Goal: Task Accomplishment & Management: Complete application form

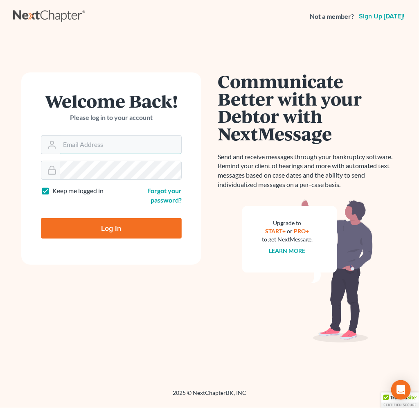
type input "spereyra@scura.com"
click at [86, 222] on input "Log In" at bounding box center [111, 228] width 141 height 20
type input "Thinking..."
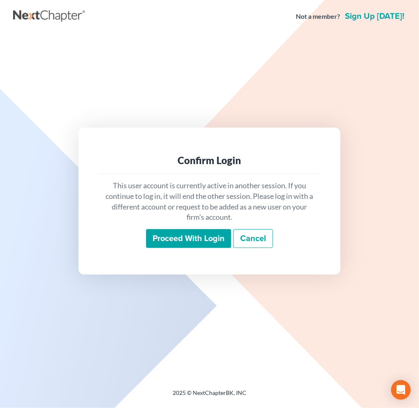
click at [192, 232] on input "Proceed with login" at bounding box center [188, 238] width 85 height 19
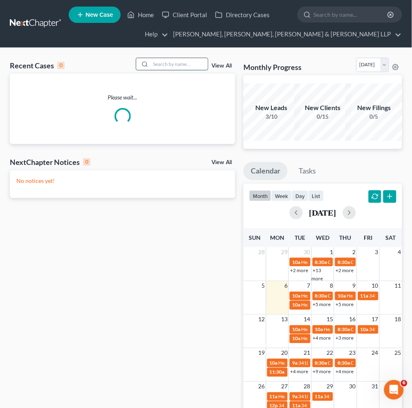
click at [182, 63] on input "search" at bounding box center [179, 64] width 57 height 12
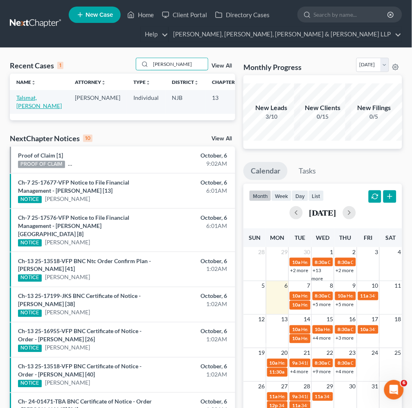
type input "[PERSON_NAME]"
click at [27, 96] on link "Talsmat, [PERSON_NAME]" at bounding box center [38, 101] width 45 height 15
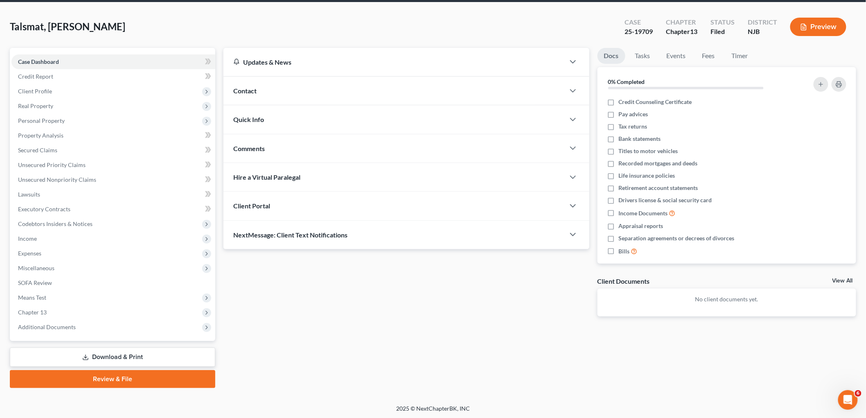
click at [124, 349] on link "Download & Print" at bounding box center [112, 356] width 205 height 19
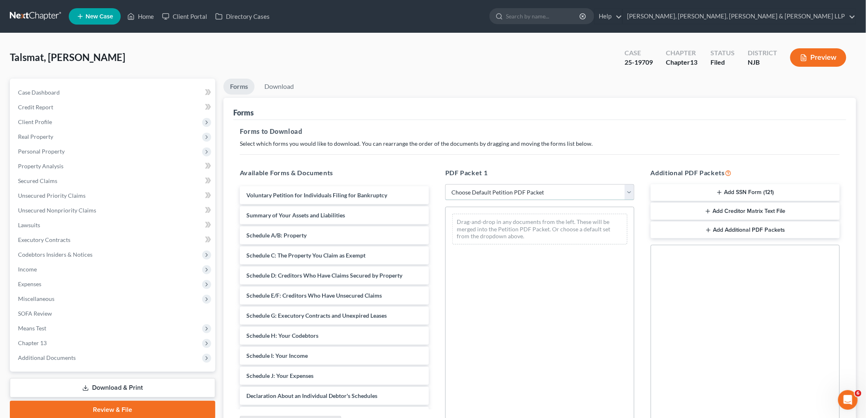
click at [419, 193] on select "Choose Default Petition PDF Packet Complete Bankruptcy Petition (all forms and …" at bounding box center [539, 192] width 189 height 16
select select "0"
click at [419, 184] on select "Choose Default Petition PDF Packet Complete Bankruptcy Petition (all forms and …" at bounding box center [539, 192] width 189 height 16
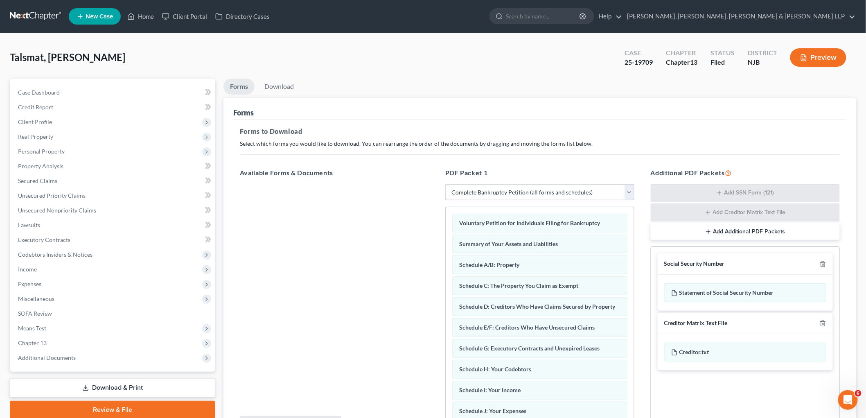
click at [419, 213] on div "Voluntary Petition for Individuals Filing for Bankruptcy Summary of Your Assets…" at bounding box center [540, 414] width 188 height 415
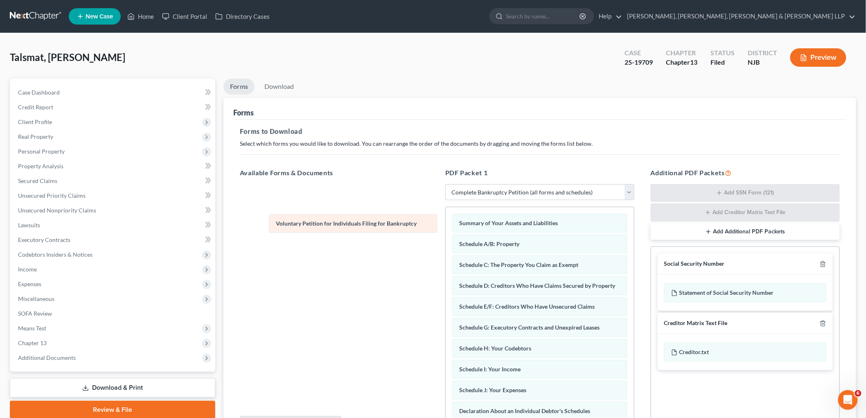
drag, startPoint x: 516, startPoint y: 221, endPoint x: 321, endPoint y: 198, distance: 196.3
click at [419, 207] on div "Voluntary Petition for Individuals Filing for Bankruptcy Voluntary Petition for…" at bounding box center [540, 404] width 188 height 394
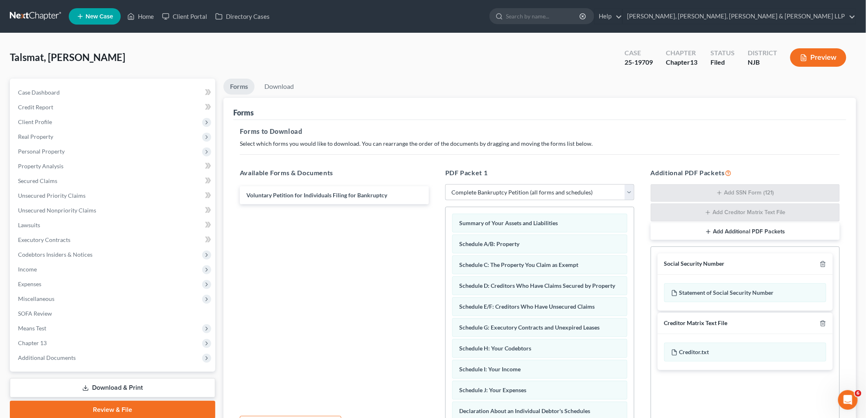
click at [288, 77] on div "Talsmat, [PERSON_NAME] Upgraded Case 25-19709 Chapter Chapter 13 Status [GEOGRA…" at bounding box center [433, 61] width 846 height 36
click at [287, 86] on link "Download" at bounding box center [279, 87] width 43 height 16
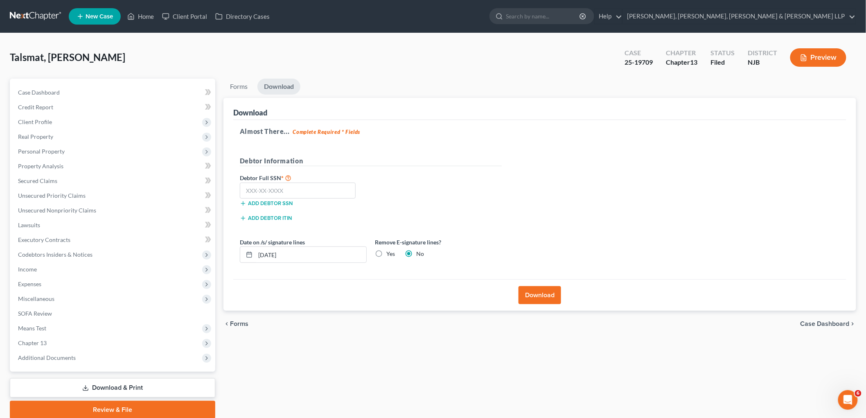
click at [386, 254] on label "Yes" at bounding box center [390, 254] width 9 height 8
click at [390, 254] on input "Yes" at bounding box center [392, 252] width 5 height 5
radio input "true"
radio input "false"
click at [320, 187] on input "text" at bounding box center [298, 191] width 116 height 16
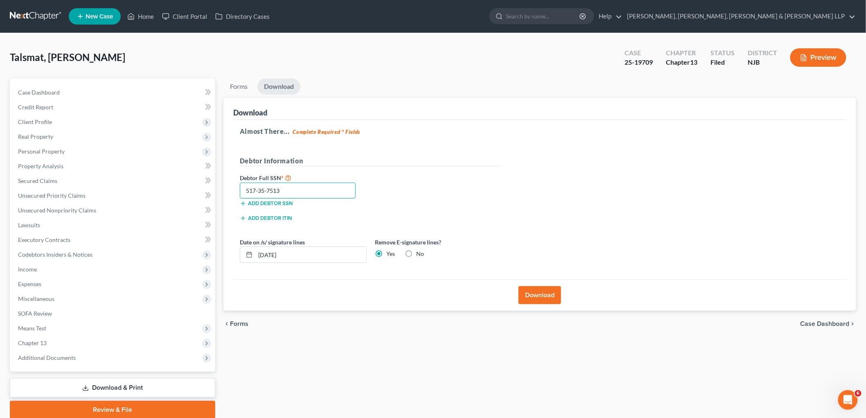
type input "517-35-7513"
click at [419, 169] on div "Almost There... Complete Required * Fields Debtor Information Debtor Full SSN *…" at bounding box center [539, 200] width 613 height 160
click at [419, 296] on button "Download" at bounding box center [540, 295] width 43 height 18
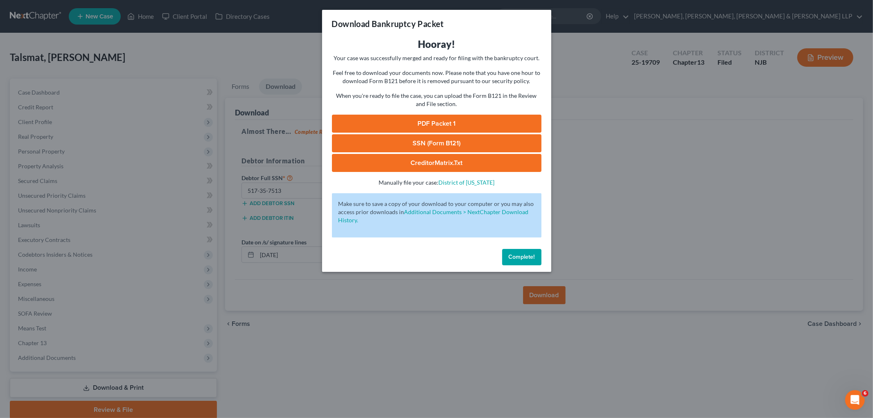
click at [419, 121] on link "PDF Packet 1" at bounding box center [437, 124] width 210 height 18
click at [419, 257] on button "Complete!" at bounding box center [521, 257] width 39 height 16
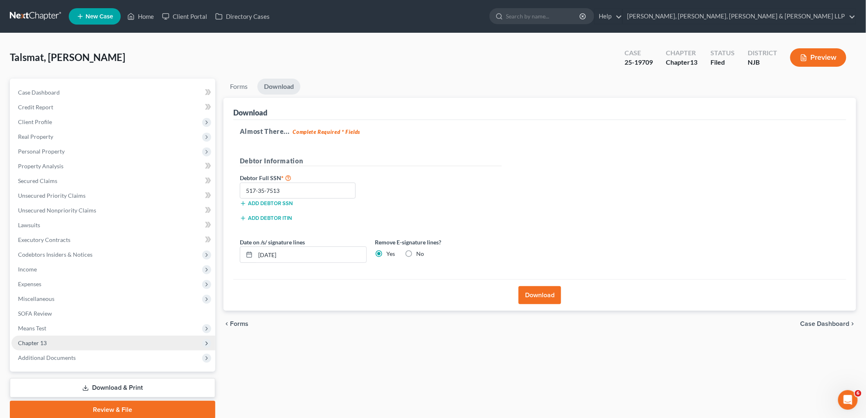
click at [66, 336] on span "Chapter 13" at bounding box center [113, 343] width 204 height 15
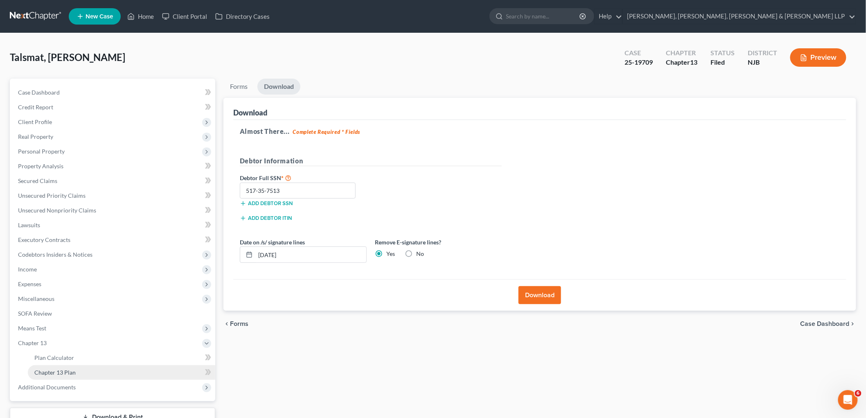
click at [74, 369] on span "Chapter 13 Plan" at bounding box center [54, 372] width 41 height 7
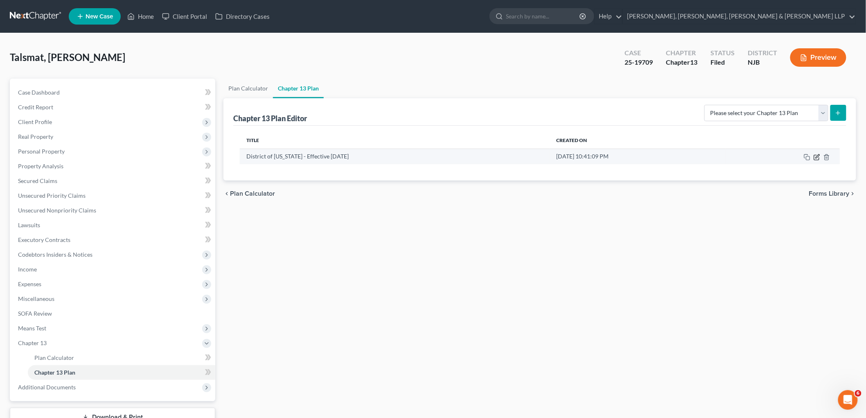
click at [419, 157] on icon "button" at bounding box center [817, 157] width 7 height 7
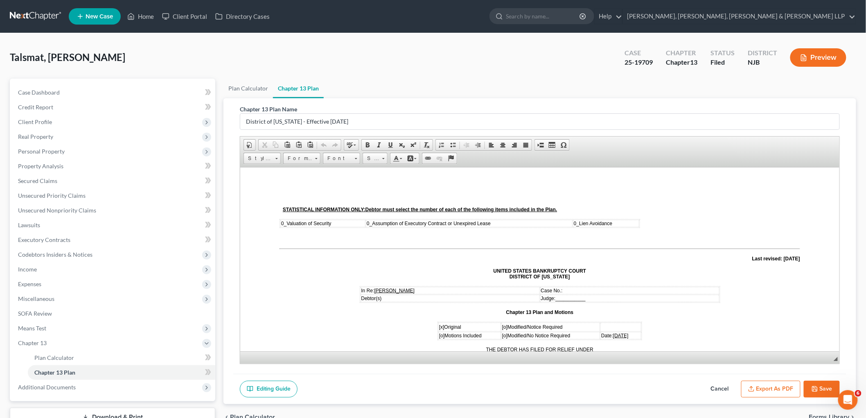
scroll to position [45, 0]
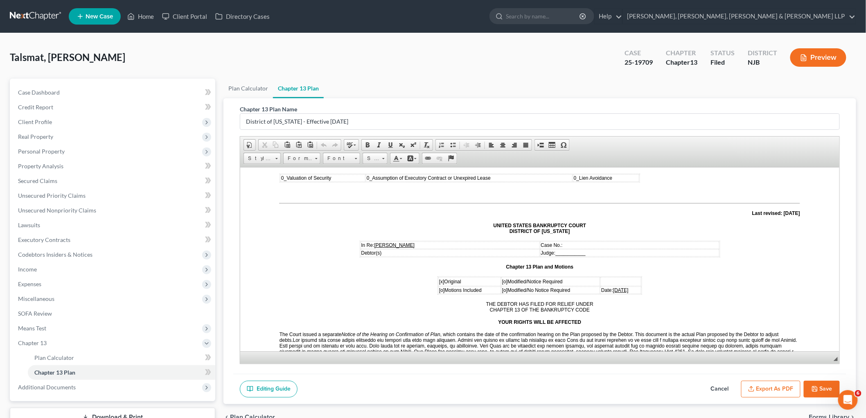
click at [419, 287] on span "[DATE]" at bounding box center [621, 290] width 16 height 6
click at [419, 242] on p "Case No.:" at bounding box center [630, 245] width 178 height 6
drag, startPoint x: 652, startPoint y: 63, endPoint x: 625, endPoint y: 61, distance: 26.6
click at [419, 61] on div "Case 25-19709" at bounding box center [638, 58] width 41 height 24
copy div "25-19709"
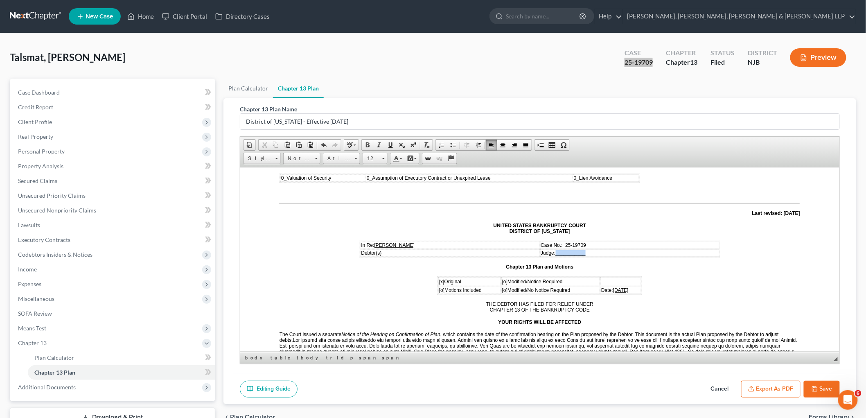
drag, startPoint x: 589, startPoint y: 252, endPoint x: 558, endPoint y: 250, distance: 30.7
click at [419, 250] on td "Judge: ___________" at bounding box center [629, 252] width 179 height 7
drag, startPoint x: 570, startPoint y: 250, endPoint x: 556, endPoint y: 250, distance: 13.9
click at [419, 250] on td "Judge: SLM" at bounding box center [629, 252] width 179 height 7
drag, startPoint x: 591, startPoint y: 242, endPoint x: 562, endPoint y: 241, distance: 28.7
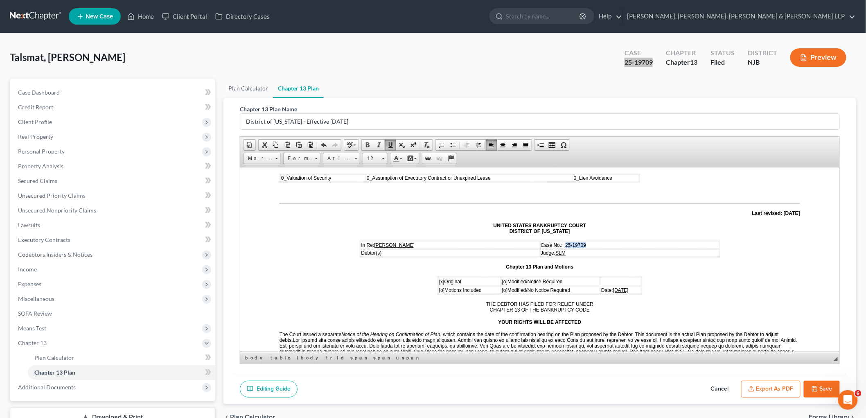
click at [419, 242] on p "Case No.: 25-19709" at bounding box center [630, 245] width 178 height 6
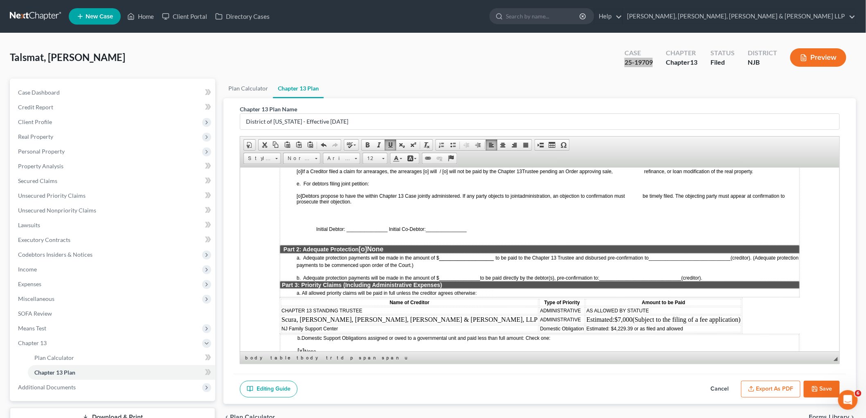
scroll to position [591, 0]
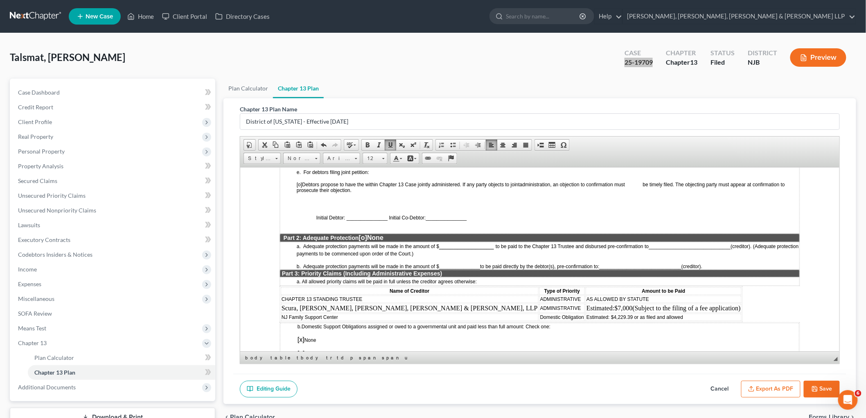
click at [364, 234] on span "[o]" at bounding box center [363, 237] width 8 height 7
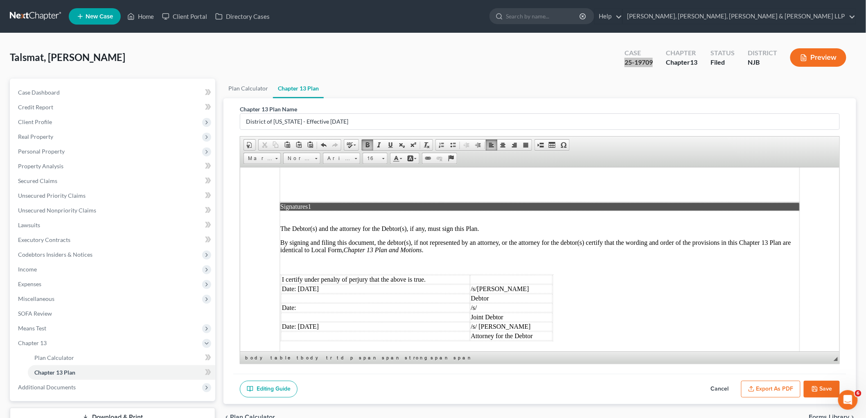
scroll to position [2033, 0]
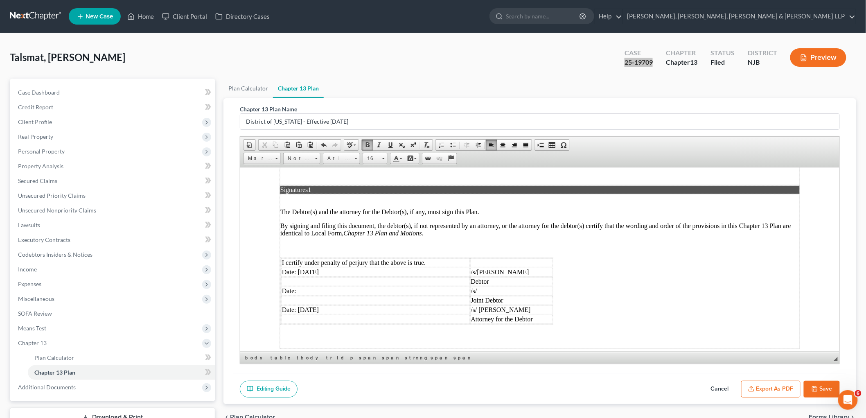
click at [310, 267] on td "Date: [DATE]" at bounding box center [375, 271] width 189 height 9
click at [308, 305] on td "Date: [DATE]" at bounding box center [375, 309] width 189 height 9
click at [419, 391] on button "Export as PDF" at bounding box center [770, 389] width 59 height 17
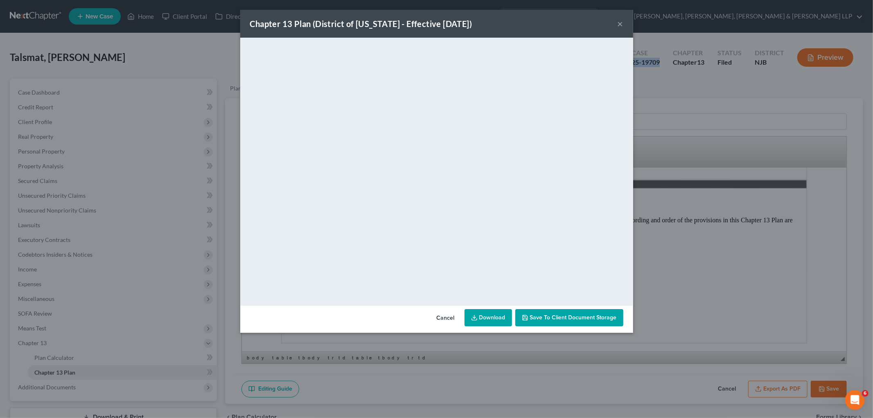
click at [419, 314] on button "Cancel" at bounding box center [445, 318] width 31 height 16
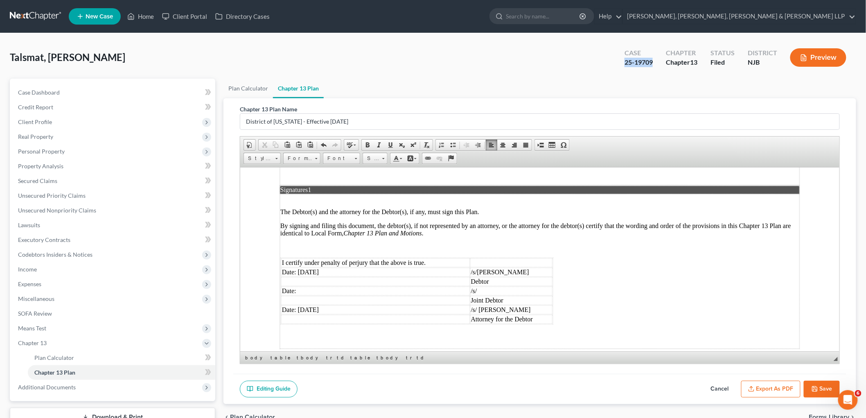
click at [419, 386] on button "Save" at bounding box center [822, 389] width 36 height 17
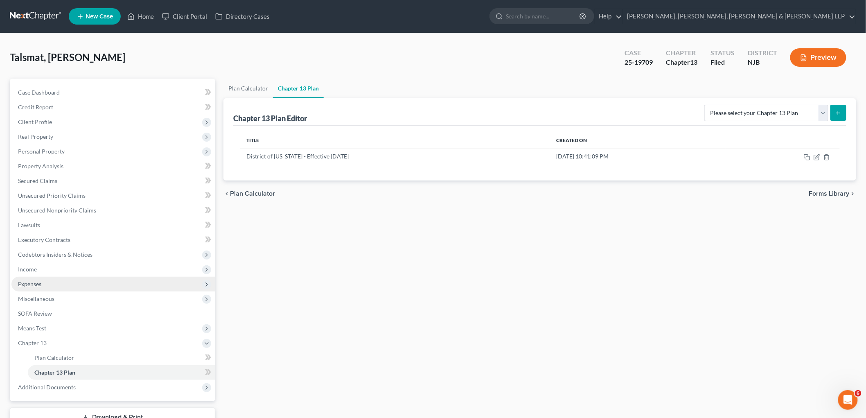
click at [25, 280] on span "Expenses" at bounding box center [29, 283] width 23 height 7
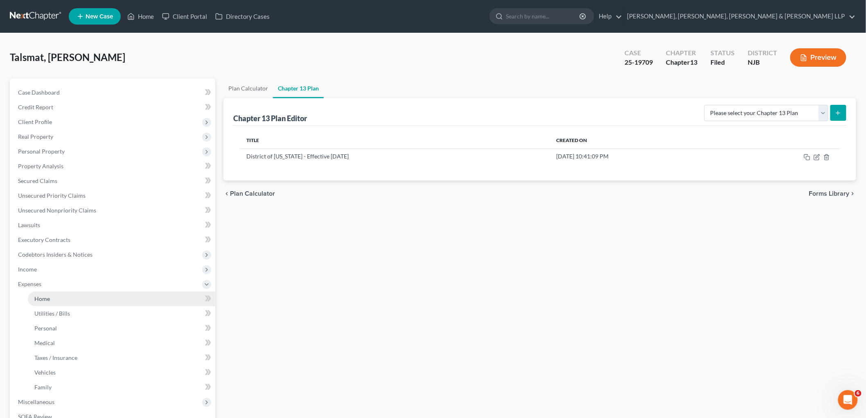
click at [36, 299] on span "Home" at bounding box center [42, 298] width 16 height 7
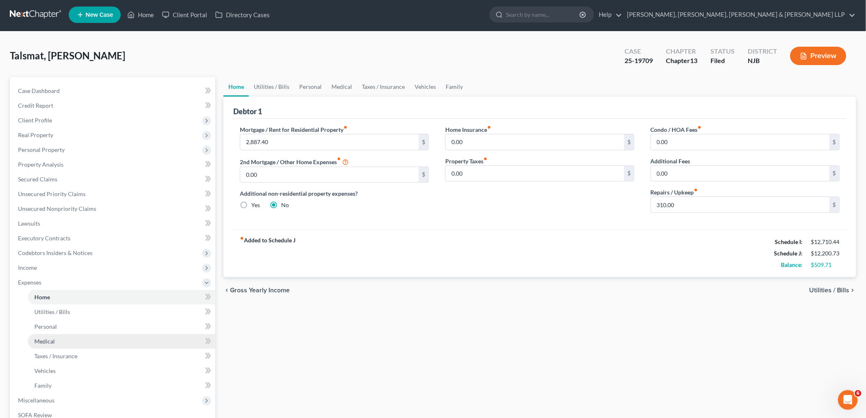
scroll to position [134, 0]
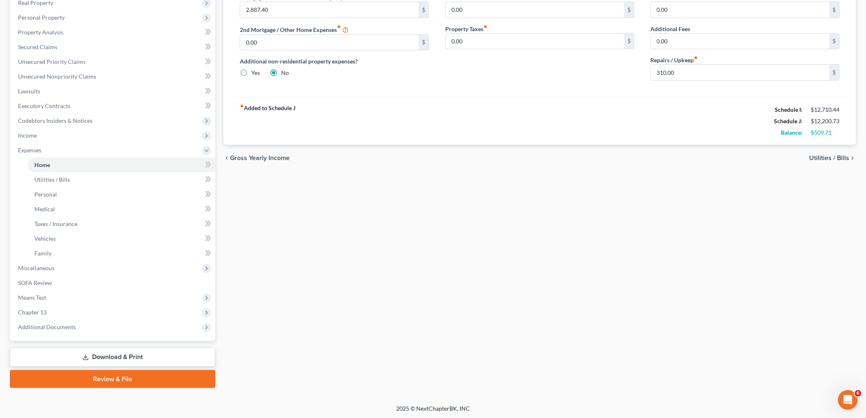
click at [95, 357] on link "Download & Print" at bounding box center [112, 356] width 205 height 19
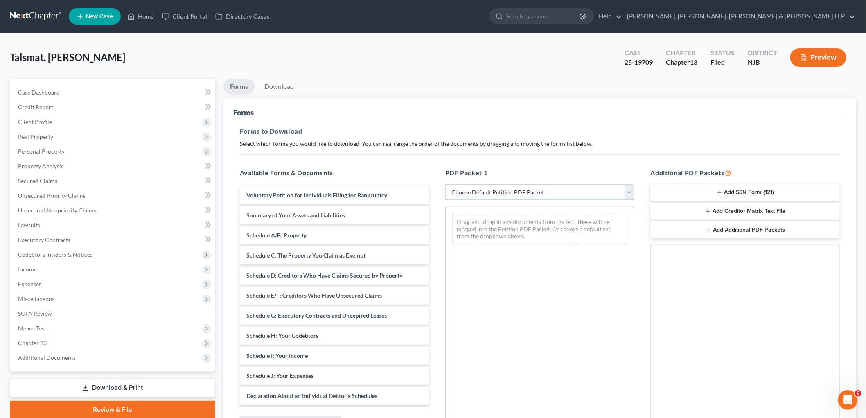
click at [419, 192] on select "Choose Default Petition PDF Packet Complete Bankruptcy Petition (all forms and …" at bounding box center [539, 192] width 189 height 16
select select "0"
click at [419, 184] on select "Choose Default Petition PDF Packet Complete Bankruptcy Petition (all forms and …" at bounding box center [539, 192] width 189 height 16
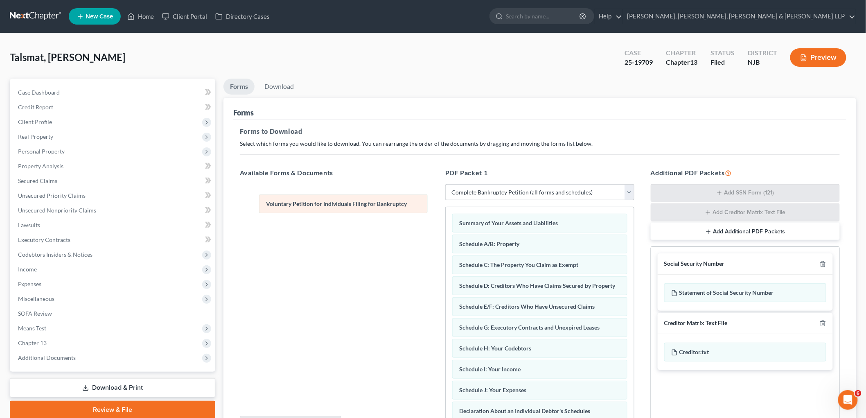
drag, startPoint x: 488, startPoint y: 219, endPoint x: 288, endPoint y: 198, distance: 201.6
click at [419, 207] on div "Voluntary Petition for Individuals Filing for Bankruptcy Voluntary Petition for…" at bounding box center [540, 404] width 188 height 394
click at [289, 84] on link "Download" at bounding box center [279, 87] width 43 height 16
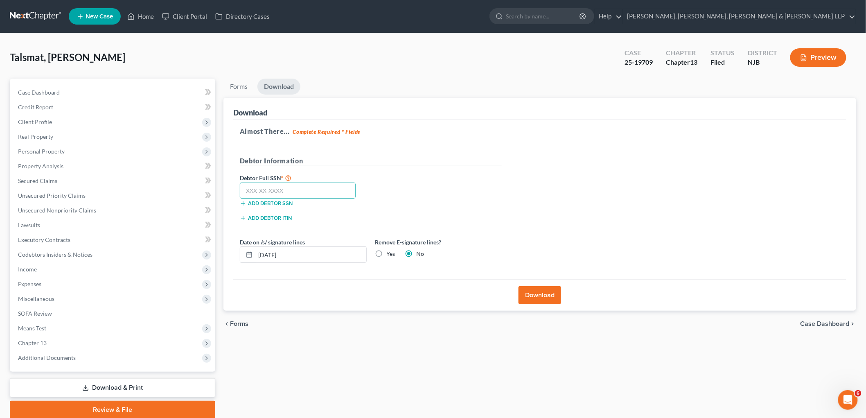
click at [334, 191] on input "text" at bounding box center [298, 191] width 116 height 16
type input "517-35-7513"
click at [419, 180] on div "Almost There... Complete Required * Fields Debtor Information Debtor Full SSN *…" at bounding box center [539, 200] width 613 height 160
click at [419, 291] on button "Download" at bounding box center [540, 295] width 43 height 18
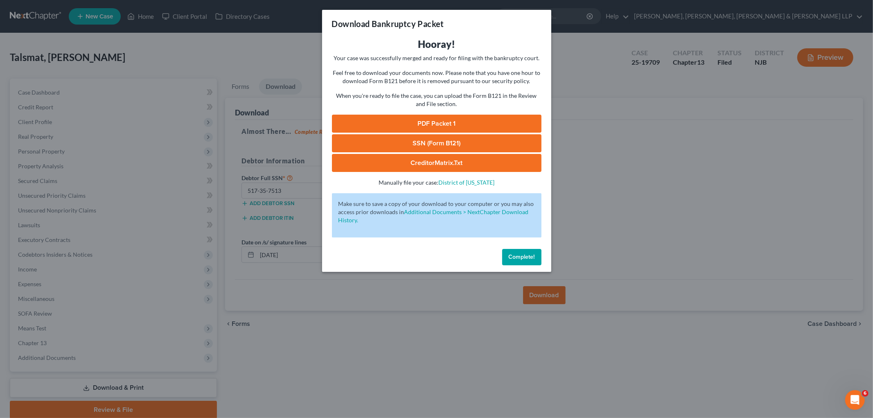
click at [401, 117] on link "PDF Packet 1" at bounding box center [437, 124] width 210 height 18
click at [419, 258] on span "Complete!" at bounding box center [522, 256] width 26 height 7
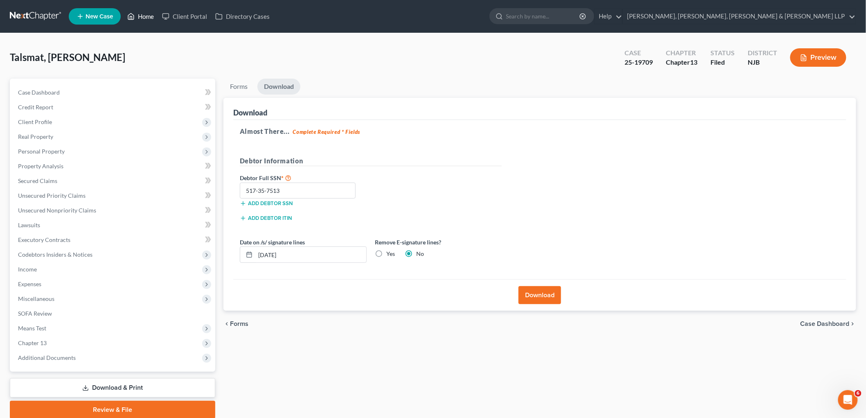
click at [138, 17] on link "Home" at bounding box center [140, 16] width 35 height 15
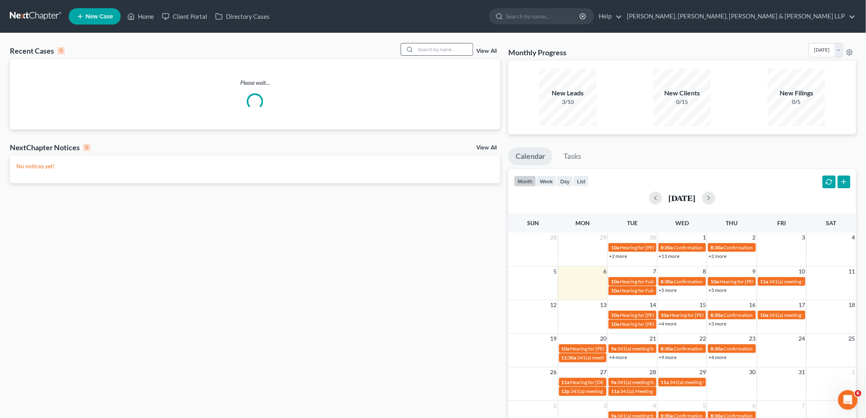
click at [419, 48] on input "search" at bounding box center [443, 49] width 57 height 12
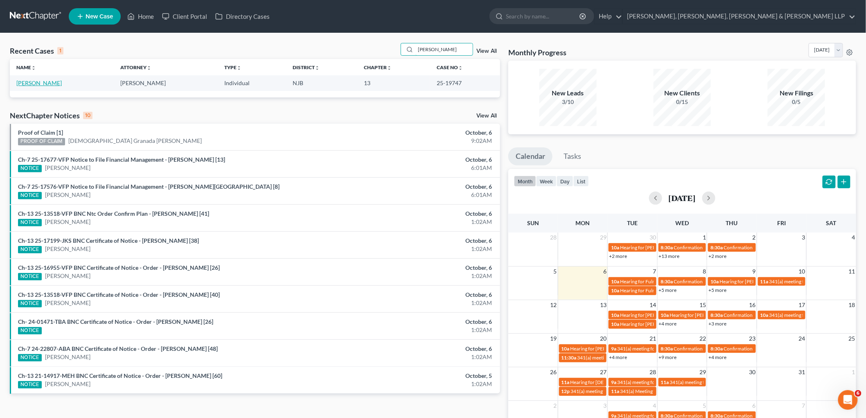
type input "[PERSON_NAME]"
click at [33, 83] on link "[PERSON_NAME]" at bounding box center [38, 82] width 45 height 7
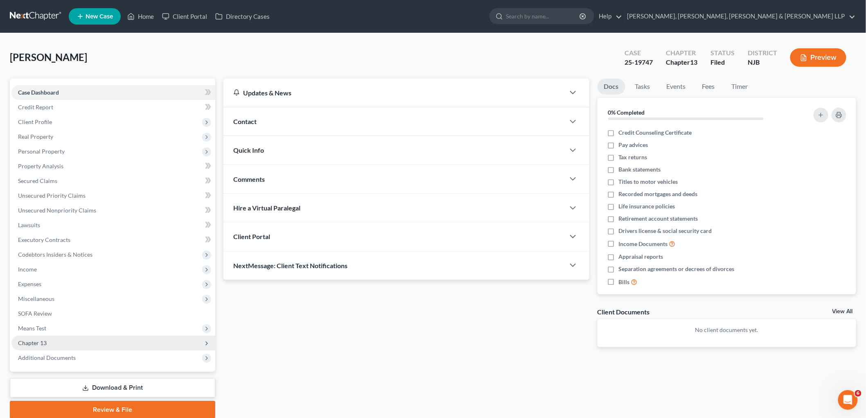
click at [48, 341] on span "Chapter 13" at bounding box center [113, 343] width 204 height 15
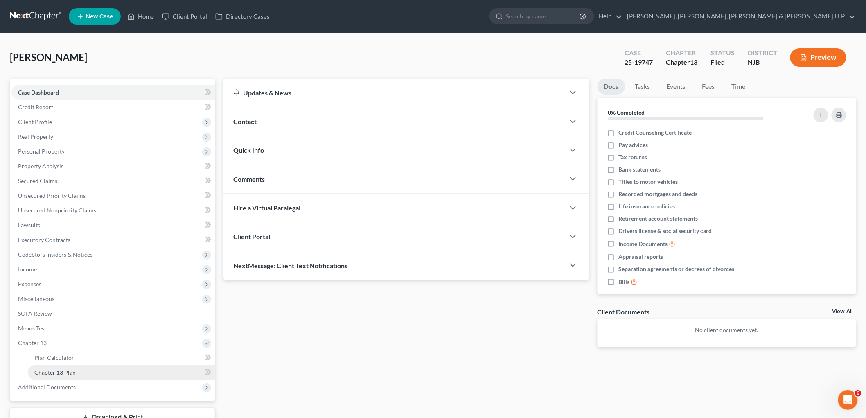
click at [54, 370] on span "Chapter 13 Plan" at bounding box center [54, 372] width 41 height 7
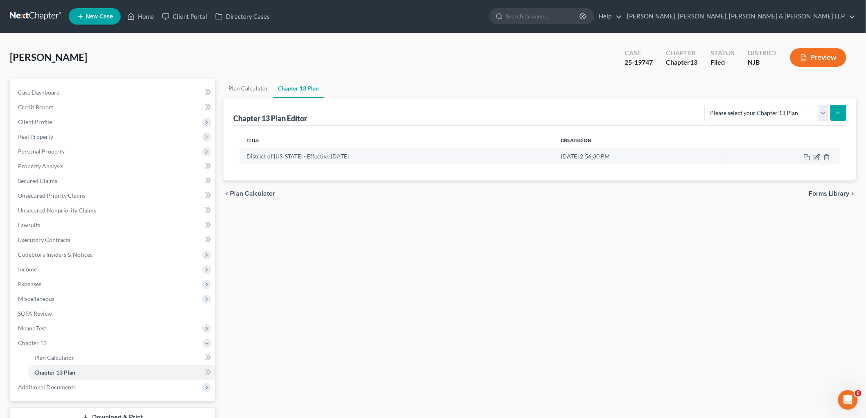
click at [419, 155] on icon "button" at bounding box center [817, 157] width 7 height 7
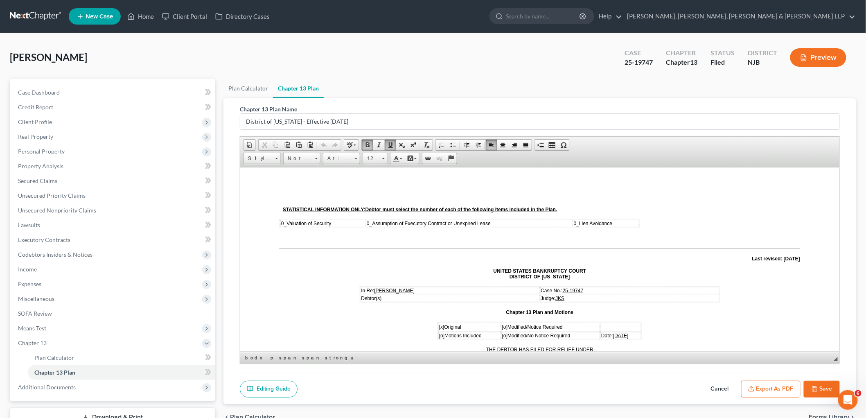
click at [419, 332] on span "[DATE]" at bounding box center [621, 335] width 16 height 6
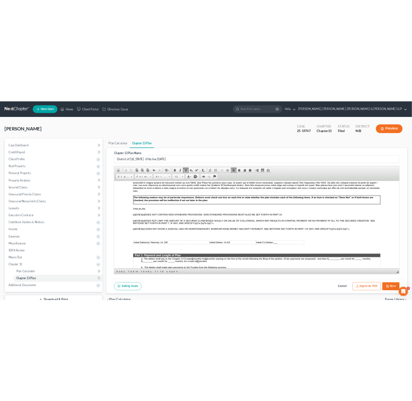
scroll to position [227, 0]
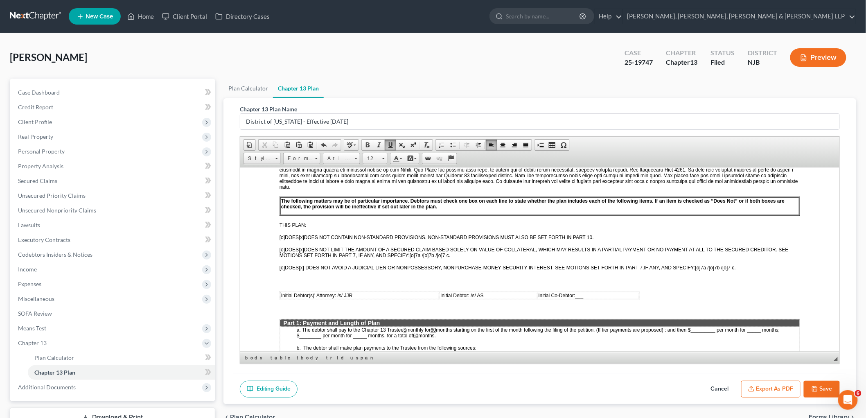
click at [419, 69] on div "[PERSON_NAME] Upgraded Case 25-19747 Chapter Chapter 13 Status [GEOGRAPHIC_DATA…" at bounding box center [433, 61] width 846 height 36
click at [419, 391] on button "Save" at bounding box center [822, 389] width 36 height 17
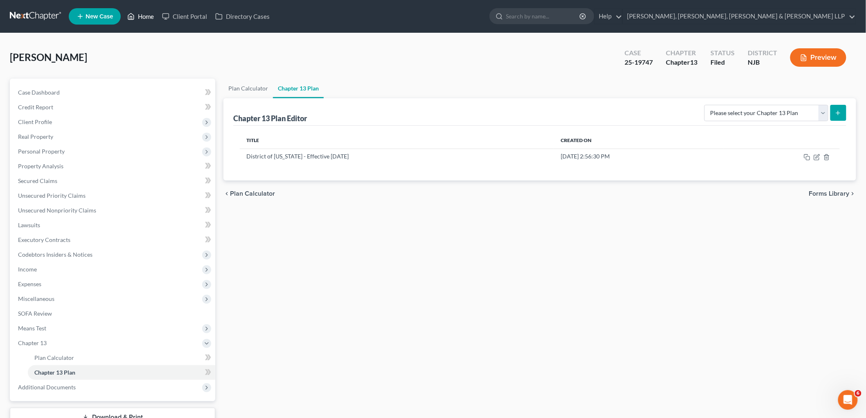
click at [149, 14] on link "Home" at bounding box center [140, 16] width 35 height 15
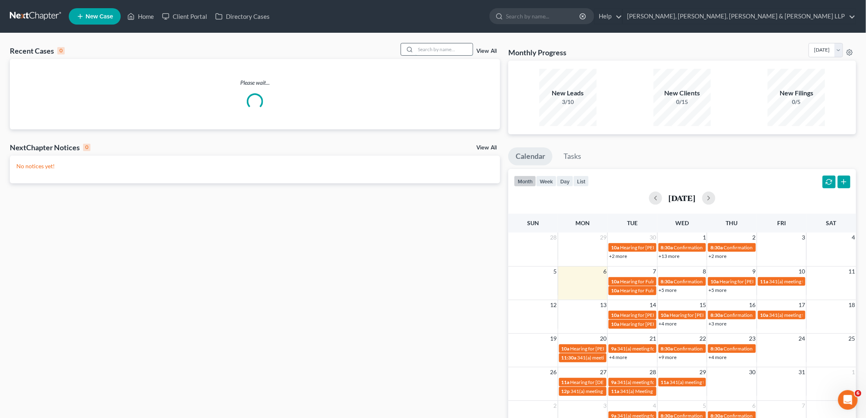
click at [419, 46] on input "search" at bounding box center [443, 49] width 57 height 12
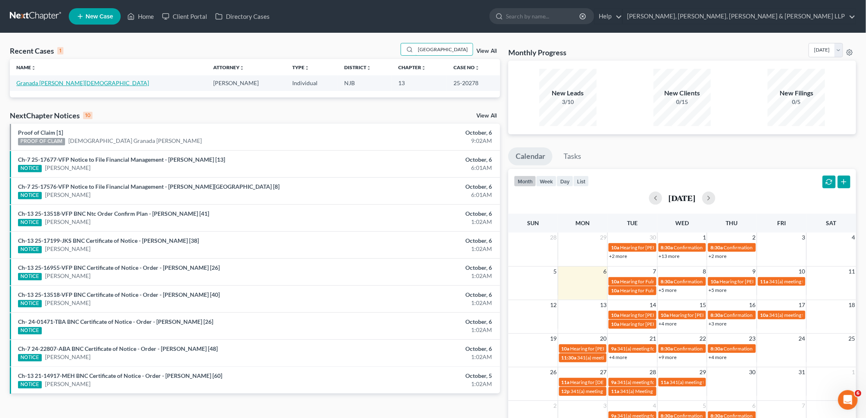
type input "[GEOGRAPHIC_DATA]"
click at [45, 81] on link "Granada [PERSON_NAME][DEMOGRAPHIC_DATA]" at bounding box center [82, 82] width 133 height 7
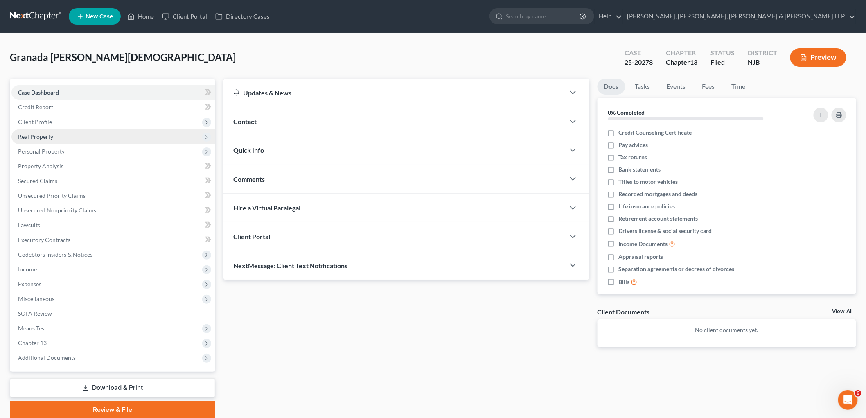
click at [42, 135] on span "Real Property" at bounding box center [35, 136] width 35 height 7
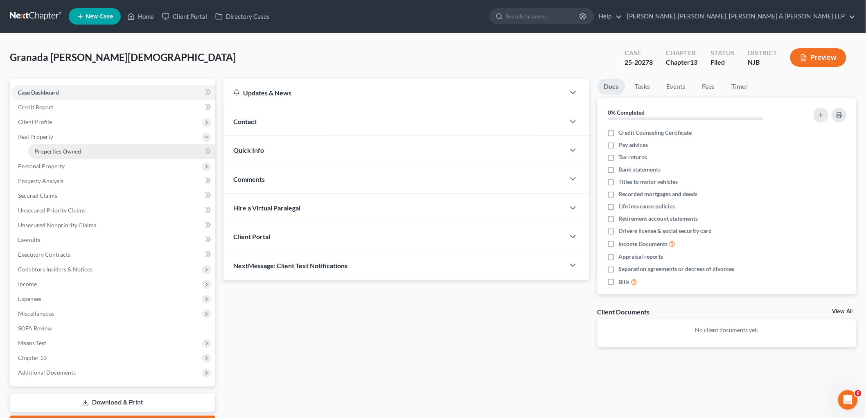
click at [45, 152] on span "Properties Owned" at bounding box center [57, 151] width 47 height 7
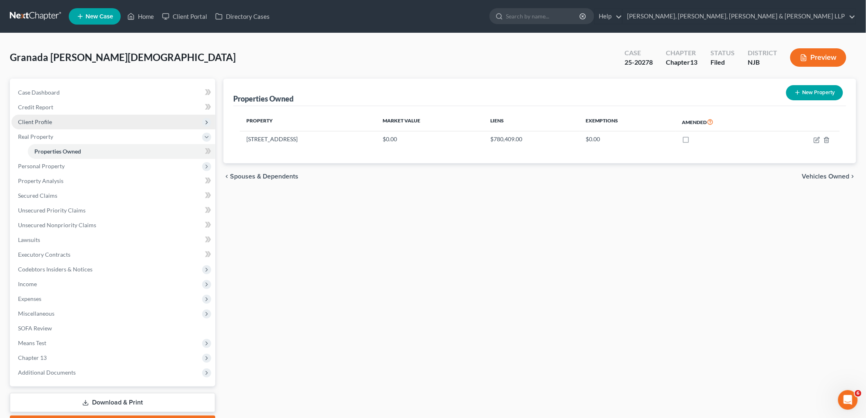
click at [32, 124] on span "Client Profile" at bounding box center [35, 121] width 34 height 7
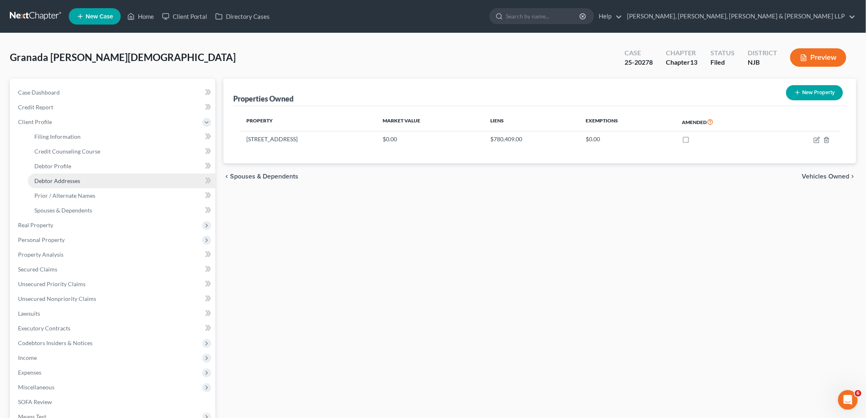
click at [56, 180] on span "Debtor Addresses" at bounding box center [57, 180] width 46 height 7
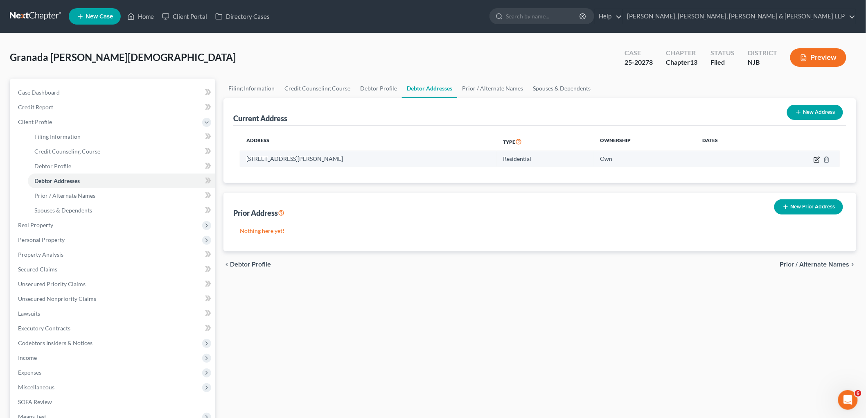
click at [419, 160] on icon "button" at bounding box center [817, 159] width 7 height 7
select select "33"
select select "17"
select select "0"
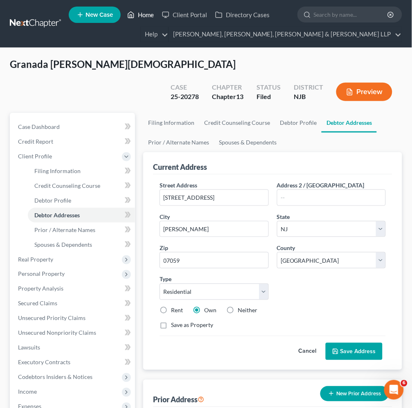
click at [147, 14] on link "Home" at bounding box center [140, 14] width 35 height 15
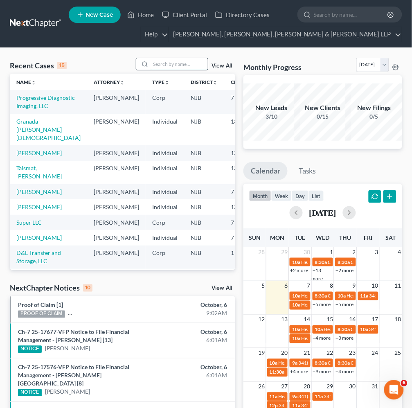
click at [173, 63] on input "search" at bounding box center [179, 64] width 57 height 12
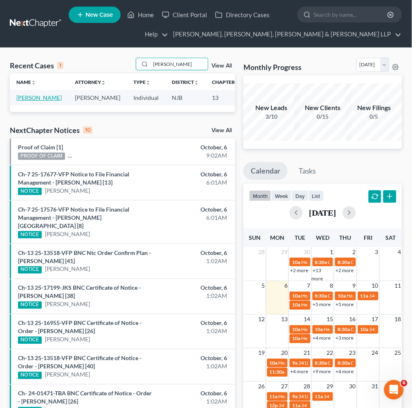
type input "[PERSON_NAME]"
click at [22, 100] on link "[PERSON_NAME]" at bounding box center [38, 97] width 45 height 7
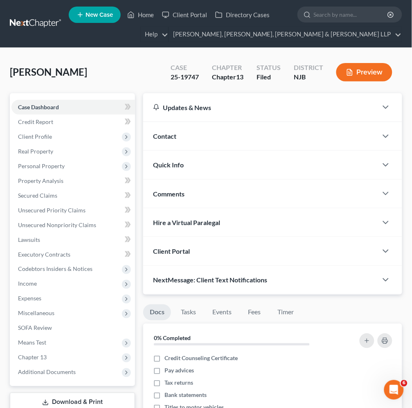
click at [370, 74] on button "Preview" at bounding box center [364, 72] width 56 height 18
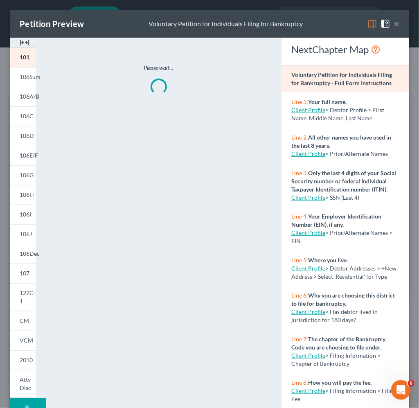
click at [368, 25] on img at bounding box center [373, 24] width 10 height 10
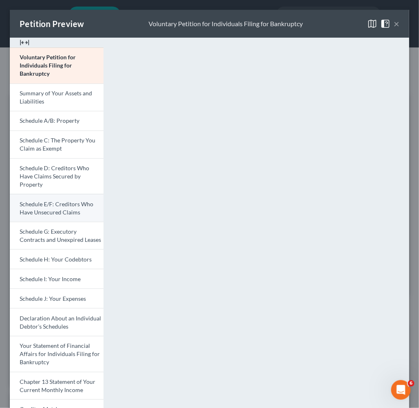
click at [63, 207] on link "Schedule E/F: Creditors Who Have Unsecured Claims" at bounding box center [57, 208] width 94 height 28
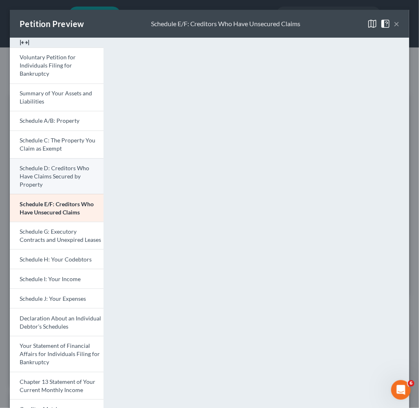
click at [52, 166] on span "Schedule D: Creditors Who Have Claims Secured by Property" at bounding box center [55, 176] width 70 height 23
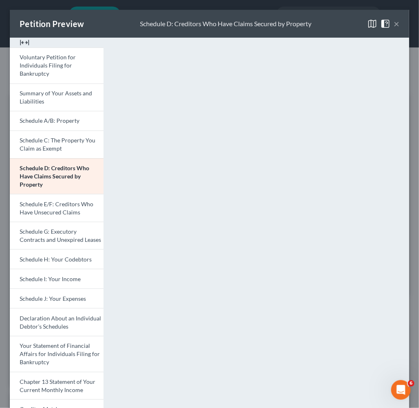
click at [394, 21] on button "×" at bounding box center [397, 24] width 6 height 10
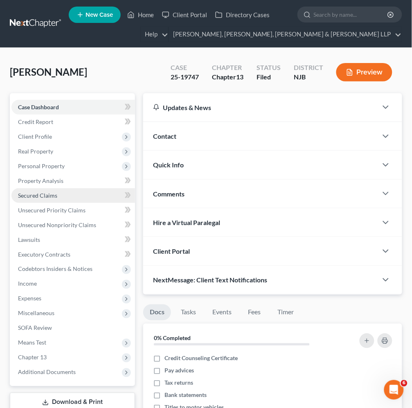
click at [32, 196] on span "Secured Claims" at bounding box center [37, 195] width 39 height 7
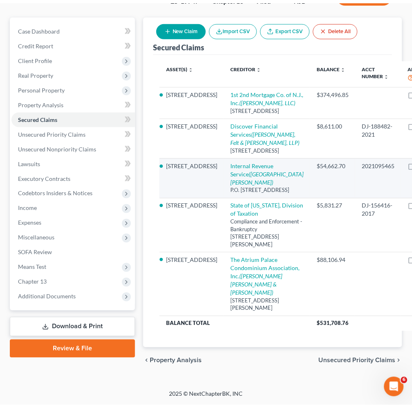
scroll to position [45, 0]
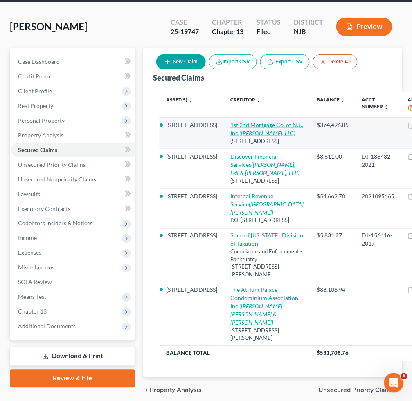
click at [230, 134] on link "1st 2nd Mortgage Co. of N.J., Inc. ([PERSON_NAME], LLC)" at bounding box center [266, 129] width 73 height 15
select select "33"
select select "2"
select select "3"
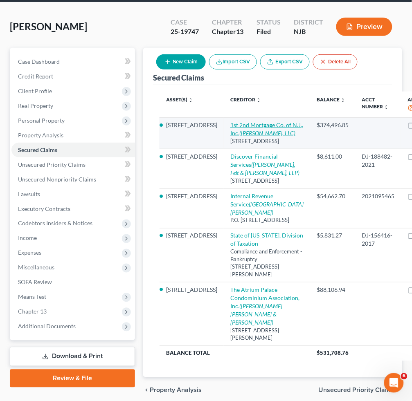
select select "0"
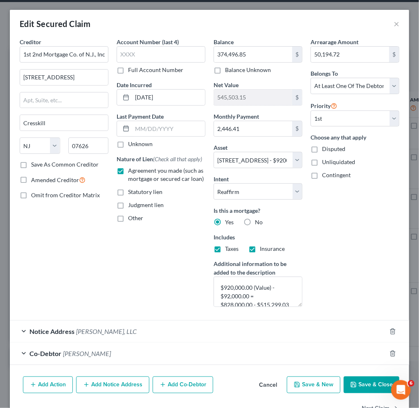
click at [264, 387] on button "Cancel" at bounding box center [268, 385] width 31 height 16
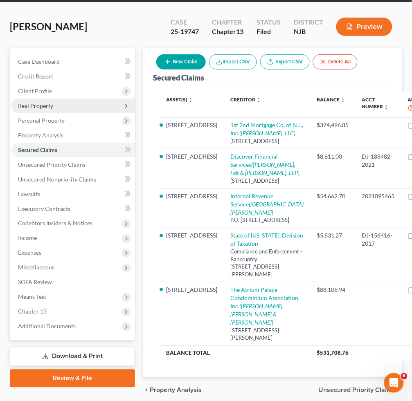
click at [50, 102] on span "Real Property" at bounding box center [35, 105] width 35 height 7
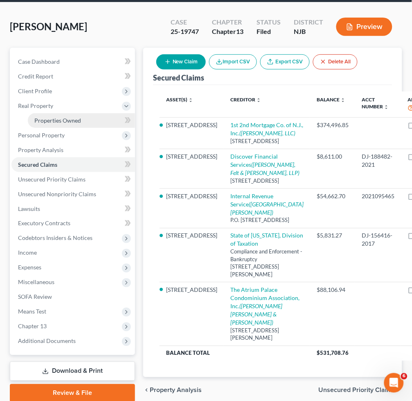
click at [64, 119] on span "Properties Owned" at bounding box center [57, 120] width 47 height 7
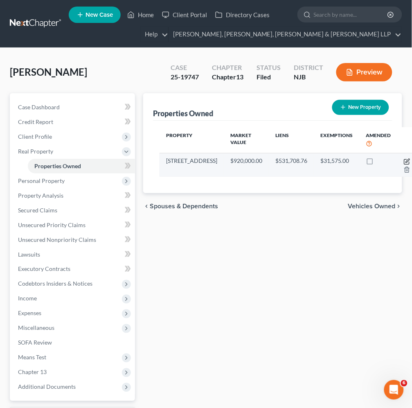
click at [404, 159] on icon "button" at bounding box center [407, 161] width 7 height 7
select select "33"
select select "1"
select select "0"
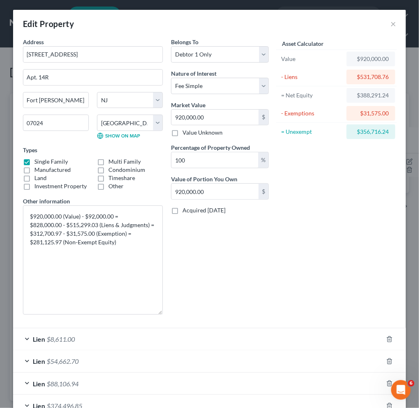
drag, startPoint x: 158, startPoint y: 235, endPoint x: 169, endPoint y: 314, distance: 79.8
click at [169, 314] on div "Address * [STREET_ADDRESS] 14R [GEOGRAPHIC_DATA][PERSON_NAME] [US_STATE][GEOGRA…" at bounding box center [146, 180] width 254 height 284
click at [63, 244] on textarea "$920,000.00 (Value) - $92,000.00 = $828,000.00 - $515,299.03 (Liens & Judgments…" at bounding box center [93, 259] width 140 height 109
drag, startPoint x: 115, startPoint y: 243, endPoint x: 20, endPoint y: 212, distance: 99.9
click at [23, 212] on textarea "$920,000.00 (Value) - $92,000.00 = $828,000.00 - $515,299.03 (Liens & Judgments…" at bounding box center [93, 259] width 140 height 109
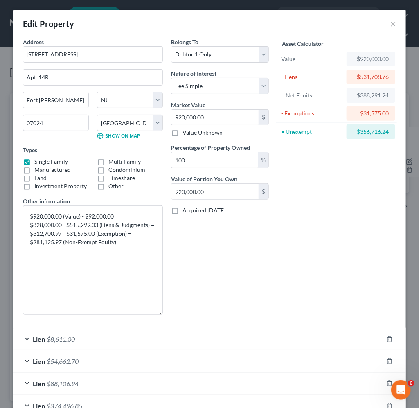
click at [295, 288] on div "Asset Calculator Value $920,000.00 - Liens $531,708.76 = Net Equity $388,291.24…" at bounding box center [336, 180] width 127 height 284
click at [390, 25] on button "×" at bounding box center [393, 24] width 6 height 10
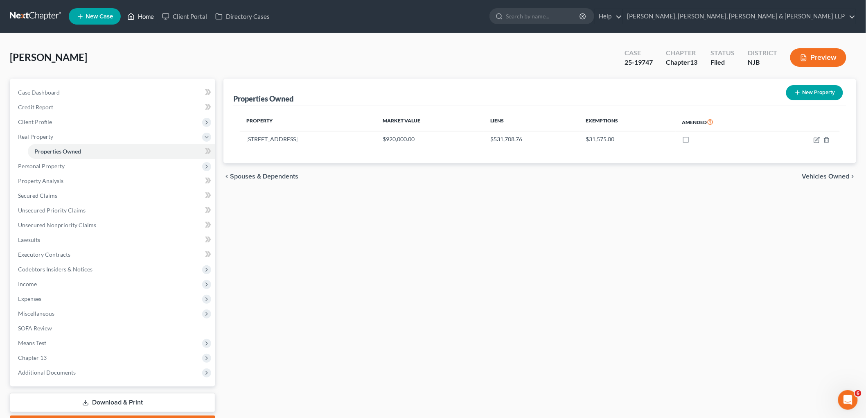
click at [137, 18] on link "Home" at bounding box center [140, 16] width 35 height 15
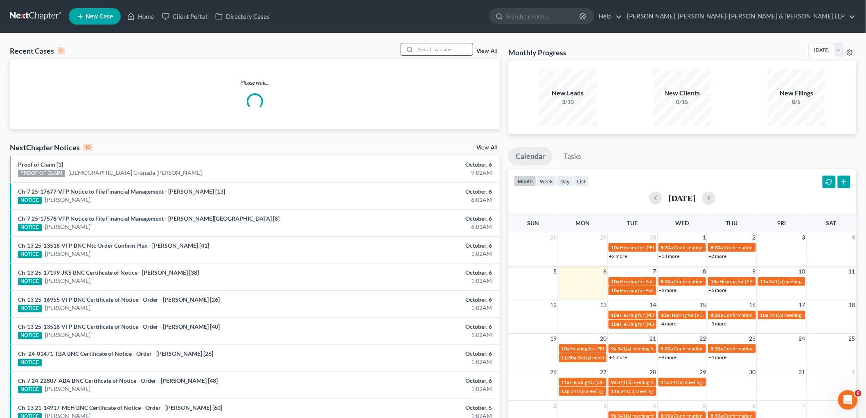
click at [419, 43] on div at bounding box center [437, 49] width 73 height 13
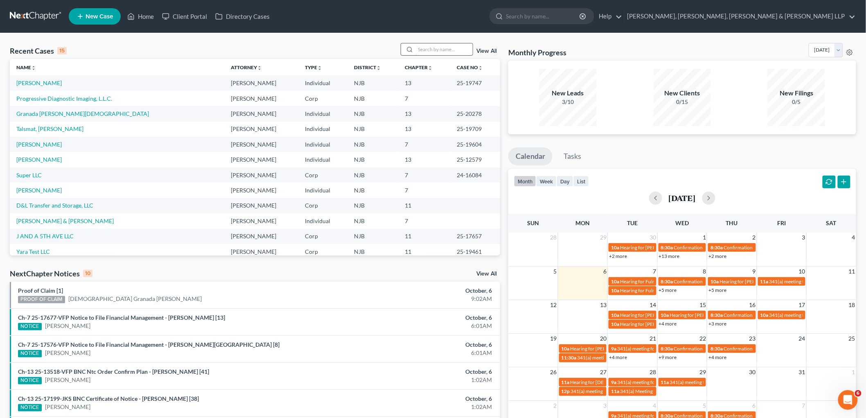
click at [419, 49] on input "search" at bounding box center [443, 49] width 57 height 12
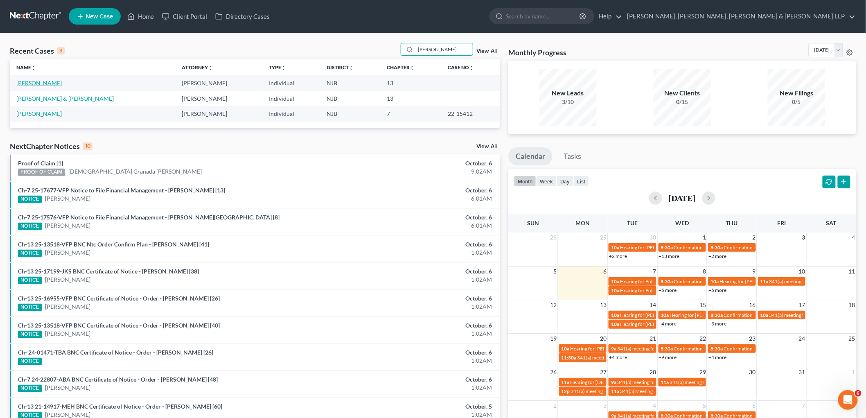
type input "[PERSON_NAME]"
click at [39, 80] on link "[PERSON_NAME]" at bounding box center [38, 82] width 45 height 7
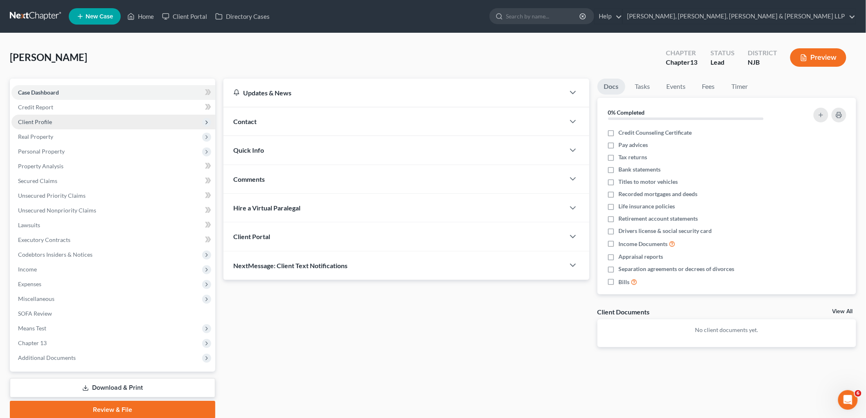
click at [34, 120] on span "Client Profile" at bounding box center [35, 121] width 34 height 7
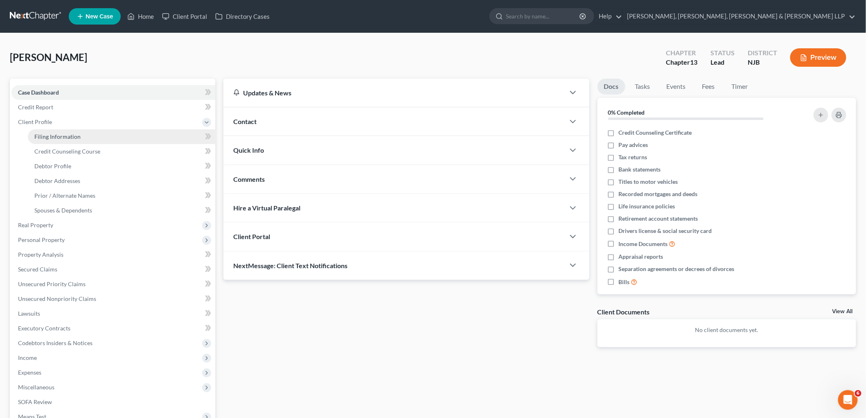
click at [45, 138] on span "Filing Information" at bounding box center [57, 136] width 46 height 7
select select "1"
select select "0"
select select "3"
select select "0"
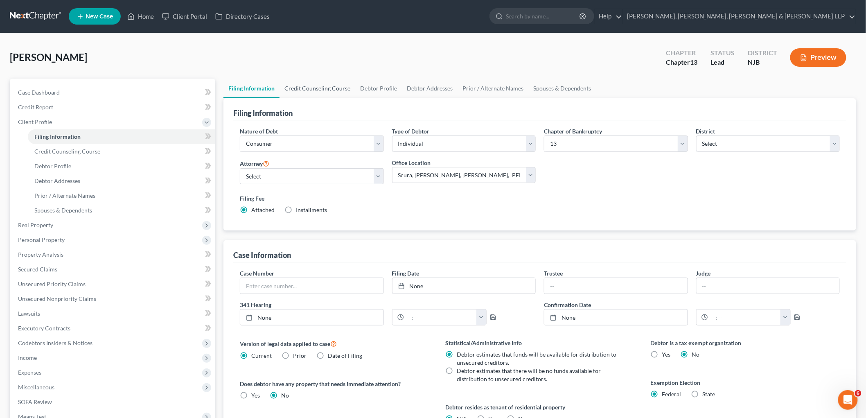
click at [306, 88] on link "Credit Counseling Course" at bounding box center [318, 89] width 76 height 20
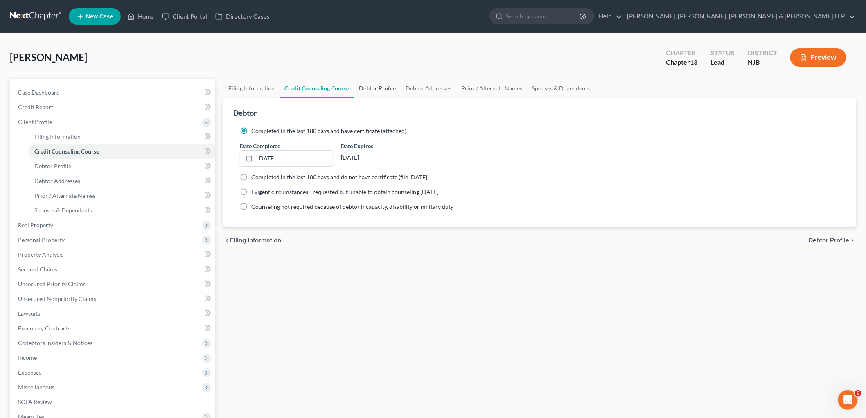
click at [370, 90] on link "Debtor Profile" at bounding box center [377, 89] width 47 height 20
select select "0"
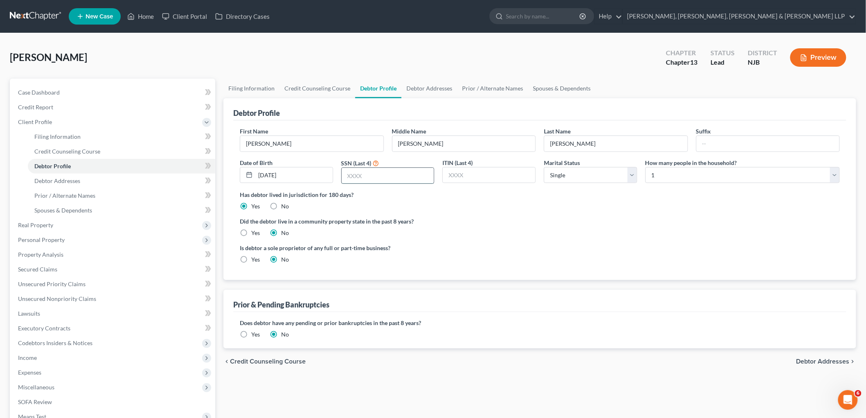
click at [398, 173] on input "text" at bounding box center [388, 176] width 92 height 16
type input "0853"
click at [419, 88] on link "Debtor Addresses" at bounding box center [429, 89] width 56 height 20
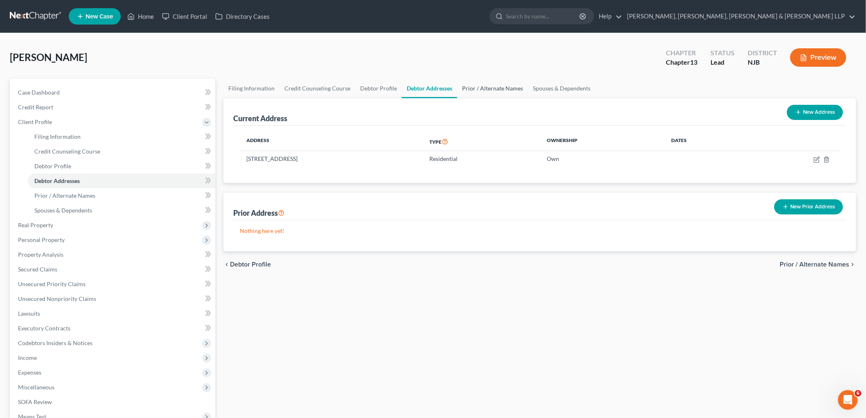
click at [419, 86] on link "Prior / Alternate Names" at bounding box center [492, 89] width 71 height 20
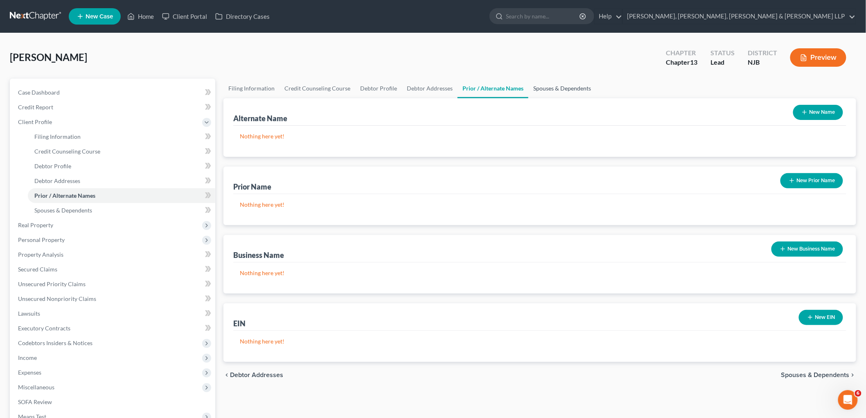
click at [419, 85] on link "Spouses & Dependents" at bounding box center [562, 89] width 68 height 20
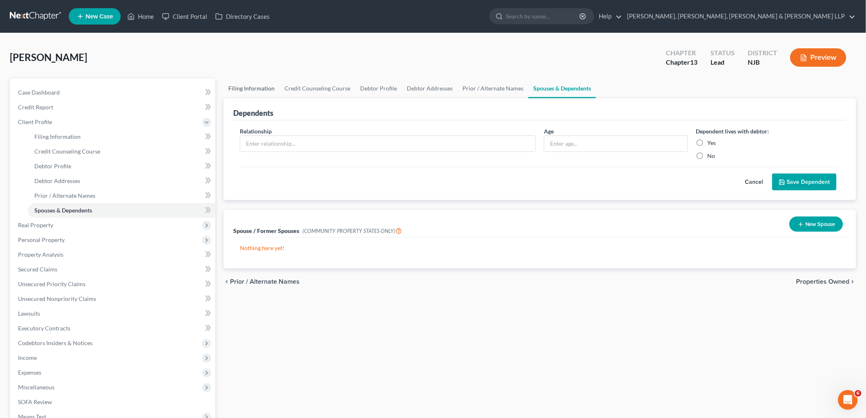
click at [245, 90] on link "Filing Information" at bounding box center [251, 89] width 56 height 20
select select "1"
select select "0"
select select "3"
select select "51"
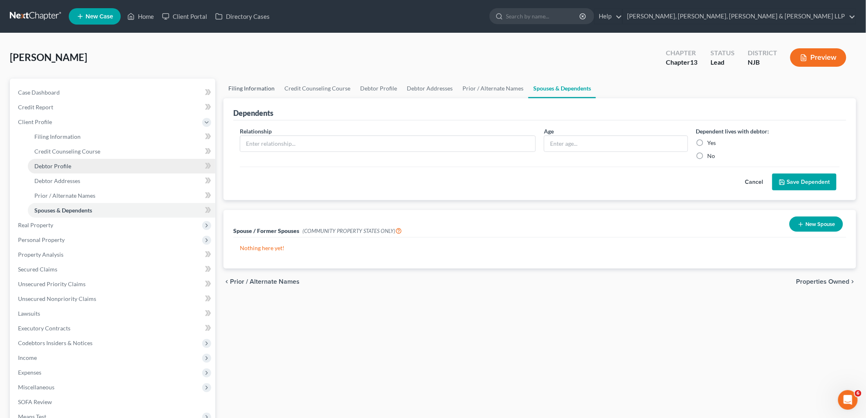
select select "8"
select select "0"
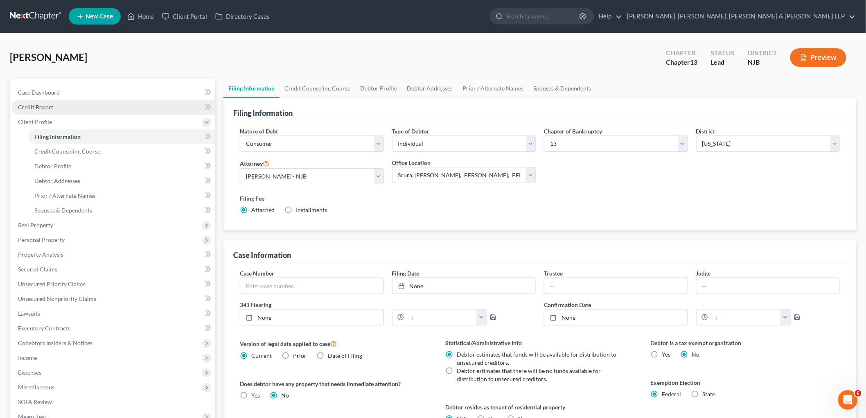
click at [38, 109] on span "Credit Report" at bounding box center [35, 107] width 35 height 7
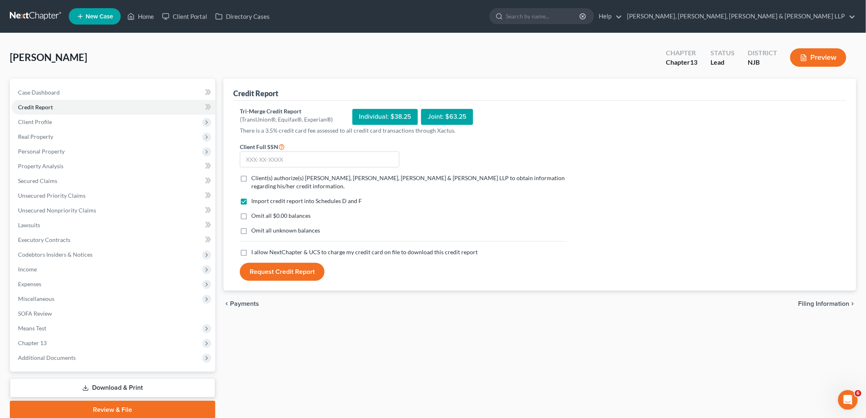
click at [251, 177] on label "Client(s) authorize(s) [PERSON_NAME], [PERSON_NAME], [PERSON_NAME] & [PERSON_NA…" at bounding box center [409, 182] width 316 height 16
click at [255, 177] on input "Client(s) authorize(s) [PERSON_NAME], [PERSON_NAME], [PERSON_NAME] & [PERSON_NA…" at bounding box center [257, 176] width 5 height 5
checkbox input "true"
click at [251, 250] on label "I allow NextChapter & UCS to charge my credit card on file to download this cre…" at bounding box center [364, 252] width 226 height 8
click at [255, 250] on input "I allow NextChapter & UCS to charge my credit card on file to download this cre…" at bounding box center [257, 250] width 5 height 5
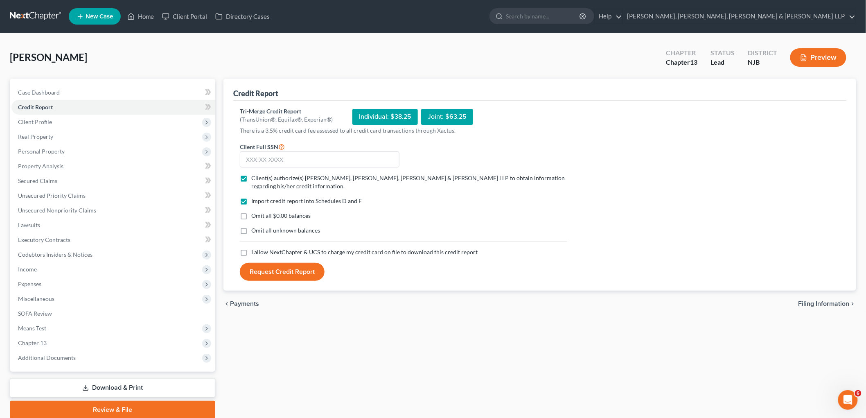
checkbox input "true"
click at [251, 216] on label "Omit all $0.00 balances" at bounding box center [280, 216] width 59 height 8
click at [255, 216] on input "Omit all $0.00 balances" at bounding box center [257, 214] width 5 height 5
checkbox input "true"
click at [262, 158] on input "text" at bounding box center [320, 159] width 160 height 16
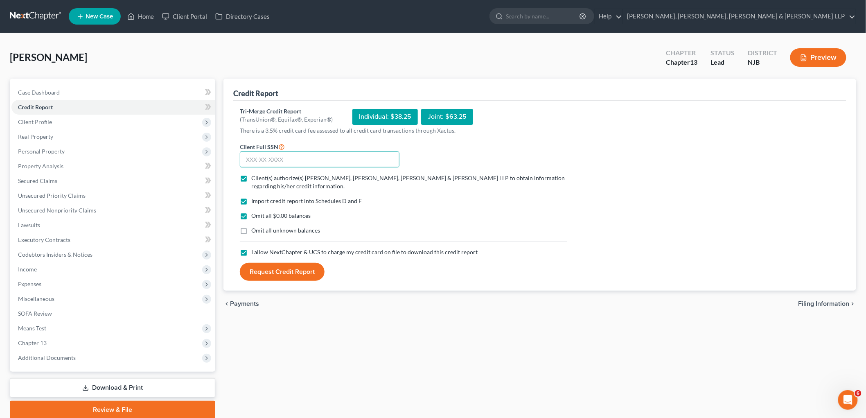
paste input "153-56-0853"
type input "153-56-0853"
click at [282, 270] on button "Request Credit Report" at bounding box center [282, 272] width 85 height 18
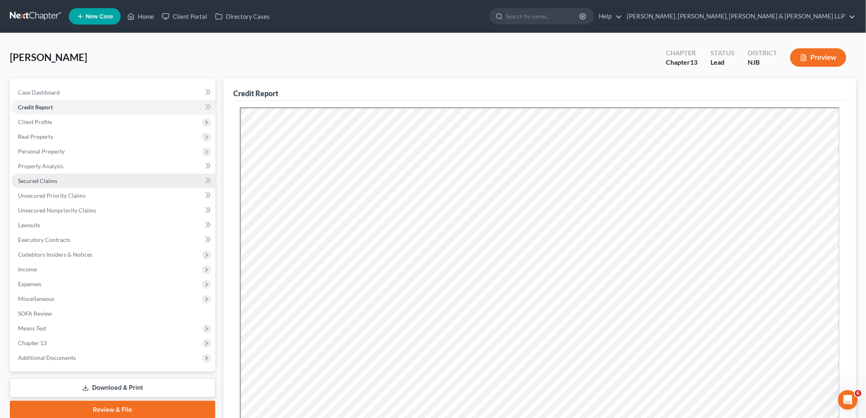
click at [36, 180] on span "Secured Claims" at bounding box center [37, 180] width 39 height 7
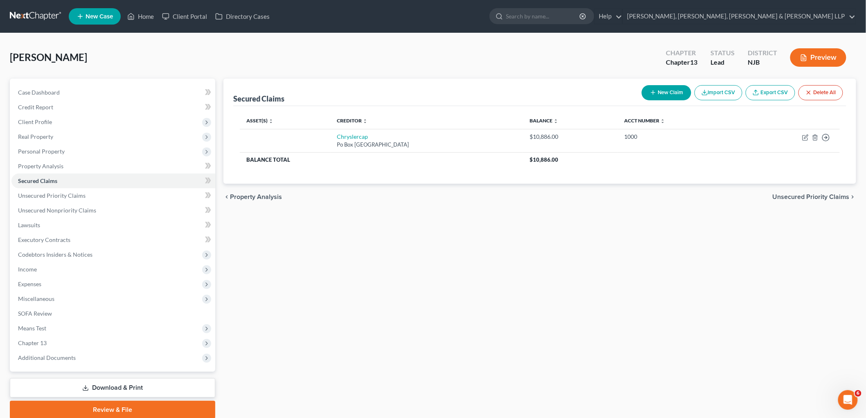
click at [419, 194] on span "Unsecured Priority Claims" at bounding box center [811, 197] width 77 height 7
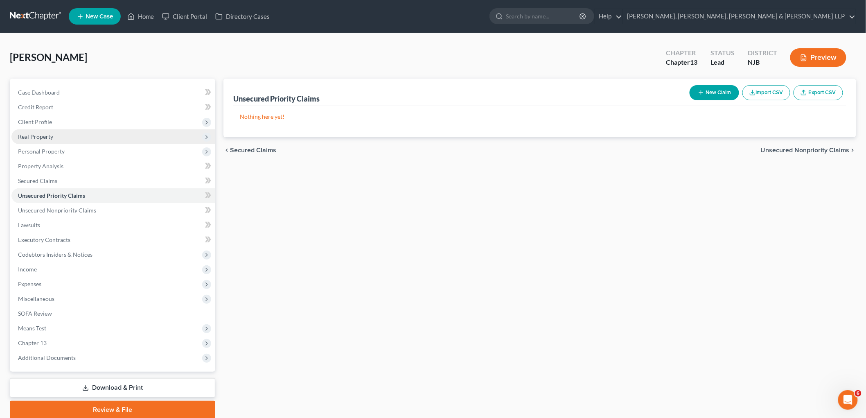
click at [30, 137] on span "Real Property" at bounding box center [35, 136] width 35 height 7
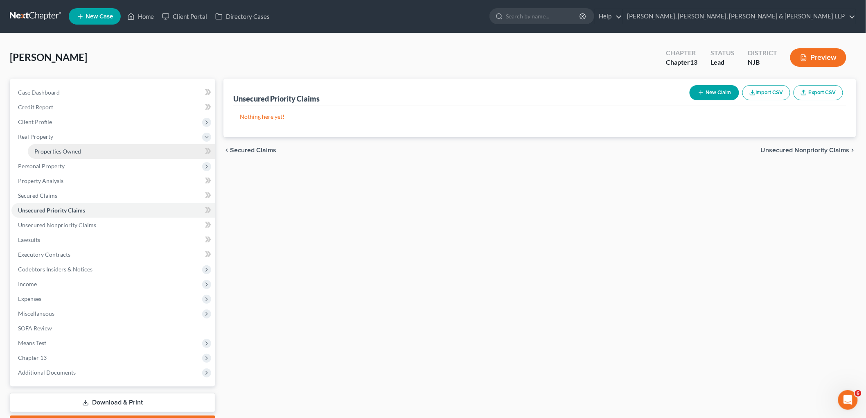
click at [41, 149] on span "Properties Owned" at bounding box center [57, 151] width 47 height 7
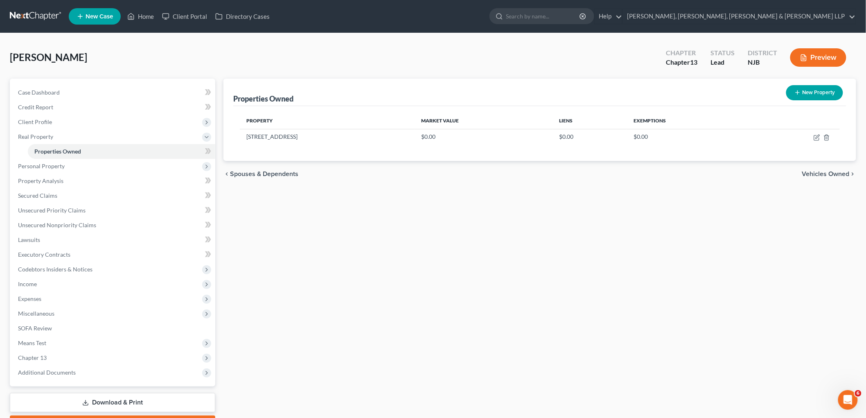
click at [419, 257] on div "Properties Owned New Property Property Market Value Liens Exemptions [STREET_AD…" at bounding box center [539, 256] width 641 height 355
drag, startPoint x: 308, startPoint y: 138, endPoint x: 246, endPoint y: 137, distance: 62.2
click at [246, 137] on td "[STREET_ADDRESS]" at bounding box center [327, 137] width 175 height 16
copy td "[STREET_ADDRESS]"
click at [39, 122] on span "Client Profile" at bounding box center [35, 121] width 34 height 7
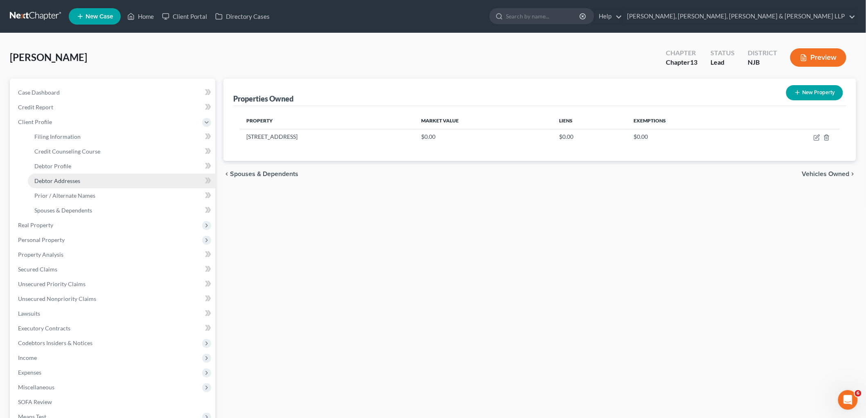
click at [54, 179] on span "Debtor Addresses" at bounding box center [57, 180] width 46 height 7
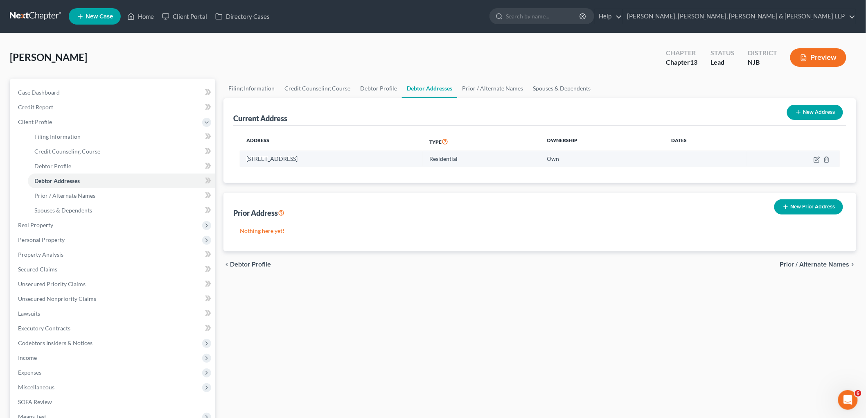
drag, startPoint x: 395, startPoint y: 156, endPoint x: 246, endPoint y: 159, distance: 148.6
click at [246, 159] on td "[STREET_ADDRESS]" at bounding box center [331, 159] width 183 height 16
copy td "[STREET_ADDRESS]"
drag, startPoint x: 493, startPoint y: 85, endPoint x: 513, endPoint y: 90, distance: 20.7
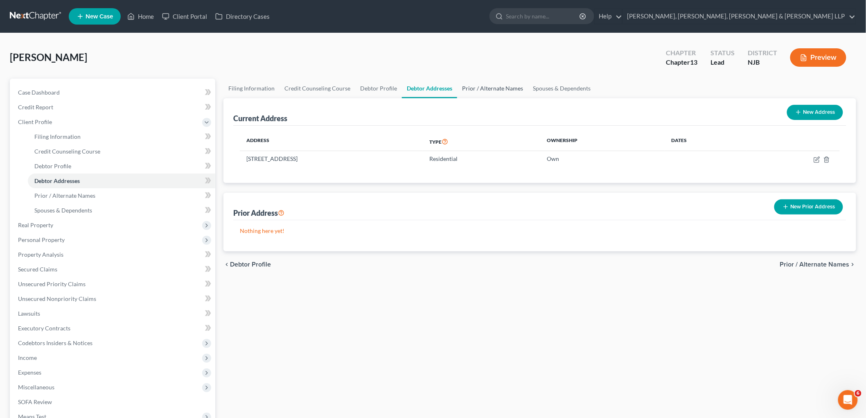
click at [419, 85] on link "Prior / Alternate Names" at bounding box center [492, 89] width 71 height 20
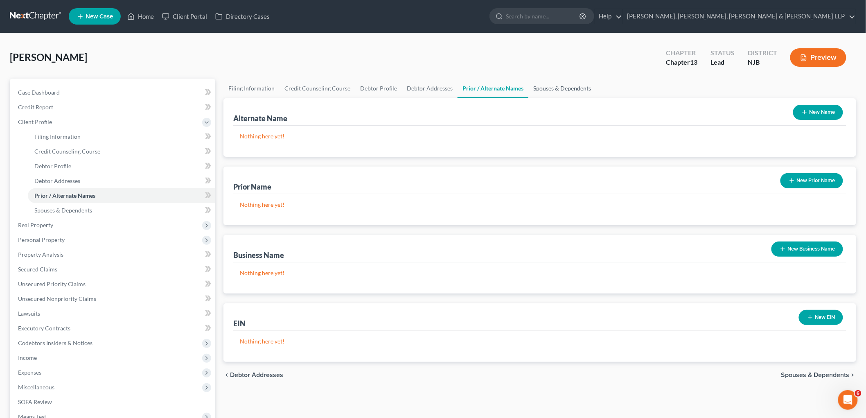
click at [419, 89] on link "Spouses & Dependents" at bounding box center [562, 89] width 68 height 20
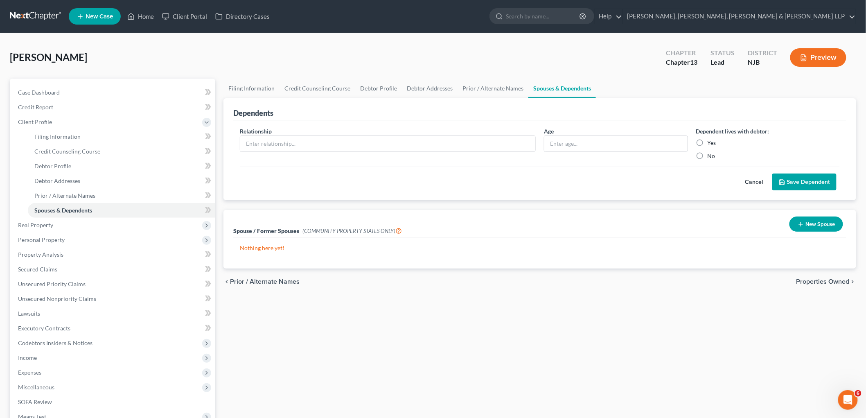
click at [419, 282] on span "Properties Owned" at bounding box center [822, 281] width 53 height 7
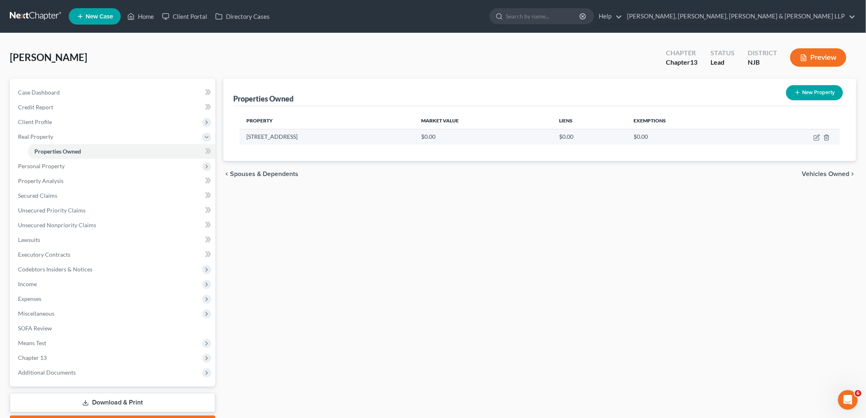
click at [419, 133] on td at bounding box center [795, 137] width 89 height 16
click at [419, 137] on icon "button" at bounding box center [817, 137] width 7 height 7
select select "33"
select select "12"
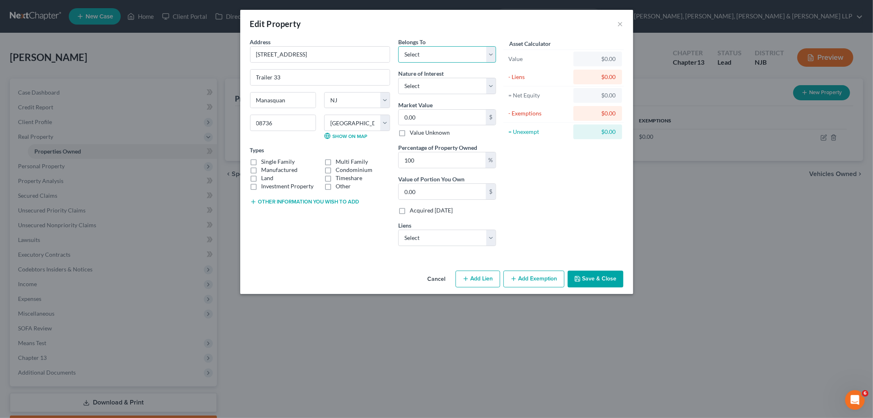
click at [419, 55] on select "Select Debtor 1 Only Debtor 2 Only Debtor 1 And Debtor 2 Only At Least One Of T…" at bounding box center [447, 54] width 98 height 16
select select "0"
click at [398, 46] on select "Select Debtor 1 Only Debtor 2 Only Debtor 1 And Debtor 2 Only At Least One Of T…" at bounding box center [447, 54] width 98 height 16
click at [419, 84] on select "Select Fee Simple Joint Tenant Life Estate Equitable Interest Future Interest T…" at bounding box center [447, 86] width 98 height 16
select select "0"
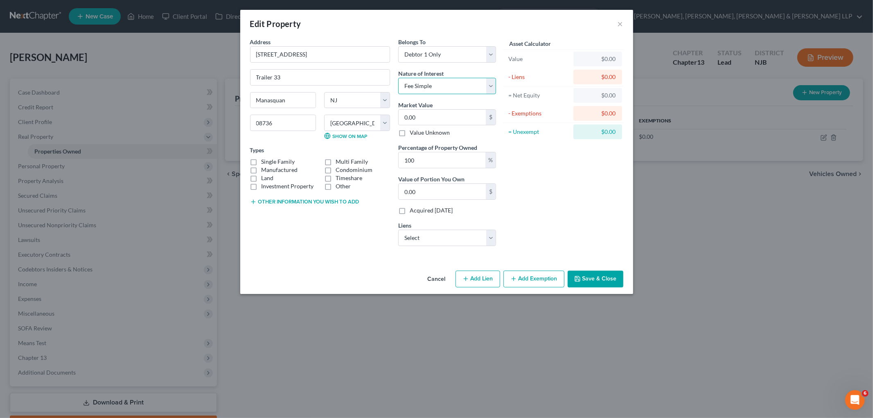
click at [398, 78] on select "Select Fee Simple Joint Tenant Life Estate Equitable Interest Future Interest T…" at bounding box center [447, 86] width 98 height 16
click at [336, 186] on label "Other" at bounding box center [343, 186] width 15 height 8
click at [339, 186] on input "Other" at bounding box center [341, 184] width 5 height 5
checkbox input "true"
click at [418, 111] on input "0.00" at bounding box center [442, 118] width 87 height 16
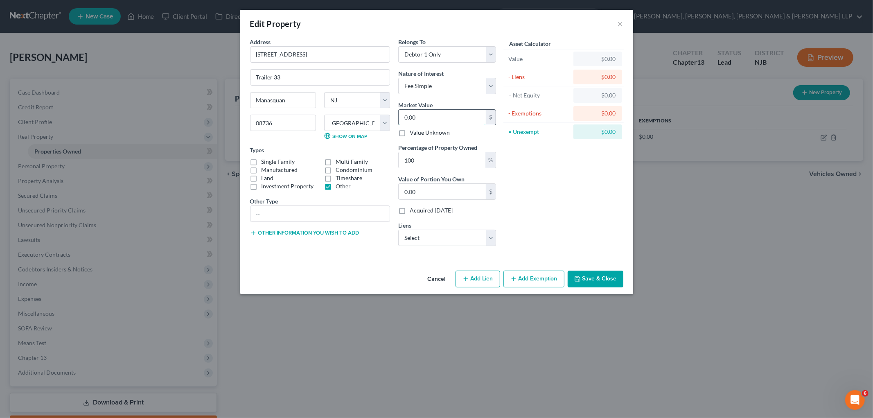
paste input "$126,3"
type input "$126,300"
type input "126,300.00"
type input "126,300"
click at [304, 214] on input "text" at bounding box center [319, 214] width 139 height 16
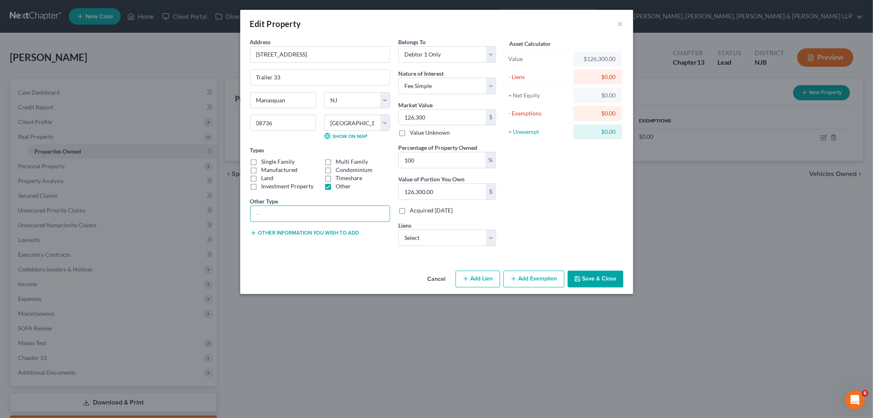
paste input "Mobile home"
type input "Mobile home"
click at [419, 238] on select "Select Chryslercap - $10,886.00" at bounding box center [447, 238] width 98 height 16
click at [419, 201] on div "Asset Calculator Value $126,300.00 - Liens $0.00 = Net Equity $0.00 - Exemption…" at bounding box center [563, 145] width 127 height 215
click at [419, 279] on button "Save & Close" at bounding box center [596, 279] width 56 height 17
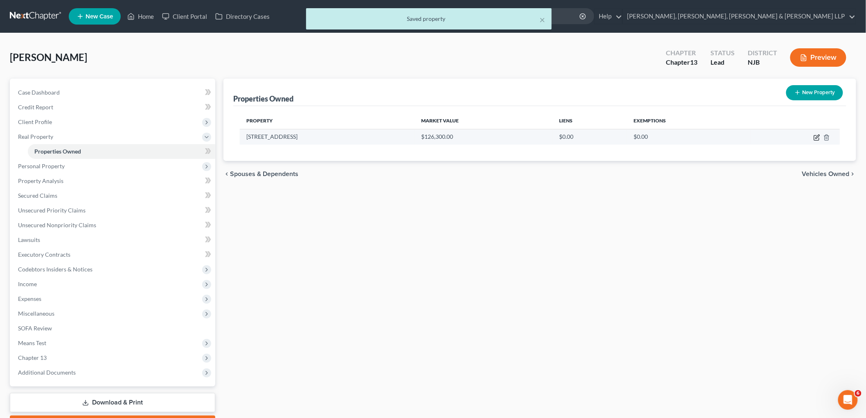
click at [419, 136] on icon "button" at bounding box center [818, 137] width 4 height 4
select select "33"
select select "12"
select select "0"
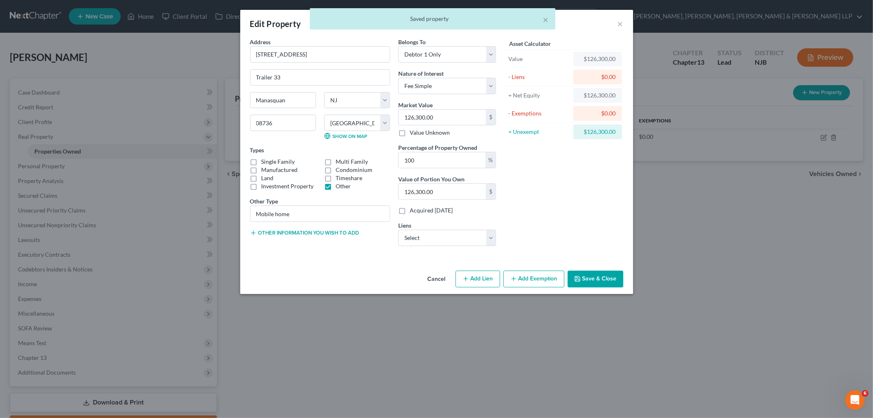
click at [419, 279] on button "Add Exemption" at bounding box center [533, 279] width 61 height 17
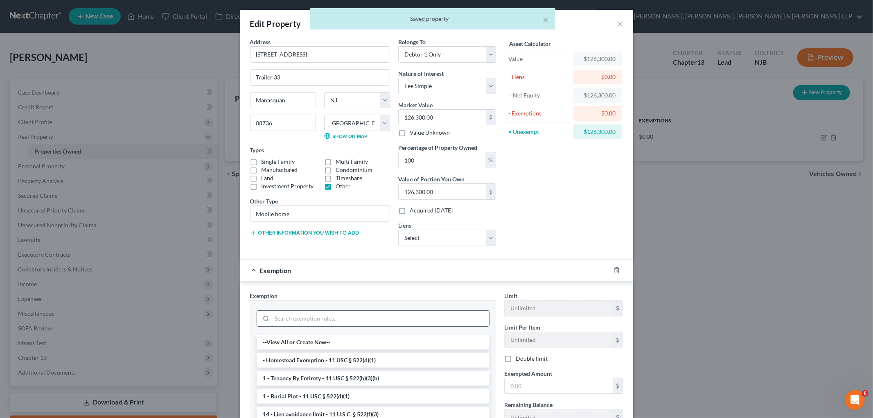
click at [419, 318] on input "search" at bounding box center [380, 319] width 217 height 16
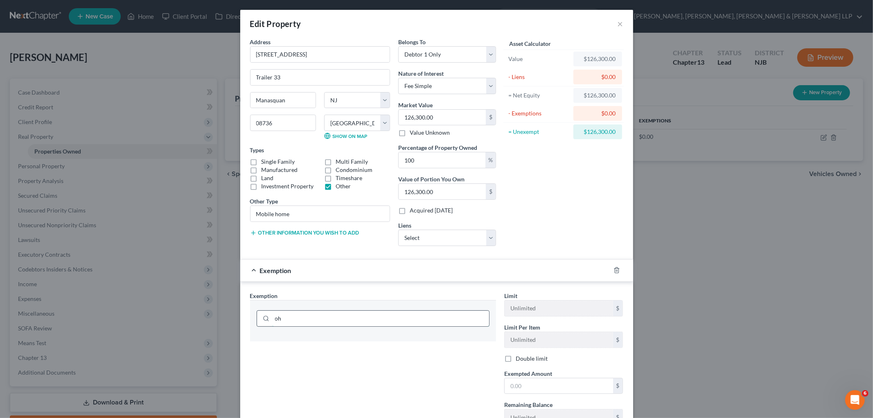
type input "o"
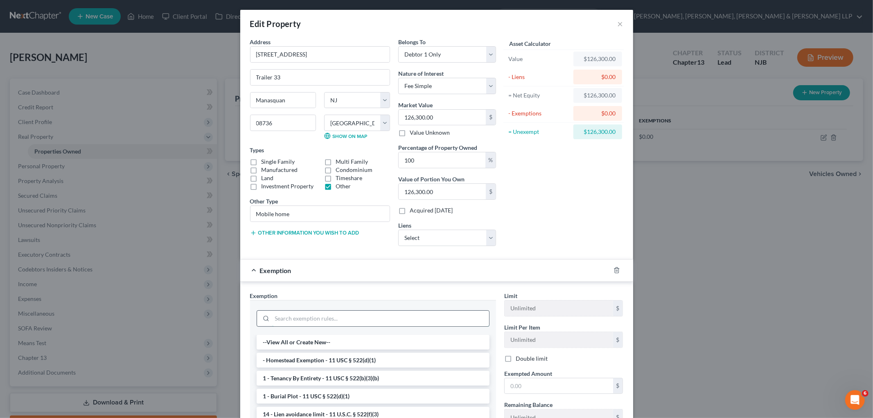
type input "o"
type input "homes"
click at [396, 340] on li "- Homestead Exemption - 11 USC § 522(d)(1)" at bounding box center [373, 342] width 233 height 15
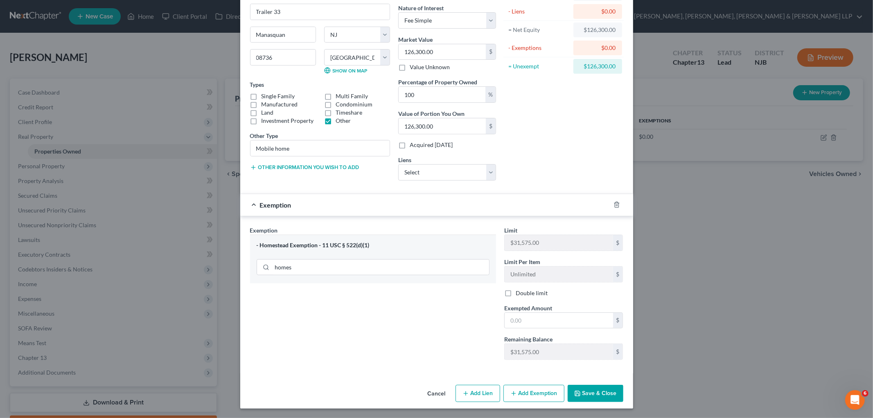
scroll to position [66, 0]
click at [419, 315] on input "text" at bounding box center [559, 320] width 108 height 16
type input "31,575"
click at [419, 202] on div "Exemption $31,575.00" at bounding box center [425, 205] width 370 height 22
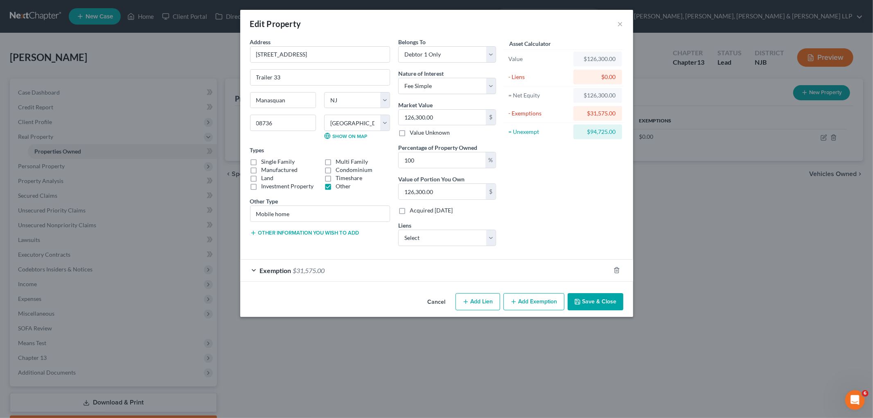
scroll to position [0, 0]
click at [380, 300] on div "Cancel Add Lien Add Lease Add Exemption Save & Close" at bounding box center [436, 303] width 393 height 27
click at [419, 304] on button "Save & Close" at bounding box center [596, 301] width 56 height 17
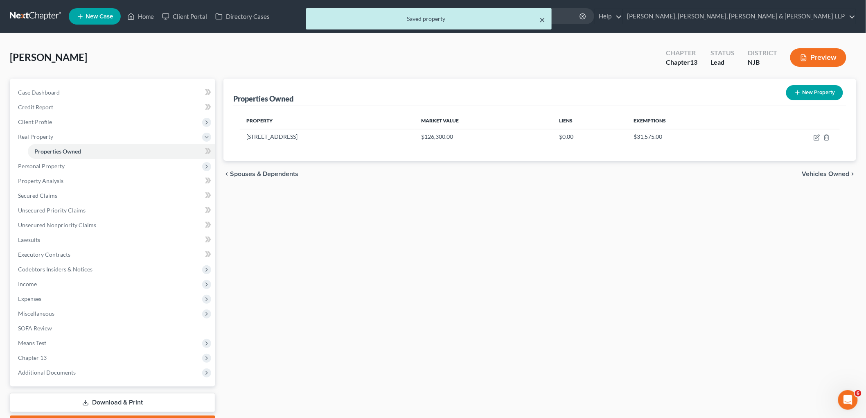
click at [419, 20] on button "×" at bounding box center [542, 20] width 6 height 10
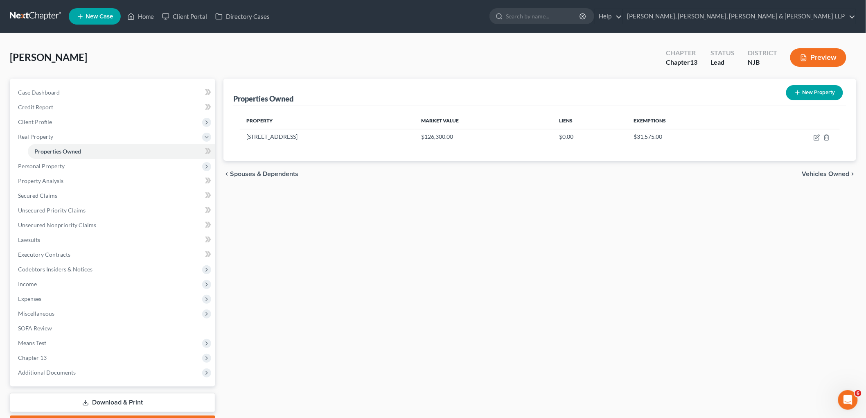
click at [419, 177] on span "Vehicles Owned" at bounding box center [825, 174] width 47 height 7
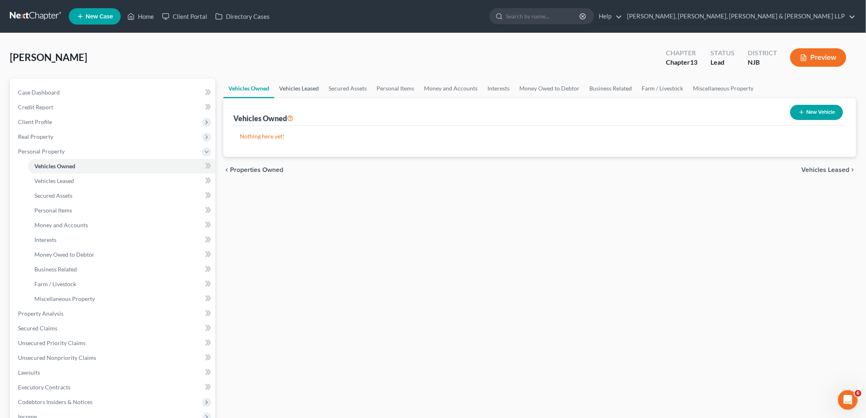
click at [295, 84] on link "Vehicles Leased" at bounding box center [299, 89] width 50 height 20
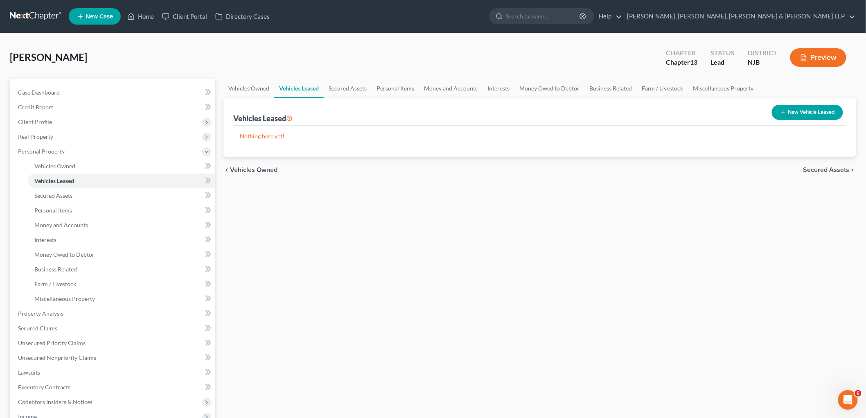
click at [419, 110] on button "New Vehicle Leased" at bounding box center [807, 112] width 71 height 15
select select "0"
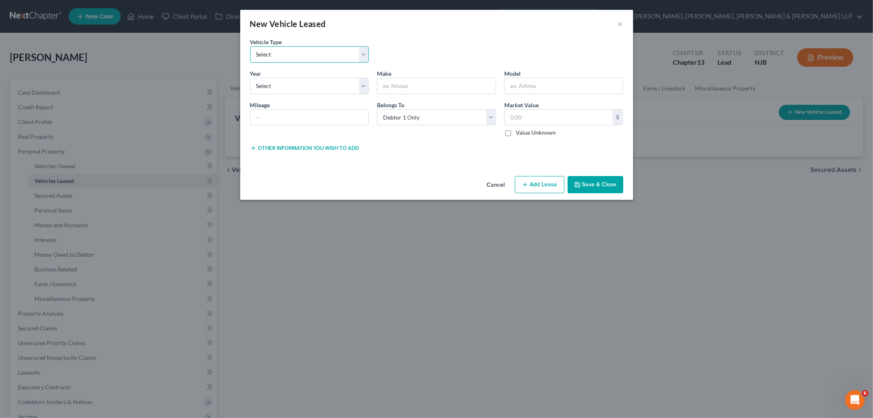
click at [294, 54] on select "Select Automobile Truck Trailer Watercraft Aircraft Motor Home Atv Other Vehicle" at bounding box center [309, 54] width 119 height 16
select select "0"
click at [250, 46] on select "Select Automobile Truck Trailer Watercraft Aircraft Motor Home Atv Other Vehicle" at bounding box center [309, 54] width 119 height 16
click at [291, 85] on select "Select 2026 2025 2024 2023 2022 2021 2020 2019 2018 2017 2016 2015 2014 2013 20…" at bounding box center [309, 86] width 119 height 16
select select "2"
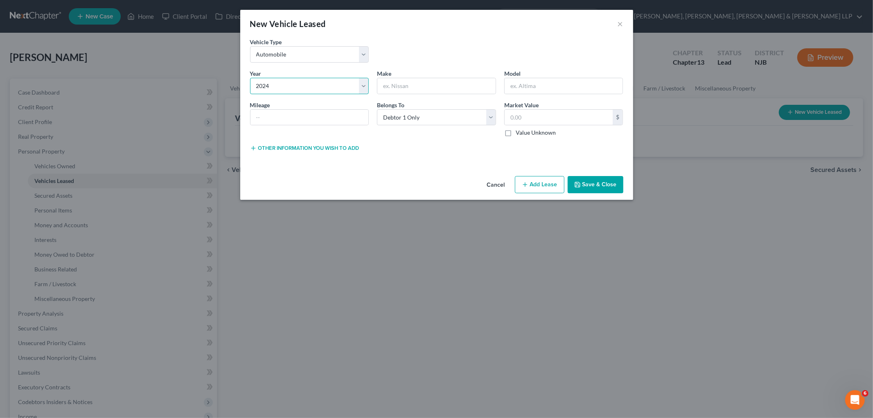
click at [250, 78] on select "Select 2026 2025 2024 2023 2022 2021 2020 2019 2018 2017 2016 2015 2014 2013 20…" at bounding box center [309, 86] width 119 height 16
click at [419, 83] on input "text" at bounding box center [436, 86] width 118 height 16
type input "Jeep"
type input "Cherokee"
click at [419, 185] on button "Save & Close" at bounding box center [596, 184] width 56 height 17
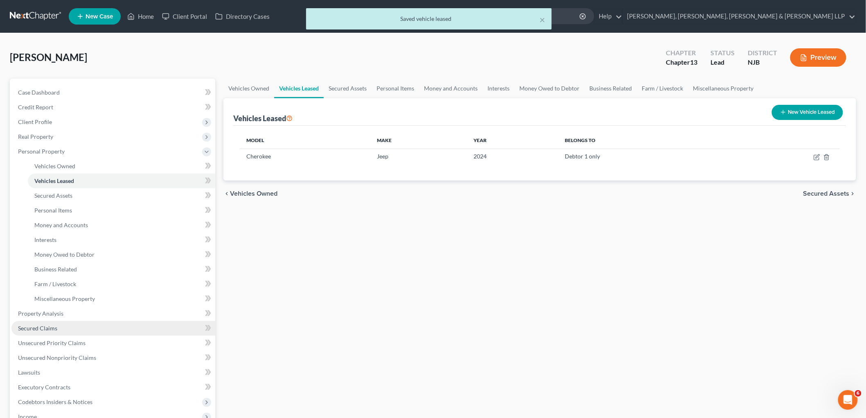
click at [32, 325] on span "Secured Claims" at bounding box center [37, 328] width 39 height 7
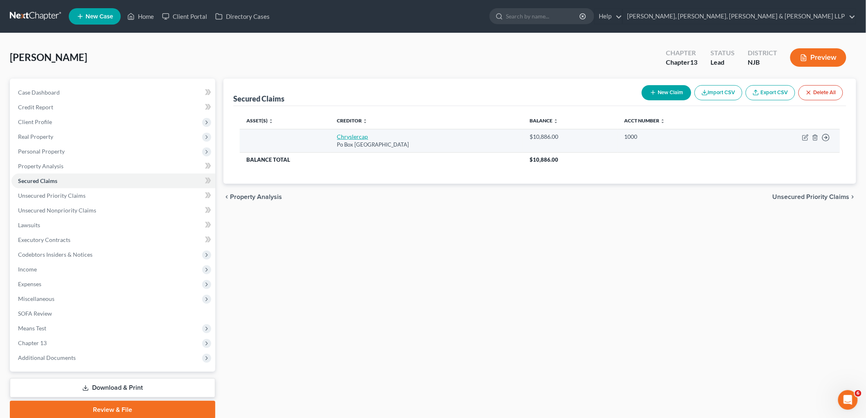
drag, startPoint x: 422, startPoint y: 143, endPoint x: 330, endPoint y: 140, distance: 92.6
click at [331, 140] on td "Chryslercap Po Box [GEOGRAPHIC_DATA]" at bounding box center [427, 140] width 193 height 23
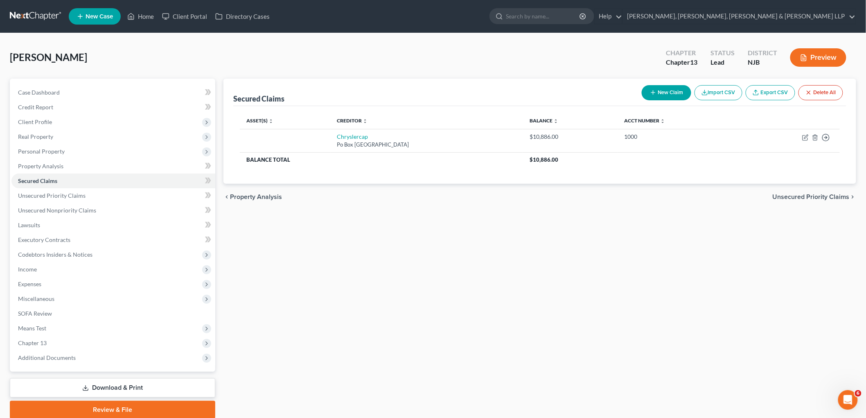
copy td "Chryslercap Po Box [GEOGRAPHIC_DATA]"
click at [419, 136] on icon "button" at bounding box center [806, 137] width 4 height 4
select select "45"
select select "0"
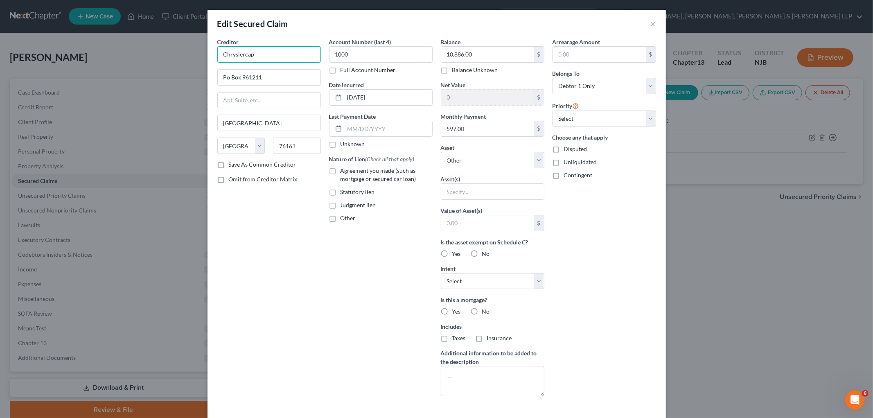
drag, startPoint x: 266, startPoint y: 54, endPoint x: 200, endPoint y: 54, distance: 66.3
click at [200, 54] on div "Edit Secured Claim × Creditor * Chryslercap Po Box 961211 [GEOGRAPHIC_DATA] [US…" at bounding box center [436, 209] width 873 height 418
paste input "Capital"
type input "Chrysler Capital"
click at [253, 255] on div "Creditor * Chrysler Capital Po Box 961211 [GEOGRAPHIC_DATA] [US_STATE][GEOGRAPH…" at bounding box center [269, 220] width 112 height 365
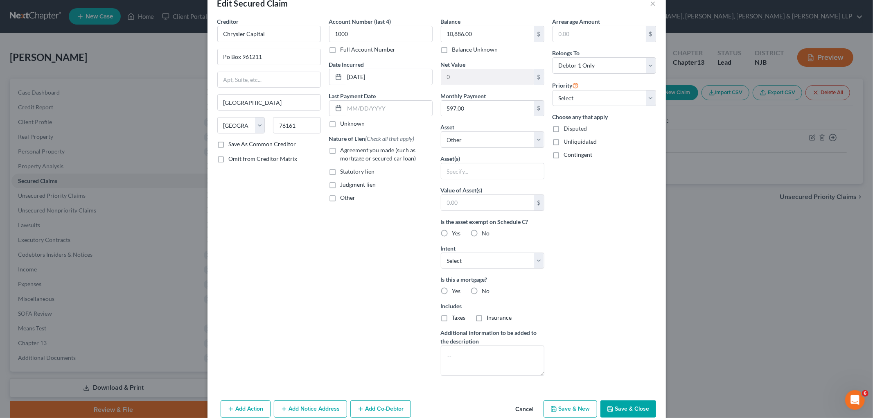
scroll to position [43, 0]
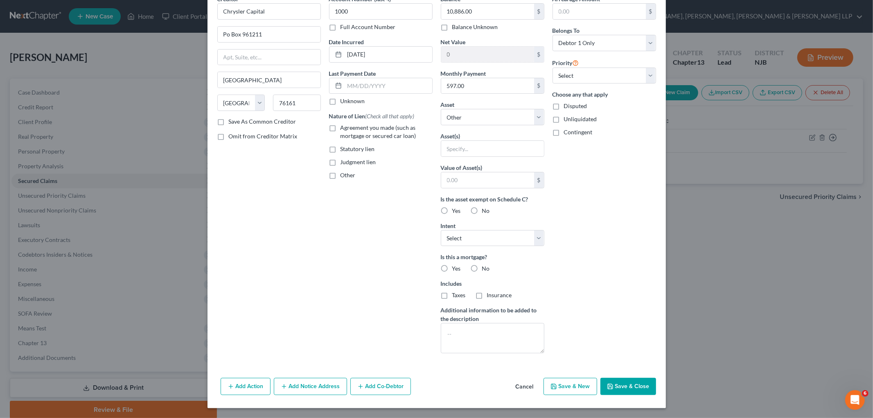
click at [419, 381] on button "Save & Close" at bounding box center [628, 386] width 56 height 17
select select
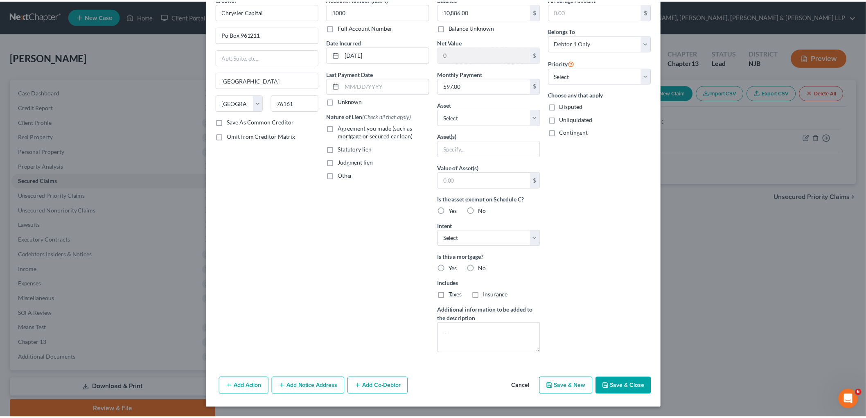
scroll to position [0, 0]
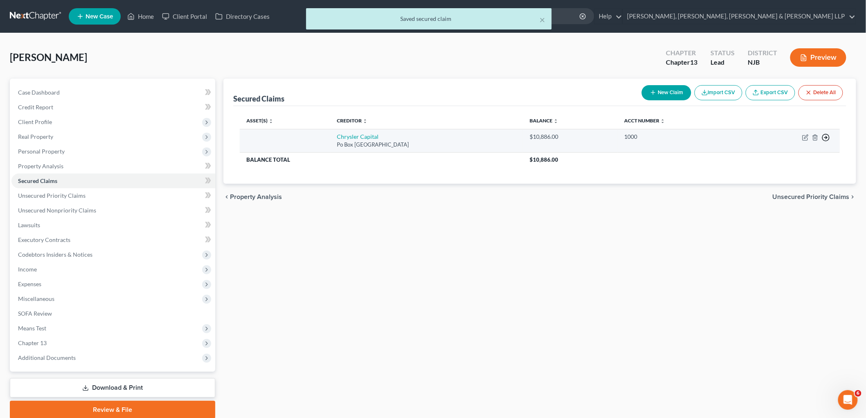
click at [419, 136] on icon "button" at bounding box center [826, 137] width 8 height 8
click at [419, 169] on link "Move to G" at bounding box center [788, 171] width 68 height 14
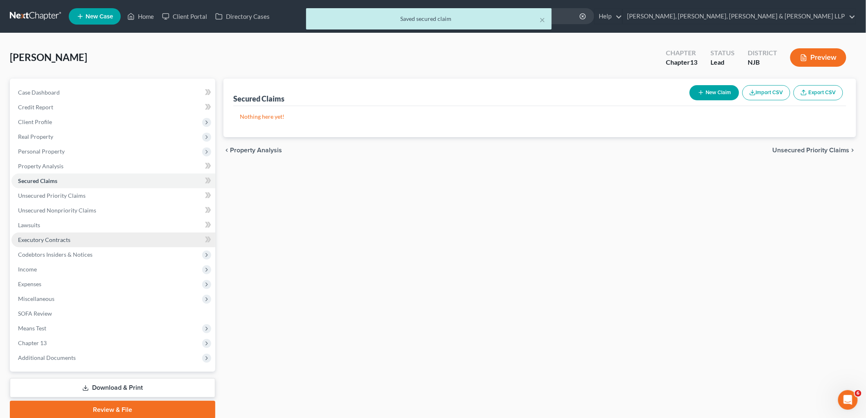
click at [44, 238] on span "Executory Contracts" at bounding box center [44, 239] width 52 height 7
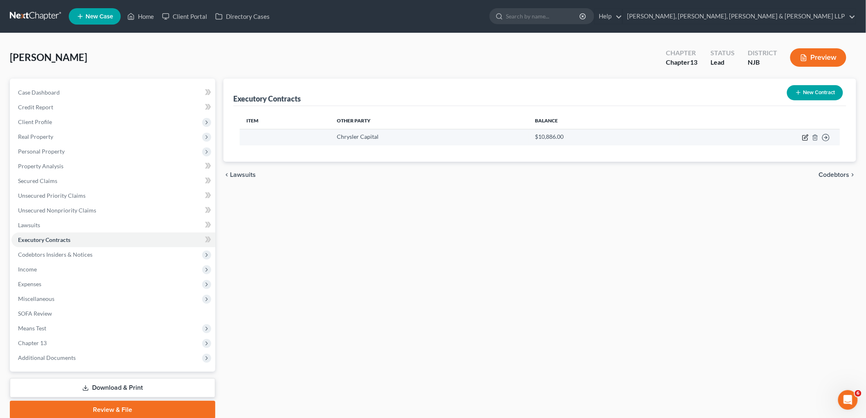
click at [419, 137] on icon "button" at bounding box center [805, 137] width 7 height 7
select select "45"
select select "0"
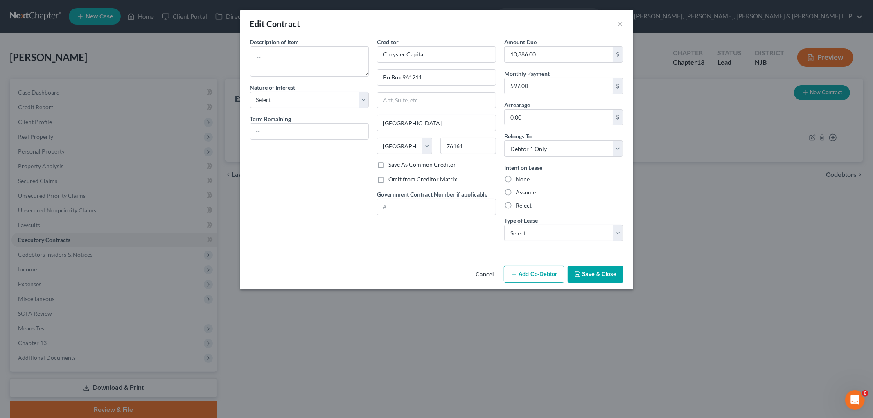
click at [419, 193] on label "Assume" at bounding box center [526, 192] width 20 height 8
click at [419, 193] on input "Assume" at bounding box center [521, 190] width 5 height 5
radio input "true"
click at [419, 230] on select "Select Real Estate Car Other" at bounding box center [563, 233] width 119 height 16
select select "1"
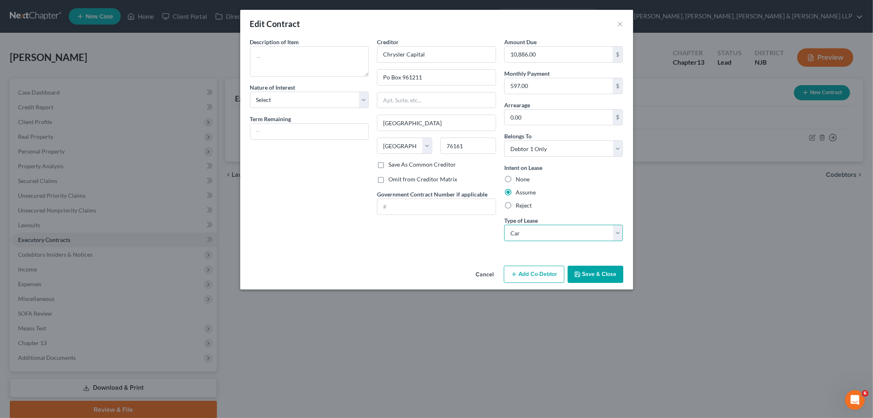
click at [419, 225] on select "Select Real Estate Car Other" at bounding box center [563, 233] width 119 height 16
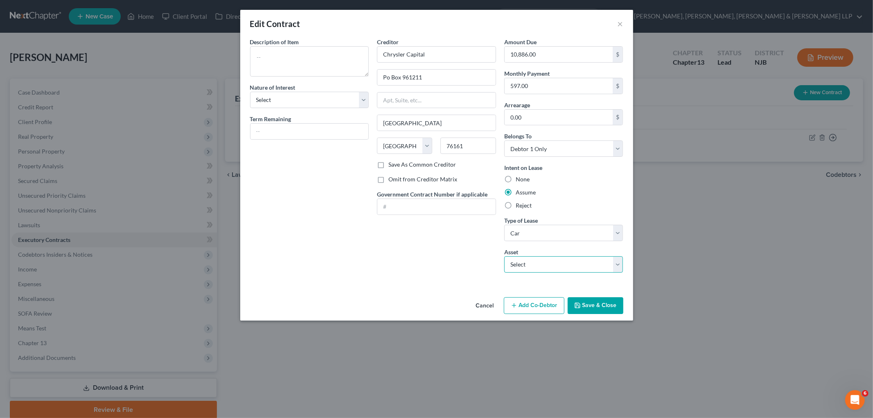
click at [419, 265] on select "Select 2024 Jeep Cherokee - $0.0" at bounding box center [563, 264] width 119 height 16
select select "0"
click at [419, 256] on select "Select 2024 Jeep Cherokee - $0.0" at bounding box center [563, 264] width 119 height 16
type textarea "2024 Jeep Cherokee"
click at [419, 191] on div "Assume" at bounding box center [563, 192] width 119 height 8
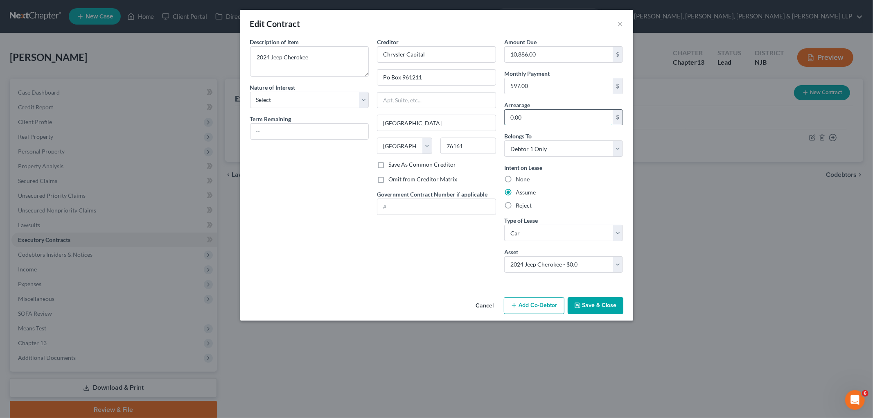
click at [419, 116] on input "0.00" at bounding box center [559, 118] width 108 height 16
type input "597.00"
click at [419, 194] on div "Assume" at bounding box center [563, 192] width 119 height 8
click at [419, 304] on button "Save & Close" at bounding box center [596, 305] width 56 height 17
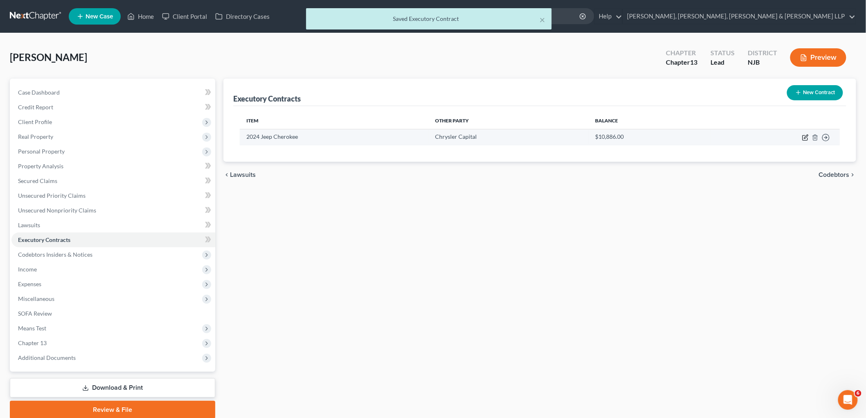
click at [419, 136] on icon "button" at bounding box center [805, 137] width 7 height 7
select select "45"
select select "0"
select select "1"
select select "0"
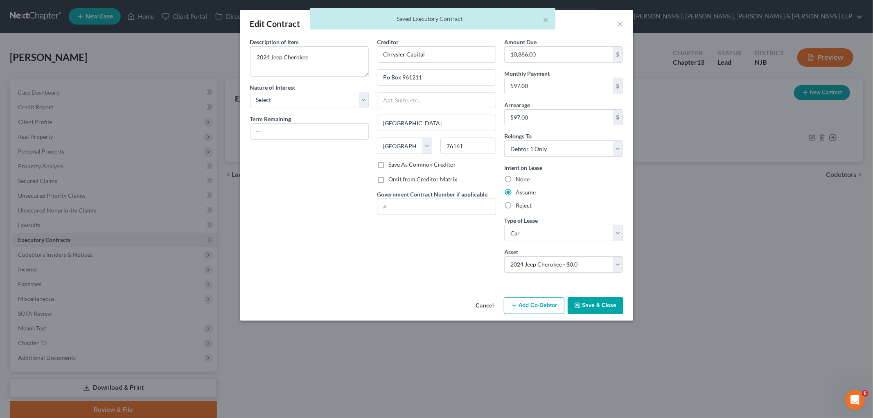
click at [419, 308] on button "Save & Close" at bounding box center [596, 305] width 56 height 17
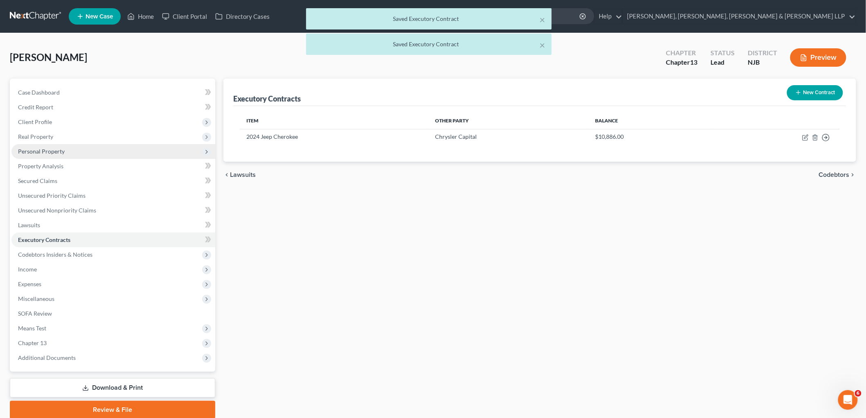
click at [47, 151] on span "Personal Property" at bounding box center [41, 151] width 47 height 7
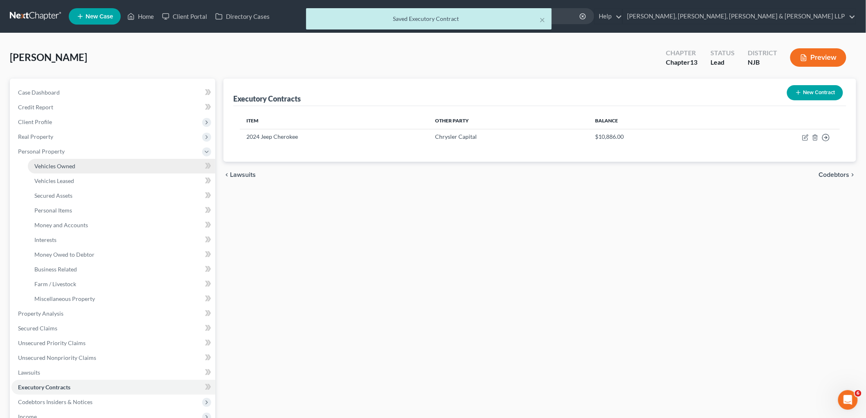
click at [54, 166] on span "Vehicles Owned" at bounding box center [54, 165] width 41 height 7
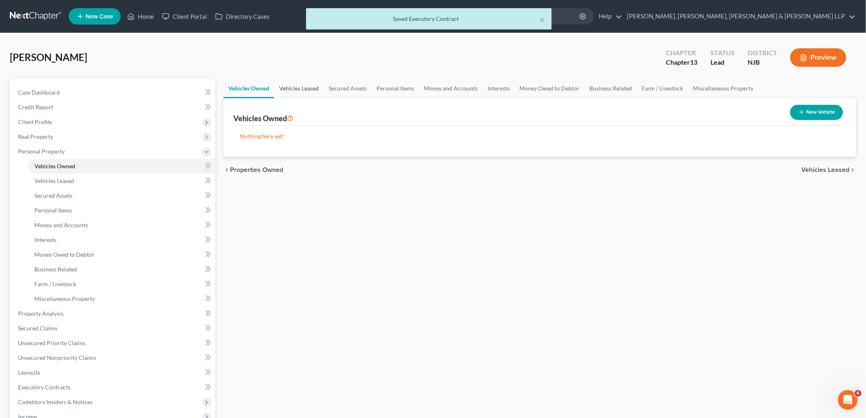
click at [305, 83] on link "Vehicles Leased" at bounding box center [299, 89] width 50 height 20
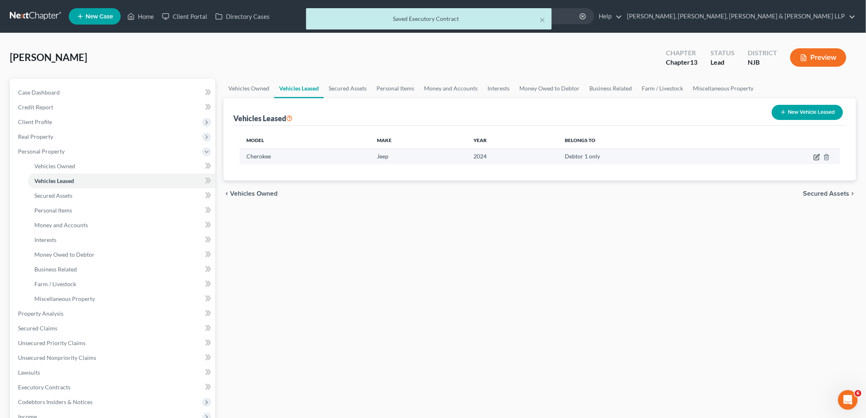
click at [419, 156] on icon "button" at bounding box center [817, 157] width 7 height 7
select select "0"
select select "2"
select select "0"
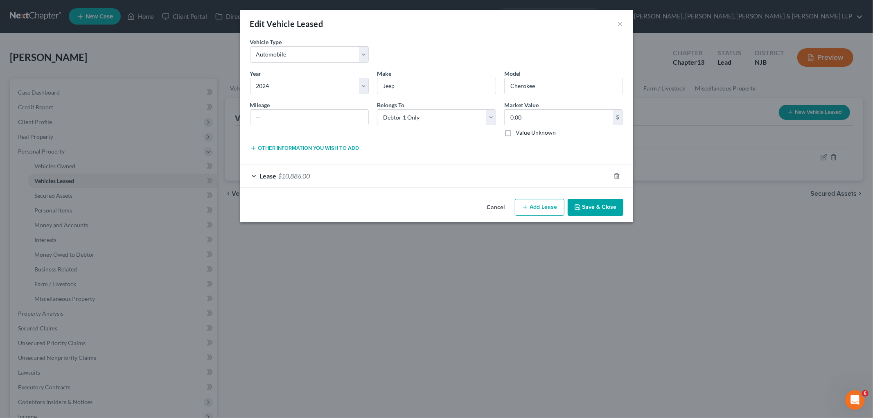
click at [347, 179] on div "Lease $10,886.00" at bounding box center [425, 176] width 370 height 22
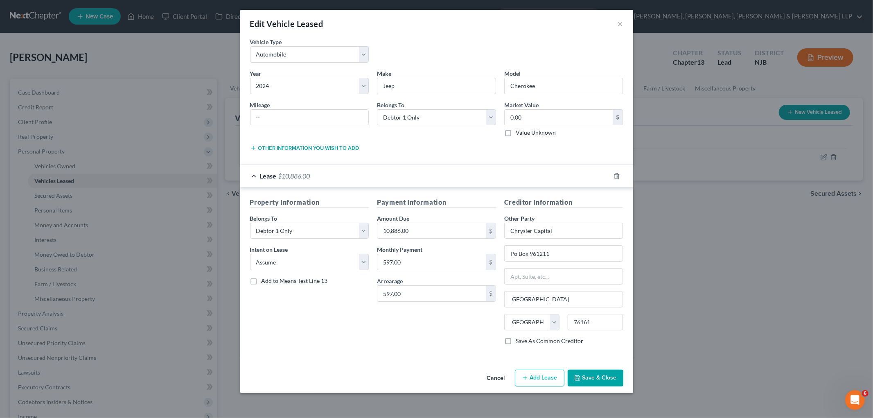
click at [292, 277] on span "Add to Means Test Line 13" at bounding box center [295, 280] width 66 height 7
click at [270, 277] on input "Add to Means Test Line 13" at bounding box center [267, 279] width 5 height 5
checkbox input "true"
click at [343, 354] on div "Property Information Belongs To * Select Debtor 1 Only Debtor 2 Only Debtor 1 A…" at bounding box center [436, 272] width 393 height 171
click at [419, 380] on button "Save & Close" at bounding box center [596, 378] width 56 height 17
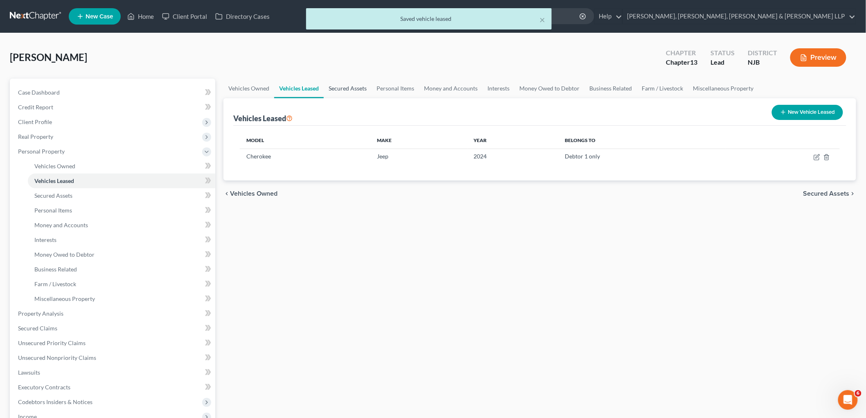
click at [352, 87] on link "Secured Assets" at bounding box center [348, 89] width 48 height 20
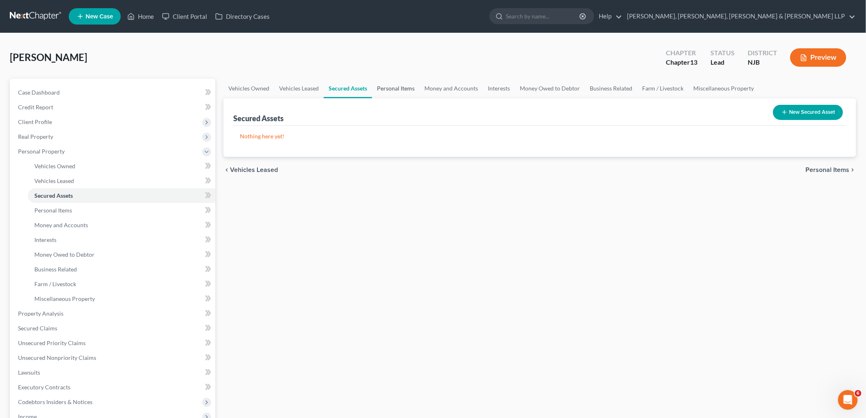
click at [390, 88] on link "Personal Items" at bounding box center [395, 89] width 47 height 20
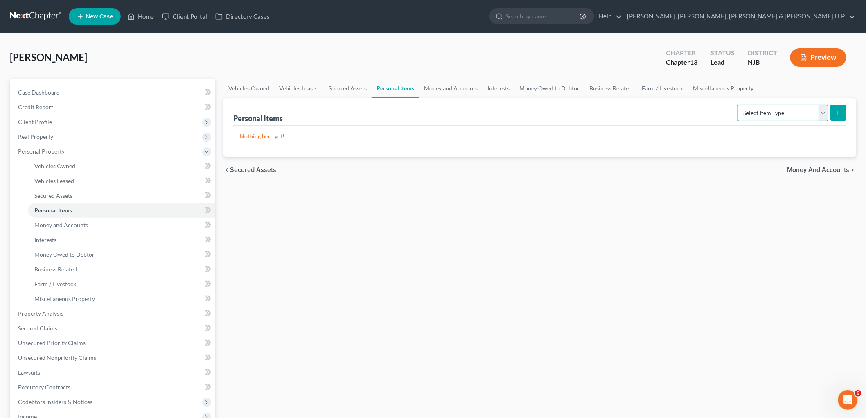
click at [419, 113] on select "Select Item Type Clothing Collectibles Of Value Electronics Firearms Household …" at bounding box center [783, 113] width 91 height 16
select select "clothing"
click at [419, 105] on select "Select Item Type Clothing Collectibles Of Value Electronics Firearms Household …" at bounding box center [783, 113] width 91 height 16
click at [419, 112] on icon "submit" at bounding box center [838, 113] width 7 height 7
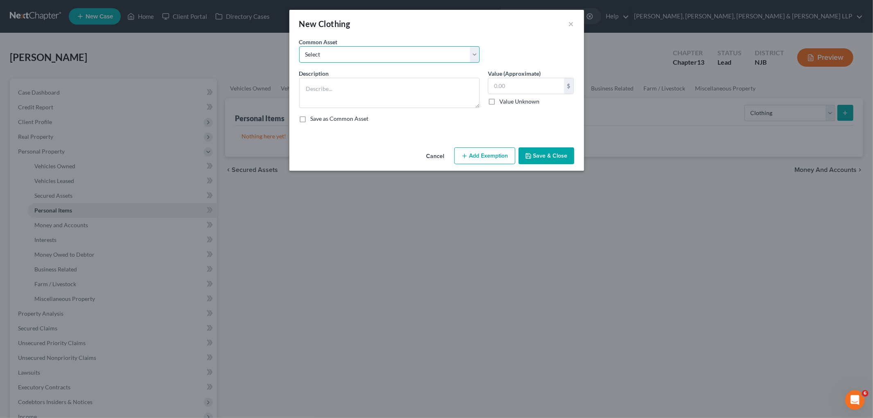
click at [352, 56] on select "Select Clothes, Shoes & Accessories" at bounding box center [389, 54] width 180 height 16
select select "0"
click at [299, 46] on select "Select Clothes, Shoes & Accessories" at bounding box center [389, 54] width 180 height 16
type textarea "Clothes, Shoes & Accessories"
click at [419, 84] on input "300.00" at bounding box center [526, 86] width 76 height 16
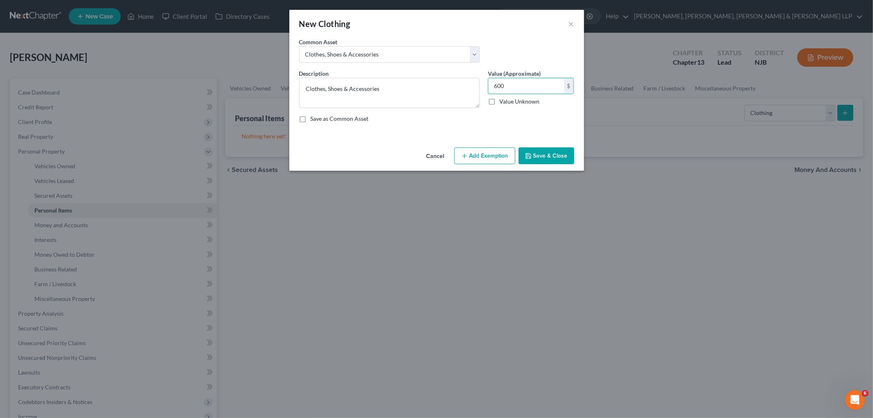
type input "600"
click at [419, 156] on button "Add Exemption" at bounding box center [484, 155] width 61 height 17
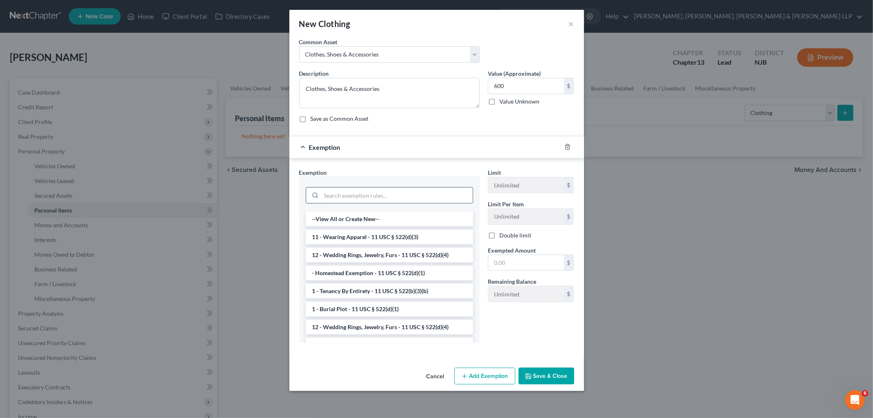
click at [402, 189] on input "search" at bounding box center [396, 195] width 151 height 16
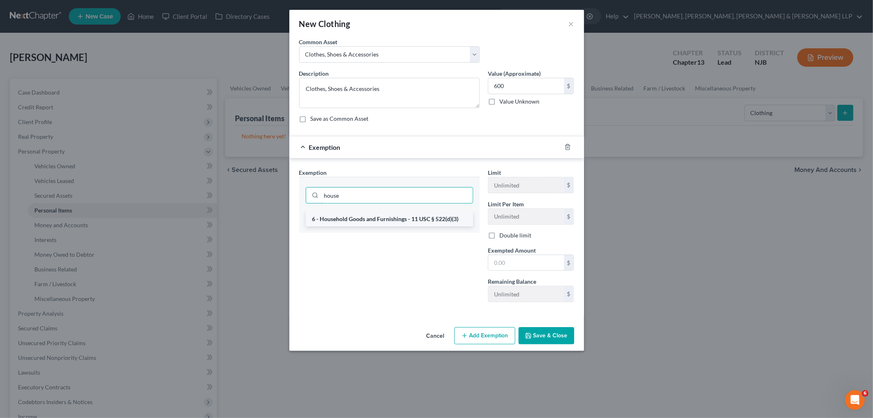
type input "house"
click at [404, 218] on li "6 - Household Goods and Furnishings - 11 USC § 522(d)(3)" at bounding box center [389, 219] width 167 height 15
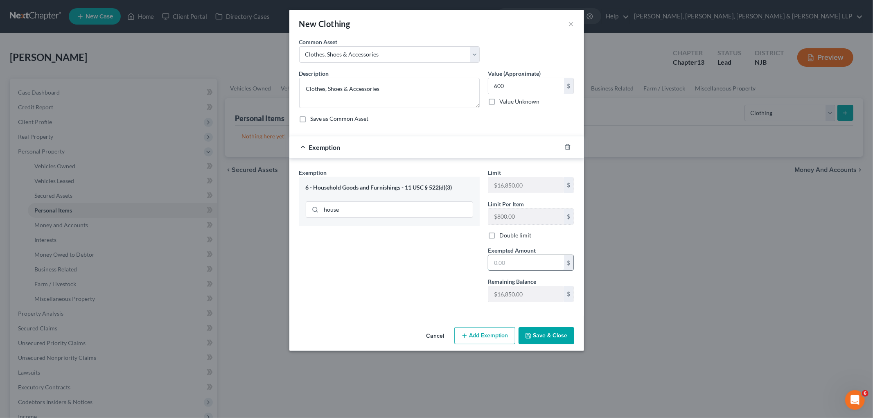
click at [419, 256] on input "text" at bounding box center [526, 263] width 76 height 16
type input "600"
click at [419, 145] on div "Exemption $600.00" at bounding box center [425, 147] width 272 height 22
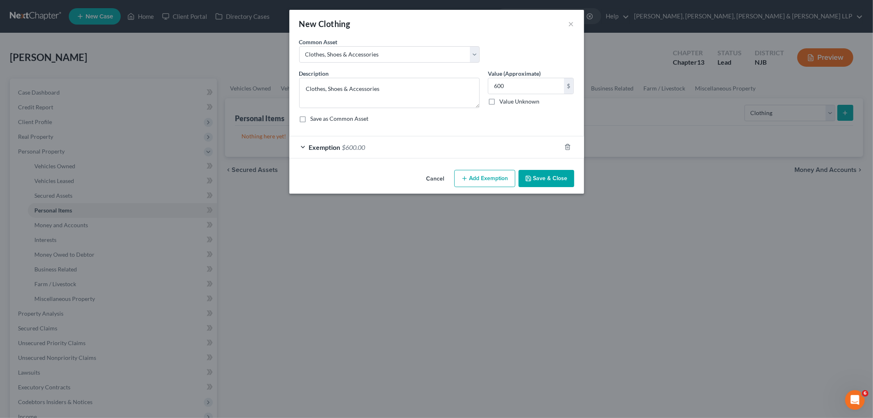
click at [419, 178] on button "Save & Close" at bounding box center [547, 178] width 56 height 17
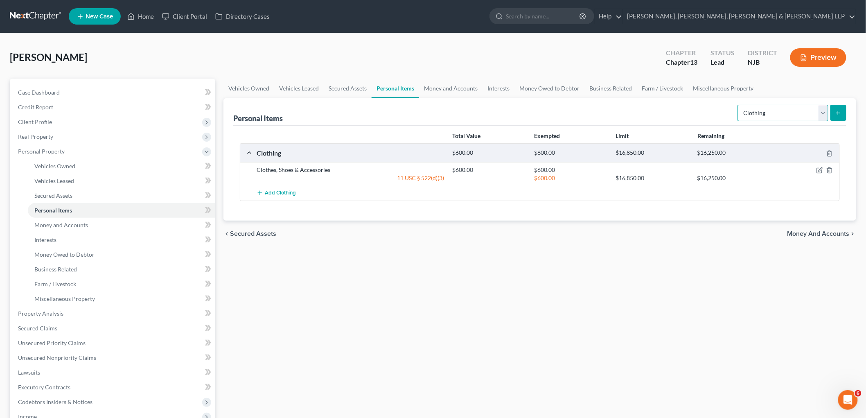
click at [419, 115] on select "Select Item Type Clothing Collectibles Of Value Electronics Firearms Household …" at bounding box center [783, 113] width 91 height 16
select select "electronics"
click at [419, 105] on select "Select Item Type Clothing Collectibles Of Value Electronics Firearms Household …" at bounding box center [783, 113] width 91 height 16
click at [419, 112] on icon "submit" at bounding box center [838, 113] width 7 height 7
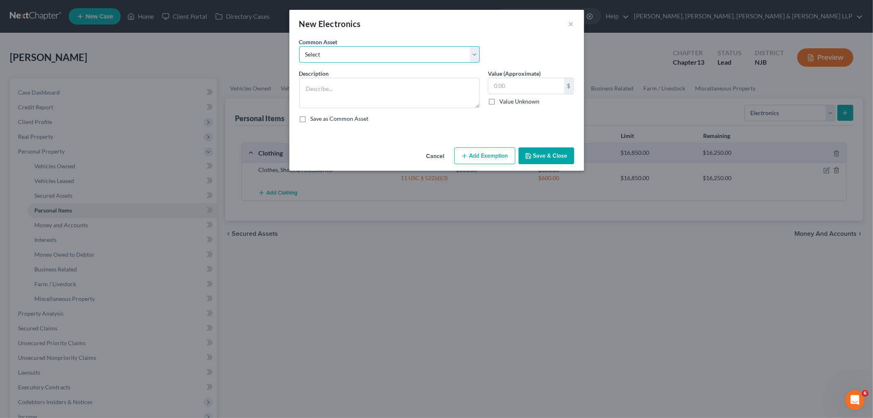
click at [398, 58] on select "Select Cellphone, TVs Electronic Appliances" at bounding box center [389, 54] width 180 height 16
select select "1"
click at [299, 46] on select "Select Cellphone, TVs Electronic Appliances" at bounding box center [389, 54] width 180 height 16
type textarea "Electronic Appliances"
click at [419, 88] on input "200.00" at bounding box center [526, 86] width 76 height 16
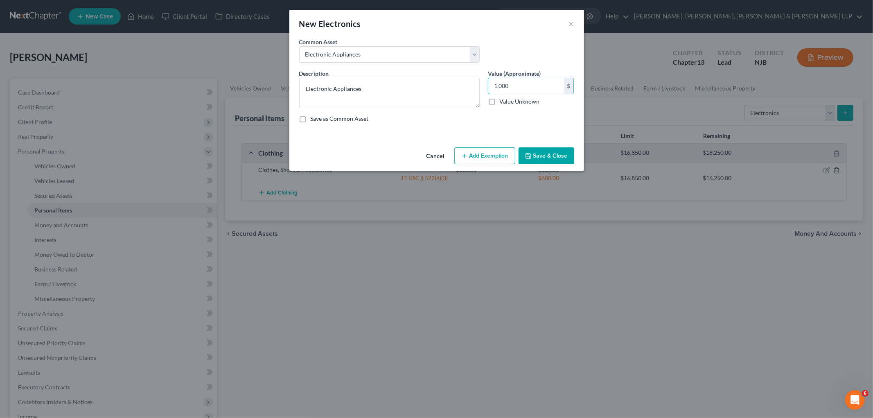
type input "1,000"
click at [419, 153] on button "Add Exemption" at bounding box center [484, 155] width 61 height 17
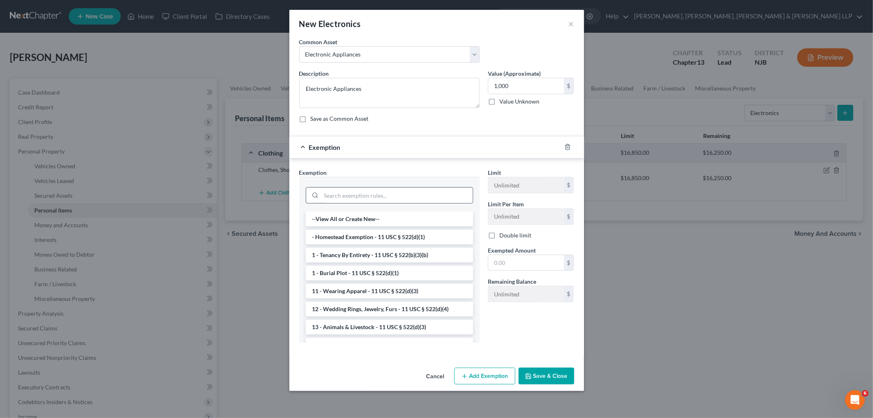
click at [419, 195] on input "search" at bounding box center [396, 195] width 151 height 16
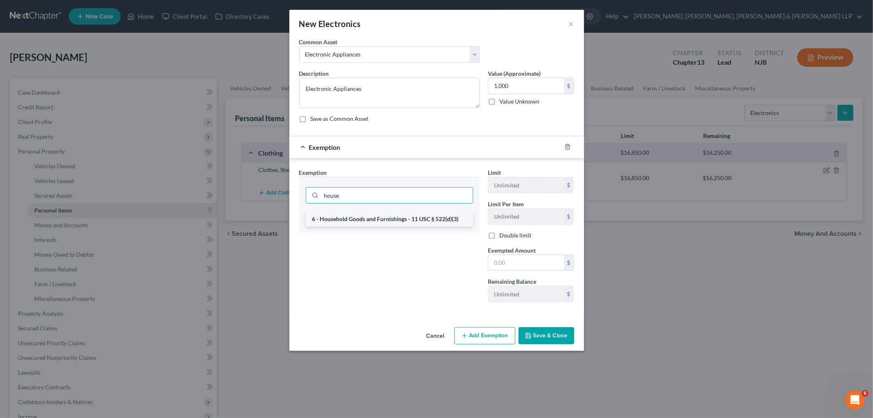
type input "house"
click at [419, 215] on li "6 - Household Goods and Furnishings - 11 USC § 522(d)(3)" at bounding box center [389, 219] width 167 height 15
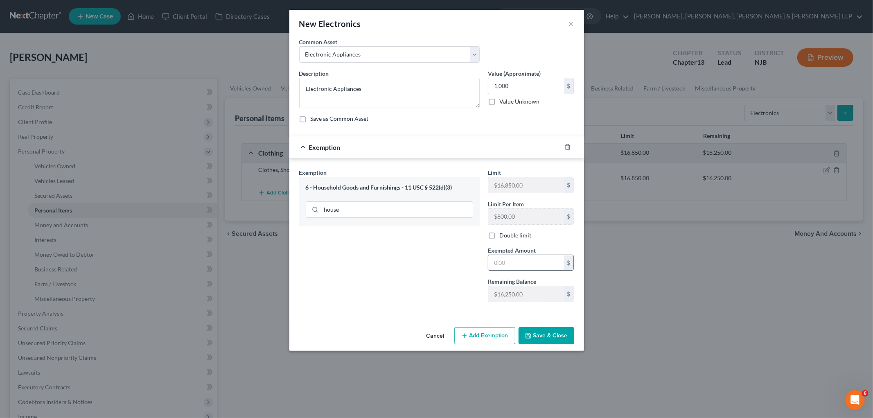
click at [419, 265] on input "text" at bounding box center [526, 263] width 76 height 16
type input "1,000"
click at [419, 336] on button "Save & Close" at bounding box center [547, 335] width 56 height 17
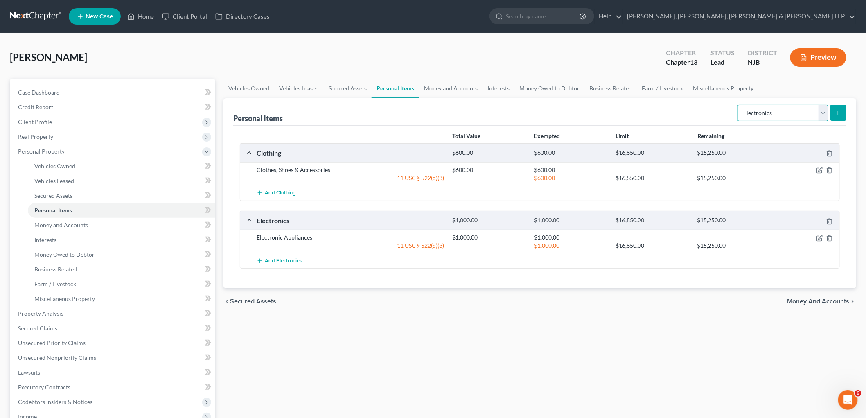
click at [419, 111] on select "Select Item Type Clothing Collectibles Of Value Electronics Firearms Household …" at bounding box center [783, 113] width 91 height 16
select select "firearms"
click at [419, 105] on select "Select Item Type Clothing Collectibles Of Value Electronics Firearms Household …" at bounding box center [783, 113] width 91 height 16
click at [419, 107] on button "submit" at bounding box center [838, 113] width 16 height 16
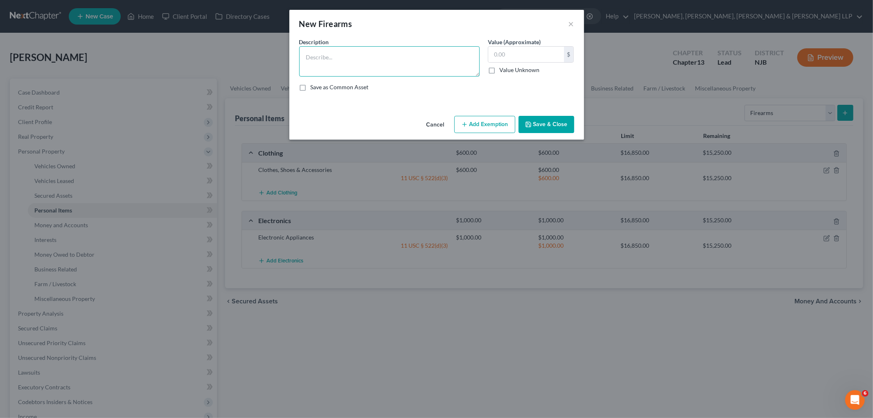
click at [383, 70] on textarea at bounding box center [389, 61] width 180 height 30
paste textarea "5099 handgun; [PERSON_NAME] and Wesson 40 Caliber"
type textarea "5099 handgun; [PERSON_NAME] and Wesson 40 Caliber"
click at [419, 124] on button "Save & Close" at bounding box center [547, 124] width 56 height 17
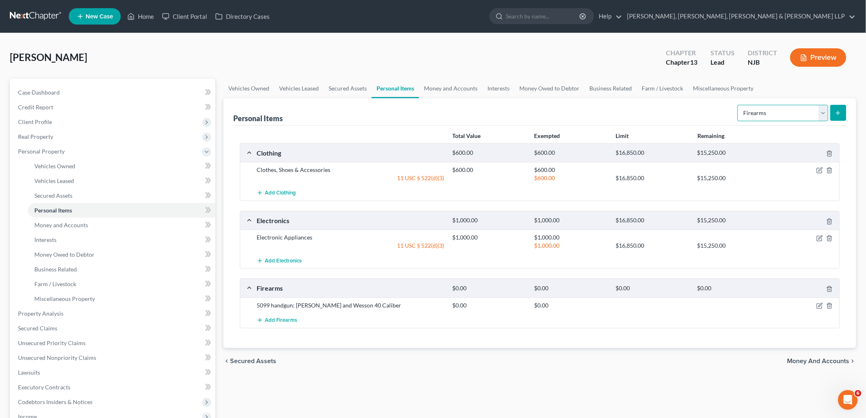
click at [419, 115] on select "Select Item Type Clothing Collectibles Of Value Electronics Firearms Household …" at bounding box center [783, 113] width 91 height 16
select select "household_goods"
click at [419, 105] on select "Select Item Type Clothing Collectibles Of Value Electronics Firearms Household …" at bounding box center [783, 113] width 91 height 16
click at [419, 111] on icon "submit" at bounding box center [838, 113] width 7 height 7
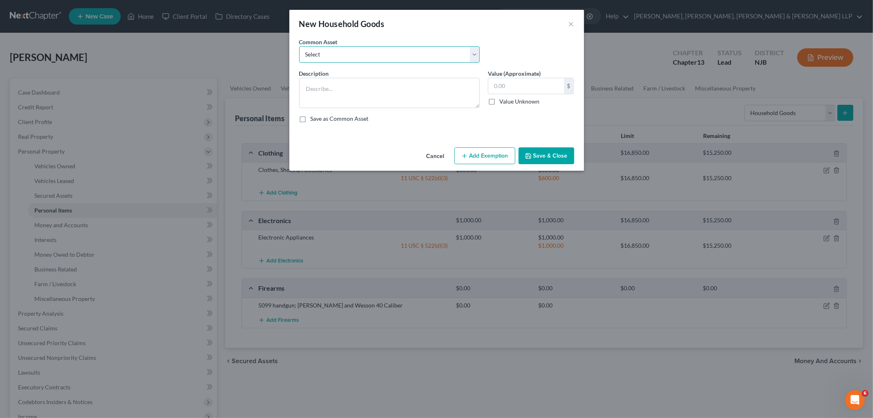
click at [366, 53] on select "Select Household items" at bounding box center [389, 54] width 180 height 16
select select "0"
click at [299, 46] on select "Select Household items" at bounding box center [389, 54] width 180 height 16
type textarea "Household items"
click at [419, 84] on input "2,000.00" at bounding box center [526, 86] width 76 height 16
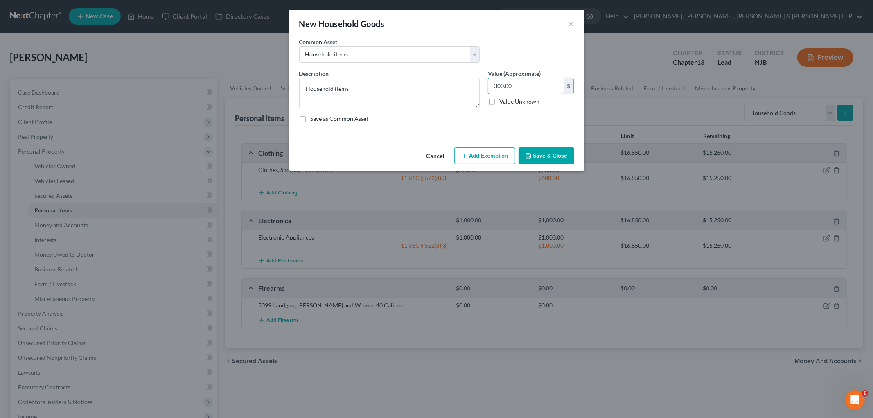
type input "300.00"
click at [419, 150] on button "Add Exemption" at bounding box center [484, 155] width 61 height 17
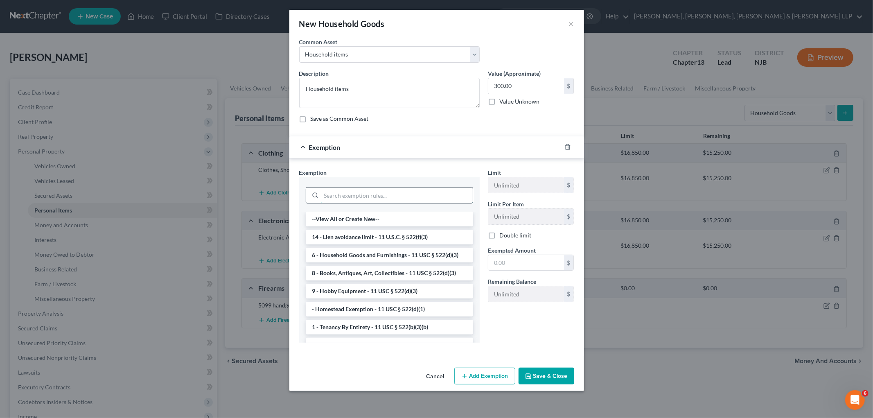
click at [412, 189] on input "search" at bounding box center [396, 195] width 151 height 16
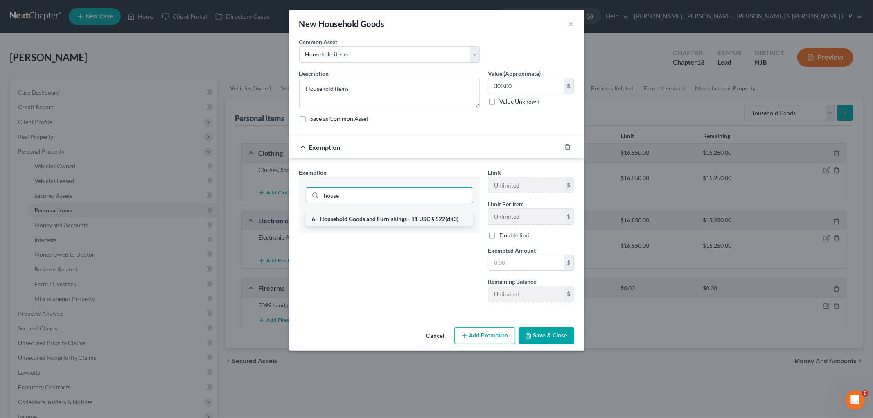
type input "house"
click at [406, 218] on li "6 - Household Goods and Furnishings - 11 USC § 522(d)(3)" at bounding box center [389, 219] width 167 height 15
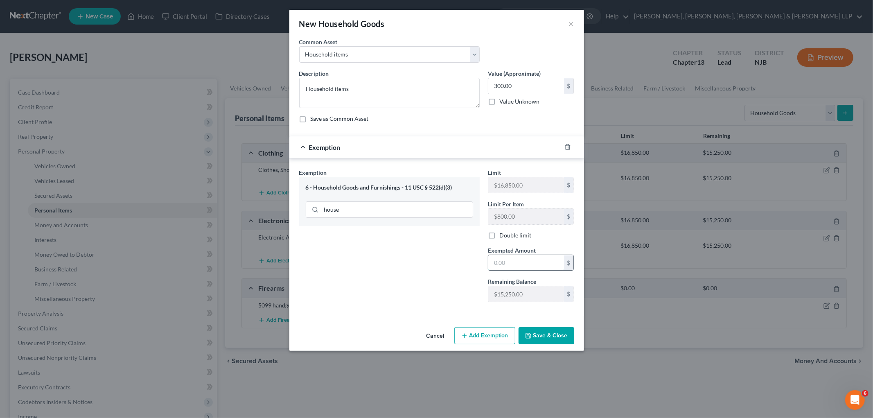
click at [419, 264] on input "text" at bounding box center [526, 263] width 76 height 16
type input "300.00"
click at [419, 333] on button "Save & Close" at bounding box center [547, 335] width 56 height 17
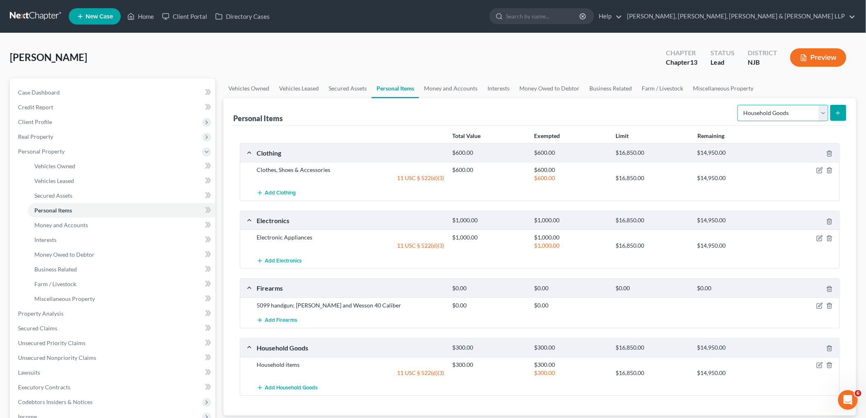
click at [419, 112] on select "Select Item Type Clothing Collectibles Of Value Electronics Firearms Household …" at bounding box center [783, 113] width 91 height 16
click at [419, 85] on link "Money and Accounts" at bounding box center [450, 89] width 63 height 20
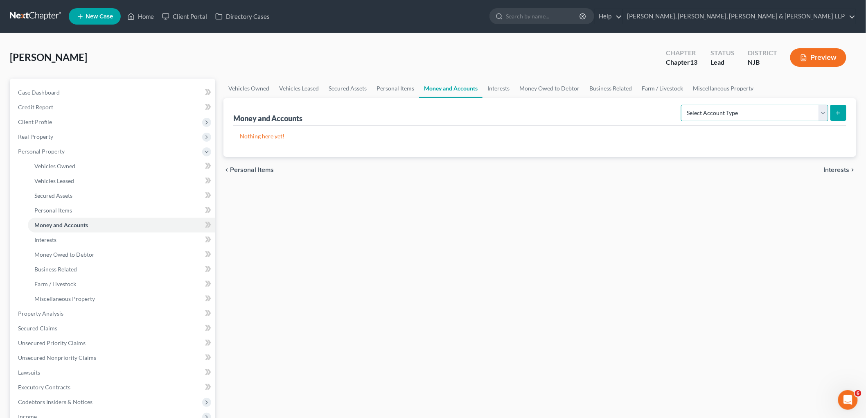
click at [419, 116] on select "Select Account Type Brokerage Cash on Hand Certificates of Deposit Checking Acc…" at bounding box center [754, 113] width 147 height 16
select select "cash_on_hand"
click at [419, 105] on select "Select Account Type Brokerage Cash on Hand Certificates of Deposit Checking Acc…" at bounding box center [754, 113] width 147 height 16
click at [419, 113] on icon "submit" at bounding box center [838, 113] width 7 height 7
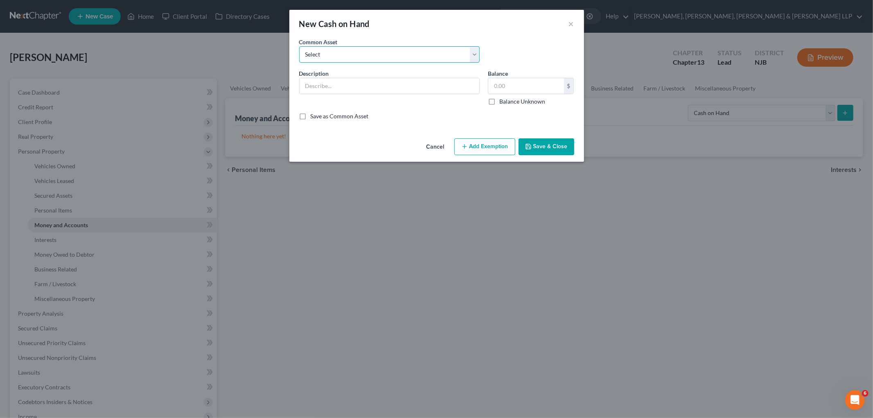
click at [354, 54] on select "Select Cash on hand Cash on hand" at bounding box center [389, 54] width 180 height 16
select select "0"
click at [299, 46] on select "Select Cash on hand Cash on hand" at bounding box center [389, 54] width 180 height 16
type input "Cash on hand"
click at [419, 89] on input "50.00" at bounding box center [526, 86] width 76 height 16
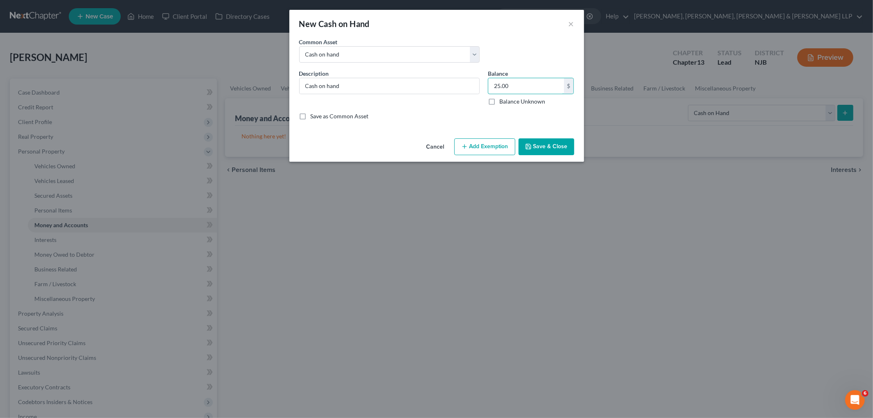
type input "25.00"
click at [419, 144] on button "Add Exemption" at bounding box center [484, 146] width 61 height 17
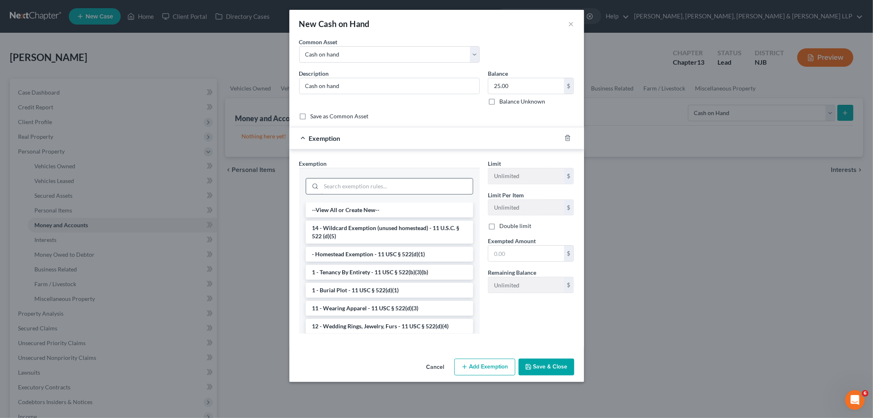
click at [365, 189] on input "search" at bounding box center [396, 186] width 151 height 16
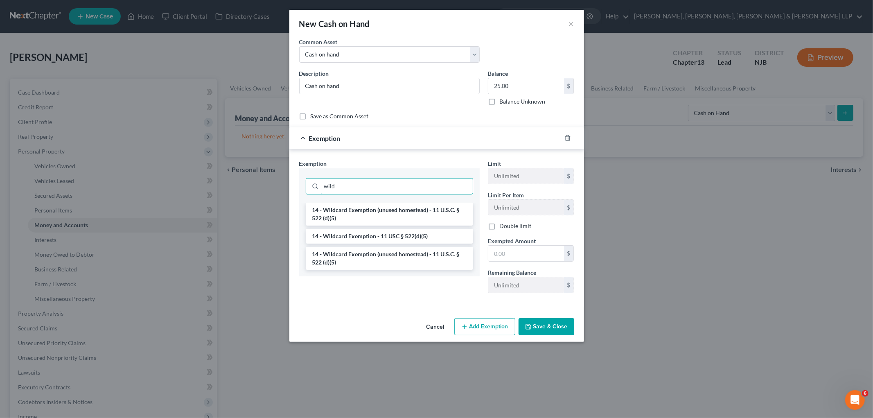
type input "wild"
click at [383, 236] on li "14 - Wildcard Exemption - 11 USC § 522(d)(5)" at bounding box center [389, 236] width 167 height 15
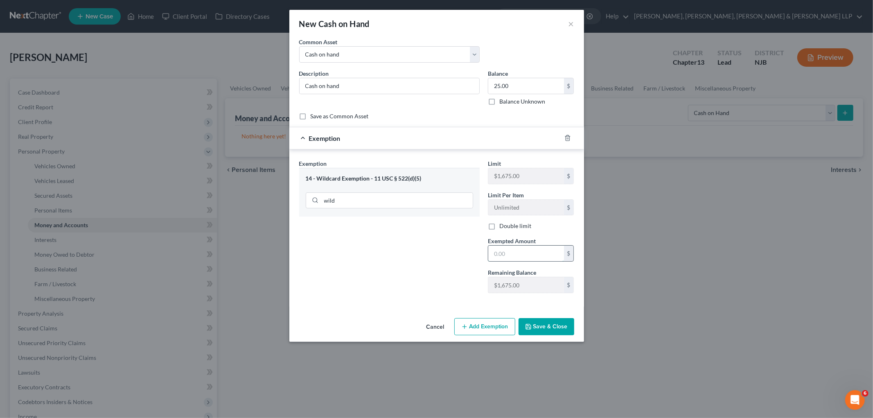
click at [419, 258] on input "text" at bounding box center [526, 254] width 76 height 16
type input "25.00"
click at [411, 284] on div "Exemption Set must be selected for CA. Exemption * 14 - Wildcard Exemption - 11…" at bounding box center [389, 229] width 189 height 140
click at [419, 329] on button "Save & Close" at bounding box center [547, 326] width 56 height 17
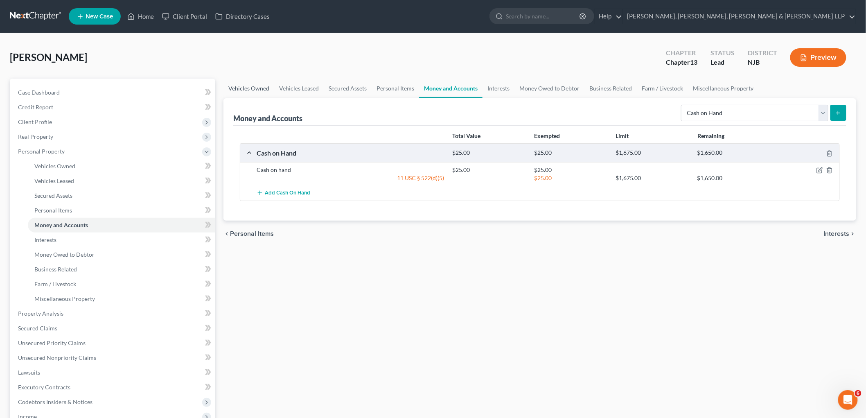
click at [258, 89] on link "Vehicles Owned" at bounding box center [248, 89] width 51 height 20
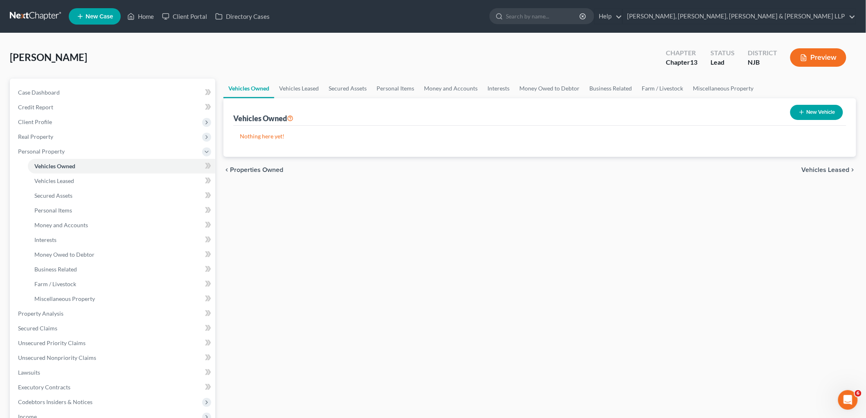
click at [419, 108] on button "New Vehicle" at bounding box center [816, 112] width 53 height 15
select select "0"
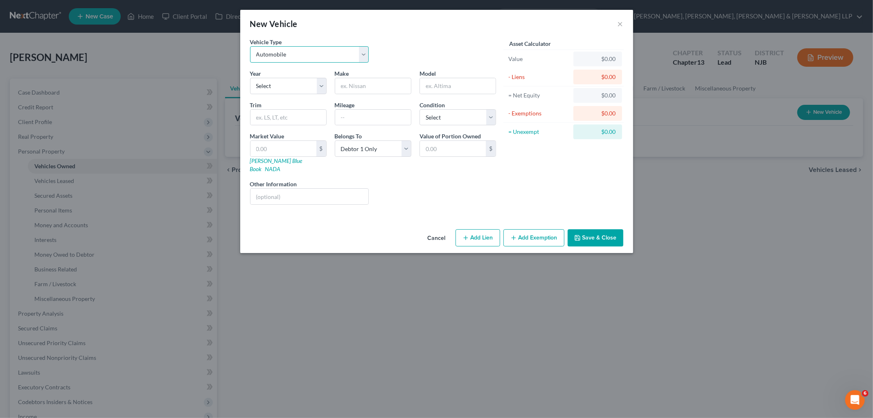
click at [278, 59] on select "Select Automobile Truck Trailer Watercraft Aircraft Motor Home Atv Other Vehicle" at bounding box center [309, 54] width 119 height 16
select select "5"
click at [250, 46] on select "Select Automobile Truck Trailer Watercraft Aircraft Motor Home Atv Other Vehicle" at bounding box center [309, 54] width 119 height 16
click at [287, 55] on select "Select Automobile Truck Trailer Watercraft Aircraft Motor Home Atv Other Vehicle" at bounding box center [309, 54] width 119 height 16
click at [316, 26] on div "New Vehicle ×" at bounding box center [436, 24] width 393 height 28
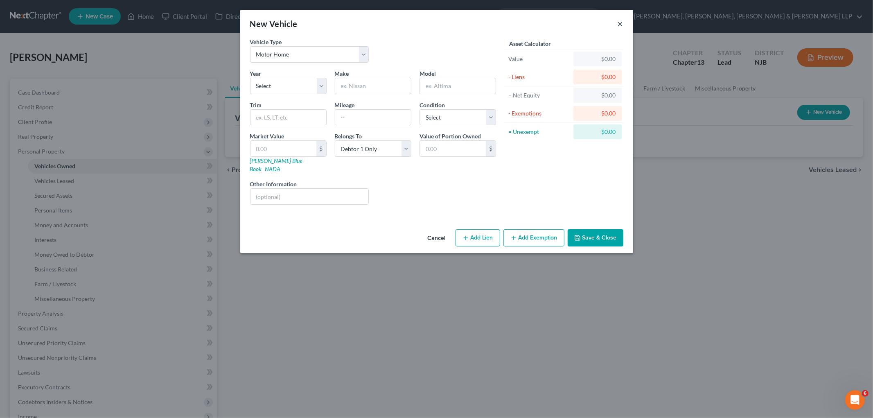
click at [419, 20] on button "×" at bounding box center [621, 24] width 6 height 10
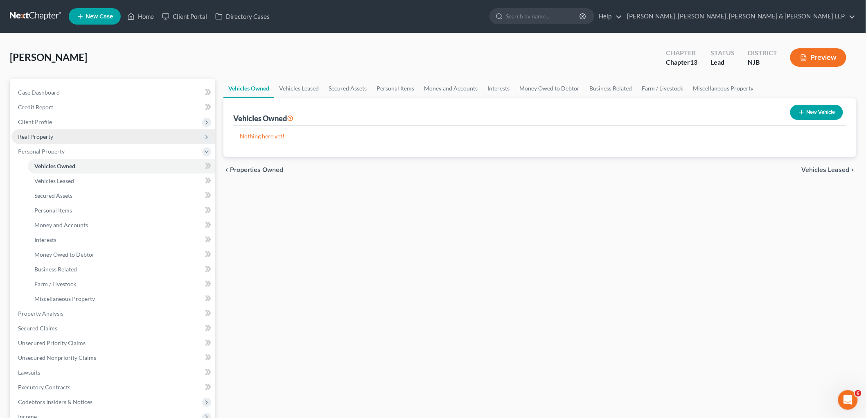
click at [35, 136] on span "Real Property" at bounding box center [35, 136] width 35 height 7
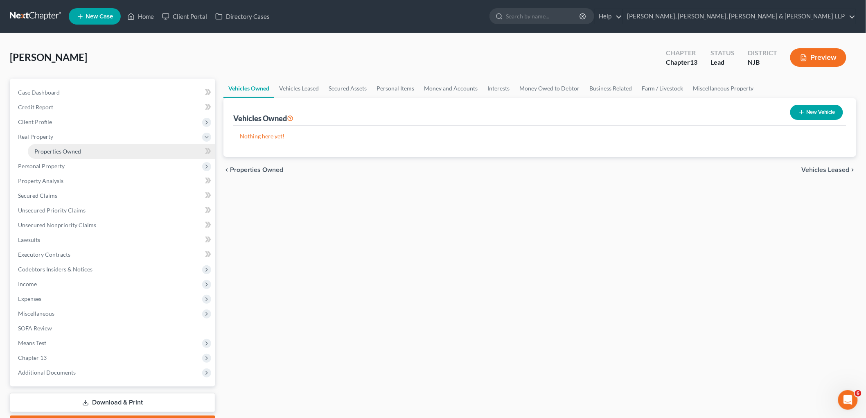
click at [42, 148] on span "Properties Owned" at bounding box center [57, 151] width 47 height 7
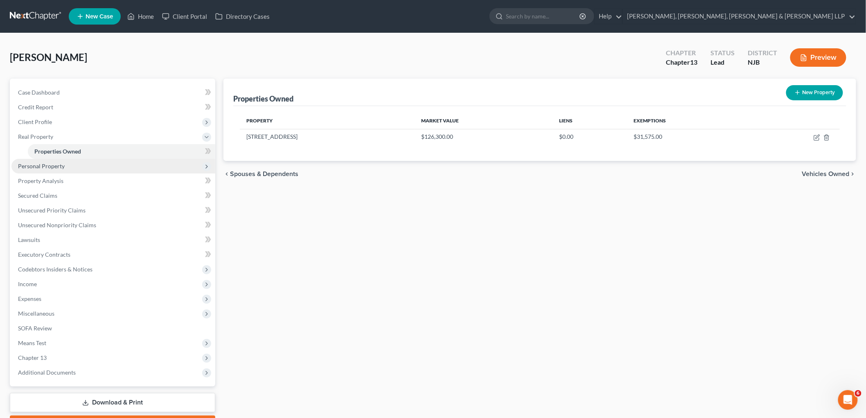
click at [45, 164] on span "Personal Property" at bounding box center [41, 165] width 47 height 7
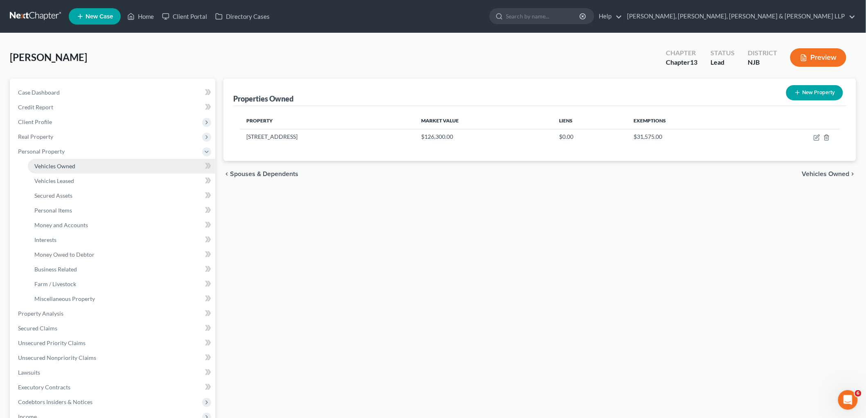
click at [60, 165] on span "Vehicles Owned" at bounding box center [54, 165] width 41 height 7
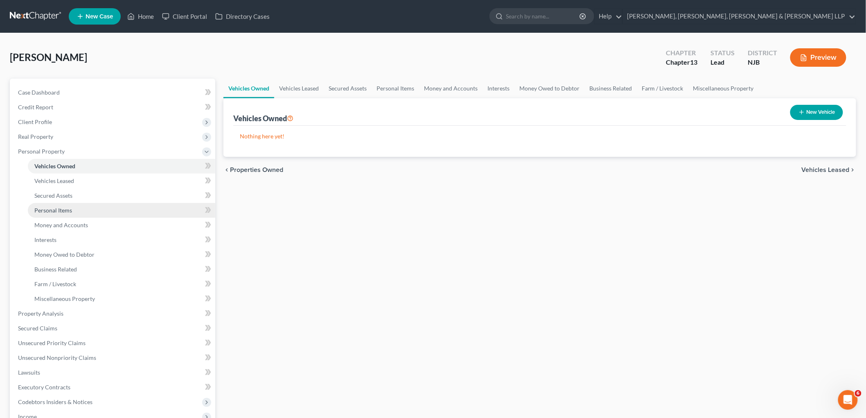
click at [59, 212] on span "Personal Items" at bounding box center [53, 210] width 38 height 7
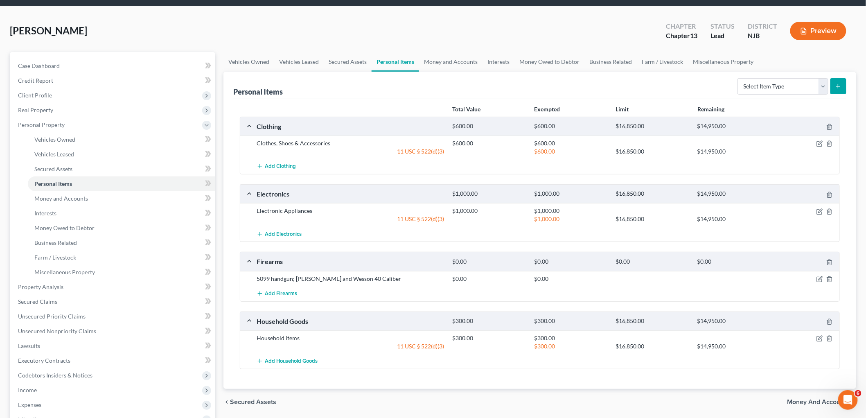
scroll to position [91, 0]
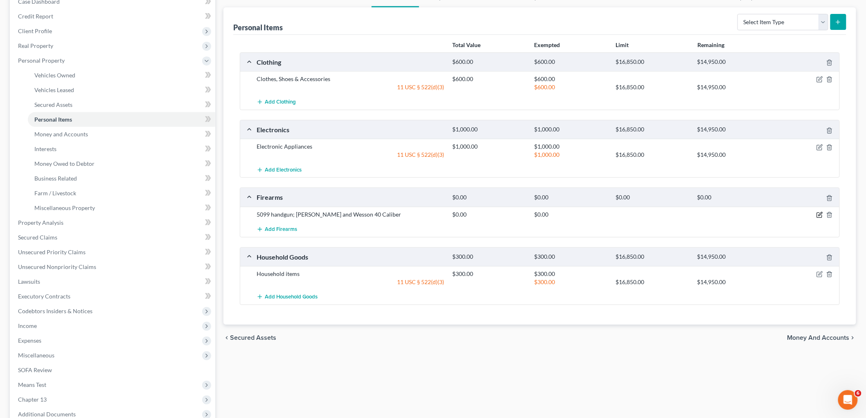
click at [419, 212] on icon "button" at bounding box center [819, 215] width 7 height 7
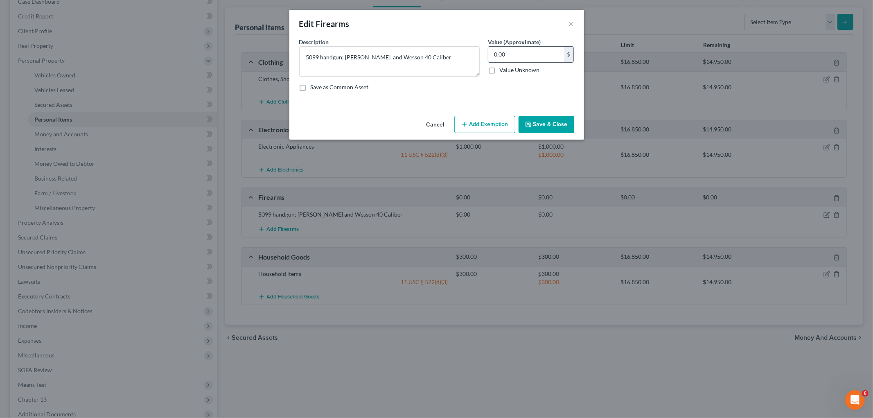
click at [419, 51] on input "0.00" at bounding box center [526, 55] width 76 height 16
type input "975.00"
click at [419, 125] on button "Add Exemption" at bounding box center [484, 124] width 61 height 17
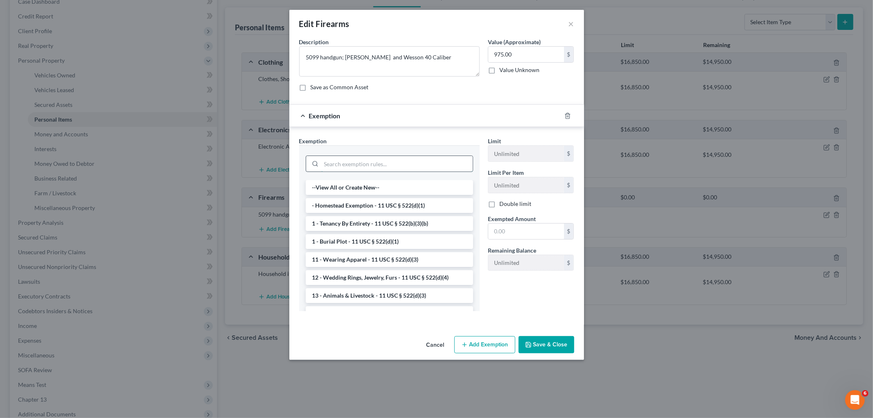
click at [370, 160] on input "search" at bounding box center [396, 164] width 151 height 16
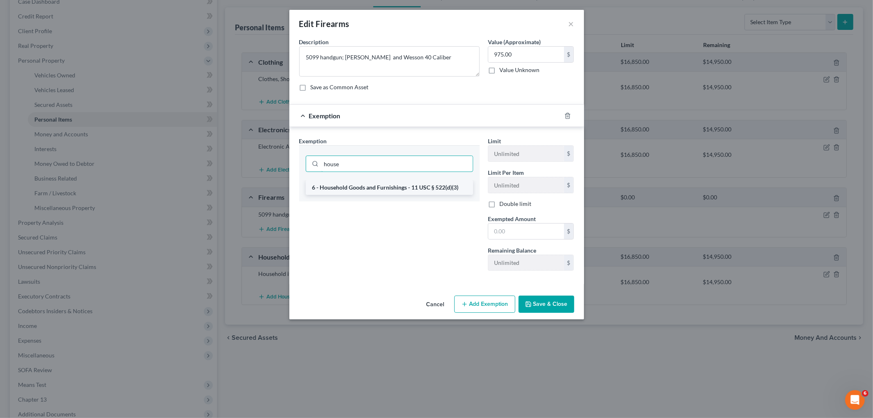
type input "house"
click at [381, 194] on li "6 - Household Goods and Furnishings - 11 USC § 522(d)(3)" at bounding box center [389, 187] width 167 height 15
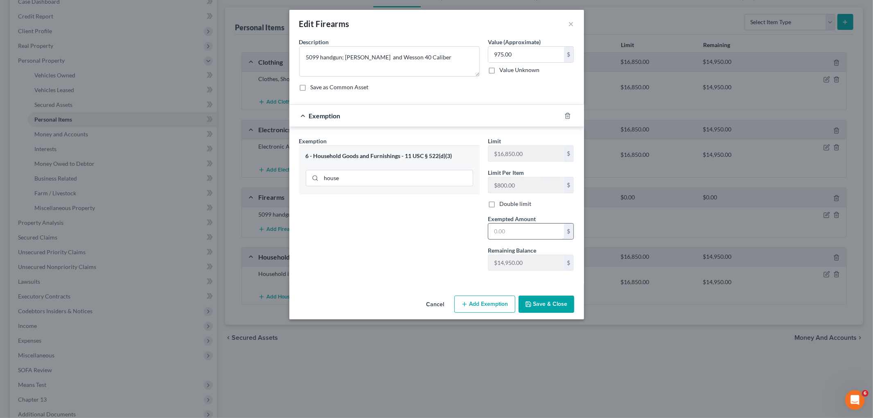
click at [419, 227] on input "text" at bounding box center [526, 231] width 76 height 16
type input "975.00"
click at [419, 304] on button "Save & Close" at bounding box center [547, 303] width 56 height 17
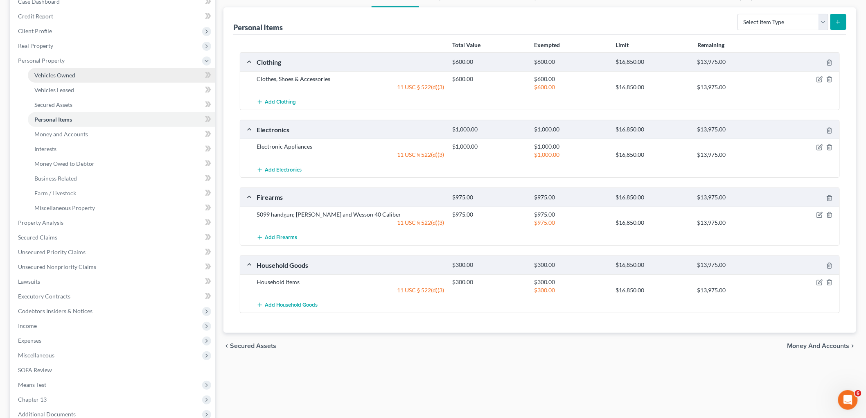
click at [51, 72] on span "Vehicles Owned" at bounding box center [54, 75] width 41 height 7
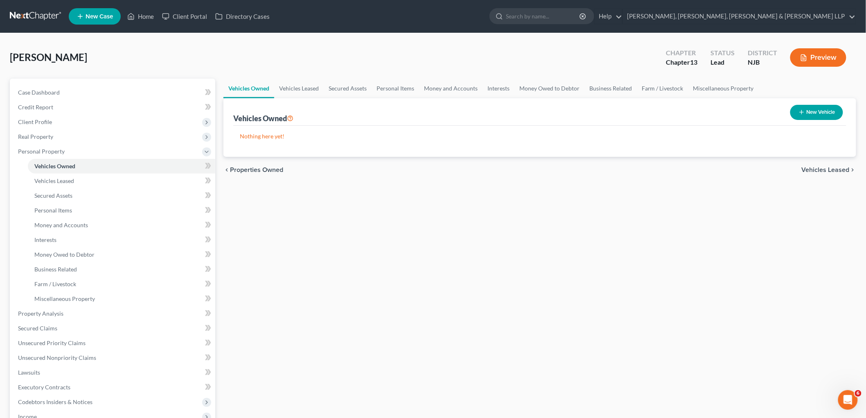
click at [419, 359] on div "Vehicles Owned Vehicles Leased Secured Assets Personal Items Money and Accounts…" at bounding box center [539, 322] width 641 height 487
click at [419, 313] on div "Vehicles Owned Vehicles Leased Secured Assets Personal Items Money and Accounts…" at bounding box center [539, 322] width 641 height 487
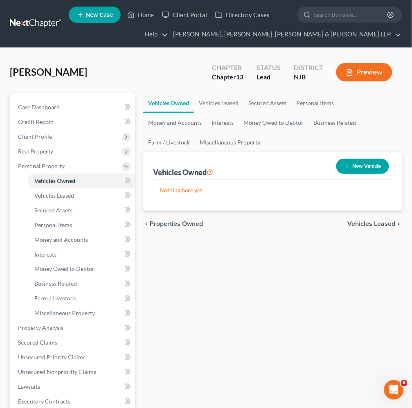
click at [375, 162] on button "New Vehicle" at bounding box center [362, 166] width 53 height 15
select select "0"
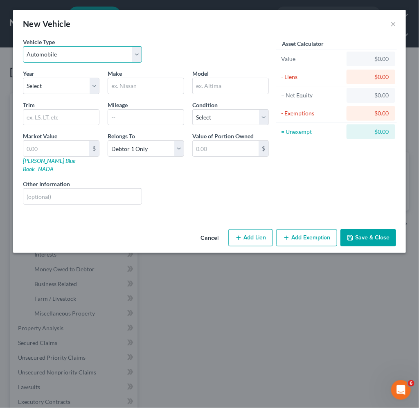
click at [91, 56] on select "Select Automobile Truck Trailer Watercraft Aircraft Motor Home Atv Other Vehicle" at bounding box center [82, 54] width 119 height 16
select select "5"
click at [23, 46] on select "Select Automobile Truck Trailer Watercraft Aircraft Motor Home Atv Other Vehicle" at bounding box center [82, 54] width 119 height 16
click at [201, 230] on button "Cancel" at bounding box center [209, 238] width 31 height 16
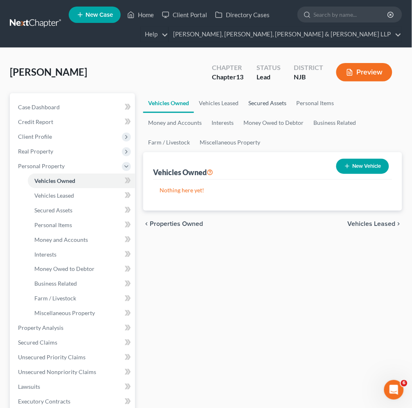
click at [268, 101] on link "Secured Assets" at bounding box center [268, 103] width 48 height 20
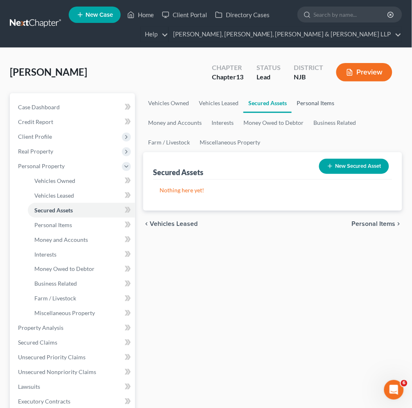
click at [320, 104] on link "Personal Items" at bounding box center [315, 103] width 47 height 20
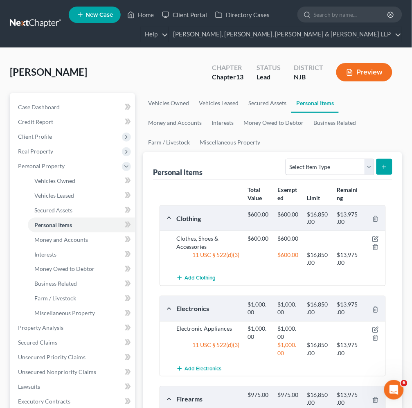
click at [222, 46] on nav "Home New Case Client Portal Directory Cases Scura Wigfield, [PERSON_NAME], [PER…" at bounding box center [206, 23] width 412 height 47
drag, startPoint x: 242, startPoint y: 150, endPoint x: 208, endPoint y: 169, distance: 39.2
click at [242, 150] on ul "Vehicles Owned Vehicles Leased Secured Assets Personal Items Money and Accounts…" at bounding box center [272, 122] width 259 height 59
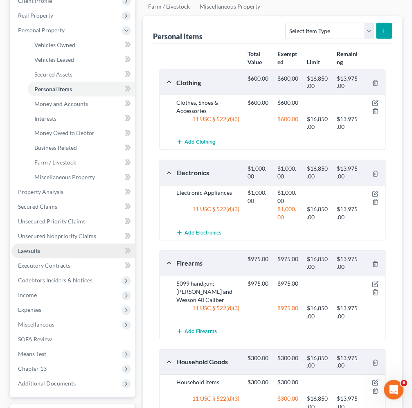
scroll to position [136, 0]
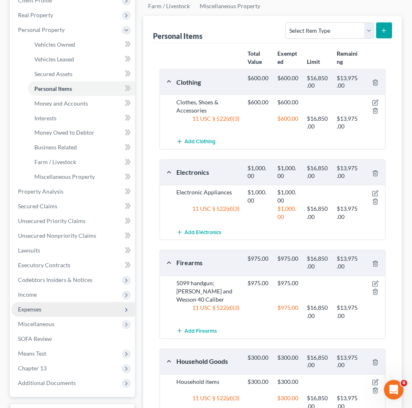
click at [46, 305] on span "Expenses" at bounding box center [73, 309] width 124 height 15
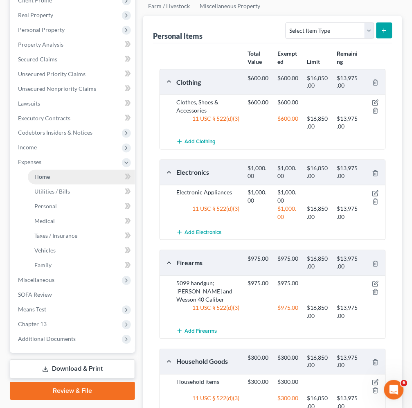
click at [49, 176] on span "Home" at bounding box center [42, 177] width 16 height 7
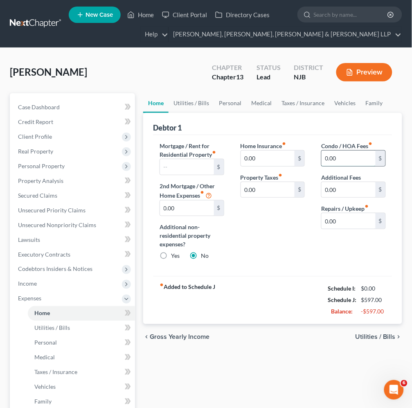
click at [352, 157] on input "0.00" at bounding box center [349, 159] width 54 height 16
type input "886.00"
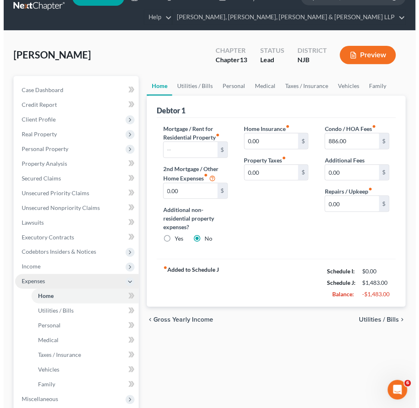
scroll to position [136, 0]
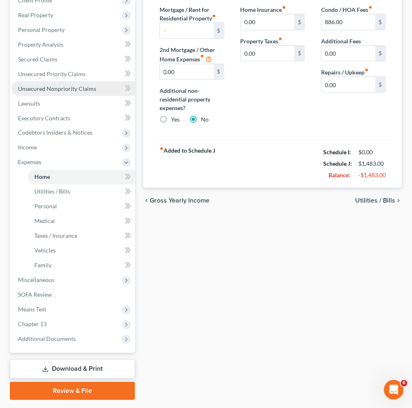
click at [46, 89] on span "Unsecured Nonpriority Claims" at bounding box center [57, 88] width 78 height 7
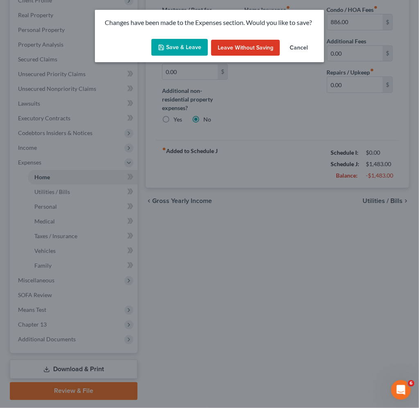
click at [178, 45] on button "Save & Leave" at bounding box center [179, 47] width 56 height 17
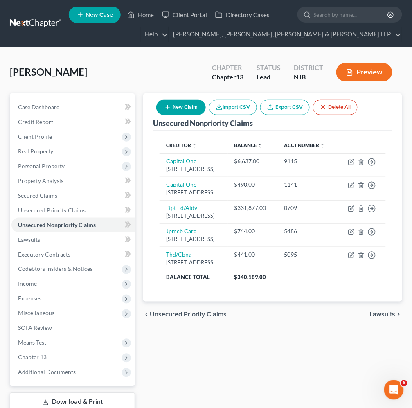
click at [183, 109] on button "New Claim" at bounding box center [181, 107] width 50 height 15
select select "0"
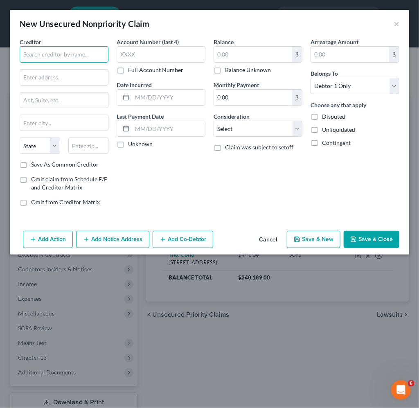
click at [81, 52] on input "text" at bounding box center [64, 54] width 89 height 16
drag, startPoint x: 104, startPoint y: 54, endPoint x: 21, endPoint y: 54, distance: 83.1
click at [21, 54] on input "[GEOGRAPHIC_DATA]" at bounding box center [64, 54] width 89 height 16
type input "[GEOGRAPHIC_DATA]"
click at [198, 202] on div "Account Number (last 4) Full Account Number Date Incurred Last Payment Date Unk…" at bounding box center [161, 125] width 97 height 175
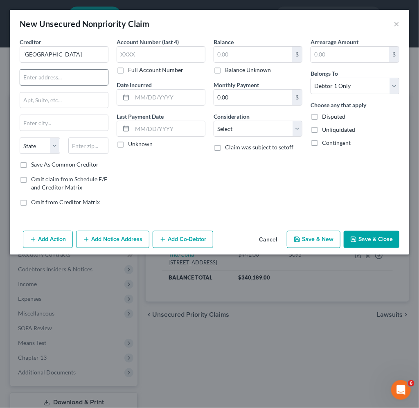
click at [89, 80] on input "text" at bounding box center [64, 78] width 88 height 16
paste input "[STREET_ADDRESS]"
type input "[STREET_ADDRESS]"
drag, startPoint x: 97, startPoint y: 145, endPoint x: 109, endPoint y: 153, distance: 14.5
click at [97, 145] on input "text" at bounding box center [88, 146] width 41 height 16
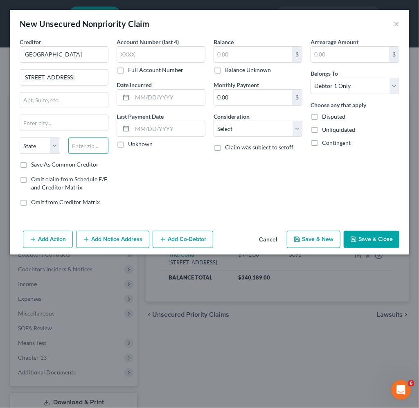
paste input "07601"
type input "07601"
type input "Hackensack"
select select "33"
click at [244, 182] on div "Balance $ Balance Unknown Balance Undetermined $ Balance Unknown Monthly Paymen…" at bounding box center [258, 125] width 97 height 175
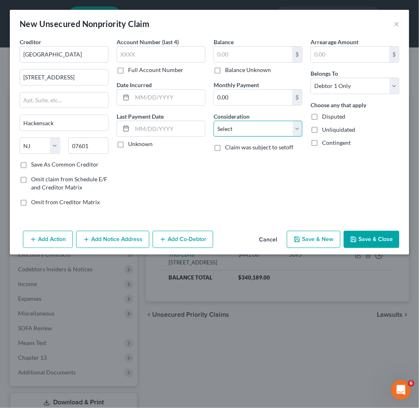
click at [250, 127] on select "Select Cable / Satellite Services Collection Agency Credit Card Debt Debt Couns…" at bounding box center [258, 129] width 89 height 16
select select "9"
click at [214, 121] on select "Select Cable / Satellite Services Collection Agency Credit Card Debt Debt Couns…" at bounding box center [258, 129] width 89 height 16
click at [230, 52] on input "text" at bounding box center [253, 55] width 78 height 16
type input "726.02"
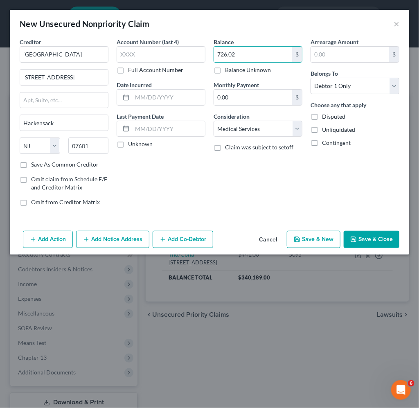
click at [130, 239] on button "Add Notice Address" at bounding box center [112, 239] width 73 height 17
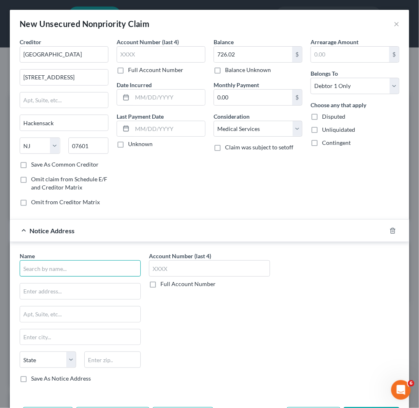
click at [96, 271] on input "text" at bounding box center [80, 268] width 121 height 16
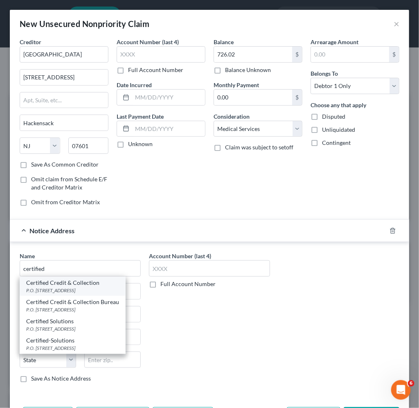
click at [88, 288] on div "P.O. [STREET_ADDRESS]" at bounding box center [72, 290] width 93 height 7
type input "Certified Credit & Collection"
type input "P.O. Box 1750"
type input "[GEOGRAPHIC_DATA]"
select select "33"
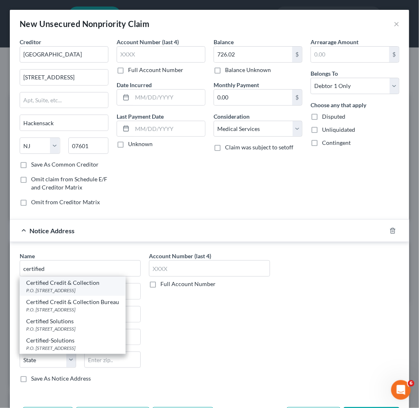
type input "08889"
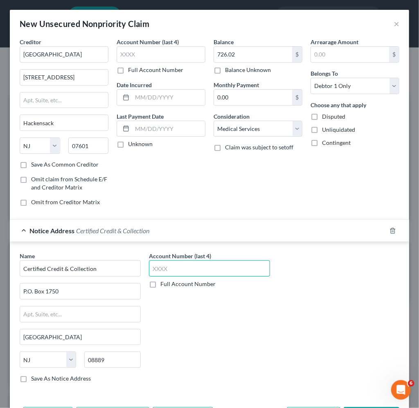
click at [176, 264] on input "text" at bounding box center [209, 268] width 121 height 16
type input "9958"
click at [55, 378] on label "Save As Notice Address" at bounding box center [61, 378] width 60 height 8
click at [40, 378] on input "Save As Notice Address" at bounding box center [36, 376] width 5 height 5
checkbox input "true"
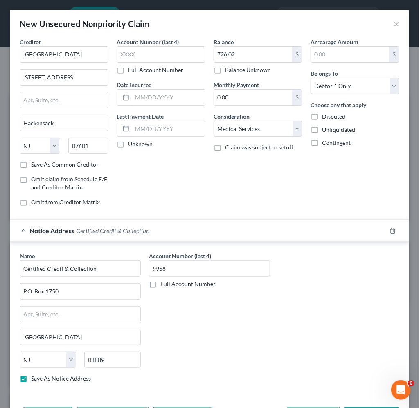
click at [246, 232] on div "Notice Address Certified Credit & Collection" at bounding box center [198, 231] width 377 height 22
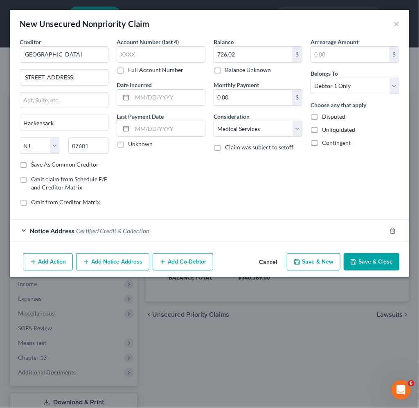
click at [367, 256] on button "Save & Close" at bounding box center [372, 261] width 56 height 17
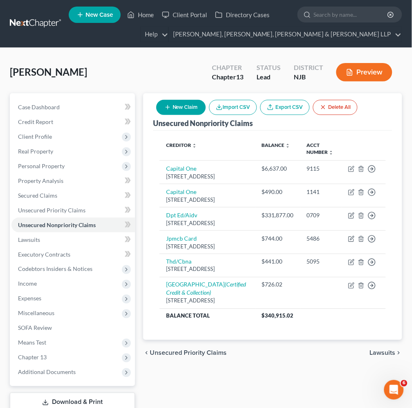
click at [187, 106] on button "New Claim" at bounding box center [181, 107] width 50 height 15
select select "0"
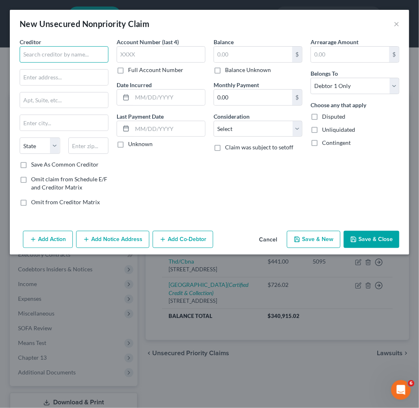
click at [65, 58] on input "text" at bounding box center [64, 54] width 89 height 16
paste input "Recovery Centers of America at [GEOGRAPHIC_DATA]"
type input "Recovery Centers of America at [GEOGRAPHIC_DATA]"
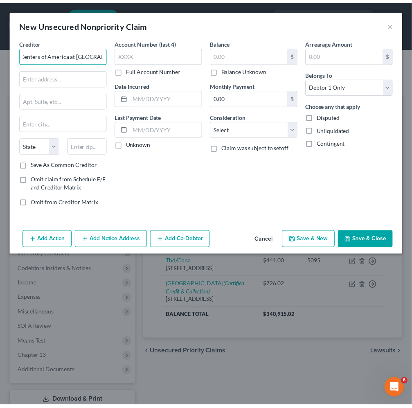
scroll to position [0, 0]
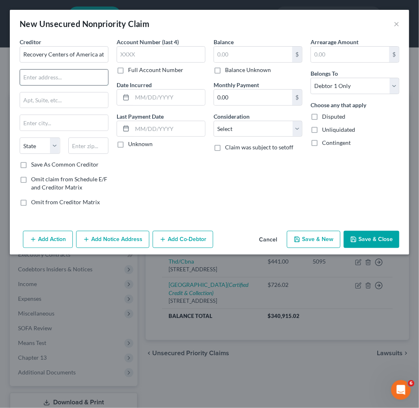
drag, startPoint x: 81, startPoint y: 77, endPoint x: 96, endPoint y: 81, distance: 15.4
click at [81, 77] on input "text" at bounding box center [64, 78] width 88 height 16
paste input "[STREET_ADDRESS][PERSON_NAME]"
type input "[STREET_ADDRESS]"
click at [79, 141] on input "text" at bounding box center [88, 146] width 41 height 16
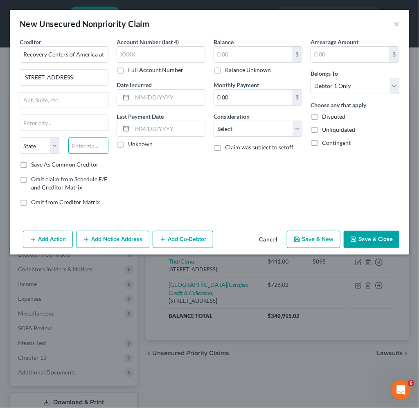
paste input "08879"
type input "08879"
type input "South Amboy"
select select "33"
click at [165, 165] on div "Account Number (last 4) Full Account Number Date Incurred Last Payment Date Unk…" at bounding box center [161, 125] width 97 height 175
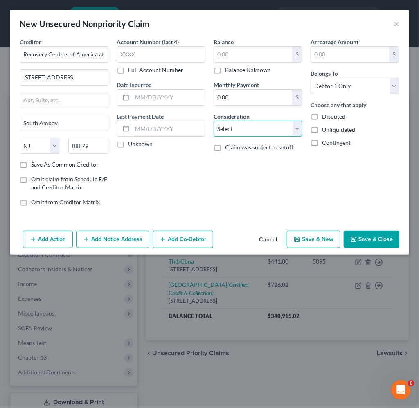
drag, startPoint x: 236, startPoint y: 130, endPoint x: 239, endPoint y: 135, distance: 5.9
click at [236, 130] on select "Select Cable / Satellite Services Collection Agency Credit Card Debt Debt Couns…" at bounding box center [258, 129] width 89 height 16
click at [214, 121] on select "Select Cable / Satellite Services Collection Agency Credit Card Debt Debt Couns…" at bounding box center [258, 129] width 89 height 16
click at [256, 131] on select "Select Cable / Satellite Services Collection Agency Credit Card Debt Debt Couns…" at bounding box center [258, 129] width 89 height 16
select select "9"
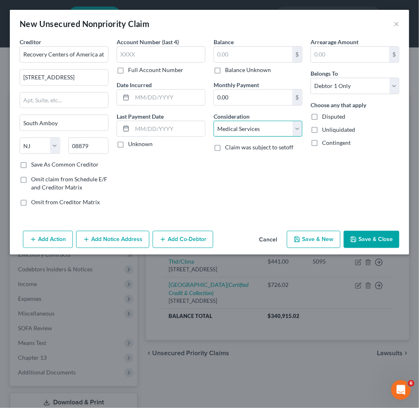
click at [214, 121] on select "Select Cable / Satellite Services Collection Agency Credit Card Debt Debt Couns…" at bounding box center [258, 129] width 89 height 16
click at [185, 197] on div "Account Number (last 4) Full Account Number Date Incurred Last Payment Date Unk…" at bounding box center [161, 125] width 97 height 175
click at [255, 52] on input "text" at bounding box center [253, 55] width 78 height 16
type input "1,115.13"
click at [102, 234] on button "Add Notice Address" at bounding box center [112, 239] width 73 height 17
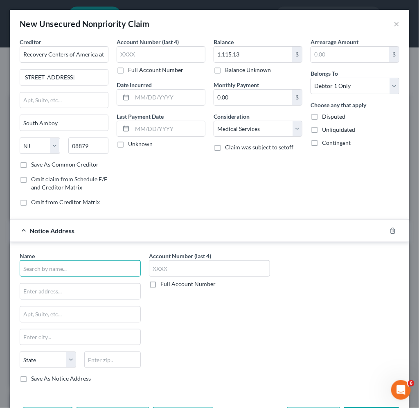
click at [81, 269] on input "text" at bounding box center [80, 268] width 121 height 16
type input "Patient Financial Services"
type input "1415 Route 70 E"
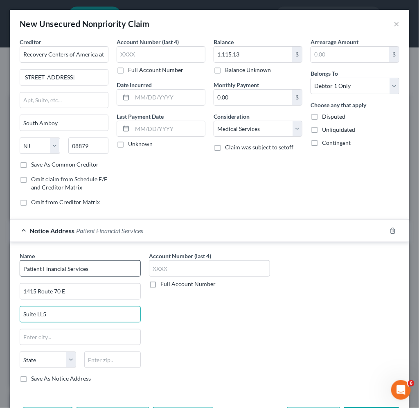
type input "Suite LL5"
type input "08034"
type input "[GEOGRAPHIC_DATA]"
select select "33"
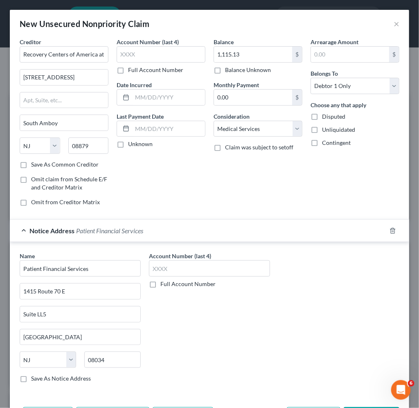
drag, startPoint x: 21, startPoint y: 378, endPoint x: 49, endPoint y: 383, distance: 28.7
click at [31, 378] on label "Save As Notice Address" at bounding box center [61, 378] width 60 height 8
click at [34, 378] on input "Save As Notice Address" at bounding box center [36, 376] width 5 height 5
checkbox input "true"
click at [202, 228] on div "Notice Address Patient Financial Services" at bounding box center [198, 231] width 377 height 22
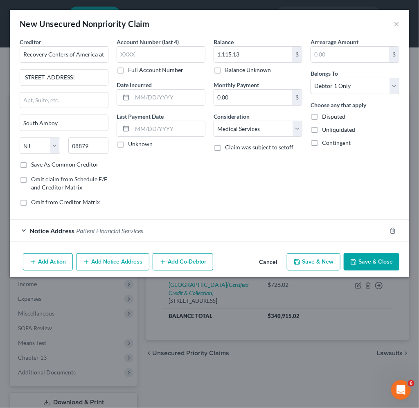
click at [376, 260] on button "Save & Close" at bounding box center [372, 261] width 56 height 17
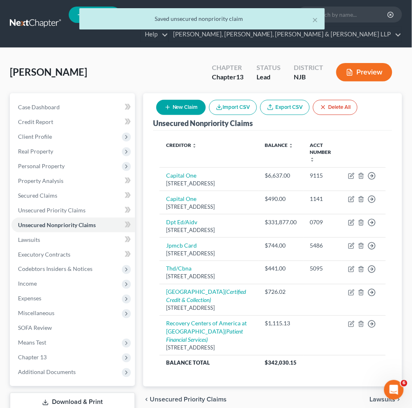
click at [195, 64] on div "[PERSON_NAME] Upgraded Chapter Chapter 13 Status Lead District NJB Preview" at bounding box center [206, 76] width 392 height 36
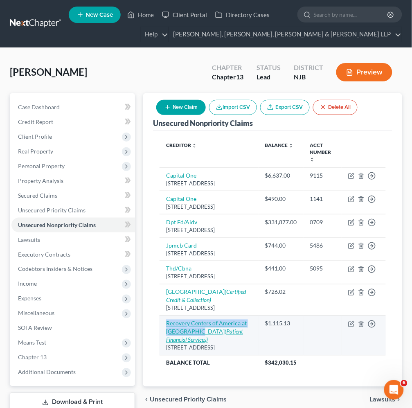
drag, startPoint x: 162, startPoint y: 361, endPoint x: 195, endPoint y: 370, distance: 34.2
click at [195, 355] on td "Recovery Centers of [GEOGRAPHIC_DATA] at [GEOGRAPHIC_DATA] (Patient Financial S…" at bounding box center [209, 336] width 99 height 40
copy link "Recovery Centers of America at [GEOGRAPHIC_DATA]"
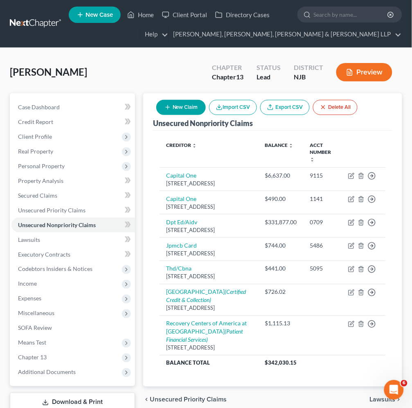
click at [179, 65] on div "[PERSON_NAME] Upgraded Chapter Chapter 13 Status Lead District NJB Preview" at bounding box center [206, 76] width 392 height 36
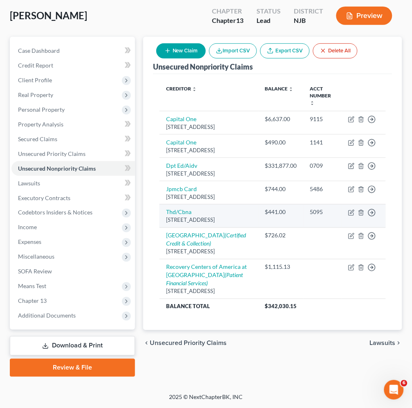
scroll to position [37, 0]
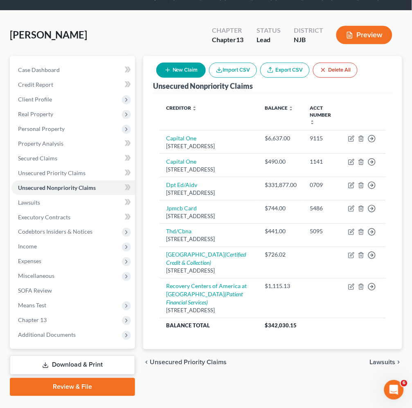
click at [187, 67] on button "New Claim" at bounding box center [181, 70] width 50 height 15
select select "0"
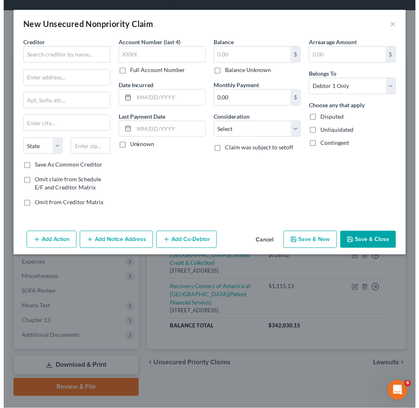
scroll to position [18, 0]
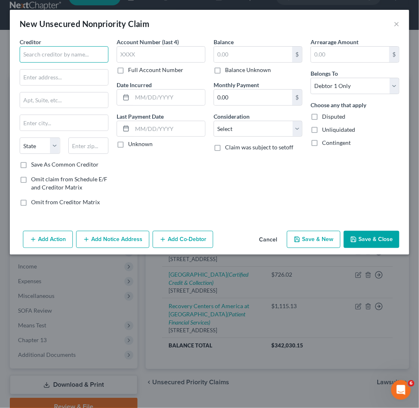
click at [74, 56] on input "text" at bounding box center [64, 54] width 89 height 16
type input "Summit Medical Group, [GEOGRAPHIC_DATA]"
type input "P.O. Box 14000"
type input "04915"
type input "[GEOGRAPHIC_DATA]"
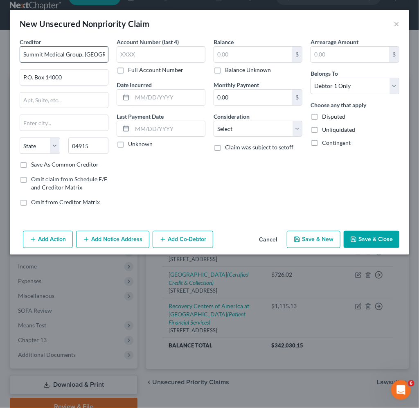
select select "20"
click at [167, 52] on input "text" at bounding box center [161, 54] width 89 height 16
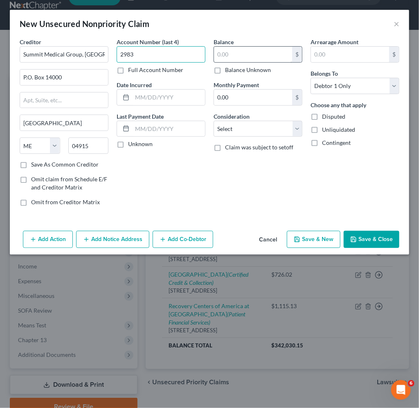
type input "2983"
click at [250, 52] on input "text" at bounding box center [253, 55] width 78 height 16
type input "210.19"
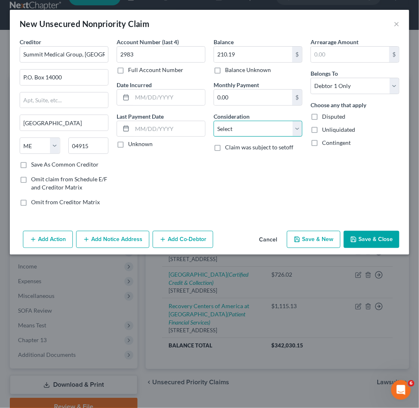
click at [234, 132] on select "Select Cable / Satellite Services Collection Agency Credit Card Debt Debt Couns…" at bounding box center [258, 129] width 89 height 16
select select "9"
click at [214, 121] on select "Select Cable / Satellite Services Collection Agency Credit Card Debt Debt Couns…" at bounding box center [258, 129] width 89 height 16
click at [181, 197] on div "Account Number (last 4) 2983 Full Account Number Date Incurred Last Payment Dat…" at bounding box center [161, 125] width 97 height 175
click at [266, 206] on div "Balance 210.19 $ Balance Unknown Balance Undetermined 210.19 $ Balance Unknown …" at bounding box center [258, 125] width 97 height 175
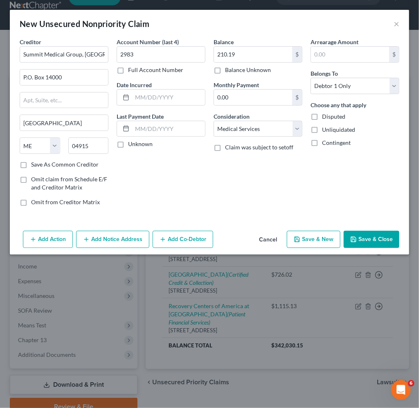
click at [378, 237] on button "Save & Close" at bounding box center [372, 239] width 56 height 17
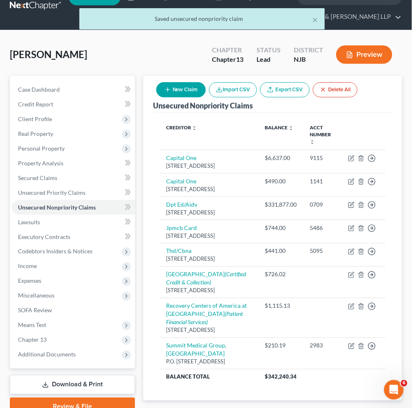
click at [182, 89] on button "New Claim" at bounding box center [181, 89] width 50 height 15
select select "0"
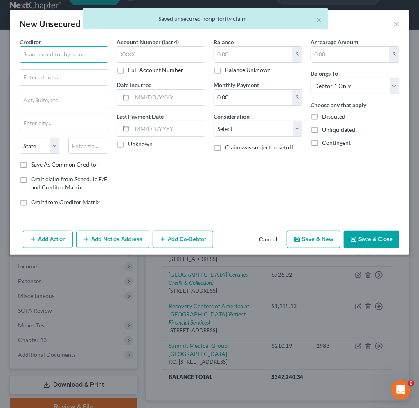
click at [44, 50] on input "text" at bounding box center [64, 54] width 89 height 16
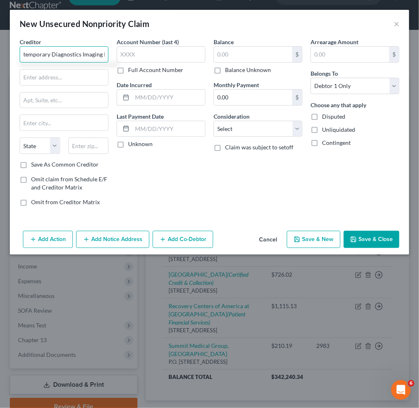
scroll to position [0, 18]
type input "Contemporary Diagnostics Imaging LLC"
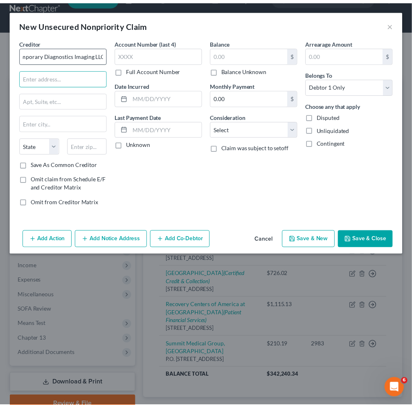
scroll to position [0, 0]
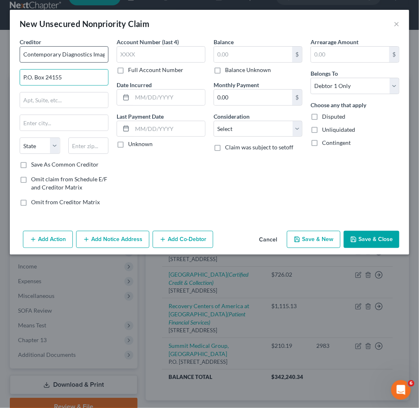
type input "P.O. Box 24155"
type input "10087"
type input "[US_STATE]"
select select "35"
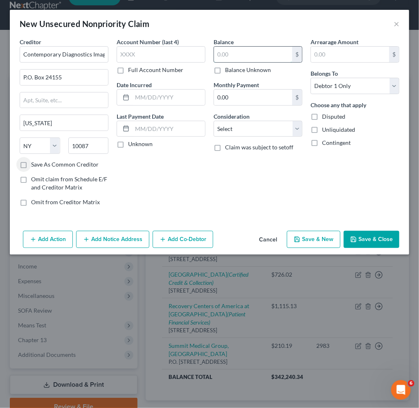
click at [246, 52] on input "text" at bounding box center [253, 55] width 78 height 16
type input "1,555.94"
click at [246, 130] on select "Select Cable / Satellite Services Collection Agency Credit Card Debt Debt Couns…" at bounding box center [258, 129] width 89 height 16
select select "9"
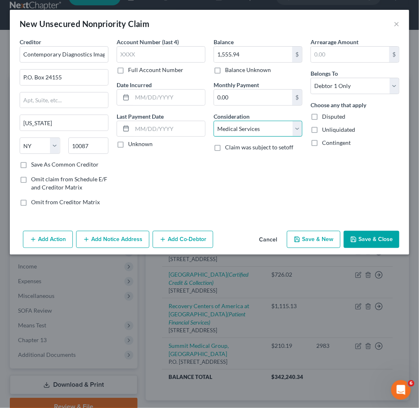
click at [214, 121] on select "Select Cable / Satellite Services Collection Agency Credit Card Debt Debt Couns…" at bounding box center [258, 129] width 89 height 16
click at [169, 54] on input "text" at bounding box center [161, 54] width 89 height 16
type input "7223"
click at [378, 240] on button "Save & Close" at bounding box center [372, 239] width 56 height 17
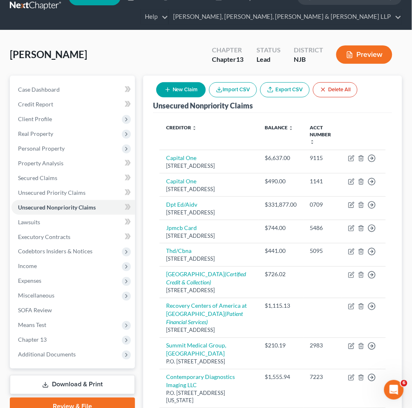
click at [128, 52] on div "[PERSON_NAME] Upgraded Chapter Chapter 13 Status Lead District NJB Preview" at bounding box center [206, 58] width 392 height 36
click at [52, 234] on span "Executory Contracts" at bounding box center [44, 236] width 52 height 7
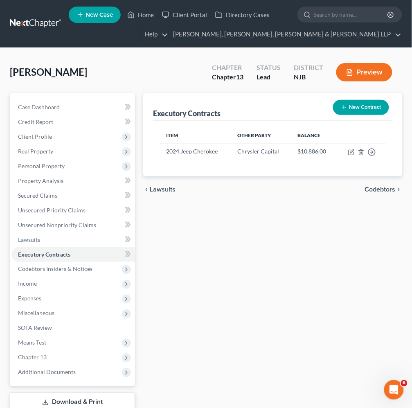
click at [357, 106] on button "New Contract" at bounding box center [361, 107] width 56 height 15
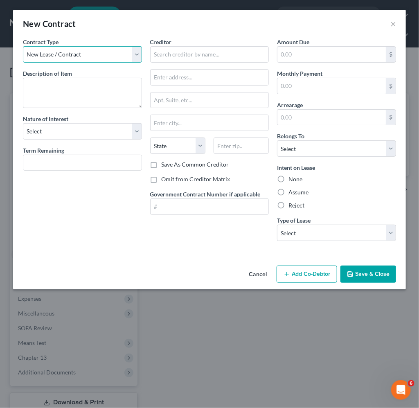
click at [92, 50] on select "New Lease / Contract New Timeshare" at bounding box center [82, 54] width 119 height 16
drag, startPoint x: 99, startPoint y: 27, endPoint x: 54, endPoint y: 62, distance: 57.2
click at [99, 27] on div "New Contract ×" at bounding box center [209, 24] width 393 height 28
click at [52, 83] on textarea at bounding box center [82, 93] width 119 height 30
click at [194, 59] on input "text" at bounding box center [209, 54] width 119 height 16
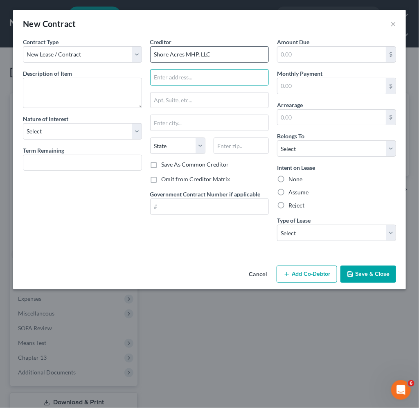
type input "Shore Acres MHP, LLC"
type input "M"
click at [68, 78] on textarea at bounding box center [82, 93] width 119 height 30
click at [182, 83] on input "text" at bounding box center [210, 78] width 118 height 16
type input "Mobile Home Park"
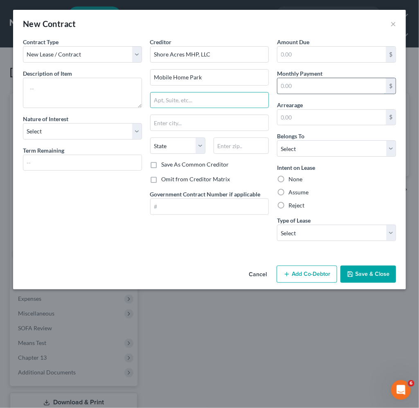
click at [335, 87] on input "text" at bounding box center [331, 86] width 108 height 16
type input "840.00"
click at [200, 102] on input "text" at bounding box center [210, 100] width 118 height 16
type input "[STREET_ADDRESS]"
type input "08735"
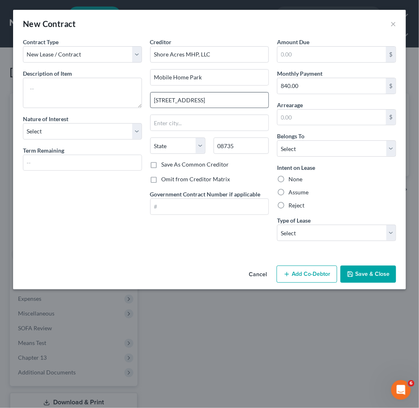
type input "Lavallette"
select select "33"
click at [289, 192] on label "Assume" at bounding box center [299, 192] width 20 height 8
click at [292, 192] on input "Assume" at bounding box center [294, 190] width 5 height 5
radio input "true"
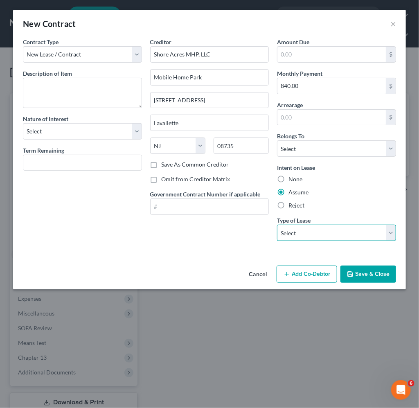
click at [304, 235] on select "Select Real Estate Car Other" at bounding box center [336, 233] width 119 height 16
select select "0"
click at [277, 225] on select "Select Real Estate Car Other" at bounding box center [336, 233] width 119 height 16
click at [227, 248] on div "Contract Type New Lease / Contract New Timeshare Description of non-residential…" at bounding box center [209, 150] width 393 height 225
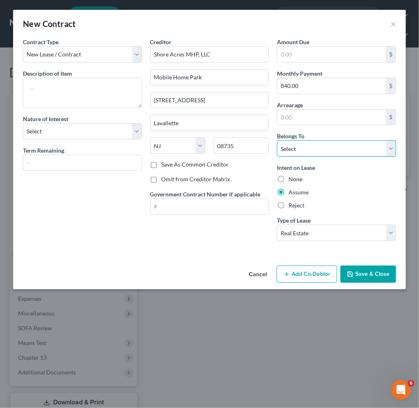
click at [300, 142] on select "Select Debtor 1 Only Debtor 2 Only Debtor 1 And Debtor 2 Only At Least One Of T…" at bounding box center [336, 148] width 119 height 16
select select "0"
click at [277, 140] on select "Select Debtor 1 Only Debtor 2 Only Debtor 1 And Debtor 2 Only At Least One Of T…" at bounding box center [336, 148] width 119 height 16
click at [217, 260] on div "Contract Type New Lease / Contract New Timeshare Description of non-residential…" at bounding box center [209, 150] width 393 height 225
click at [84, 247] on div "Contract Type New Lease / Contract New Timeshare Description of non-residential…" at bounding box center [82, 143] width 127 height 210
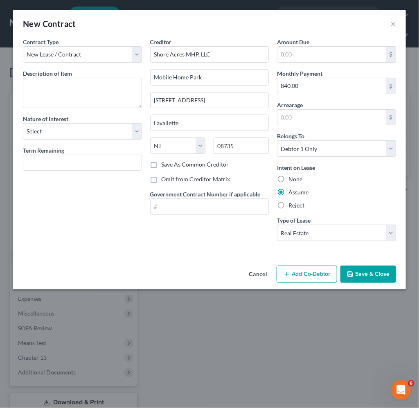
click at [366, 272] on button "Save & Close" at bounding box center [369, 274] width 56 height 17
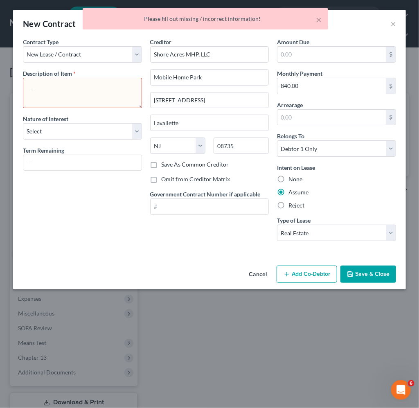
click at [75, 96] on textarea at bounding box center [82, 93] width 119 height 30
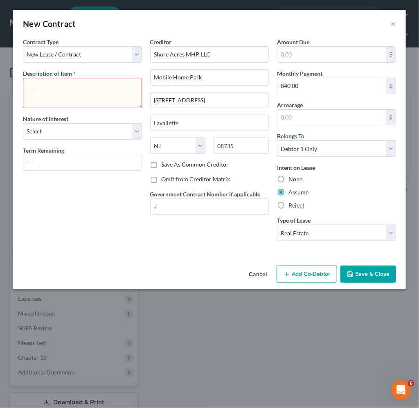
drag, startPoint x: 157, startPoint y: 250, endPoint x: 121, endPoint y: 185, distance: 73.7
click at [157, 250] on div "Contract Type New Lease / Contract New Timeshare Description of non-residential…" at bounding box center [209, 150] width 393 height 225
click at [83, 93] on textarea at bounding box center [82, 93] width 119 height 30
type textarea "Mobile Home Park"
click at [109, 245] on div "Contract Type New Lease / Contract New Timeshare Description of non-residential…" at bounding box center [82, 143] width 127 height 210
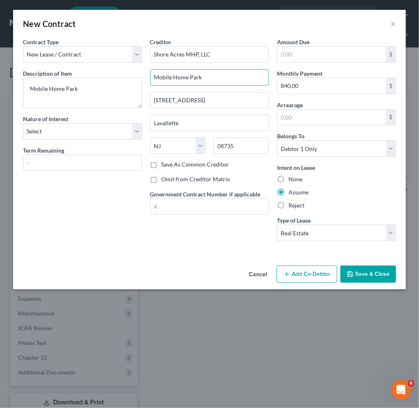
drag, startPoint x: 212, startPoint y: 75, endPoint x: 147, endPoint y: 78, distance: 65.1
click at [147, 78] on div "Creditor * Shore Acres MHP, LLC [GEOGRAPHIC_DATA] [STREET_ADDRESS][GEOGRAPHIC_D…" at bounding box center [209, 143] width 127 height 210
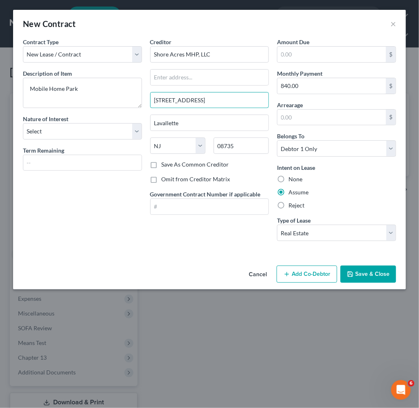
drag, startPoint x: 218, startPoint y: 101, endPoint x: 148, endPoint y: 101, distance: 70.0
click at [148, 101] on div "Creditor * Shore Acres MHP, LLC [STREET_ADDRESS][GEOGRAPHIC_DATA] [US_STATE][GE…" at bounding box center [209, 143] width 127 height 210
type input "Suite 26"
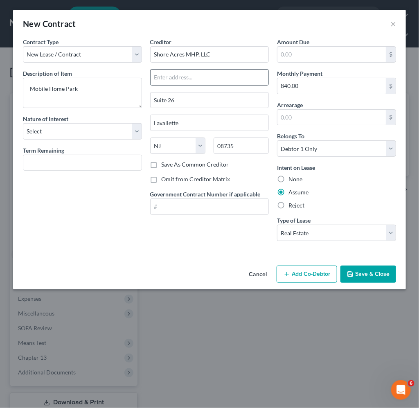
click at [163, 80] on input "text" at bounding box center [210, 78] width 118 height 16
paste input "[STREET_ADDRESS],"
type input "[STREET_ADDRESS],"
click at [84, 228] on div "Contract Type New Lease / Contract New Timeshare Description of non-residential…" at bounding box center [82, 143] width 127 height 210
click at [369, 271] on button "Save & Close" at bounding box center [369, 274] width 56 height 17
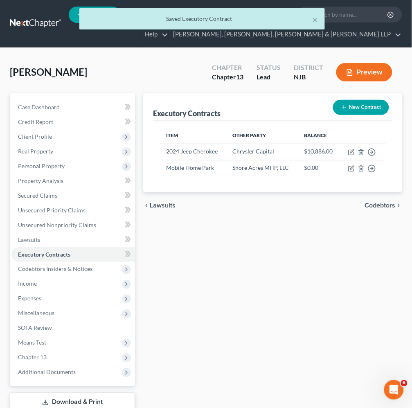
click at [379, 205] on span "Codebtors" at bounding box center [380, 205] width 31 height 7
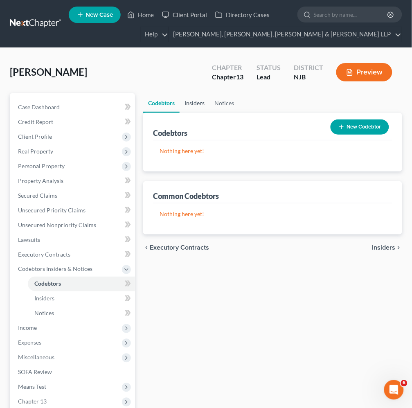
click at [197, 101] on link "Insiders" at bounding box center [195, 103] width 30 height 20
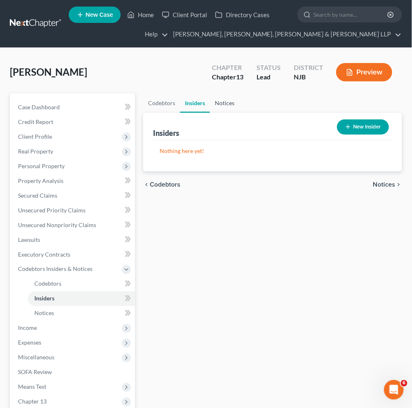
drag, startPoint x: 223, startPoint y: 104, endPoint x: 237, endPoint y: 132, distance: 31.5
click at [223, 103] on link "Notices" at bounding box center [224, 103] width 29 height 20
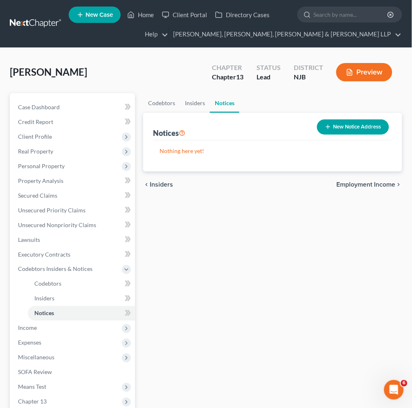
click at [377, 185] on span "Employment Income" at bounding box center [366, 184] width 59 height 7
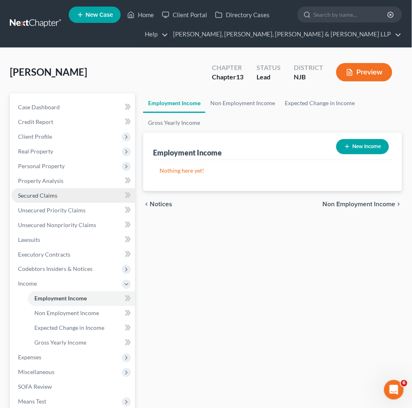
click at [47, 191] on link "Secured Claims" at bounding box center [73, 195] width 124 height 15
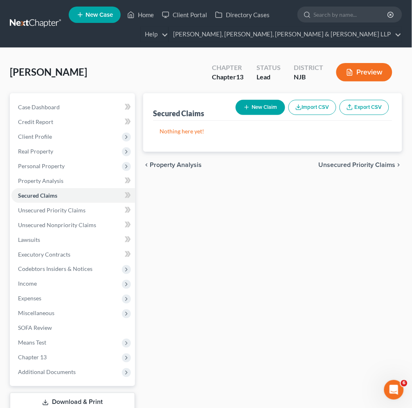
click at [334, 162] on span "Unsecured Priority Claims" at bounding box center [357, 165] width 77 height 7
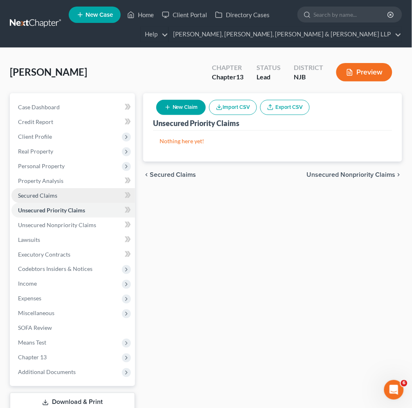
click at [44, 194] on span "Secured Claims" at bounding box center [37, 195] width 39 height 7
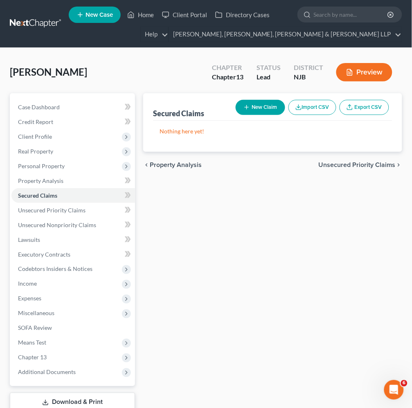
click at [341, 164] on span "Unsecured Priority Claims" at bounding box center [357, 165] width 77 height 7
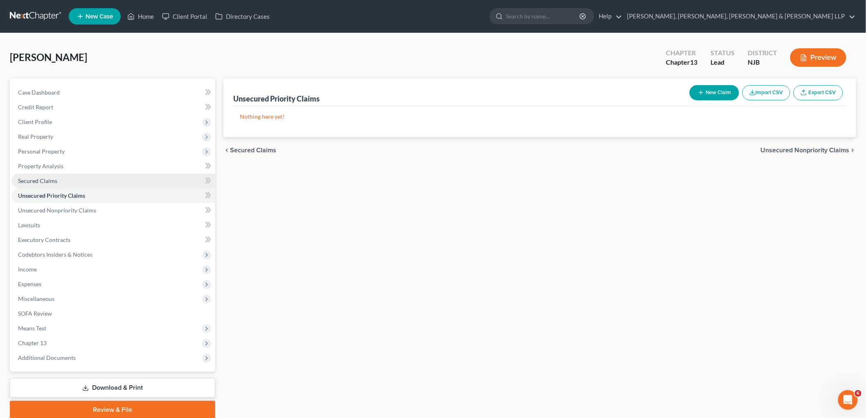
click at [41, 178] on span "Secured Claims" at bounding box center [37, 180] width 39 height 7
click at [49, 197] on span "Unsecured Priority Claims" at bounding box center [52, 195] width 68 height 7
click at [419, 95] on button "New Claim" at bounding box center [715, 92] width 50 height 15
select select "0"
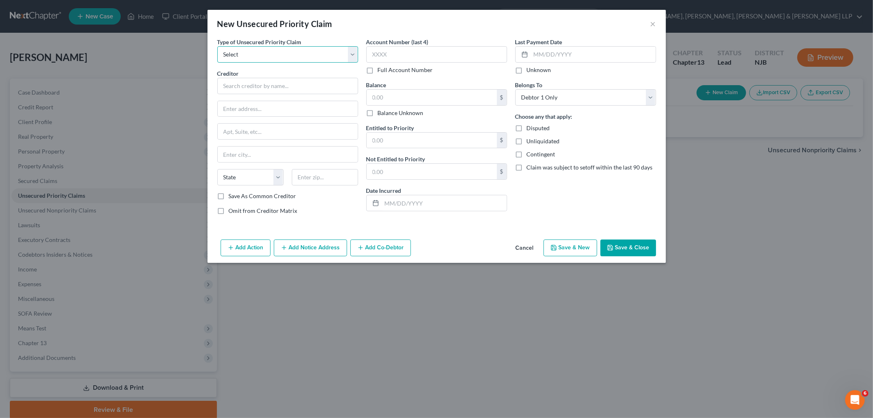
drag, startPoint x: 306, startPoint y: 54, endPoint x: 288, endPoint y: 62, distance: 19.8
click at [306, 54] on select "Select Taxes & Other Government Units Domestic Support Obligations Extensions o…" at bounding box center [287, 54] width 141 height 16
select select "0"
click at [217, 46] on select "Select Taxes & Other Government Units Domestic Support Obligations Extensions o…" at bounding box center [287, 54] width 141 height 16
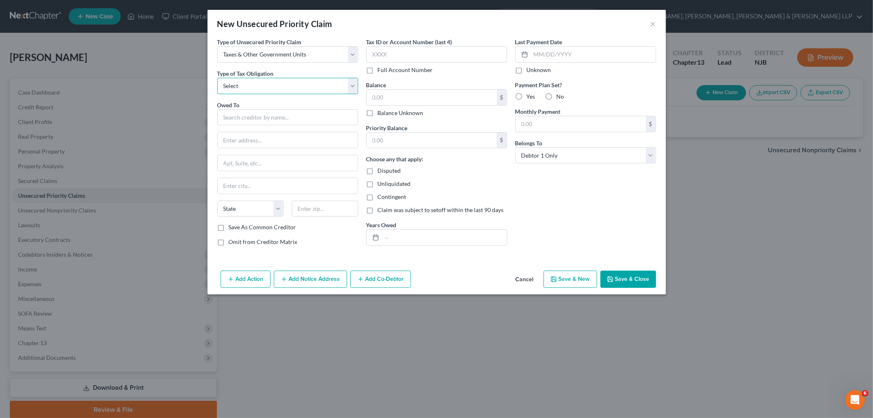
click at [264, 88] on select "Select Federal City State Franchise Tax Board Other" at bounding box center [287, 86] width 141 height 16
select select "0"
click at [217, 78] on select "Select Federal City State Franchise Tax Board Other" at bounding box center [287, 86] width 141 height 16
click at [251, 115] on input "text" at bounding box center [287, 117] width 141 height 16
click at [262, 137] on div "P.O. [STREET_ADDRESS]" at bounding box center [266, 138] width 85 height 7
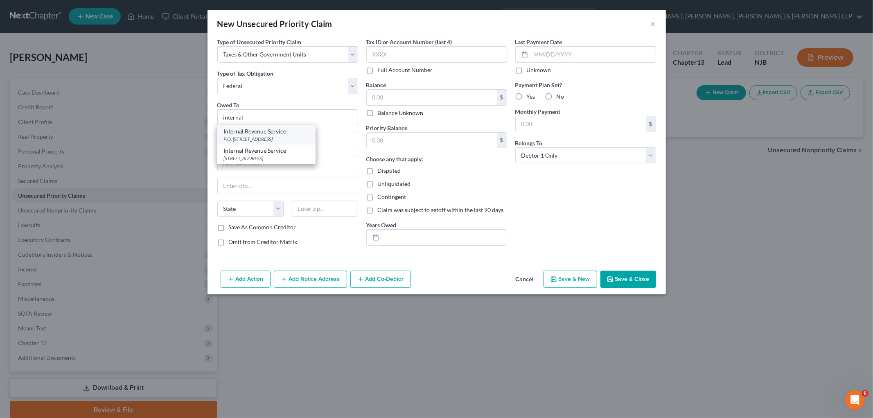
type input "Internal Revenue Service"
type input "P.O. Box 7346"
type input "[GEOGRAPHIC_DATA]"
select select "39"
type input "19101"
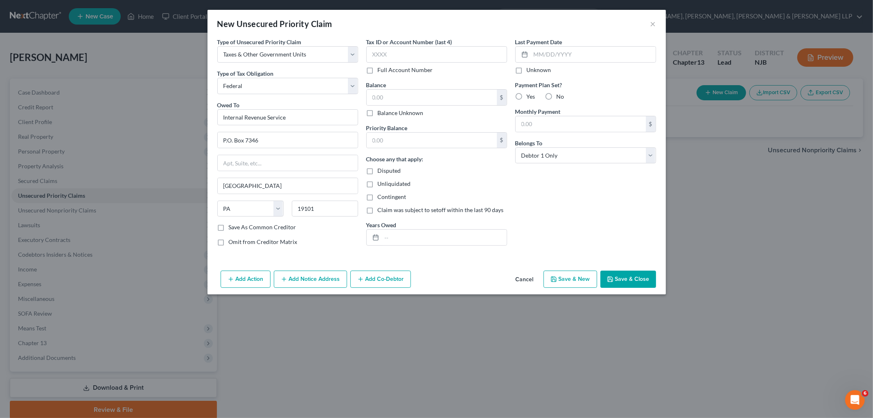
click at [419, 284] on button "Save & Close" at bounding box center [628, 279] width 56 height 17
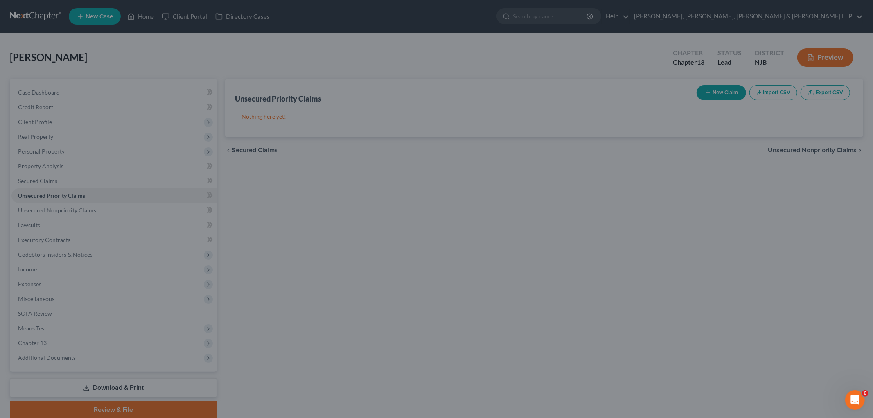
type input "0.00"
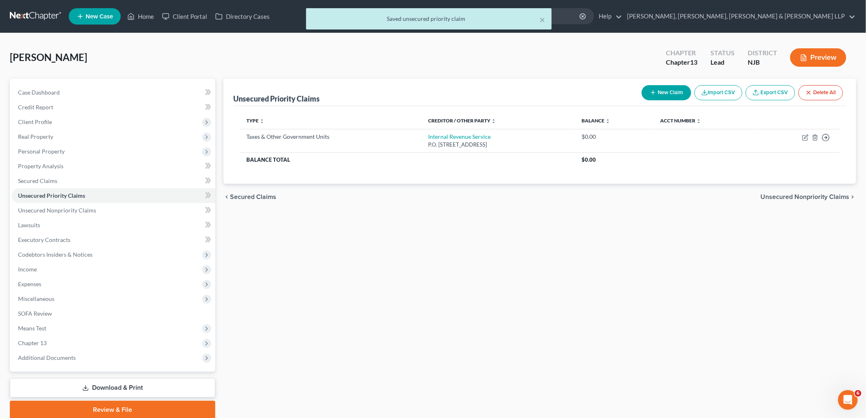
click at [419, 90] on button "New Claim" at bounding box center [667, 92] width 50 height 15
select select "0"
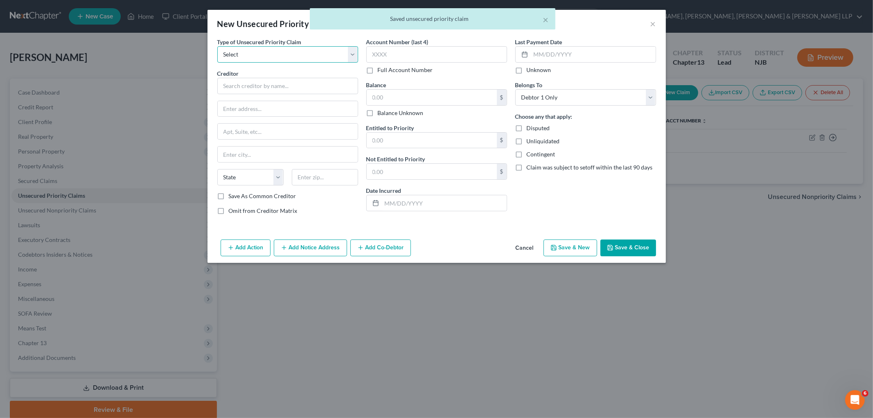
click at [276, 56] on select "Select Taxes & Other Government Units Domestic Support Obligations Extensions o…" at bounding box center [287, 54] width 141 height 16
select select "0"
click at [217, 46] on select "Select Taxes & Other Government Units Domestic Support Obligations Extensions o…" at bounding box center [287, 54] width 141 height 16
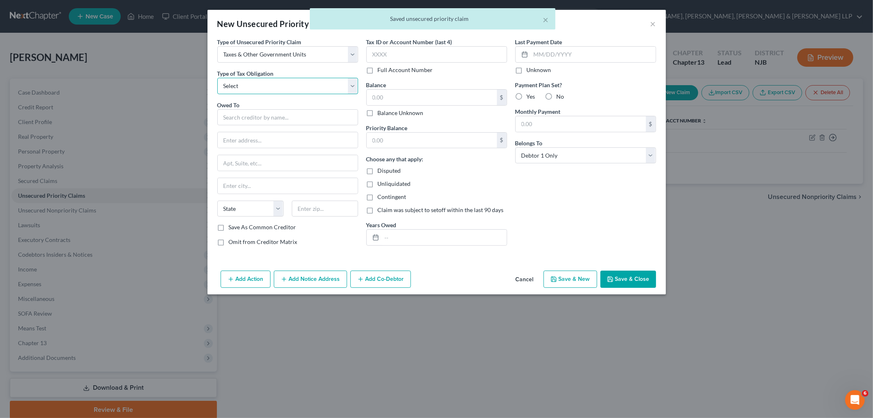
click at [260, 85] on select "Select Federal City State Franchise Tax Board Other" at bounding box center [287, 86] width 141 height 16
select select "2"
click at [217, 78] on select "Select Federal City State Franchise Tax Board Other" at bounding box center [287, 86] width 141 height 16
click at [251, 120] on input "text" at bounding box center [287, 117] width 141 height 16
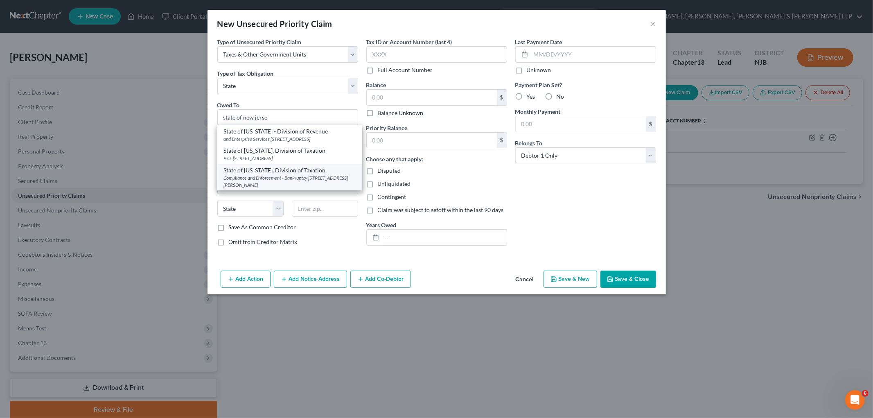
click at [264, 182] on div "Compliance and Enforcement - Bankruptcy [STREET_ADDRESS][PERSON_NAME]" at bounding box center [290, 181] width 132 height 14
type input "State of [US_STATE], Division of Taxation"
type input "Compliance and Enforcement - Bankruptcy Unit"
type input "[STREET_ADDRESS][PERSON_NAME]"
type input "[GEOGRAPHIC_DATA]"
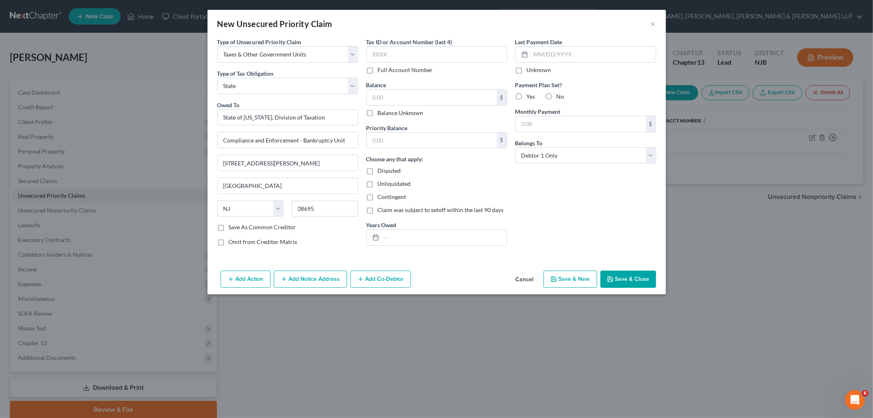
click at [419, 278] on button "Save & Close" at bounding box center [628, 279] width 56 height 17
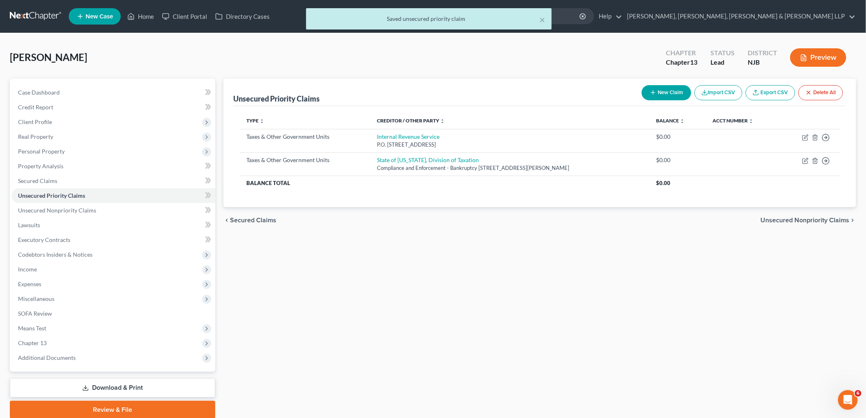
click at [419, 219] on span "Unsecured Nonpriority Claims" at bounding box center [805, 220] width 89 height 7
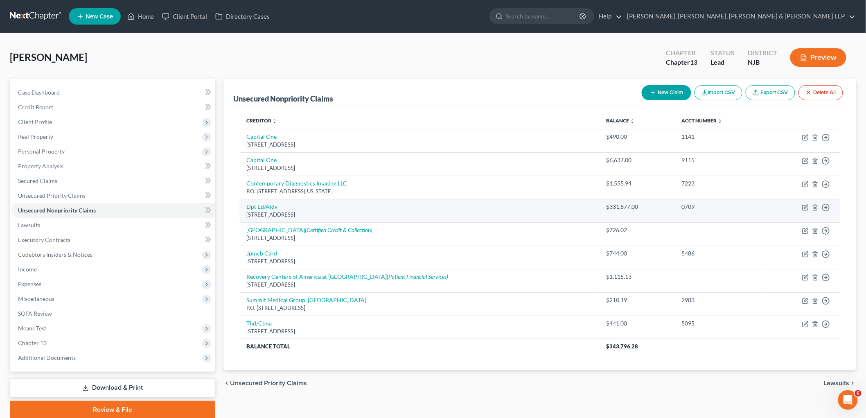
drag, startPoint x: 337, startPoint y: 216, endPoint x: 241, endPoint y: 205, distance: 96.8
click at [241, 205] on td "Dpt Ed/Aidv [STREET_ADDRESS]" at bounding box center [420, 210] width 360 height 23
copy td "Dpt Ed/Aidv [STREET_ADDRESS]"
click at [419, 207] on icon "button" at bounding box center [805, 207] width 7 height 7
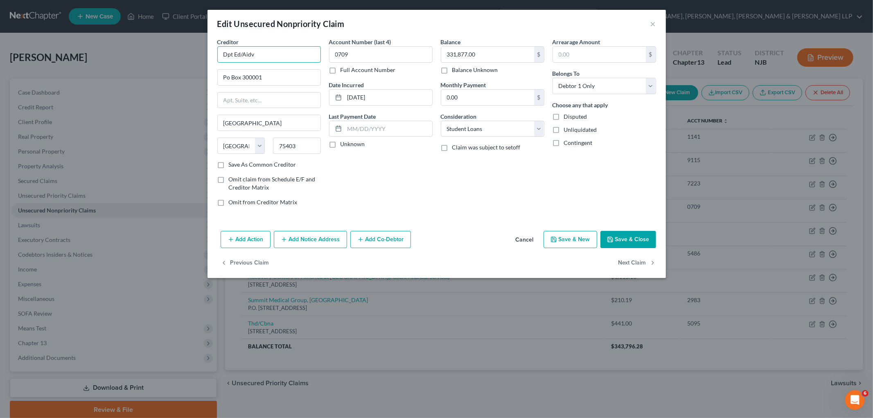
drag, startPoint x: 271, startPoint y: 52, endPoint x: 216, endPoint y: 52, distance: 55.3
click at [216, 52] on div "Creditor * Dpt Ed/Aidv Po Box 300001 [GEOGRAPHIC_DATA] [US_STATE][GEOGRAPHIC_DA…" at bounding box center [269, 125] width 112 height 175
paste input "Aidvantage"
click at [408, 183] on div "Account Number (last 4) 0709 Full Account Number Date Incurred [DATE] Last Paym…" at bounding box center [381, 125] width 112 height 175
click at [419, 237] on button "Save & Close" at bounding box center [628, 239] width 56 height 17
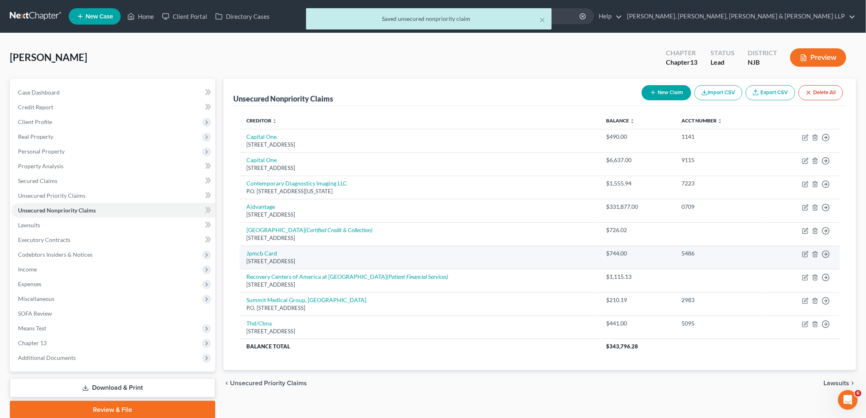
drag, startPoint x: 343, startPoint y: 263, endPoint x: 245, endPoint y: 254, distance: 98.2
click at [245, 254] on td "Jpmcb Card [STREET_ADDRESS]" at bounding box center [420, 257] width 360 height 23
copy td "Jpmcb Card [STREET_ADDRESS]"
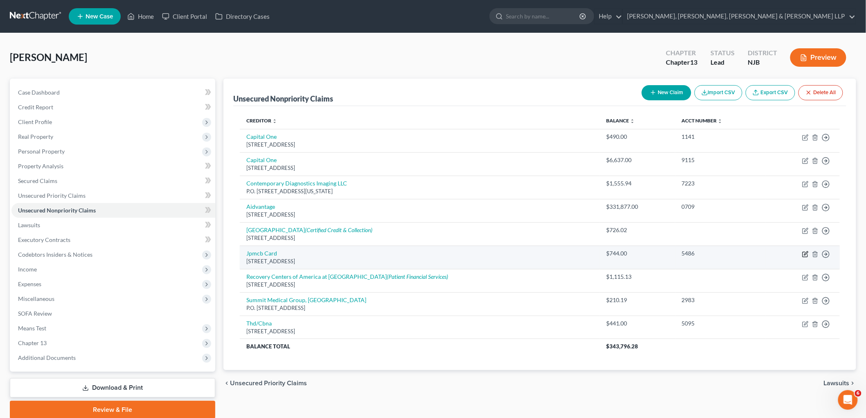
click at [419, 252] on icon "button" at bounding box center [805, 254] width 5 height 5
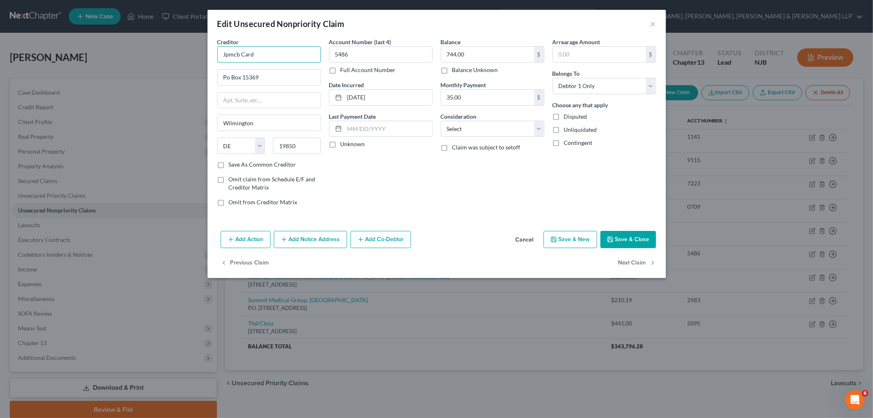
drag, startPoint x: 239, startPoint y: 56, endPoint x: 214, endPoint y: 55, distance: 25.0
click at [214, 55] on div "Creditor * Jpmcb Card Po Box [GEOGRAPHIC_DATA] [US_STATE] AK AR AZ CA CO CT DE …" at bounding box center [269, 125] width 112 height 175
paste input "PMorgan Chase"
click at [419, 200] on div "Balance 744.00 $ Balance Unknown Balance Undetermined 744.00 $ Balance Unknown …" at bounding box center [493, 125] width 112 height 175
click at [419, 123] on select "Select Cable / Satellite Services Collection Agency Credit Card Debt Debt Couns…" at bounding box center [493, 129] width 104 height 16
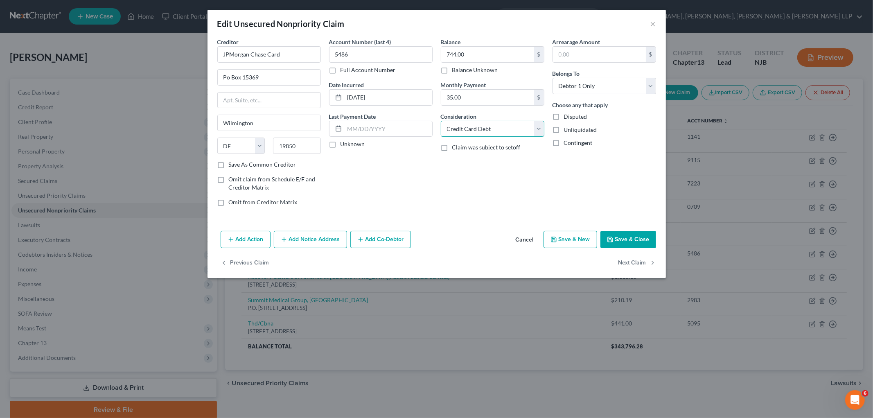
click at [419, 121] on select "Select Cable / Satellite Services Collection Agency Credit Card Debt Debt Couns…" at bounding box center [493, 129] width 104 height 16
click at [419, 184] on div "Balance 744.00 $ Balance Unknown Balance Undetermined 744.00 $ Balance Unknown …" at bounding box center [493, 125] width 112 height 175
click at [419, 242] on button "Save & Close" at bounding box center [628, 239] width 56 height 17
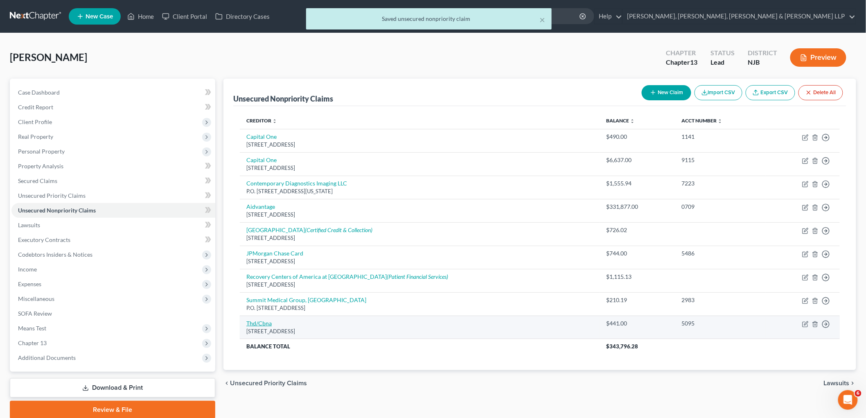
drag, startPoint x: 336, startPoint y: 331, endPoint x: 247, endPoint y: 320, distance: 89.5
click at [247, 320] on td "Thd/[STREET_ADDRESS]" at bounding box center [420, 327] width 360 height 23
copy td "Thd/[STREET_ADDRESS]"
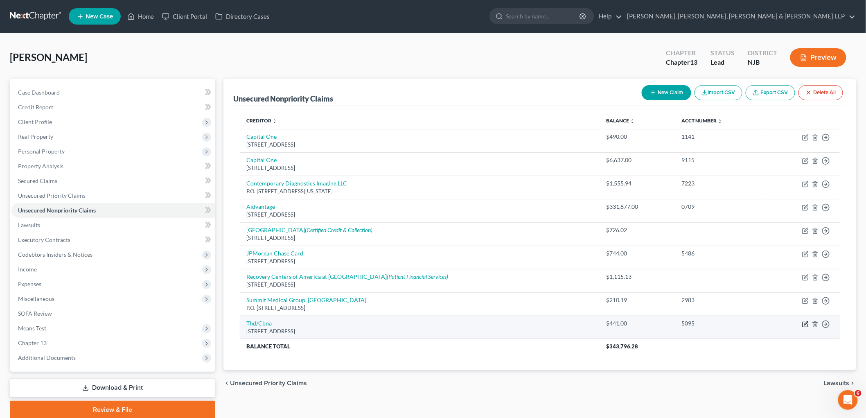
click at [419, 322] on icon "button" at bounding box center [806, 323] width 4 height 4
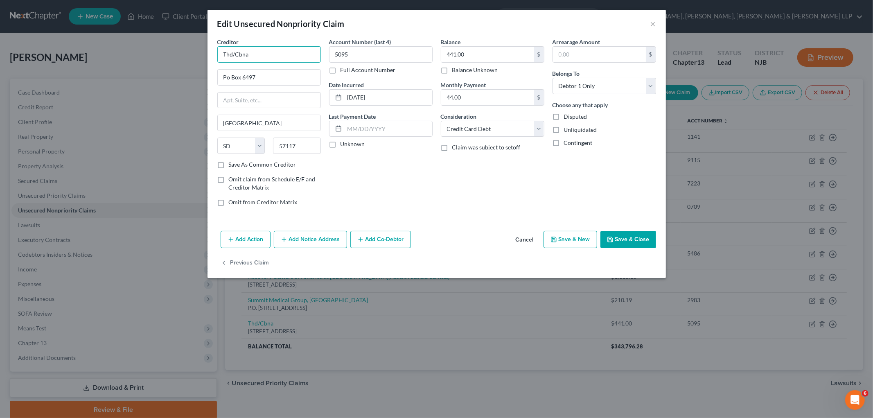
drag, startPoint x: 263, startPoint y: 51, endPoint x: 212, endPoint y: 47, distance: 51.3
click at [212, 47] on div "Creditor * Thd/Cbna Po Box 6497 [GEOGRAPHIC_DATA] [US_STATE][GEOGRAPHIC_DATA] […" at bounding box center [436, 133] width 458 height 190
paste input "e Home Depot/Citibank [GEOGRAPHIC_DATA]"
click at [369, 181] on div "Account Number (last 4) 5095 Full Account Number Date Incurred [DATE] Last Paym…" at bounding box center [381, 125] width 112 height 175
click at [419, 238] on button "Save & Close" at bounding box center [628, 239] width 56 height 17
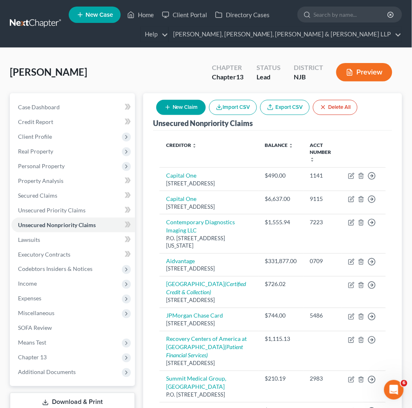
click at [174, 70] on div "[PERSON_NAME] Upgraded Chapter Chapter 13 Status Lead District NJB Preview" at bounding box center [206, 76] width 392 height 36
click at [38, 161] on span "Personal Property" at bounding box center [73, 166] width 124 height 15
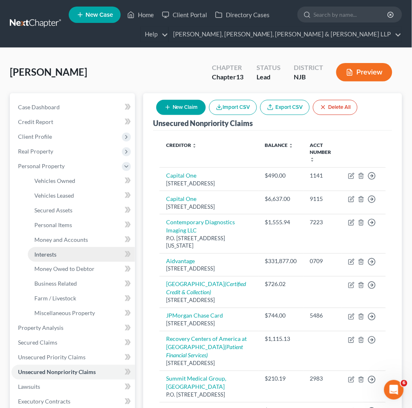
click at [47, 254] on span "Interests" at bounding box center [45, 254] width 22 height 7
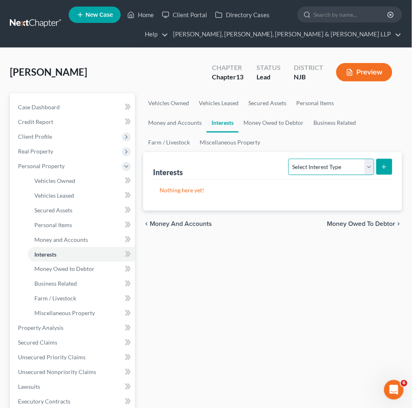
click at [332, 167] on select "Select Interest Type 401K Annuity Bond Education IRA Government Bond Government…" at bounding box center [332, 167] width 86 height 16
click at [290, 159] on select "Select Interest Type 401K Annuity Bond Education IRA Government Bond Government…" at bounding box center [332, 167] width 86 height 16
click at [389, 165] on button "submit" at bounding box center [385, 167] width 16 height 16
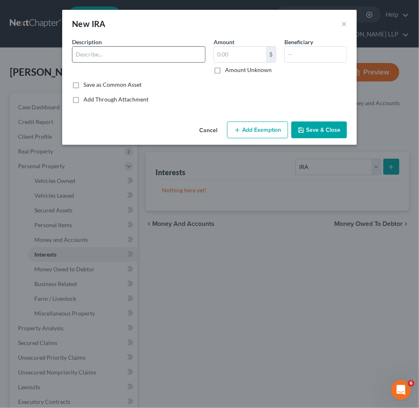
click at [113, 51] on input "text" at bounding box center [138, 55] width 133 height 16
paste input "UBS Financial Services Inc."
click at [234, 56] on input "text" at bounding box center [240, 55] width 52 height 16
drag, startPoint x: 230, startPoint y: 89, endPoint x: 334, endPoint y: 150, distance: 120.7
click at [230, 89] on div "Common Asset Select Description * UBS Financial Services Inc. - IRA Amount 270.…" at bounding box center [209, 71] width 275 height 66
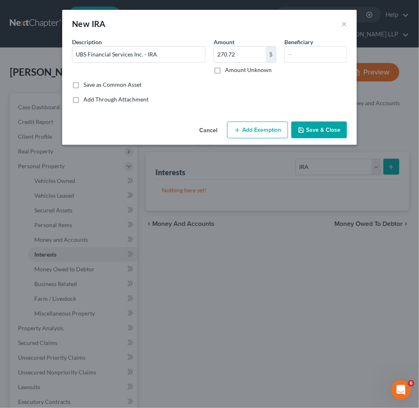
click at [332, 128] on button "Save & Close" at bounding box center [319, 130] width 56 height 17
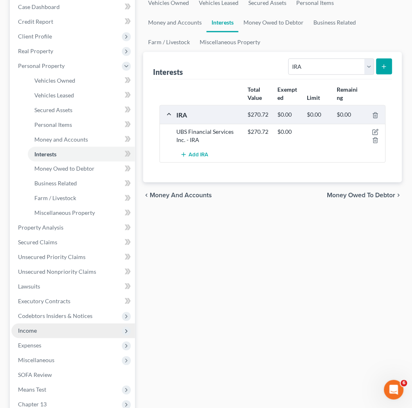
scroll to position [136, 0]
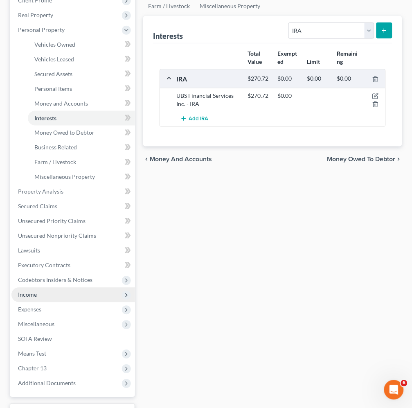
click at [41, 292] on span "Income" at bounding box center [73, 295] width 124 height 15
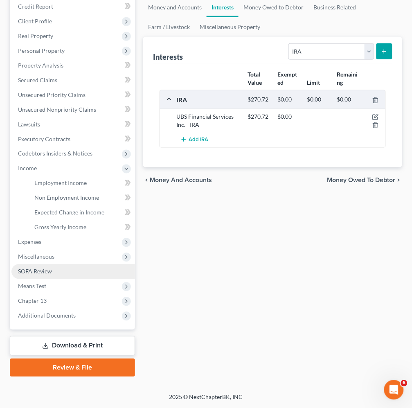
scroll to position [114, 0]
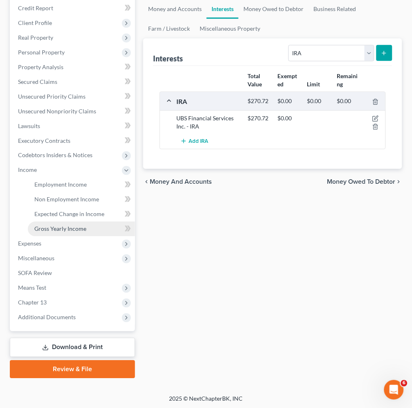
click at [60, 229] on span "Gross Yearly Income" at bounding box center [60, 229] width 52 height 7
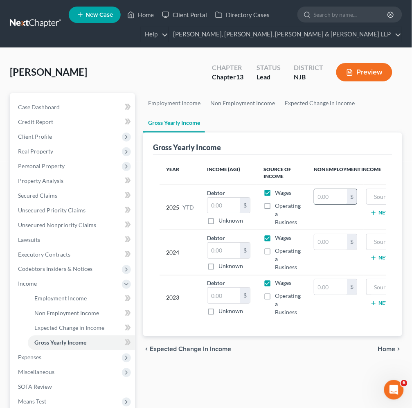
click at [330, 194] on input "text" at bounding box center [330, 197] width 33 height 16
paste input "-37,386.32"
click at [374, 192] on input "text" at bounding box center [408, 197] width 74 height 16
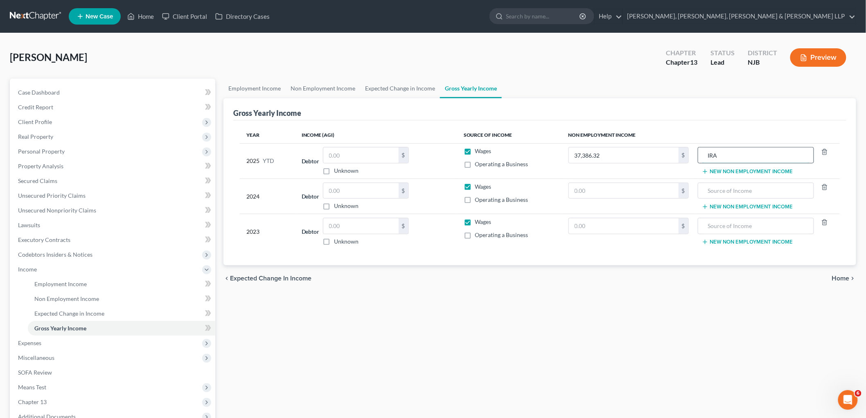
drag, startPoint x: 704, startPoint y: 157, endPoint x: 713, endPoint y: 159, distance: 9.2
click at [419, 157] on input "IRA" at bounding box center [755, 155] width 107 height 16
paste input "UBS Financial Services Inc."
click at [255, 86] on link "Employment Income" at bounding box center [254, 89] width 62 height 20
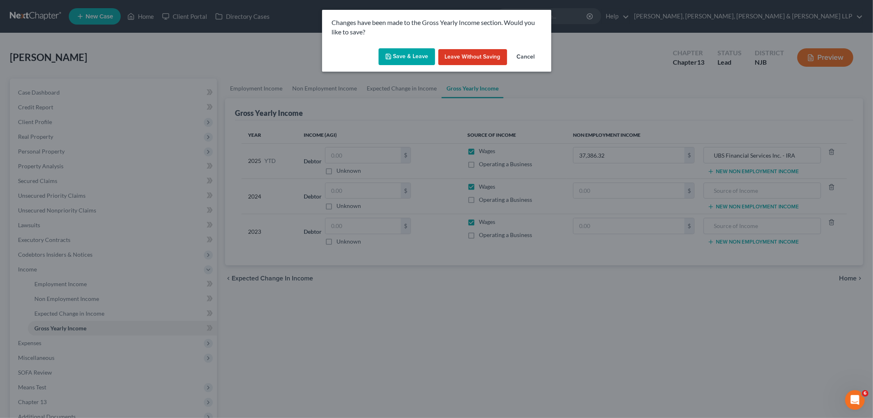
click at [419, 58] on button "Save & Leave" at bounding box center [407, 56] width 56 height 17
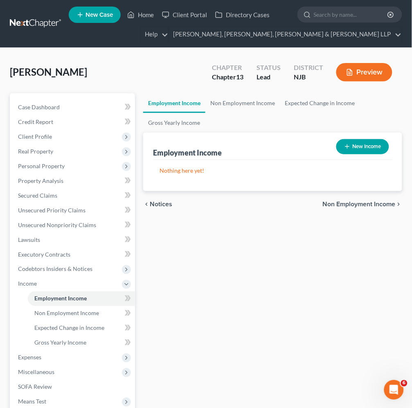
click at [205, 277] on div "Employment Income Non Employment Income Expected Change in Income Gross Yearly …" at bounding box center [272, 292] width 267 height 399
click at [34, 194] on span "Secured Claims" at bounding box center [37, 195] width 39 height 7
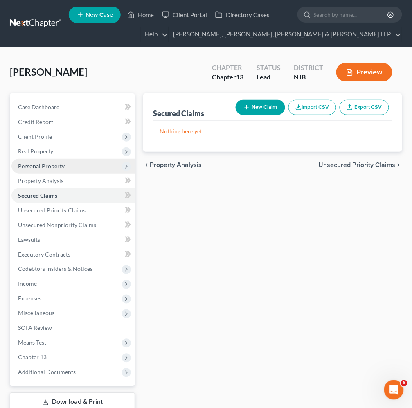
click at [47, 161] on span "Personal Property" at bounding box center [73, 166] width 124 height 15
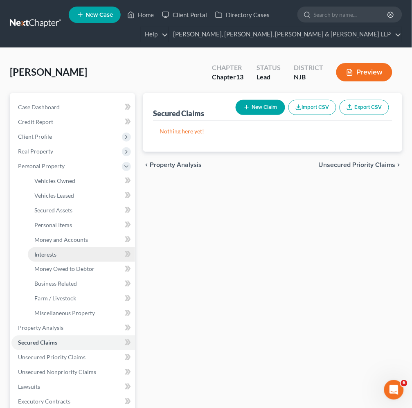
click at [56, 252] on span "Interests" at bounding box center [45, 254] width 22 height 7
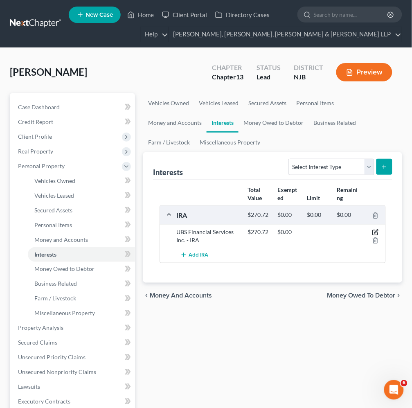
click at [375, 231] on icon "button" at bounding box center [375, 232] width 7 height 7
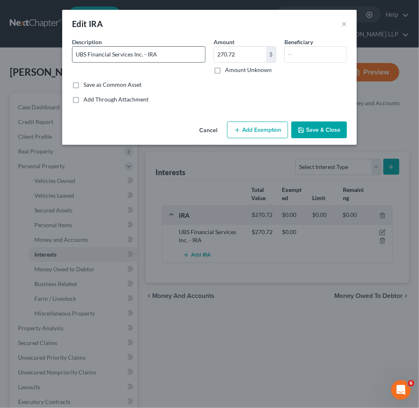
click at [178, 52] on input "UBS Financial Services Inc. - IRA" at bounding box center [138, 55] width 133 height 16
click at [259, 130] on button "Add Exemption" at bounding box center [257, 130] width 61 height 17
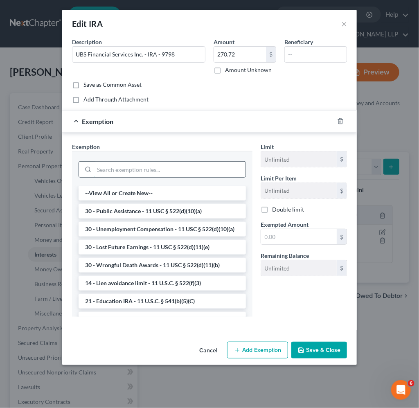
click at [157, 173] on input "search" at bounding box center [169, 170] width 151 height 16
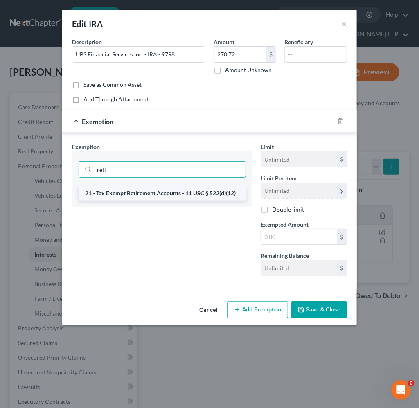
click at [164, 192] on li "21 - Tax Exempt Retirement Accounts - 11 USC § 522(d)(12)" at bounding box center [162, 193] width 167 height 15
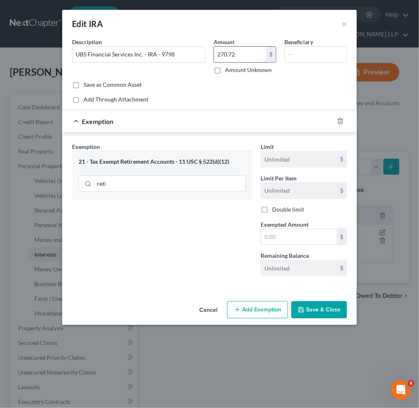
click at [238, 50] on input "270.72" at bounding box center [240, 55] width 52 height 16
drag, startPoint x: 318, startPoint y: 233, endPoint x: 232, endPoint y: 263, distance: 91.4
click at [318, 233] on input "text" at bounding box center [299, 237] width 76 height 16
paste input "270.72"
click at [209, 255] on div "Exemption Set must be selected for CA. Exemption * 21 - Tax Exempt Retirement A…" at bounding box center [162, 212] width 189 height 140
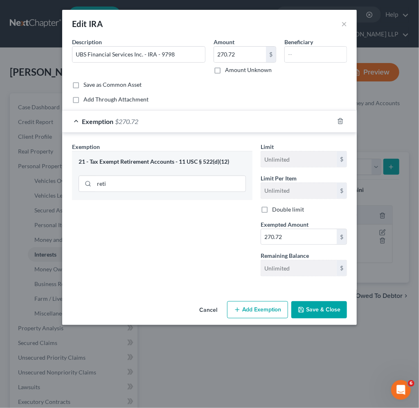
click at [317, 305] on button "Save & Close" at bounding box center [319, 309] width 56 height 17
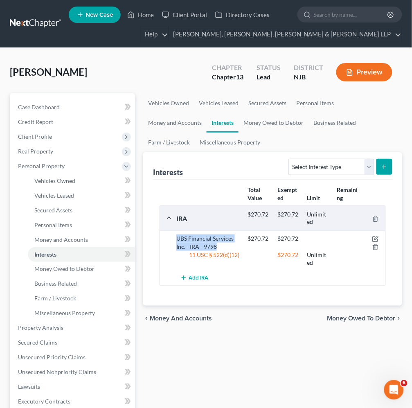
drag, startPoint x: 173, startPoint y: 238, endPoint x: 212, endPoint y: 243, distance: 39.6
click at [217, 243] on div "UBS Financial Services Inc. - IRA - 9798" at bounding box center [207, 243] width 71 height 16
copy div "UBS Financial Services Inc. - IRA - 9798"
drag, startPoint x: 199, startPoint y: 62, endPoint x: 175, endPoint y: 85, distance: 33.6
click at [199, 62] on div "[PERSON_NAME] Upgraded Chapter Chapter 13 Status Lead District NJB Preview" at bounding box center [206, 76] width 392 height 36
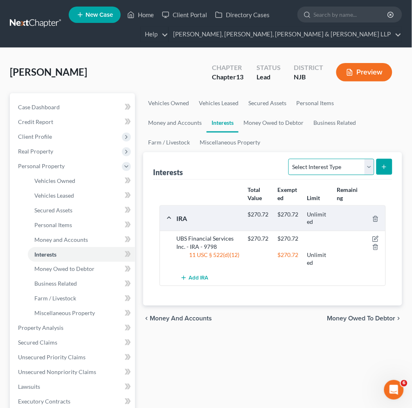
click at [316, 168] on select "Select Interest Type 401K Annuity Bond Education IRA Government Bond Government…" at bounding box center [332, 167] width 86 height 16
click at [290, 159] on select "Select Interest Type 401K Annuity Bond Education IRA Government Bond Government…" at bounding box center [332, 167] width 86 height 16
click at [386, 167] on line "submit" at bounding box center [385, 167] width 4 height 0
click at [363, 316] on span "Money Owed to Debtor" at bounding box center [361, 319] width 68 height 7
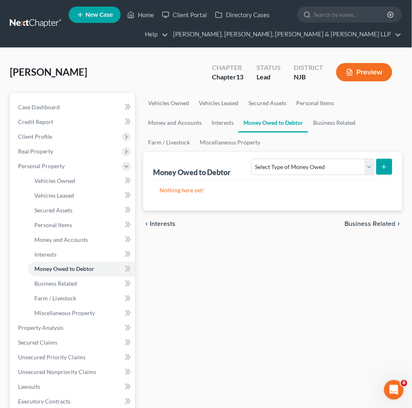
click at [154, 227] on div "chevron_left Interests Business Related chevron_right" at bounding box center [272, 224] width 259 height 26
click at [158, 224] on span "Interests" at bounding box center [163, 224] width 26 height 7
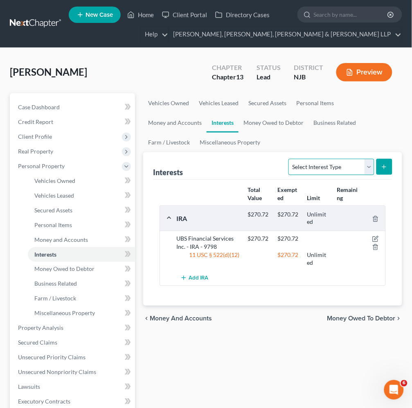
click at [341, 165] on select "Select Interest Type 401K Annuity Bond Education IRA Government Bond Government…" at bounding box center [332, 167] width 86 height 16
click at [290, 159] on select "Select Interest Type 401K Annuity Bond Education IRA Government Bond Government…" at bounding box center [332, 167] width 86 height 16
click at [388, 162] on button "submit" at bounding box center [385, 167] width 16 height 16
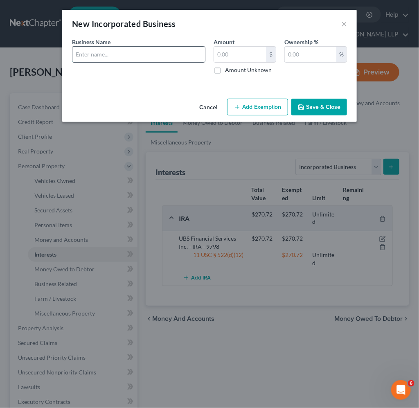
click at [141, 54] on input "text" at bounding box center [138, 55] width 133 height 16
paste input "Spine And Sports Therapy of [US_STATE], P.C."
click at [115, 111] on div "Cancel Add Exemption Save & Close" at bounding box center [209, 108] width 295 height 27
click at [319, 110] on button "Save & Close" at bounding box center [319, 107] width 56 height 17
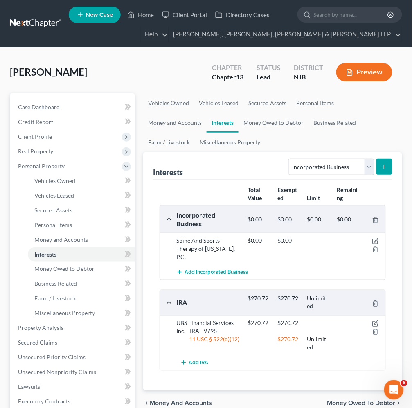
click at [168, 76] on div "[PERSON_NAME] Upgraded Chapter Chapter 13 Status Lead District NJB Preview" at bounding box center [206, 76] width 392 height 36
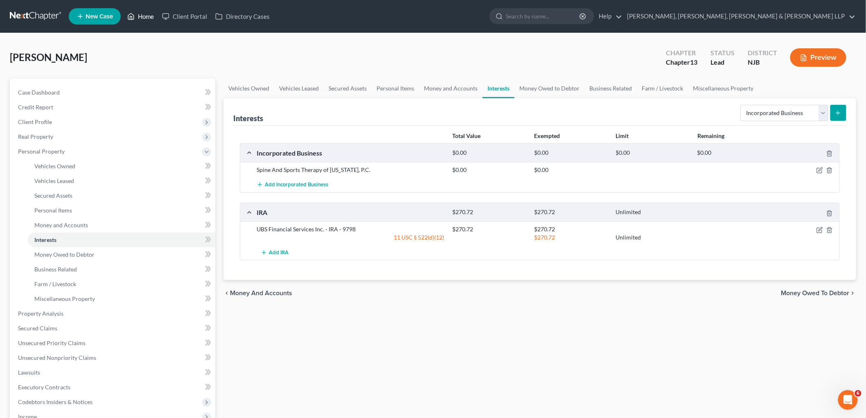
click at [146, 11] on link "Home" at bounding box center [140, 16] width 35 height 15
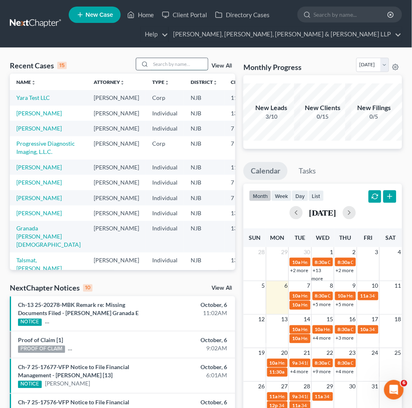
click at [174, 59] on input "search" at bounding box center [179, 64] width 57 height 12
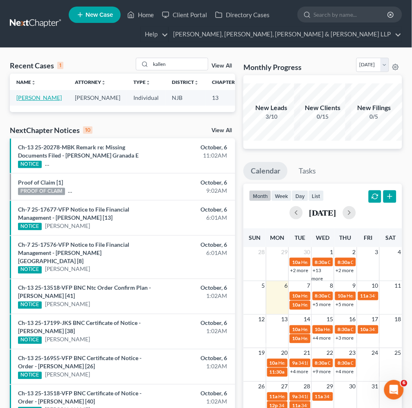
click at [29, 101] on link "[PERSON_NAME]" at bounding box center [38, 97] width 45 height 7
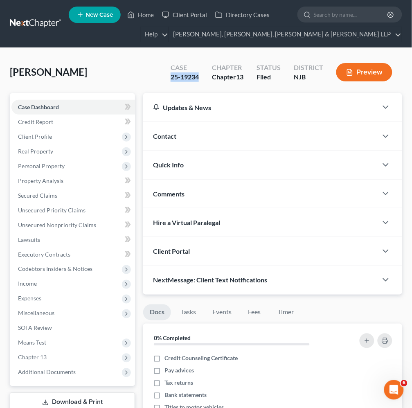
drag, startPoint x: 199, startPoint y: 74, endPoint x: 171, endPoint y: 75, distance: 28.2
click at [171, 75] on div "25-19234" at bounding box center [185, 76] width 28 height 9
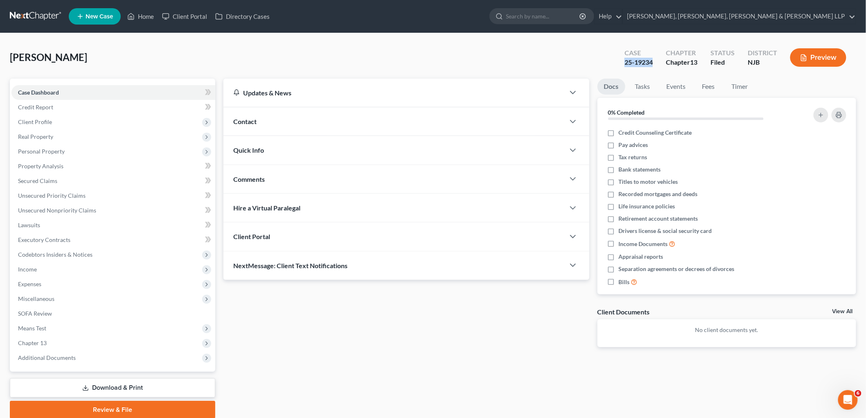
click at [119, 390] on link "Download & Print" at bounding box center [112, 387] width 205 height 19
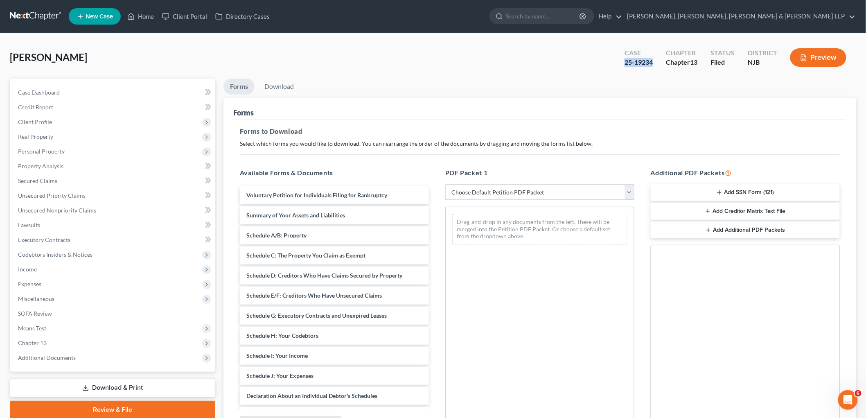
click at [419, 190] on select "Choose Default Petition PDF Packet Complete Bankruptcy Petition (all forms and …" at bounding box center [539, 192] width 189 height 16
click at [419, 184] on select "Choose Default Petition PDF Packet Complete Bankruptcy Petition (all forms and …" at bounding box center [539, 192] width 189 height 16
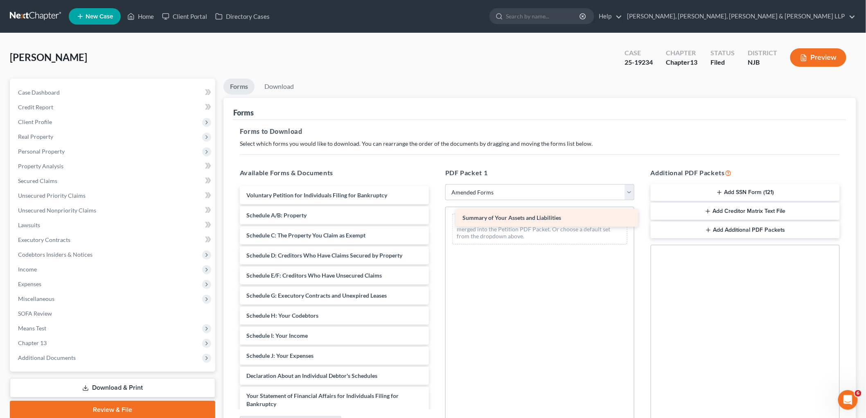
drag, startPoint x: 299, startPoint y: 213, endPoint x: 512, endPoint y: 215, distance: 212.8
click at [419, 215] on div "Summary of Your Assets and Liabilities Voluntary Petition for Individuals Filin…" at bounding box center [334, 353] width 202 height 335
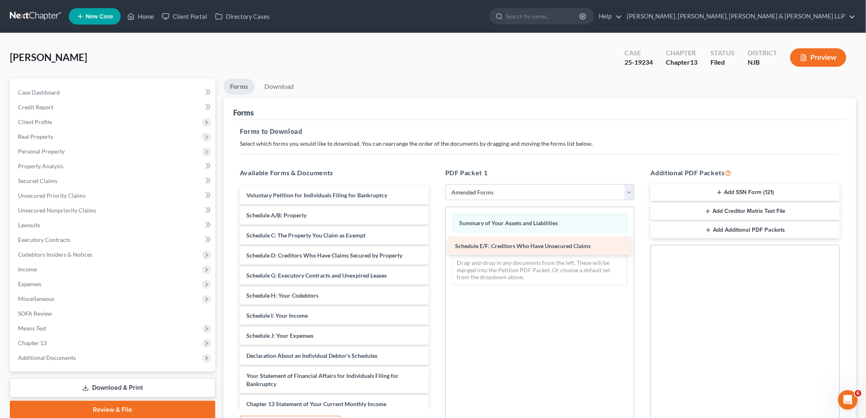
drag, startPoint x: 304, startPoint y: 276, endPoint x: 513, endPoint y: 247, distance: 210.7
click at [419, 247] on div "Schedule E/F: Creditors Who Have Unsecured Claims Voluntary Petition for Indivi…" at bounding box center [334, 343] width 202 height 315
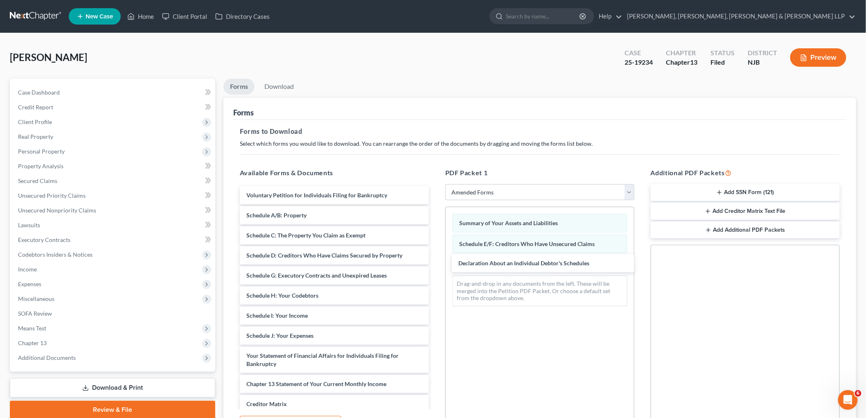
drag, startPoint x: 309, startPoint y: 354, endPoint x: 518, endPoint y: 280, distance: 222.4
click at [419, 262] on div "Declaration About an Individual Debtor's Schedules Voluntary Petition for Indiv…" at bounding box center [334, 333] width 202 height 295
click at [281, 88] on link "Download" at bounding box center [279, 87] width 43 height 16
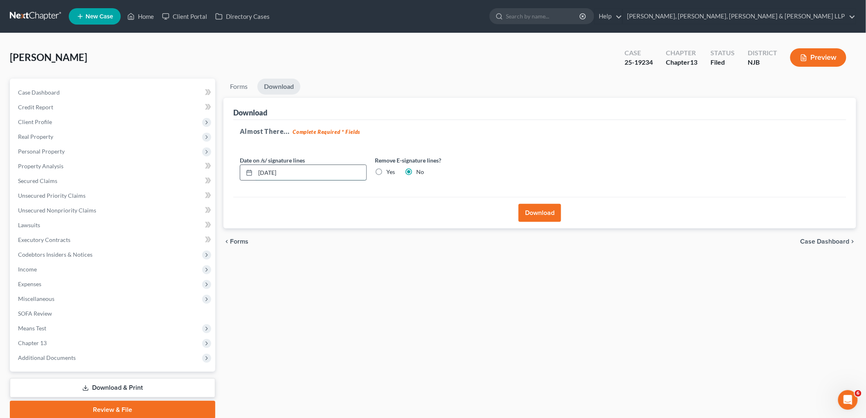
drag, startPoint x: 302, startPoint y: 174, endPoint x: 246, endPoint y: 168, distance: 55.5
click at [246, 168] on div "[DATE]" at bounding box center [303, 173] width 127 height 16
drag, startPoint x: 297, startPoint y: 172, endPoint x: 248, endPoint y: 172, distance: 48.7
click at [248, 172] on div "[DATE]" at bounding box center [303, 173] width 127 height 16
click at [419, 207] on button "Download" at bounding box center [540, 213] width 43 height 18
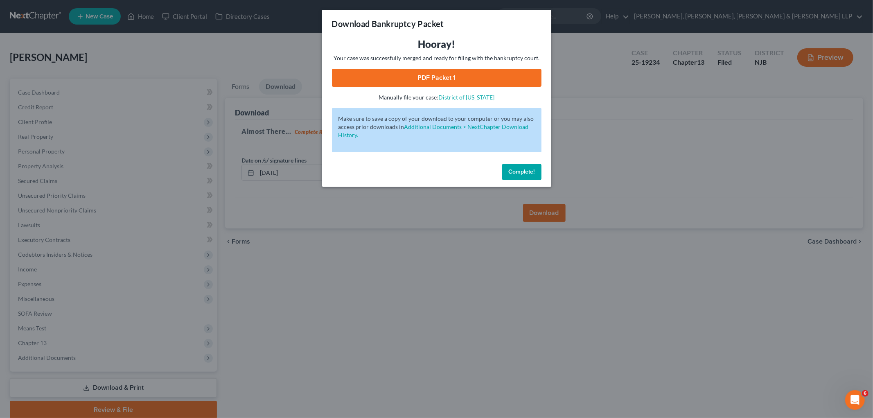
click at [351, 79] on link "PDF Packet 1" at bounding box center [437, 78] width 210 height 18
click at [419, 166] on button "Complete!" at bounding box center [521, 172] width 39 height 16
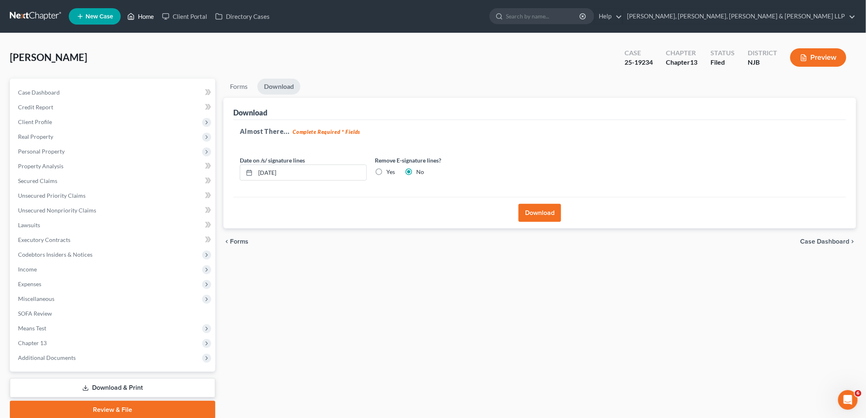
click at [141, 14] on link "Home" at bounding box center [140, 16] width 35 height 15
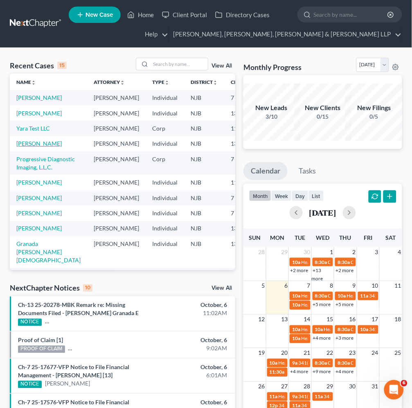
click at [25, 147] on link "[PERSON_NAME]" at bounding box center [38, 143] width 45 height 7
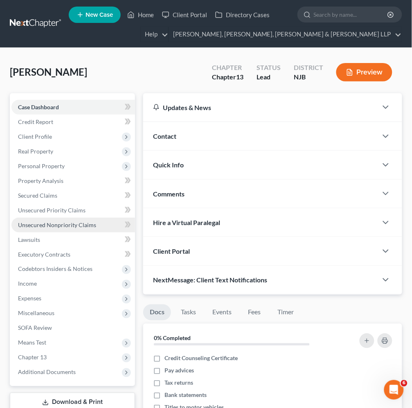
click at [54, 221] on span "Unsecured Nonpriority Claims" at bounding box center [57, 224] width 78 height 7
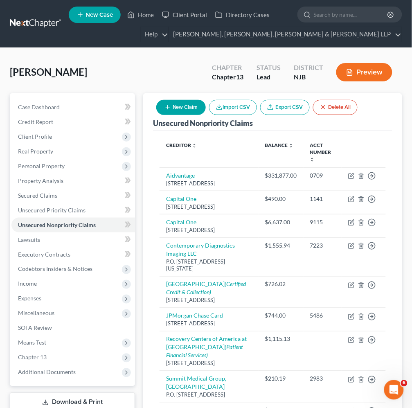
click at [172, 108] on button "New Claim" at bounding box center [181, 107] width 50 height 15
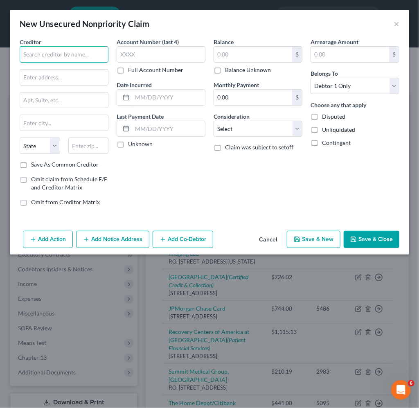
click at [93, 47] on input "text" at bounding box center [64, 54] width 89 height 16
click at [182, 187] on div "Account Number (last 4) Full Account Number Date Incurred Last Payment Date Unk…" at bounding box center [161, 125] width 97 height 175
drag, startPoint x: 84, startPoint y: 123, endPoint x: 89, endPoint y: 131, distance: 9.5
click at [84, 123] on input "text" at bounding box center [64, 123] width 88 height 16
click at [220, 205] on div "Balance $ Balance Unknown Balance Undetermined $ Balance Unknown Monthly Paymen…" at bounding box center [258, 125] width 97 height 175
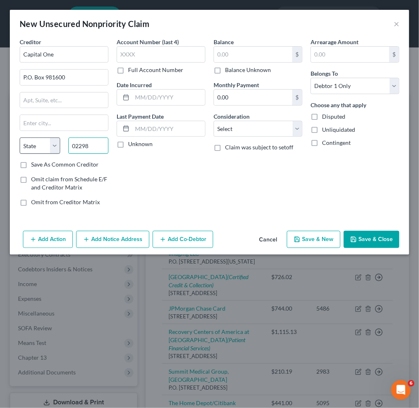
drag, startPoint x: 97, startPoint y: 143, endPoint x: 57, endPoint y: 143, distance: 39.3
click at [57, 143] on div "State [US_STATE] AK AR AZ CA CO CT DE DC [GEOGRAPHIC_DATA] [GEOGRAPHIC_DATA] GU…" at bounding box center [64, 149] width 97 height 23
click at [82, 125] on input "text" at bounding box center [64, 123] width 88 height 16
drag, startPoint x: 197, startPoint y: 185, endPoint x: 80, endPoint y: 138, distance: 126.1
click at [197, 185] on div "Account Number (last 4) Full Account Number Date Incurred Last Payment Date Unk…" at bounding box center [161, 125] width 97 height 175
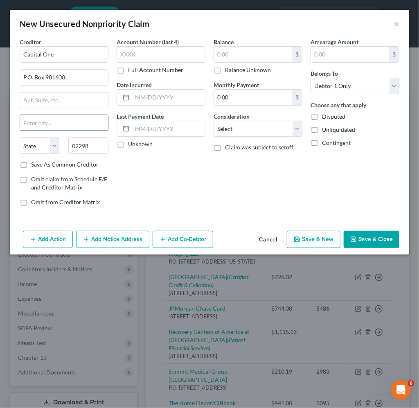
click at [80, 123] on input "text" at bounding box center [64, 123] width 88 height 16
click at [187, 181] on div "Account Number (last 4) Full Account Number Date Incurred Last Payment Date Unk…" at bounding box center [161, 125] width 97 height 175
click at [165, 126] on input "text" at bounding box center [168, 129] width 73 height 16
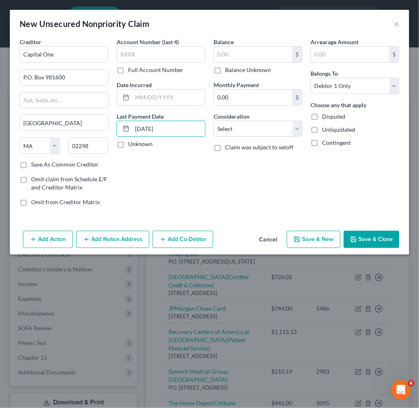
click at [178, 189] on div "Account Number (last 4) Full Account Number Date Incurred Last Payment Date [DA…" at bounding box center [161, 125] width 97 height 175
click at [195, 182] on div "Account Number (last 4) Full Account Number Date Incurred Last Payment Date [DA…" at bounding box center [161, 125] width 97 height 175
click at [269, 135] on select "Select Cable / Satellite Services Collection Agency Credit Card Debt Debt Couns…" at bounding box center [258, 129] width 89 height 16
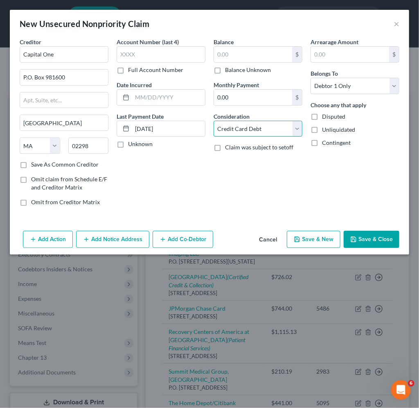
click at [214, 121] on select "Select Cable / Satellite Services Collection Agency Credit Card Debt Debt Couns…" at bounding box center [258, 129] width 89 height 16
click at [371, 237] on button "Save & Close" at bounding box center [372, 239] width 56 height 17
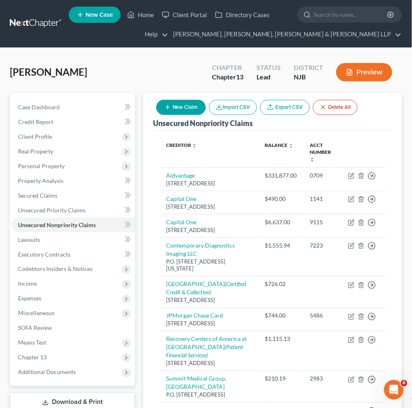
click at [153, 61] on div "[PERSON_NAME] Upgraded Chapter Chapter 13 Status Lead District NJB Preview" at bounding box center [206, 76] width 392 height 36
click at [38, 149] on span "Real Property" at bounding box center [35, 151] width 35 height 7
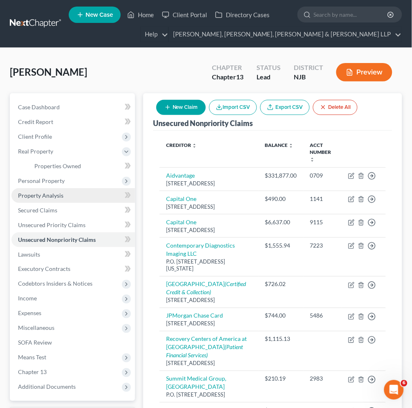
drag, startPoint x: 37, startPoint y: 178, endPoint x: 38, endPoint y: 200, distance: 22.1
click at [37, 177] on span "Personal Property" at bounding box center [41, 180] width 47 height 7
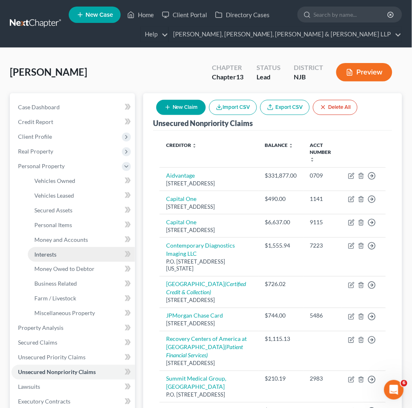
click at [51, 251] on span "Interests" at bounding box center [45, 254] width 22 height 7
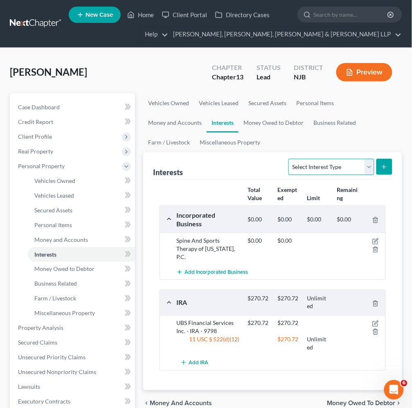
click at [326, 168] on select "Select Interest Type 401K Annuity Bond Education IRA Government Bond Government…" at bounding box center [332, 167] width 86 height 16
click at [290, 159] on select "Select Interest Type 401K Annuity Bond Education IRA Government Bond Government…" at bounding box center [332, 167] width 86 height 16
click at [384, 162] on button "submit" at bounding box center [385, 167] width 16 height 16
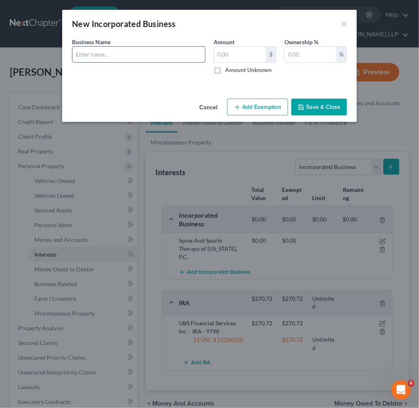
click at [141, 54] on input "text" at bounding box center [138, 55] width 133 height 16
click at [334, 108] on button "Save & Close" at bounding box center [319, 107] width 56 height 17
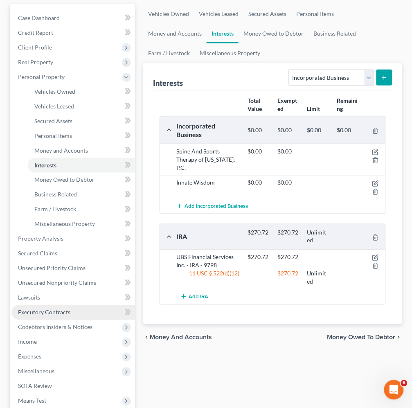
scroll to position [91, 0]
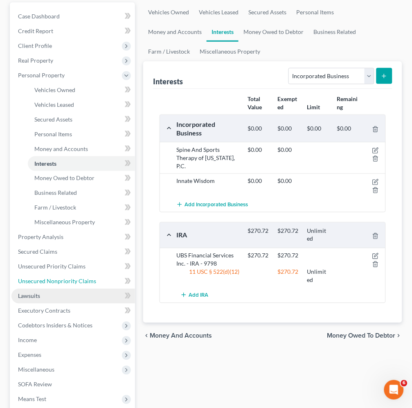
drag, startPoint x: 61, startPoint y: 279, endPoint x: 100, endPoint y: 295, distance: 42.8
click at [61, 278] on span "Unsecured Nonpriority Claims" at bounding box center [57, 281] width 78 height 7
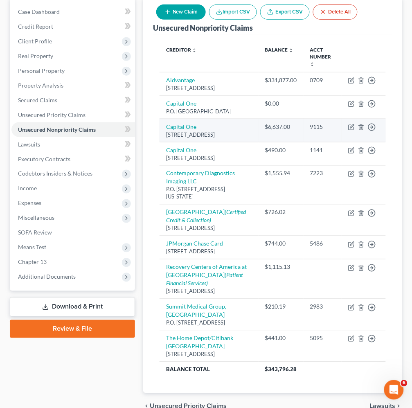
scroll to position [91, 0]
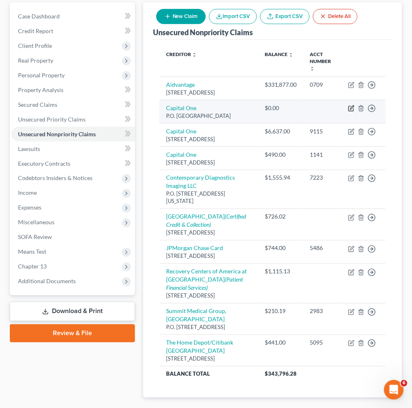
click at [350, 108] on icon "button" at bounding box center [351, 108] width 7 height 7
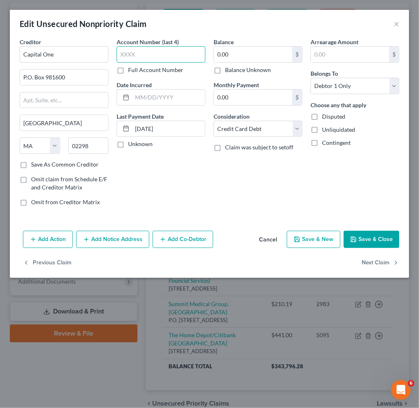
click at [118, 55] on input "text" at bounding box center [161, 54] width 89 height 16
click at [259, 58] on input "0.00" at bounding box center [253, 55] width 78 height 16
click at [361, 243] on button "Save & Close" at bounding box center [372, 239] width 56 height 17
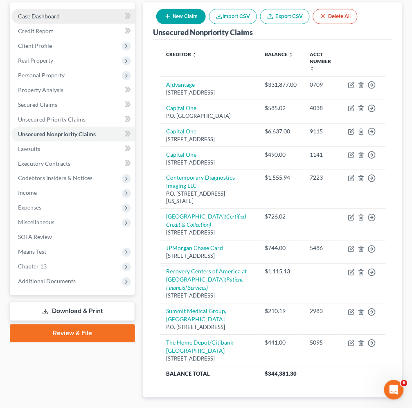
click at [91, 380] on div "Case Dashboard Payments Invoices Payments Payments Credit Report Client Profile" at bounding box center [72, 213] width 133 height 422
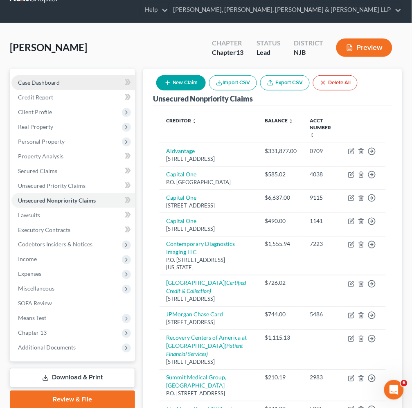
scroll to position [0, 0]
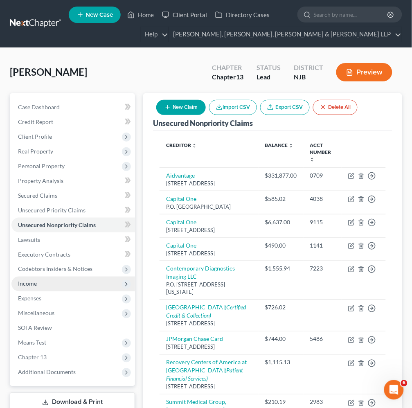
click at [35, 282] on span "Income" at bounding box center [27, 283] width 19 height 7
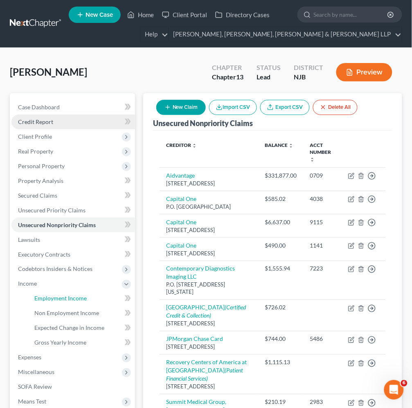
drag, startPoint x: 39, startPoint y: 295, endPoint x: 108, endPoint y: 128, distance: 180.9
click at [39, 295] on span "Employment Income" at bounding box center [60, 298] width 52 height 7
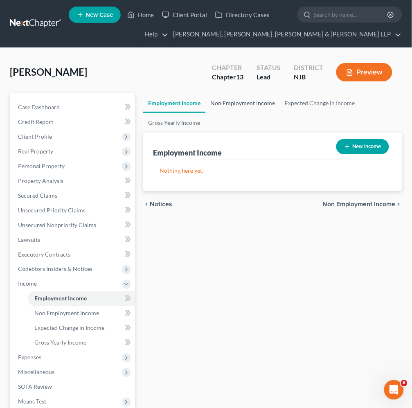
click at [228, 104] on link "Non Employment Income" at bounding box center [242, 103] width 74 height 20
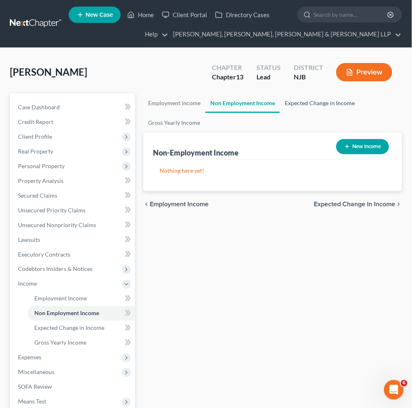
click at [300, 104] on link "Expected Change in Income" at bounding box center [320, 103] width 80 height 20
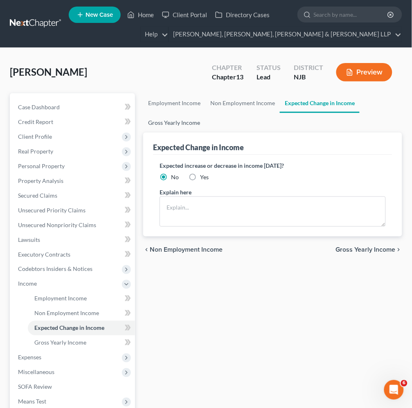
click at [182, 123] on link "Gross Yearly Income" at bounding box center [174, 123] width 62 height 20
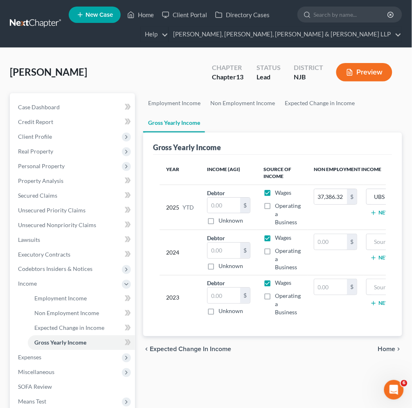
drag, startPoint x: 150, startPoint y: 63, endPoint x: 106, endPoint y: 38, distance: 51.3
click at [150, 63] on div "[PERSON_NAME] Upgraded Chapter Chapter 13 Status Lead District NJB Preview" at bounding box center [206, 76] width 392 height 36
click at [32, 223] on span "Unsecured Nonpriority Claims" at bounding box center [57, 224] width 78 height 7
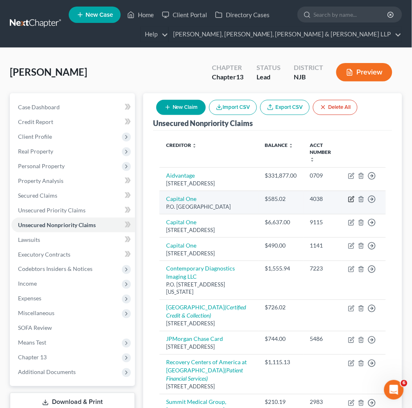
click at [350, 201] on icon "button" at bounding box center [351, 199] width 7 height 7
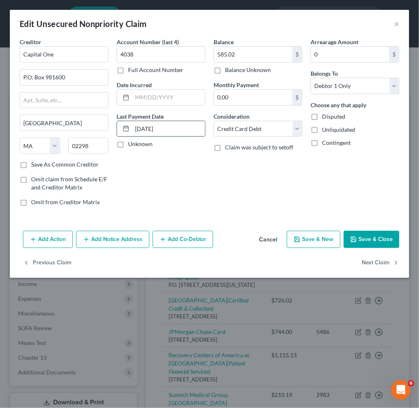
drag, startPoint x: 191, startPoint y: 129, endPoint x: 174, endPoint y: 128, distance: 16.8
click at [191, 129] on input "[DATE]" at bounding box center [168, 129] width 73 height 16
drag, startPoint x: 131, startPoint y: 127, endPoint x: 120, endPoint y: 127, distance: 11.1
click at [120, 127] on div "[DATE]" at bounding box center [161, 129] width 89 height 16
click at [171, 160] on div "Account Number (last 4) 4038 Full Account Number Date Incurred Last Payment Dat…" at bounding box center [161, 125] width 97 height 175
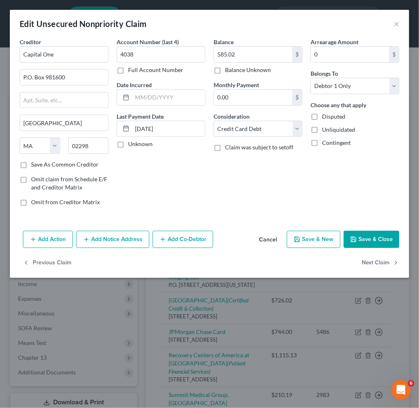
click at [381, 237] on button "Save & Close" at bounding box center [372, 239] width 56 height 17
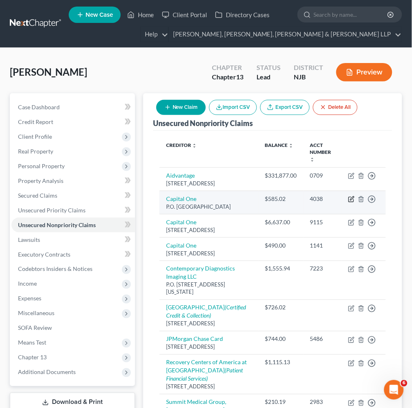
click at [351, 197] on icon "button" at bounding box center [351, 199] width 7 height 7
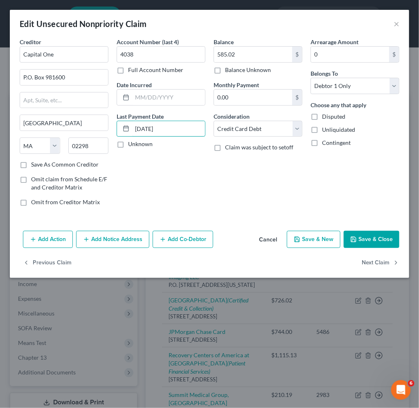
drag, startPoint x: 167, startPoint y: 128, endPoint x: 112, endPoint y: 128, distance: 54.8
click at [112, 128] on div "Creditor * Capital One P.O. Box 981600 [GEOGRAPHIC_DATA] [US_STATE] AK AR AZ CA…" at bounding box center [210, 125] width 388 height 175
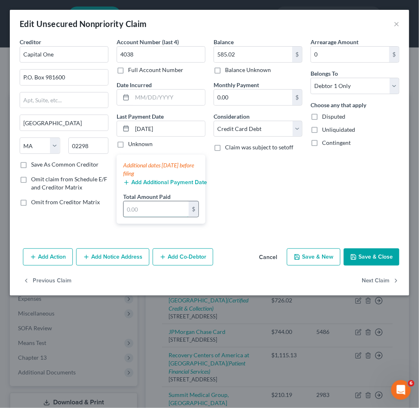
click at [164, 214] on input "text" at bounding box center [156, 209] width 65 height 16
click at [391, 256] on button "Save & Close" at bounding box center [372, 256] width 56 height 17
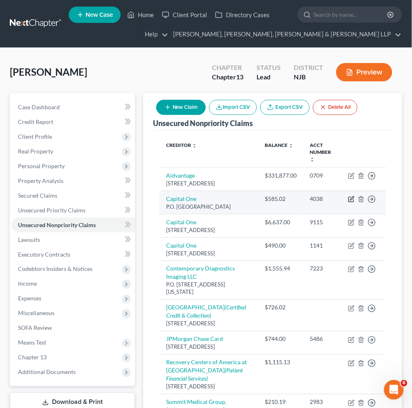
click at [350, 200] on icon "button" at bounding box center [351, 199] width 7 height 7
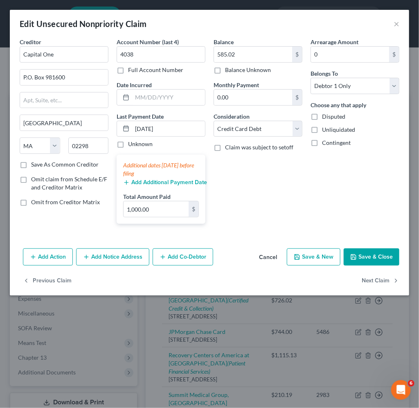
click at [159, 180] on button "Add Additional Payment Date" at bounding box center [161, 182] width 76 height 7
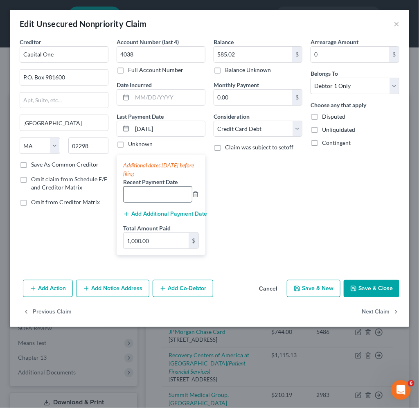
click at [142, 194] on input "text" at bounding box center [158, 195] width 68 height 16
drag, startPoint x: 131, startPoint y: 193, endPoint x: 101, endPoint y: 183, distance: 32.2
click at [103, 192] on div "Creditor * Capital One P.O. Box 981600 [GEOGRAPHIC_DATA] [US_STATE] AK AR AZ CA…" at bounding box center [210, 150] width 388 height 224
click at [351, 196] on div "Arrearage Amount 0 $ Belongs To * Select Debtor 1 Only Debtor 2 Only Debtor 1 A…" at bounding box center [355, 150] width 97 height 224
click at [363, 287] on button "Save & Close" at bounding box center [372, 288] width 56 height 17
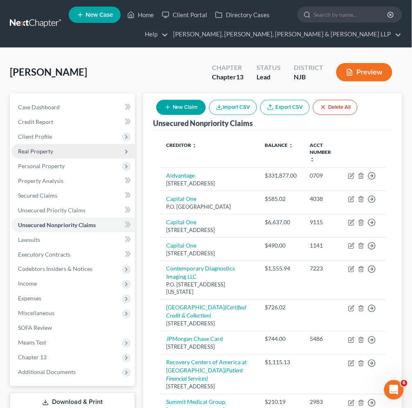
click at [40, 151] on span "Real Property" at bounding box center [35, 151] width 35 height 7
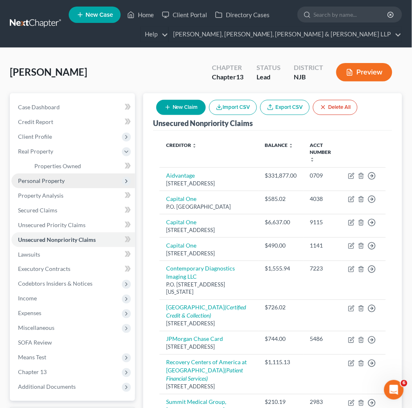
click at [46, 179] on span "Personal Property" at bounding box center [41, 180] width 47 height 7
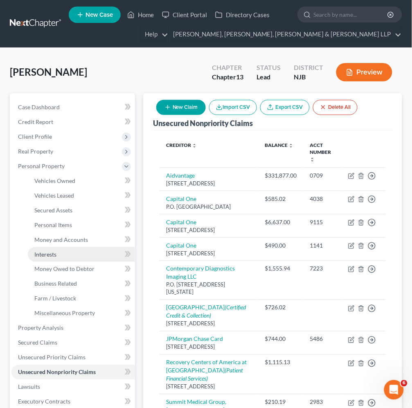
click at [51, 253] on span "Interests" at bounding box center [45, 254] width 22 height 7
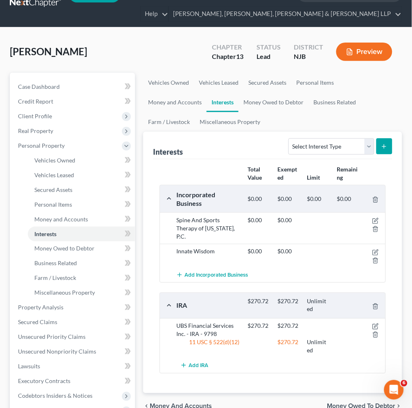
scroll to position [45, 0]
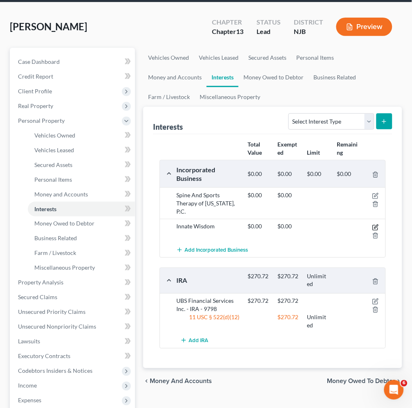
click at [375, 226] on icon "button" at bounding box center [375, 227] width 7 height 7
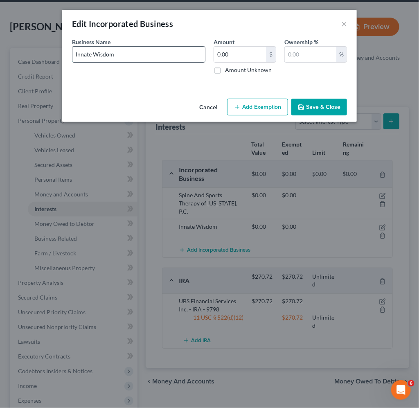
click at [142, 50] on input "Innate Wisdom" at bounding box center [138, 55] width 133 height 16
click at [142, 95] on div "Cancel Add Exemption Save & Close" at bounding box center [209, 108] width 295 height 27
click at [308, 56] on input "text" at bounding box center [311, 55] width 52 height 16
click at [331, 108] on button "Save & Close" at bounding box center [319, 107] width 56 height 17
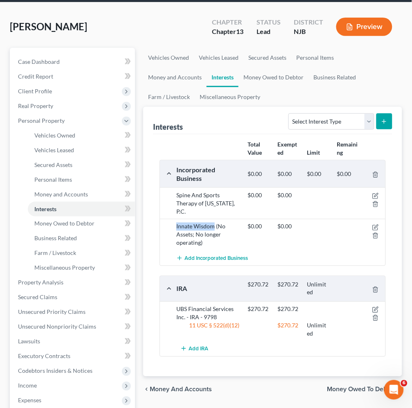
drag, startPoint x: 174, startPoint y: 228, endPoint x: 213, endPoint y: 228, distance: 38.9
click at [213, 228] on div "Innate Wisdom (No Assets; No longer operating)" at bounding box center [207, 235] width 71 height 25
click at [62, 325] on span "Unsecured Nonpriority Claims" at bounding box center [57, 326] width 78 height 7
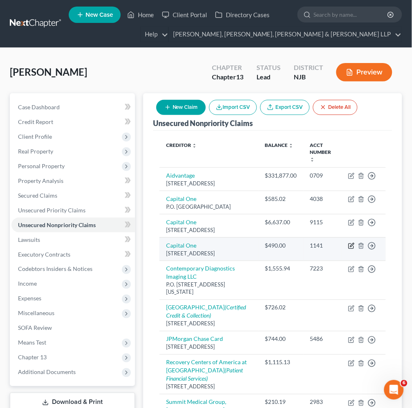
click at [350, 249] on icon "button" at bounding box center [351, 246] width 7 height 7
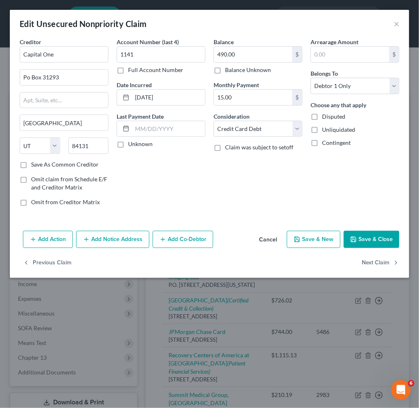
click at [192, 238] on button "Add Co-Debtor" at bounding box center [183, 239] width 61 height 17
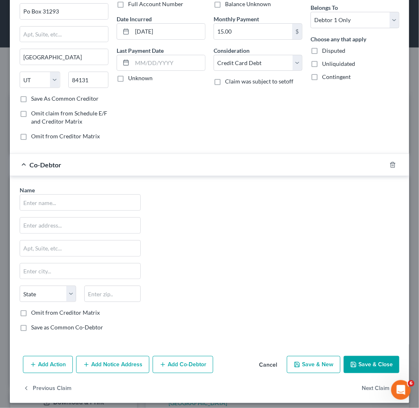
scroll to position [71, 0]
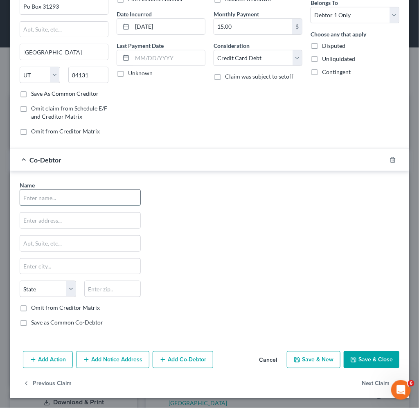
click at [82, 198] on input "text" at bounding box center [80, 198] width 120 height 16
paste input "Innate Wisdom"
click at [67, 215] on input "text" at bounding box center [80, 221] width 120 height 16
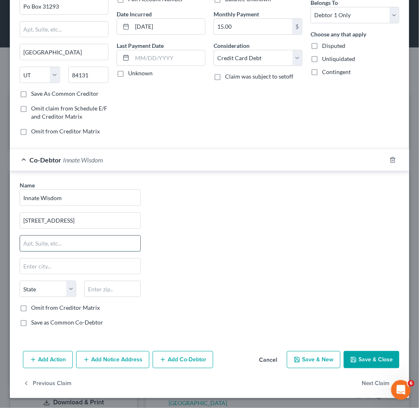
click at [64, 243] on input "text" at bounding box center [80, 244] width 120 height 16
click at [107, 289] on input "text" at bounding box center [112, 289] width 56 height 16
click at [170, 246] on div "Name * Innate Wisdom [STREET_ADDRESS] [GEOGRAPHIC_DATA][US_STATE] CA CO [GEOGRA…" at bounding box center [210, 257] width 388 height 152
click at [51, 323] on label "Save as Common Co-Debtor" at bounding box center [67, 322] width 72 height 8
click at [40, 323] on input "Save as Common Co-Debtor" at bounding box center [36, 320] width 5 height 5
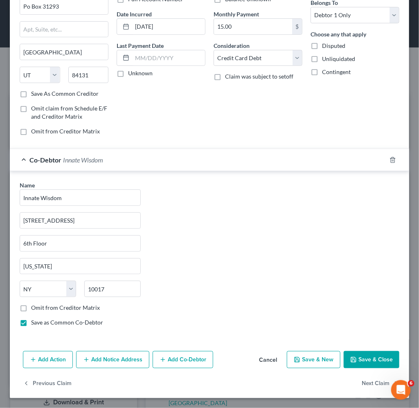
click at [239, 161] on div "Co-Debtor Innate Wisdom" at bounding box center [198, 160] width 377 height 22
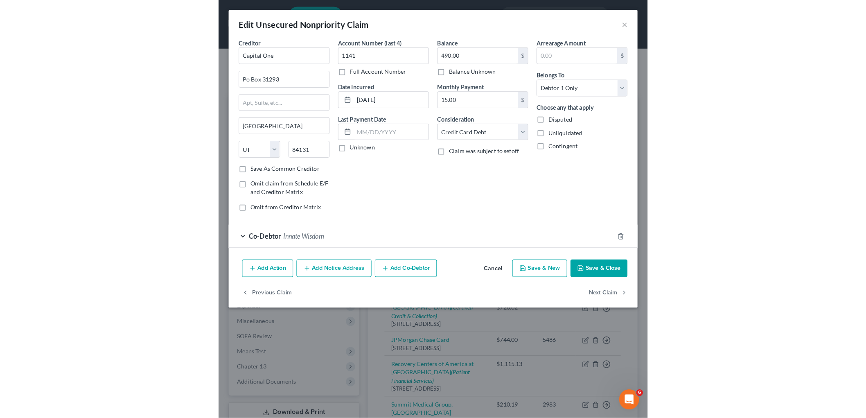
scroll to position [0, 0]
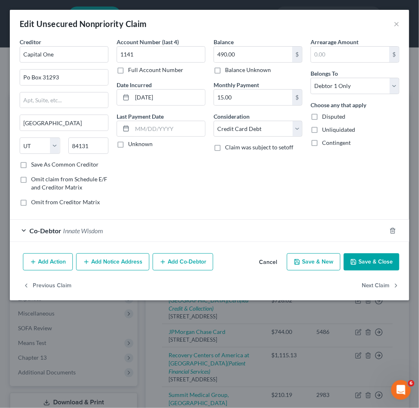
click at [366, 257] on button "Save & Close" at bounding box center [372, 261] width 56 height 17
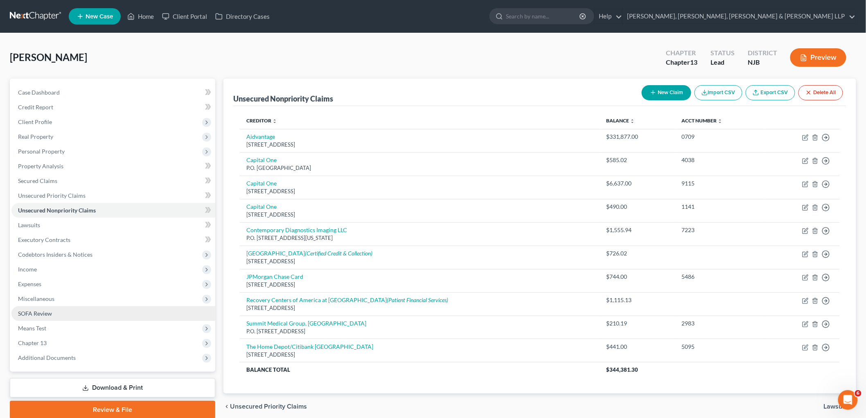
click at [48, 314] on span "SOFA Review" at bounding box center [35, 313] width 34 height 7
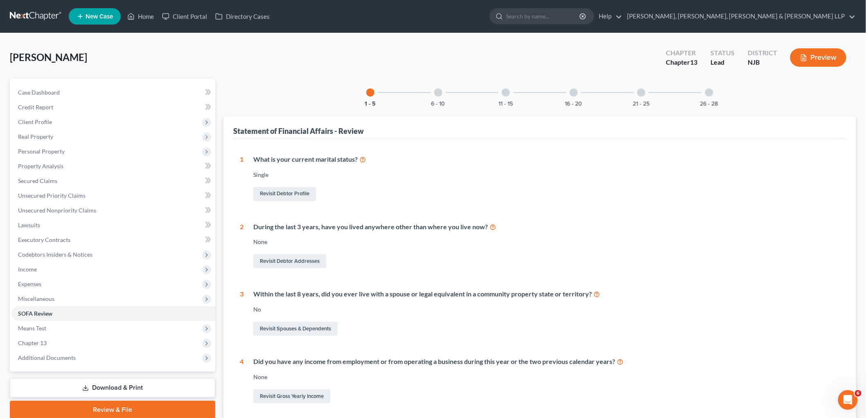
click at [419, 88] on div at bounding box center [709, 92] width 8 height 8
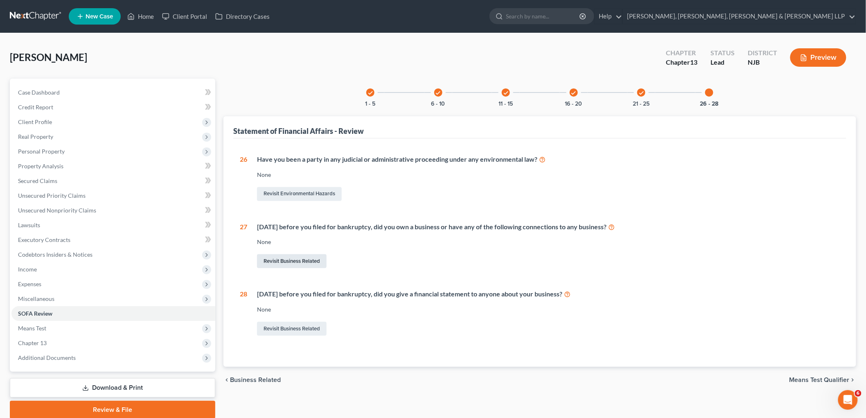
click at [286, 263] on link "Revisit Business Related" at bounding box center [292, 261] width 70 height 14
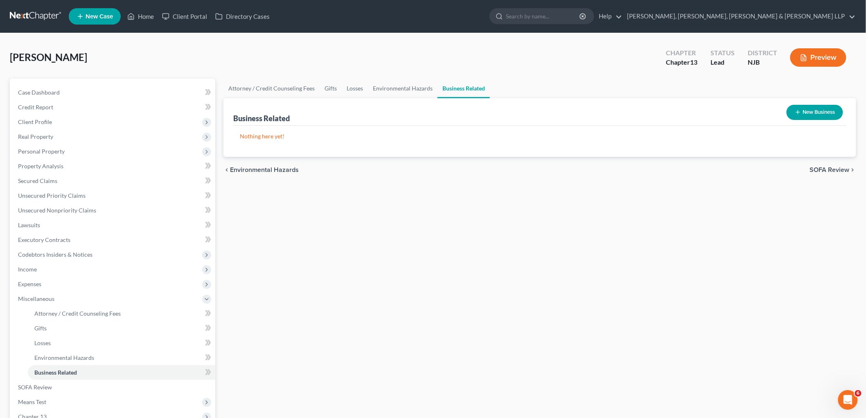
click at [419, 111] on button "New Business" at bounding box center [815, 112] width 56 height 15
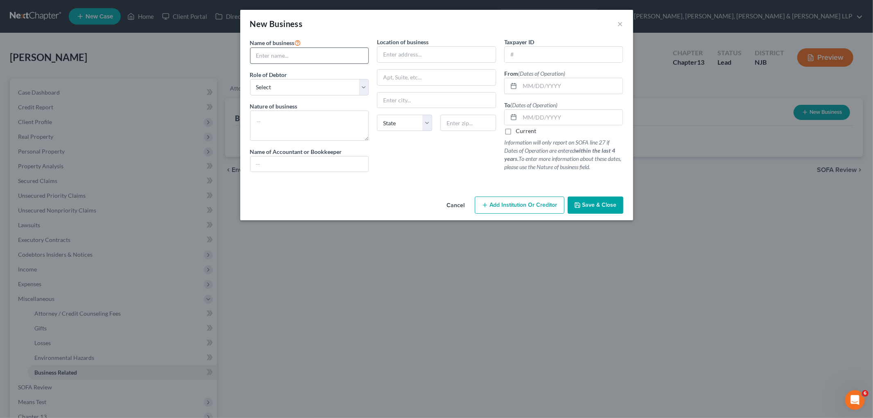
click at [275, 57] on input "text" at bounding box center [309, 56] width 118 height 16
click at [324, 90] on select "Select A member of a limited liability company (LLC) or limited liability partn…" at bounding box center [309, 87] width 119 height 16
click at [250, 79] on select "Select A member of a limited liability company (LLC) or limited liability partn…" at bounding box center [309, 87] width 119 height 16
click at [331, 121] on textarea at bounding box center [309, 126] width 119 height 30
click at [415, 58] on input "text" at bounding box center [436, 55] width 118 height 16
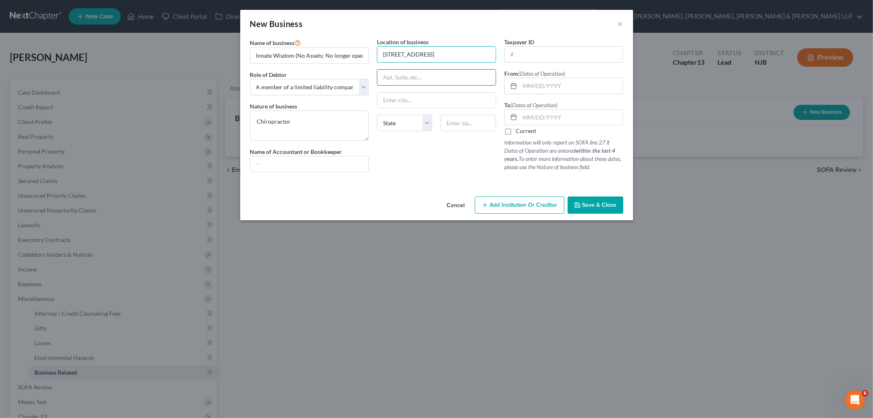
click at [403, 79] on input "text" at bounding box center [436, 78] width 118 height 16
click at [419, 126] on input "text" at bounding box center [467, 123] width 55 height 16
click at [419, 152] on div "Location of business [STREET_ADDRESS][GEOGRAPHIC_DATA][US_STATE] CO [GEOGRAPHIC…" at bounding box center [436, 108] width 127 height 141
drag, startPoint x: 529, startPoint y: 115, endPoint x: 550, endPoint y: 123, distance: 22.3
click at [419, 115] on input "text" at bounding box center [571, 118] width 103 height 16
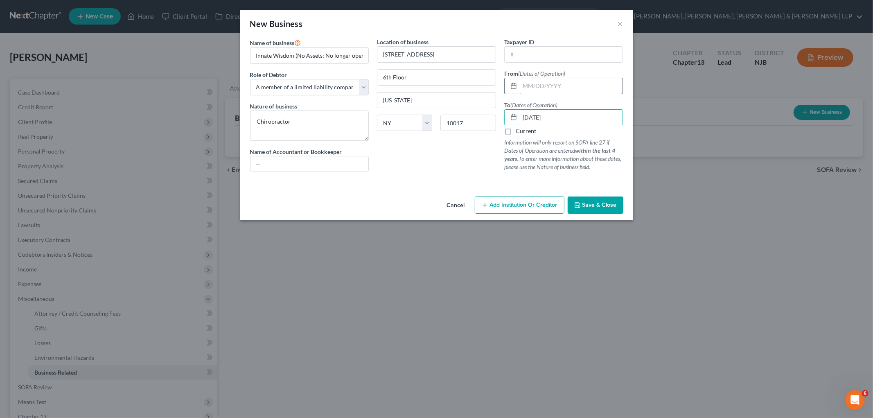
click at [419, 86] on input "text" at bounding box center [571, 86] width 103 height 16
drag, startPoint x: 426, startPoint y: 173, endPoint x: 513, endPoint y: 205, distance: 92.5
click at [419, 173] on div "Location of business [STREET_ADDRESS][GEOGRAPHIC_DATA] [US_STATE][GEOGRAPHIC_DA…" at bounding box center [436, 108] width 127 height 141
click at [419, 209] on button "Save & Close" at bounding box center [596, 204] width 56 height 17
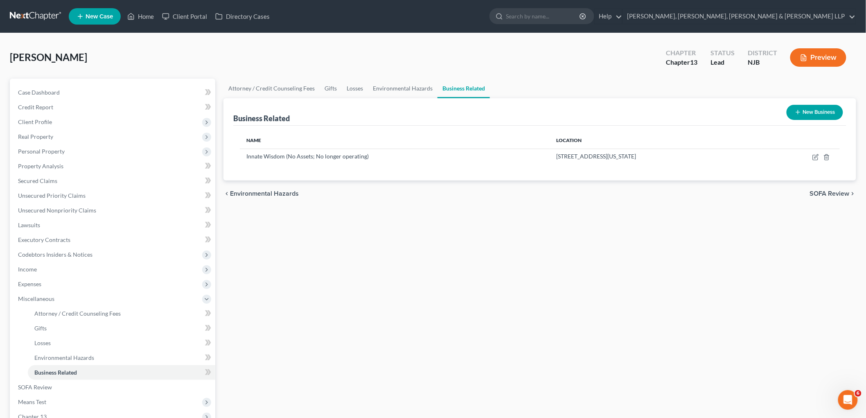
click at [419, 111] on button "New Business" at bounding box center [815, 112] width 56 height 15
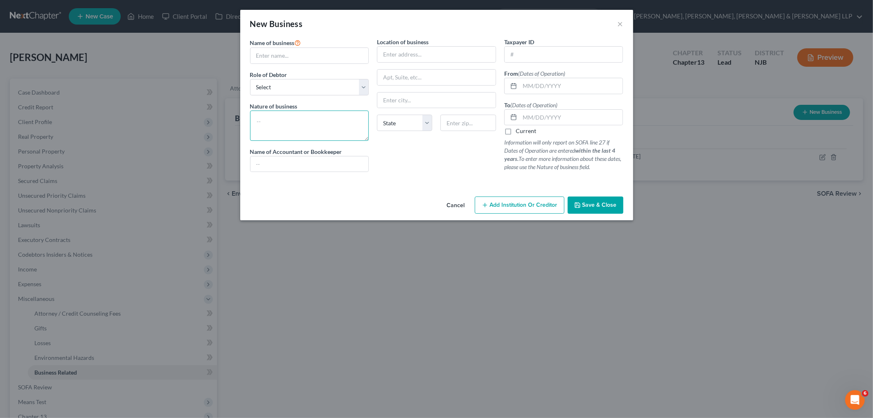
click at [289, 117] on textarea at bounding box center [309, 126] width 119 height 30
paste textarea "SPINE AND SPORTS THERAPY OF [US_STATE], P.C."
drag, startPoint x: 336, startPoint y: 119, endPoint x: 255, endPoint y: 118, distance: 81.9
click at [255, 118] on textarea "SPINE AND SPORTS THERAPY OF [US_STATE], P.C." at bounding box center [309, 126] width 119 height 30
drag, startPoint x: 299, startPoint y: 130, endPoint x: 274, endPoint y: 125, distance: 25.4
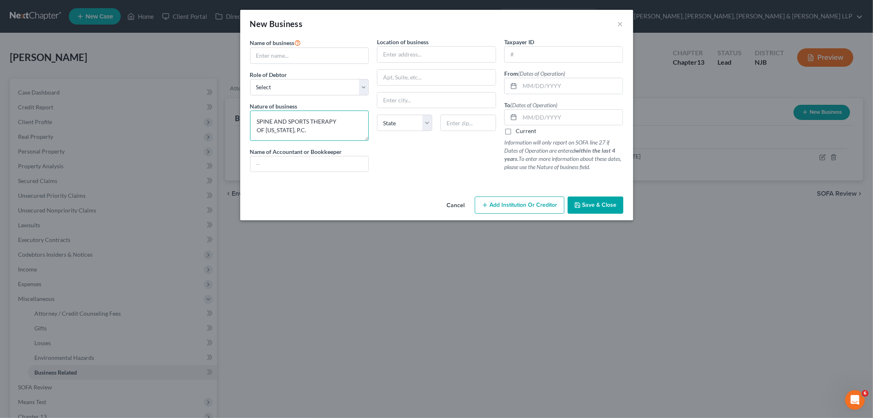
click at [252, 120] on textarea "SPINE AND SPORTS THERAPY OF [US_STATE], P.C." at bounding box center [309, 126] width 119 height 30
click at [419, 83] on input "text" at bounding box center [571, 86] width 103 height 16
paste input "[DATE]"
click at [419, 133] on label "Current" at bounding box center [526, 131] width 20 height 8
click at [419, 132] on input "Current" at bounding box center [521, 129] width 5 height 5
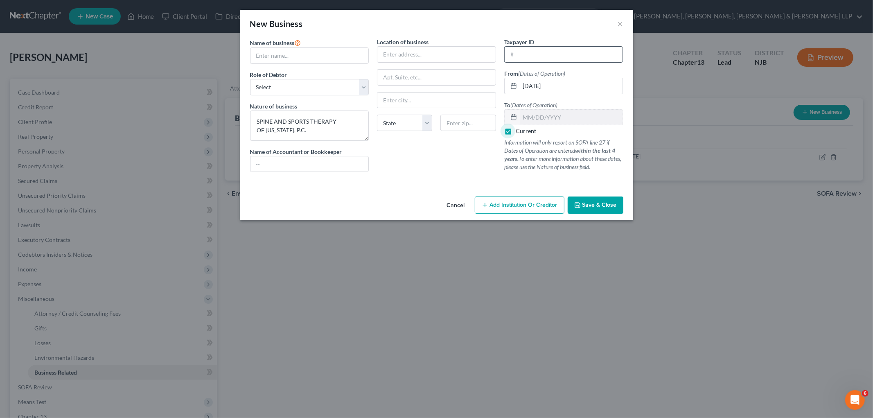
click at [419, 59] on input "text" at bounding box center [564, 55] width 118 height 16
paste input "[US_EMPLOYER_IDENTIFICATION_NUMBER]"
click at [419, 23] on div "New Business ×" at bounding box center [436, 24] width 393 height 28
click at [330, 54] on input "text" at bounding box center [309, 56] width 118 height 16
drag, startPoint x: 321, startPoint y: 127, endPoint x: 241, endPoint y: 116, distance: 81.4
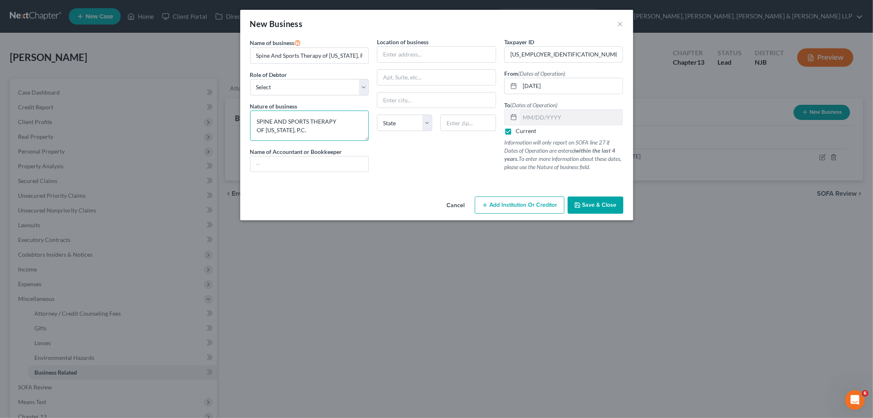
click at [241, 116] on div "Name of business * Spine And Sports Therapy of [US_STATE], P.C. Role of Debtor …" at bounding box center [436, 116] width 393 height 156
click at [299, 90] on select "Select A member of a limited liability company (LLC) or limited liability partn…" at bounding box center [309, 87] width 119 height 16
click at [250, 79] on select "Select A member of a limited liability company (LLC) or limited liability partn…" at bounding box center [309, 87] width 119 height 16
click at [302, 133] on textarea at bounding box center [309, 126] width 119 height 30
click at [419, 156] on div "Location of business State [US_STATE][GEOGRAPHIC_DATA] [GEOGRAPHIC_DATA] [GEOGR…" at bounding box center [436, 108] width 127 height 141
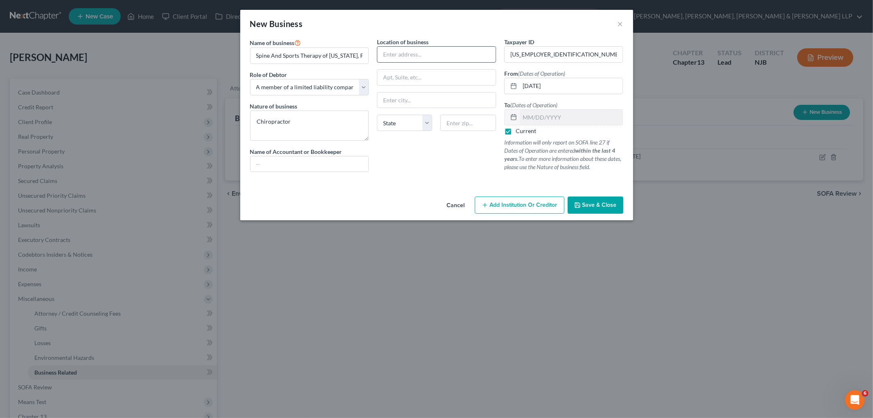
click at [419, 54] on input "text" at bounding box center [436, 55] width 118 height 16
paste input "[STREET_ADDRESS]"
drag, startPoint x: 475, startPoint y: 122, endPoint x: 413, endPoint y: 162, distance: 74.1
click at [419, 122] on input "text" at bounding box center [467, 123] width 55 height 16
paste input "07070"
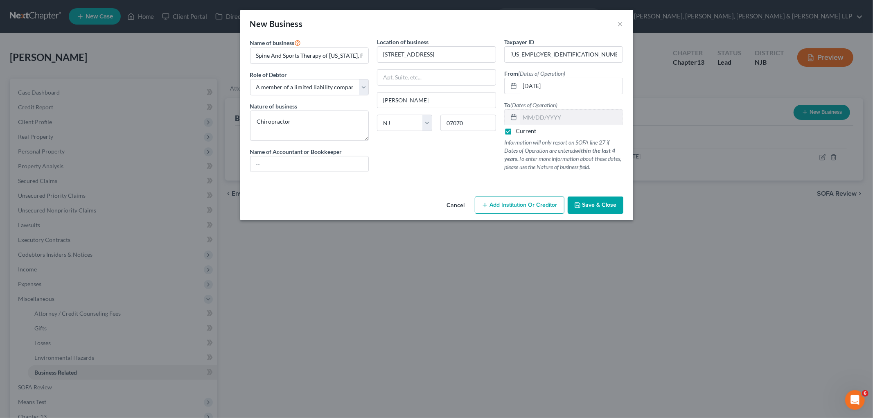
click at [408, 162] on div "Location of business [GEOGRAPHIC_DATA][PERSON_NAME] [US_STATE][GEOGRAPHIC_DATA]…" at bounding box center [436, 108] width 127 height 141
click at [397, 68] on div "Location of business [GEOGRAPHIC_DATA][PERSON_NAME] [US_STATE][GEOGRAPHIC_DATA]…" at bounding box center [436, 108] width 127 height 141
drag, startPoint x: 399, startPoint y: 69, endPoint x: 401, endPoint y: 72, distance: 4.2
click at [400, 70] on div "Location of business [GEOGRAPHIC_DATA][PERSON_NAME] [US_STATE][GEOGRAPHIC_DATA]…" at bounding box center [436, 108] width 127 height 141
click at [399, 75] on input "text" at bounding box center [436, 78] width 118 height 16
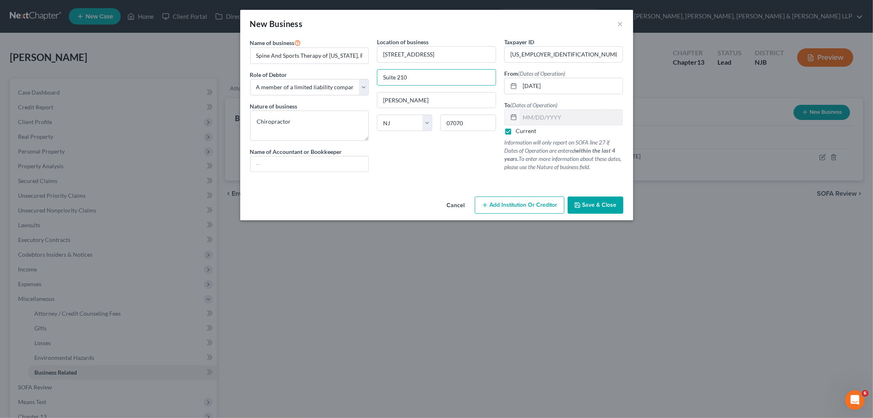
click at [419, 160] on div "Location of business [STREET_ADDRESS][PERSON_NAME][US_STATE] AZ [GEOGRAPHIC_DAT…" at bounding box center [436, 108] width 127 height 141
click at [419, 131] on label "Current" at bounding box center [526, 131] width 20 height 8
click at [419, 131] on input "Current" at bounding box center [521, 129] width 5 height 5
click at [419, 119] on input "text" at bounding box center [571, 118] width 103 height 16
click at [419, 206] on span "Save & Close" at bounding box center [599, 204] width 34 height 7
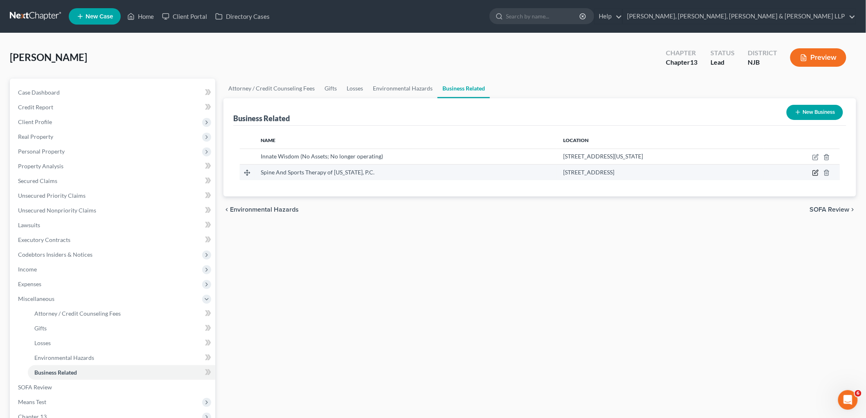
click at [419, 171] on icon "button" at bounding box center [815, 173] width 5 height 5
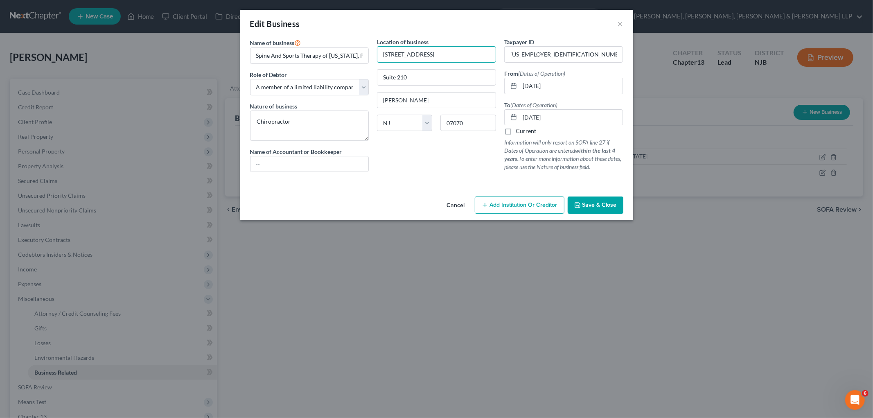
drag, startPoint x: 433, startPoint y: 55, endPoint x: 376, endPoint y: 47, distance: 57.4
click at [376, 47] on div "Location of business [STREET_ADDRESS][PERSON_NAME][US_STATE] AZ [GEOGRAPHIC_DAT…" at bounding box center [436, 108] width 127 height 141
paste input "1 [GEOGRAPHIC_DATA] 3rd Floor"
click at [401, 26] on div "Edit Business ×" at bounding box center [436, 24] width 393 height 28
drag, startPoint x: 477, startPoint y: 125, endPoint x: 421, endPoint y: 154, distance: 63.2
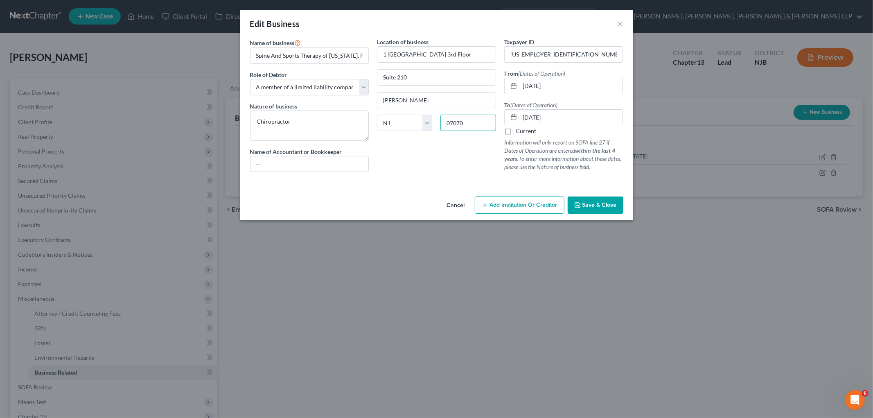
click at [419, 125] on input "07070" at bounding box center [467, 123] width 55 height 16
paste input "306"
click at [419, 154] on div "Location of business [GEOGRAPHIC_DATA] [GEOGRAPHIC_DATA] [GEOGRAPHIC_DATA][US_S…" at bounding box center [436, 108] width 127 height 141
drag, startPoint x: 412, startPoint y: 74, endPoint x: 372, endPoint y: 75, distance: 39.3
click at [372, 75] on div "Name of business * Spine And Sports Therapy of [US_STATE], P.C. Role of Debtor …" at bounding box center [436, 111] width 381 height 147
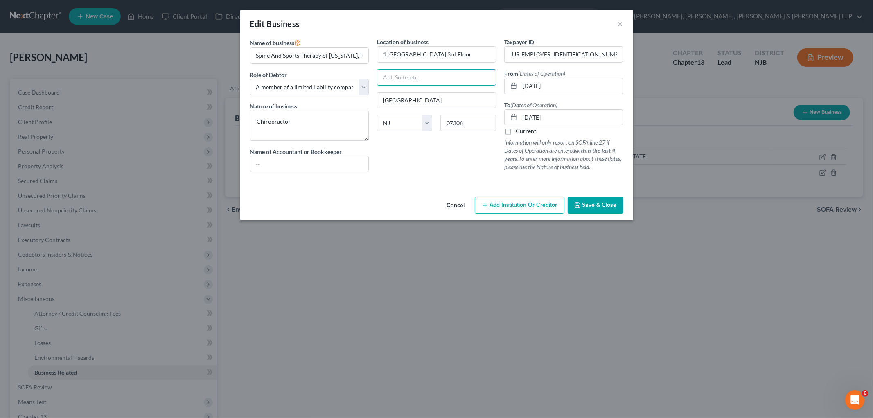
click at [419, 186] on div "Name of business * Spine And Sports Therapy of [US_STATE], P.C. Role of Debtor …" at bounding box center [436, 116] width 393 height 156
click at [419, 206] on span "Save & Close" at bounding box center [599, 204] width 34 height 7
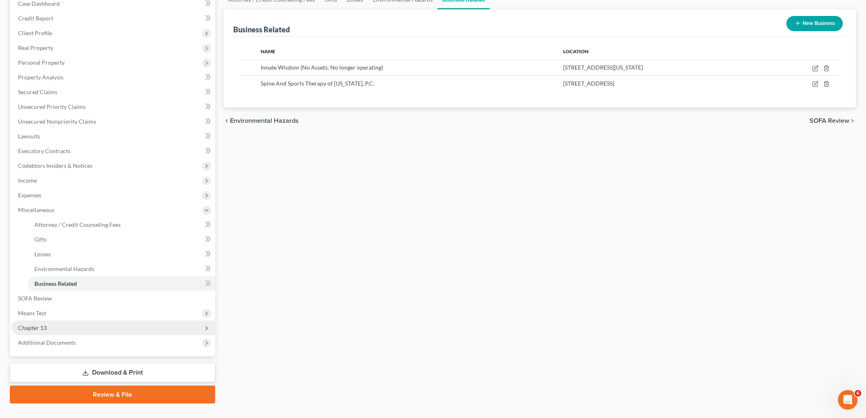
scroll to position [91, 0]
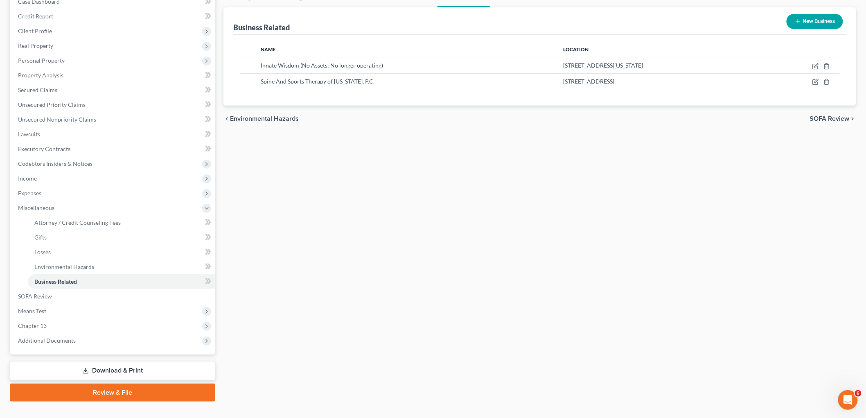
click at [419, 117] on span "SOFA Review" at bounding box center [830, 118] width 40 height 7
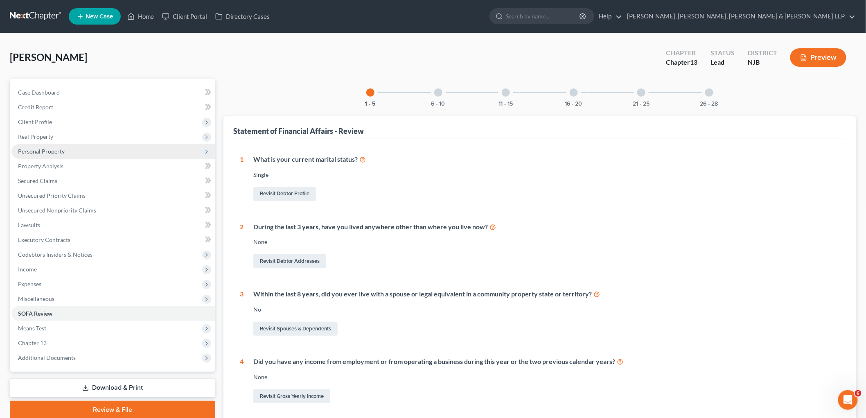
click at [54, 148] on span "Personal Property" at bounding box center [41, 151] width 47 height 7
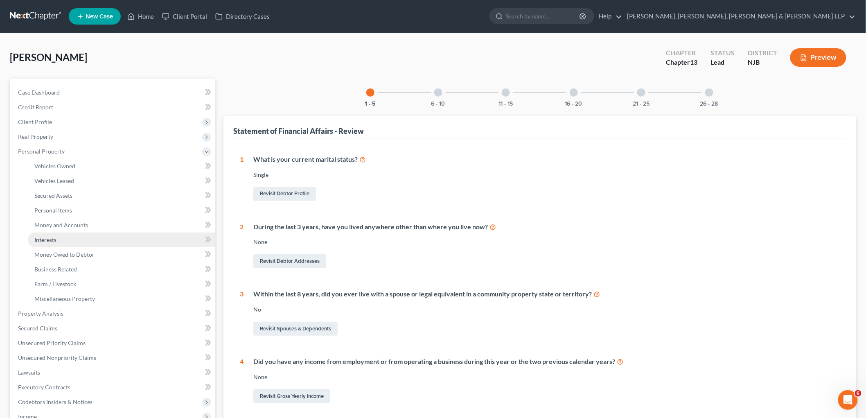
click at [50, 240] on span "Interests" at bounding box center [45, 239] width 22 height 7
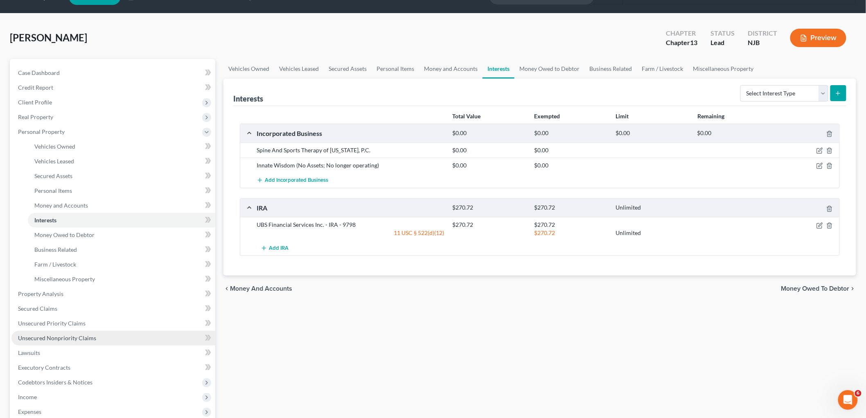
scroll to position [45, 0]
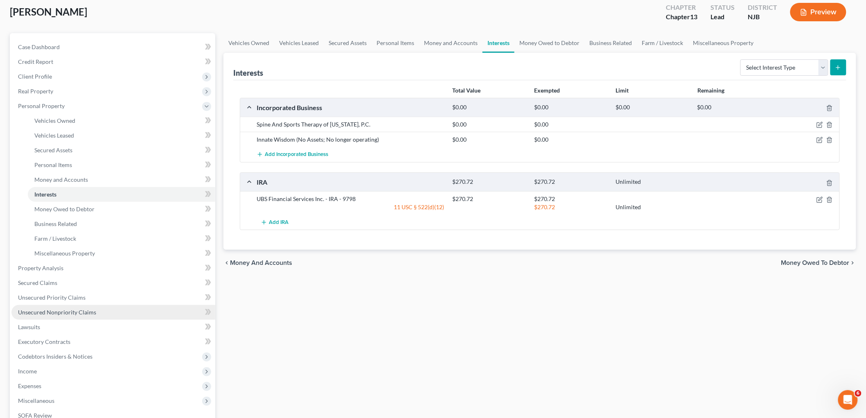
click at [43, 311] on span "Unsecured Nonpriority Claims" at bounding box center [57, 312] width 78 height 7
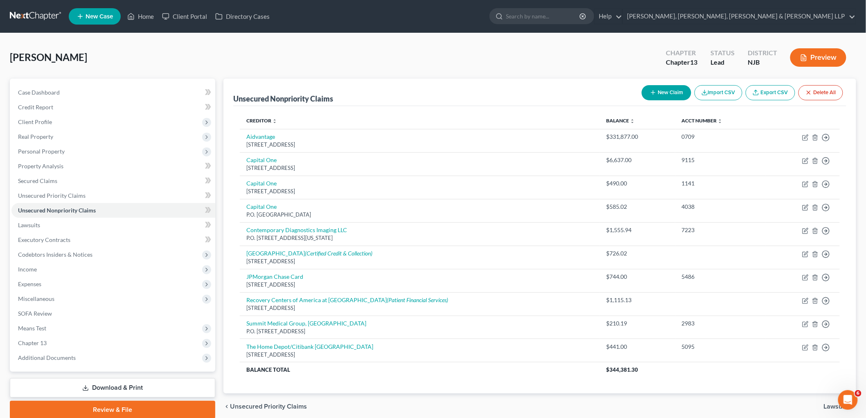
click at [419, 96] on button "New Claim" at bounding box center [667, 92] width 50 height 15
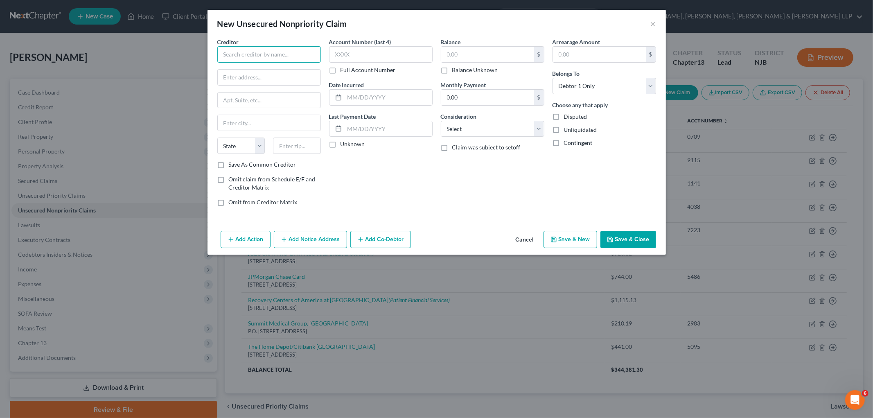
click at [269, 50] on input "text" at bounding box center [269, 54] width 104 height 16
drag, startPoint x: 211, startPoint y: 52, endPoint x: 182, endPoint y: 52, distance: 28.7
click at [182, 52] on div "New Unsecured Nonpriority Claim × Creditor * us smal State [US_STATE] AK AR AZ …" at bounding box center [436, 209] width 873 height 418
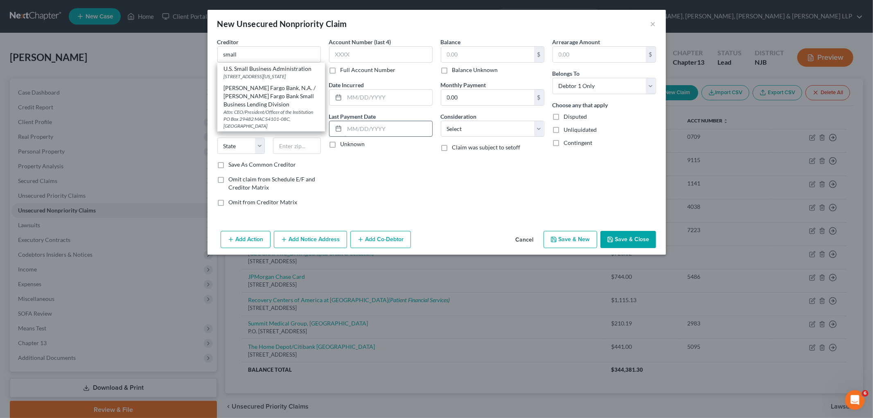
drag, startPoint x: 272, startPoint y: 72, endPoint x: 377, endPoint y: 126, distance: 118.1
click at [272, 72] on div "U.S. Small Business Administration" at bounding box center [271, 69] width 95 height 8
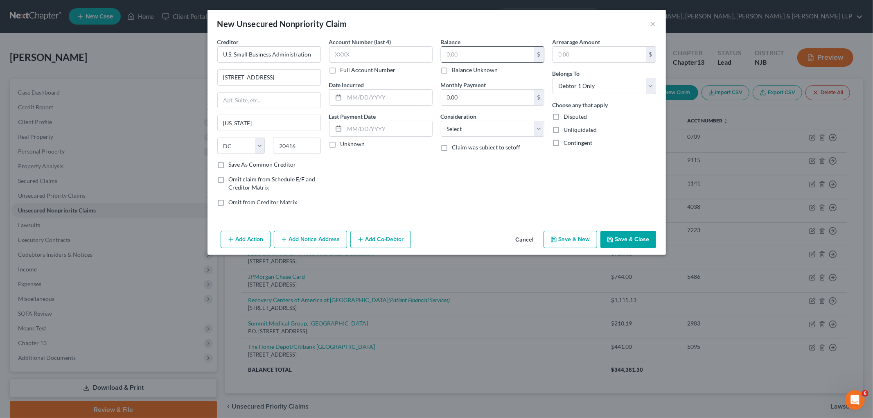
click at [419, 51] on input "text" at bounding box center [487, 55] width 93 height 16
click at [390, 244] on button "Add Co-Debtor" at bounding box center [380, 239] width 61 height 17
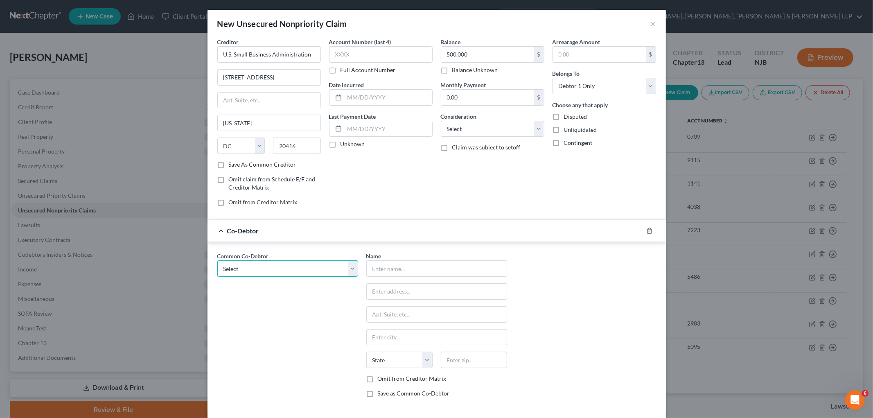
click at [304, 269] on select "Select Innate Wisdom" at bounding box center [287, 268] width 141 height 16
click at [316, 246] on div "Common Co-Debtor Select Innate Wisdom Name * State [US_STATE] AK AR AZ CA CO CT…" at bounding box center [436, 326] width 458 height 169
click at [407, 271] on input "text" at bounding box center [437, 269] width 140 height 16
drag, startPoint x: 424, startPoint y: 269, endPoint x: 366, endPoint y: 296, distance: 64.1
click at [419, 269] on input "text" at bounding box center [437, 269] width 140 height 16
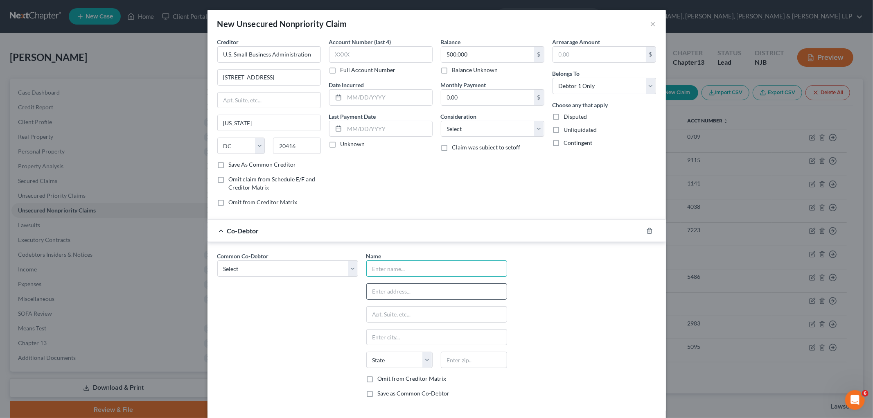
paste input "Spine and Sports Therapudics of New Jerse"
drag, startPoint x: 422, startPoint y: 297, endPoint x: 310, endPoint y: 325, distance: 115.4
click at [419, 297] on input "text" at bounding box center [437, 292] width 140 height 16
paste input "1 [GEOGRAPHIC_DATA] 3rd Floor"
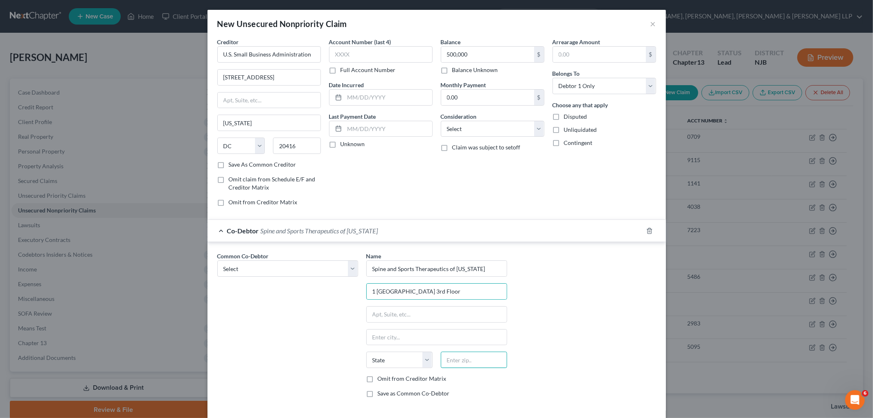
click at [419, 365] on input "text" at bounding box center [474, 360] width 66 height 16
paste input "07306"
click at [419, 348] on div "Common Co-Debtor Select Innate Wisdom Name * Spine and Sports Therapeutics of […" at bounding box center [436, 328] width 447 height 152
click at [394, 392] on label "Save as Common Co-Debtor" at bounding box center [414, 393] width 72 height 8
click at [386, 392] on input "Save as Common Co-Debtor" at bounding box center [383, 391] width 5 height 5
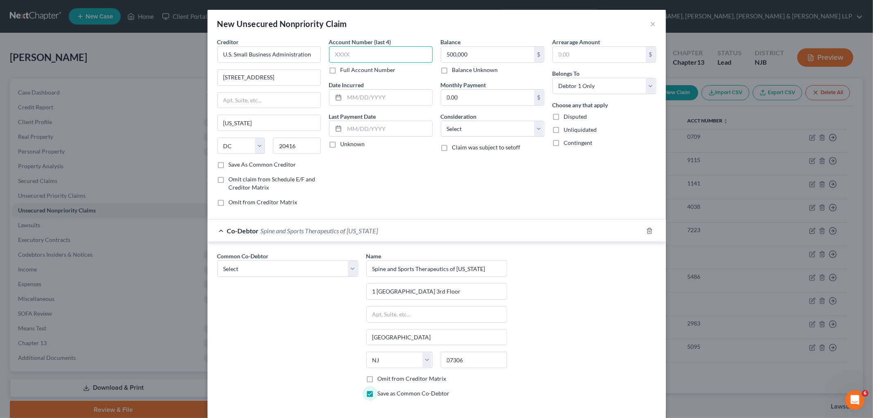
click at [343, 52] on input "text" at bounding box center [381, 54] width 104 height 16
click at [419, 226] on div "Co-Debtor Spine and Sports Therapeutics of [US_STATE]" at bounding box center [424, 231] width 435 height 22
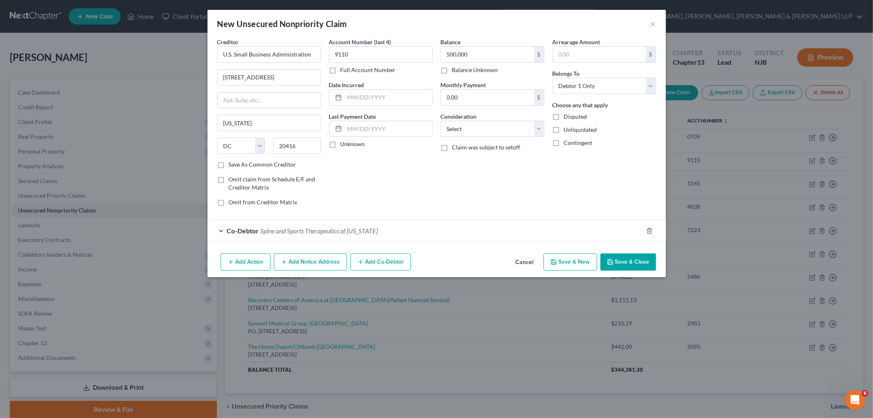
click at [331, 261] on button "Add Notice Address" at bounding box center [310, 261] width 73 height 17
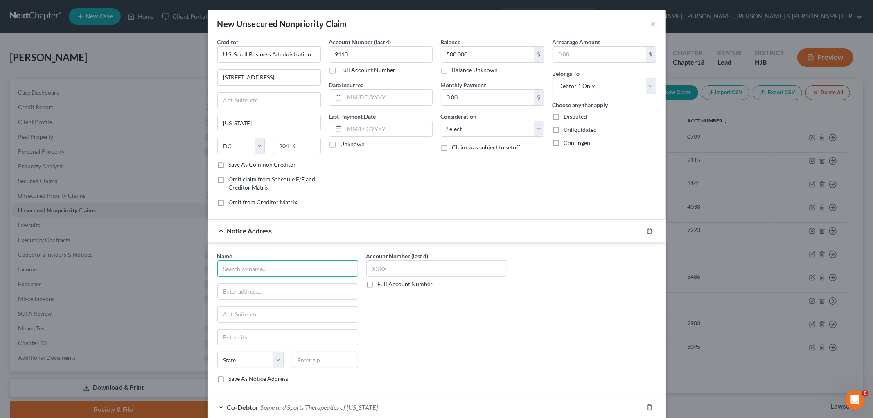
click at [298, 271] on input "text" at bounding box center [287, 268] width 141 height 16
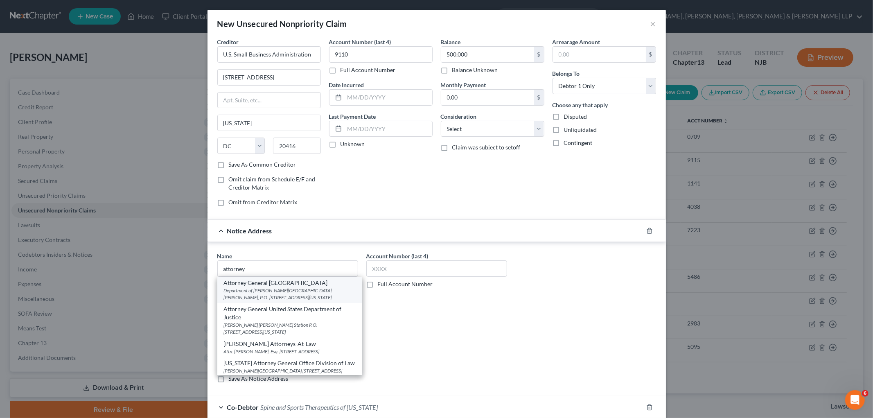
click at [279, 287] on div "Attorney General [GEOGRAPHIC_DATA]" at bounding box center [290, 283] width 132 height 8
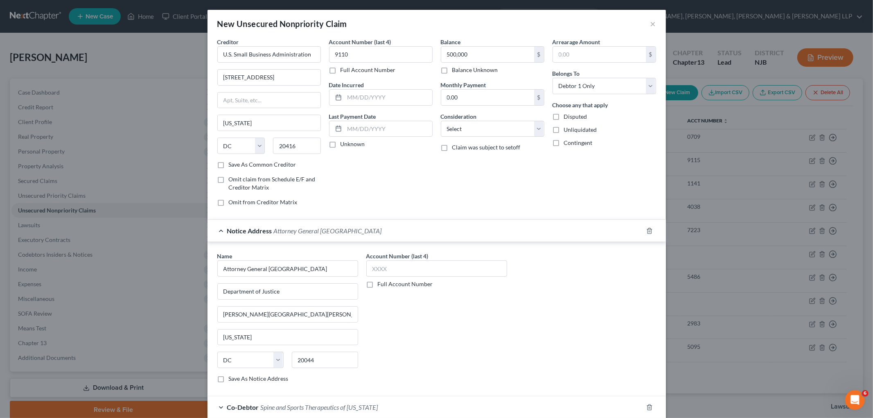
click at [419, 333] on div "Account Number (last 4) Full Account Number" at bounding box center [436, 321] width 149 height 138
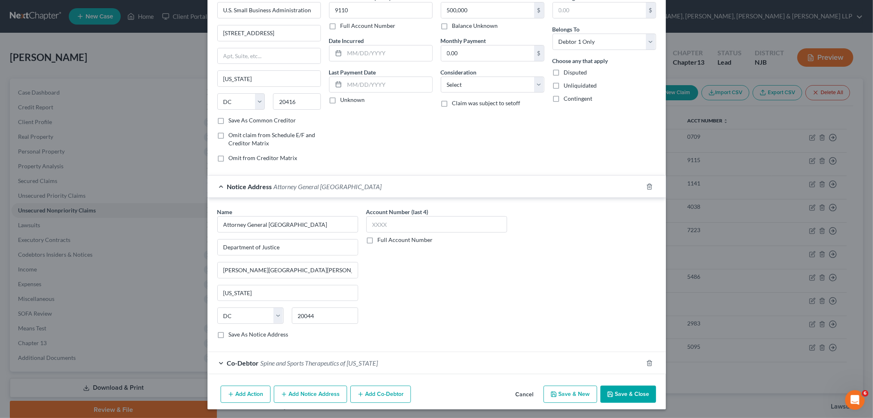
scroll to position [46, 0]
click at [419, 191] on div "Notice Address Attorney General [GEOGRAPHIC_DATA]" at bounding box center [424, 185] width 435 height 22
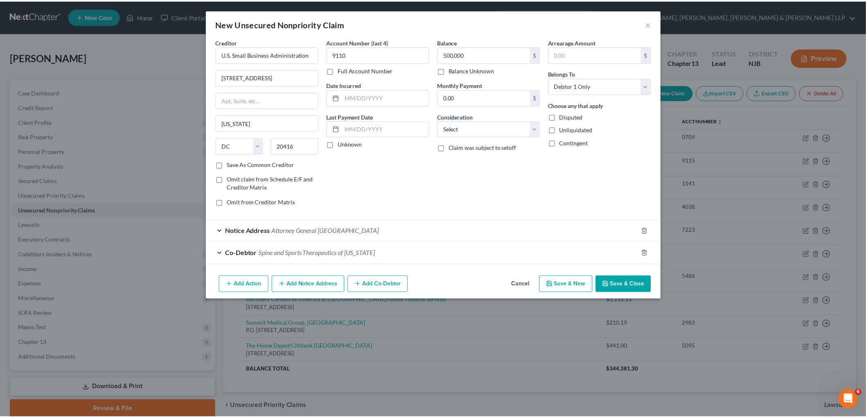
scroll to position [0, 0]
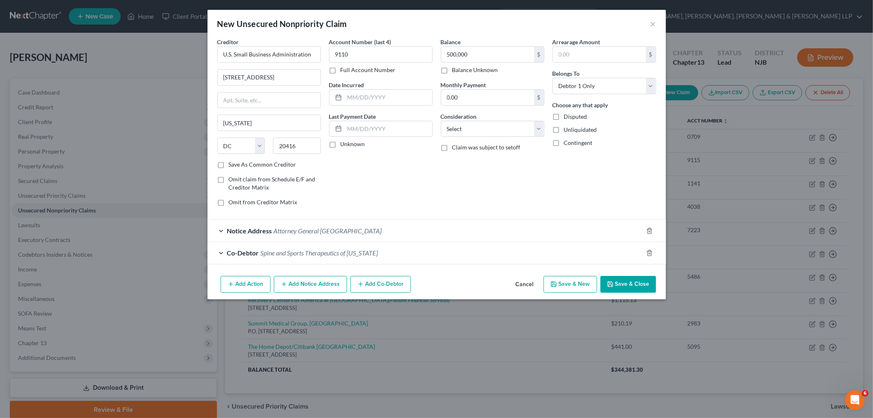
click at [419, 282] on button "Save & Close" at bounding box center [628, 284] width 56 height 17
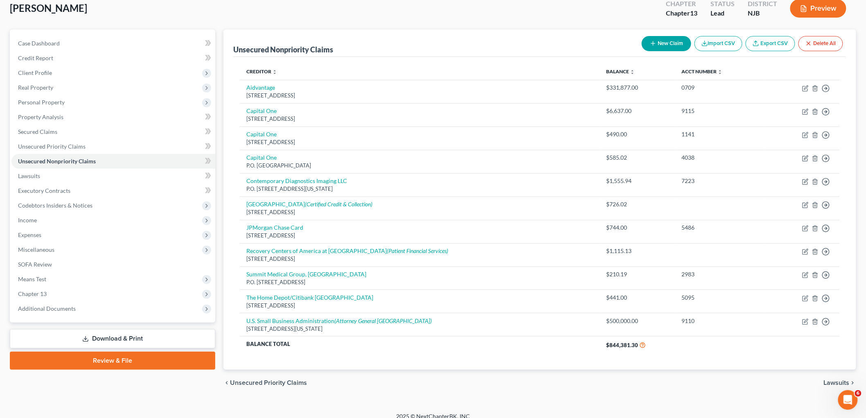
scroll to position [58, 0]
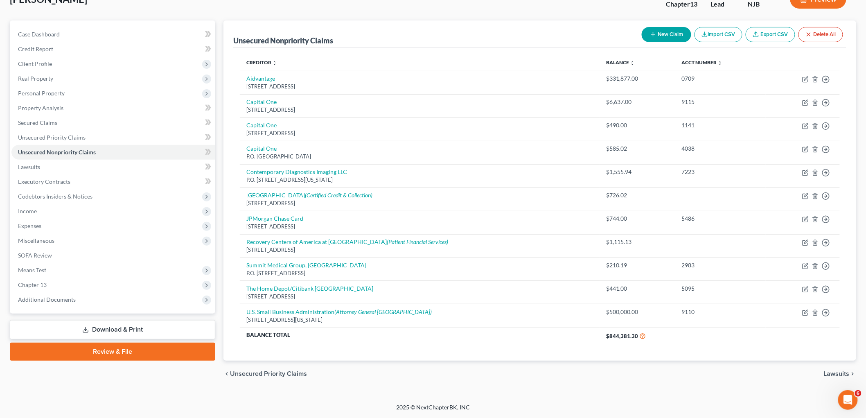
click at [419, 373] on span "Lawsuits" at bounding box center [837, 373] width 26 height 7
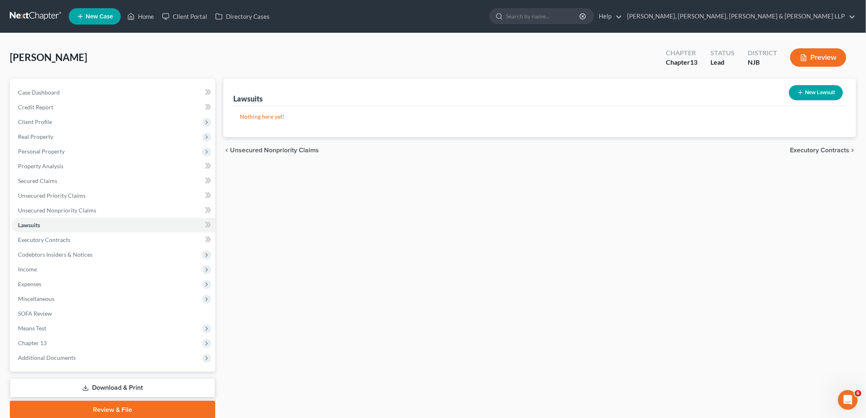
click at [419, 150] on span "Executory Contracts" at bounding box center [819, 150] width 59 height 7
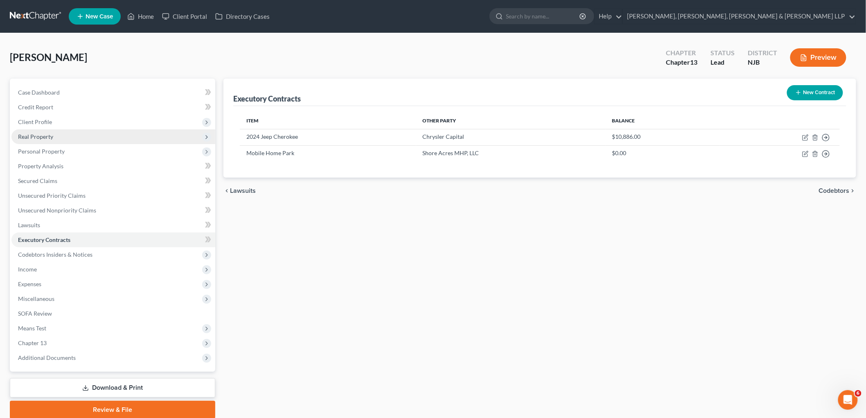
click at [51, 137] on span "Real Property" at bounding box center [35, 136] width 35 height 7
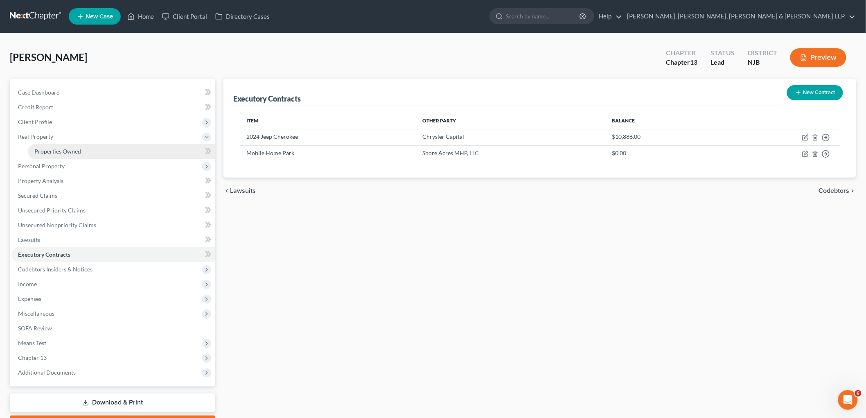
click at [51, 149] on span "Properties Owned" at bounding box center [57, 151] width 47 height 7
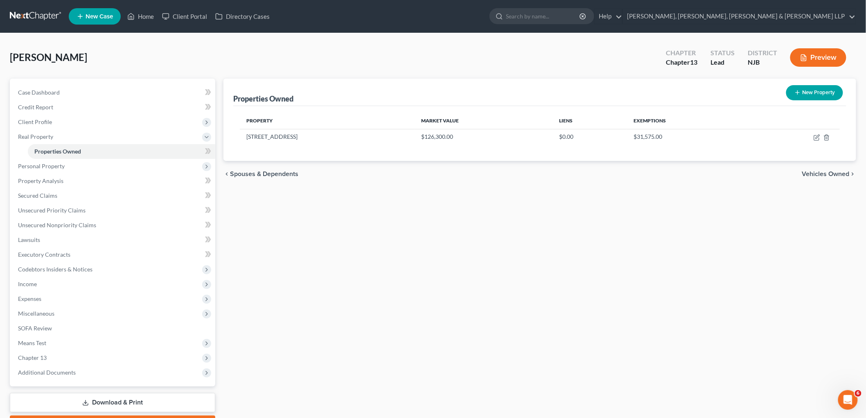
click at [419, 249] on div "Properties Owned New Property Property Market Value Liens Exemptions [STREET_AD…" at bounding box center [539, 256] width 641 height 355
click at [419, 135] on icon "button" at bounding box center [816, 137] width 5 height 5
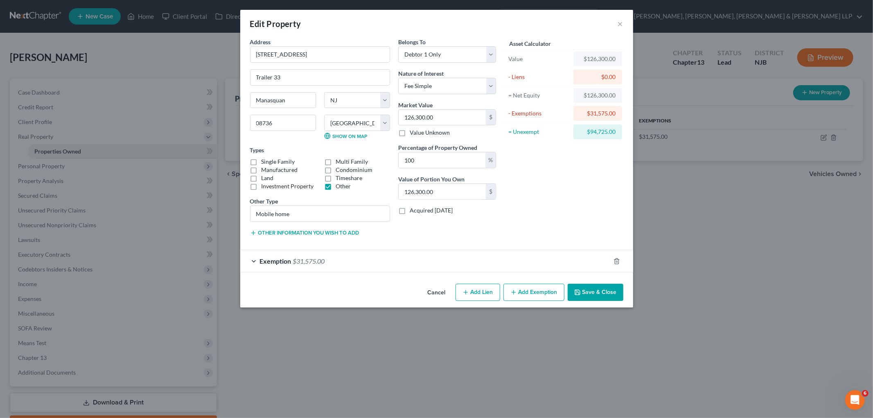
click at [419, 294] on button "Cancel" at bounding box center [436, 292] width 31 height 16
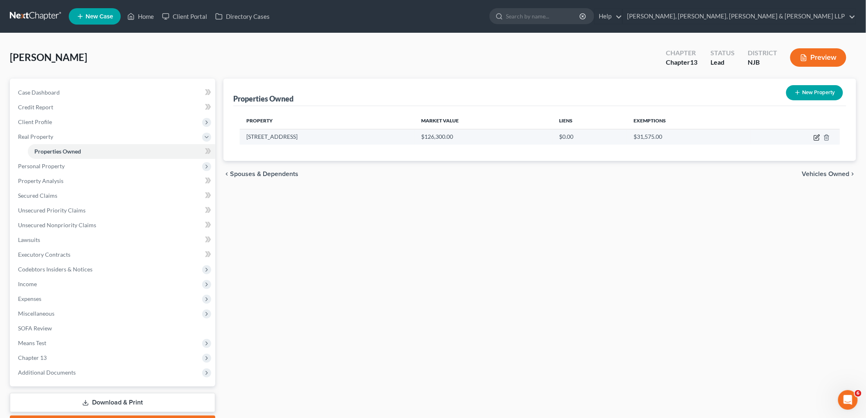
click at [419, 137] on icon "button" at bounding box center [817, 137] width 7 height 7
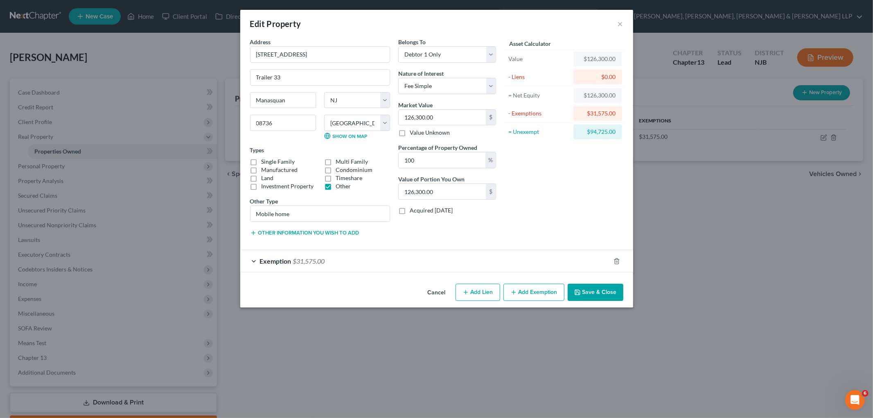
click at [419, 292] on button "Cancel" at bounding box center [436, 292] width 31 height 16
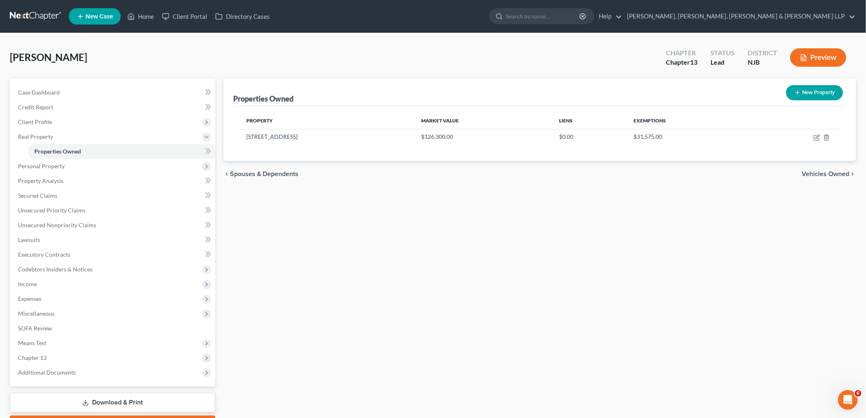
click at [419, 172] on span "Vehicles Owned" at bounding box center [825, 174] width 47 height 7
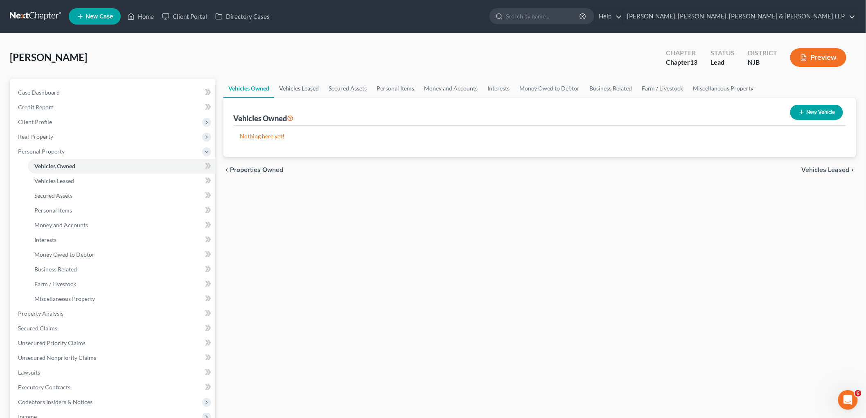
click at [299, 88] on link "Vehicles Leased" at bounding box center [299, 89] width 50 height 20
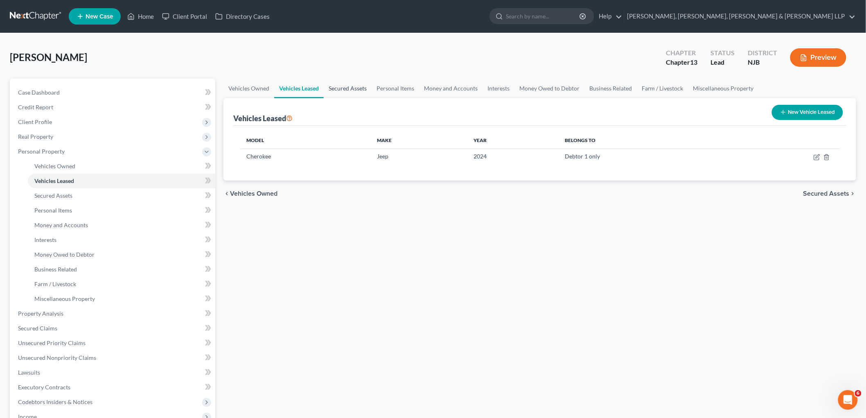
click at [357, 91] on link "Secured Assets" at bounding box center [348, 89] width 48 height 20
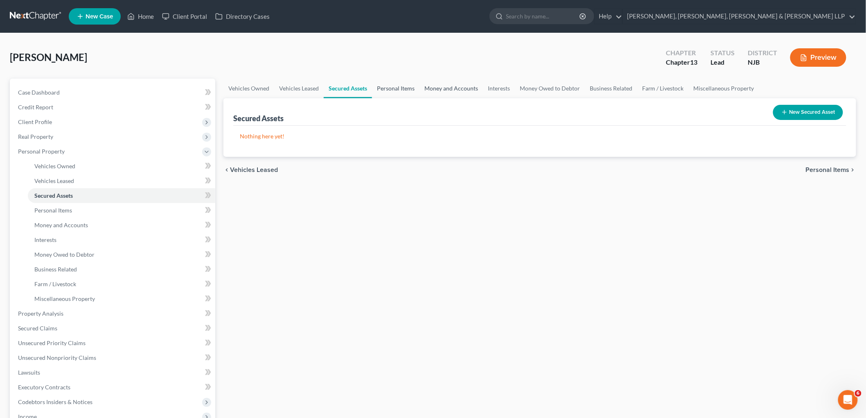
drag, startPoint x: 379, startPoint y: 88, endPoint x: 418, endPoint y: 87, distance: 39.7
click at [379, 88] on link "Personal Items" at bounding box center [395, 89] width 47 height 20
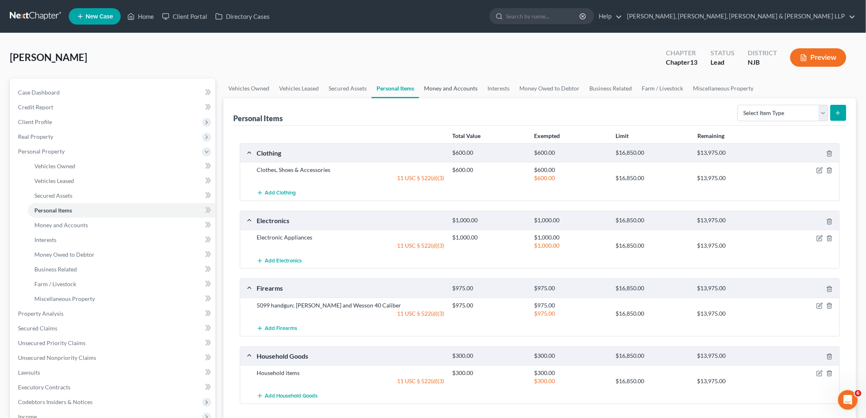
click at [419, 86] on link "Money and Accounts" at bounding box center [450, 89] width 63 height 20
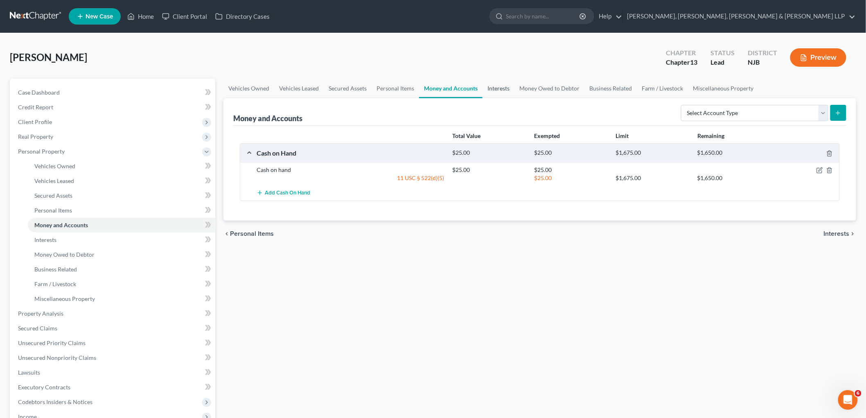
click at [419, 90] on link "Interests" at bounding box center [499, 89] width 32 height 20
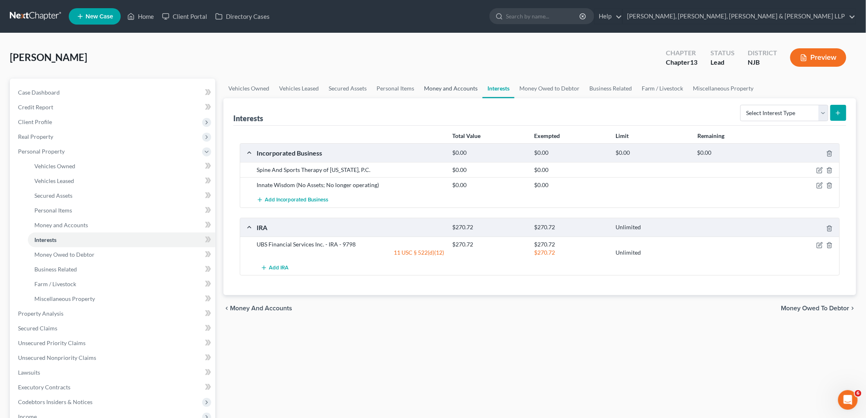
click at [419, 86] on link "Money and Accounts" at bounding box center [450, 89] width 63 height 20
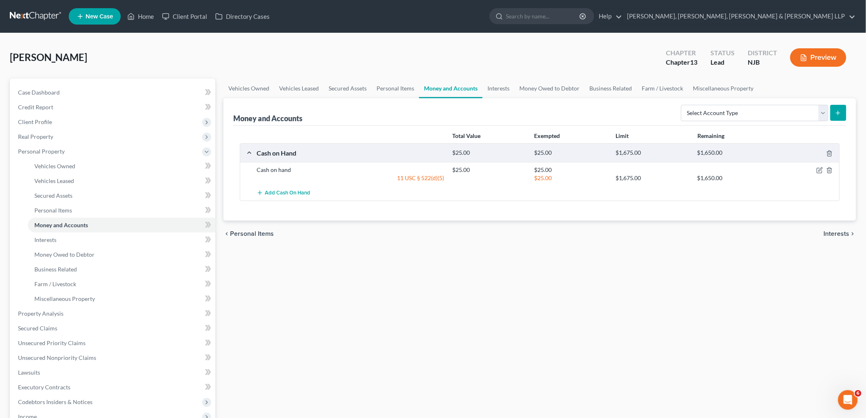
click at [419, 287] on div "Vehicles Owned Vehicles Leased Secured Assets Personal Items Money and Accounts…" at bounding box center [539, 322] width 641 height 487
click at [419, 113] on select "Select Account Type Brokerage Cash on Hand Certificates of Deposit Checking Acc…" at bounding box center [754, 113] width 147 height 16
click at [419, 105] on select "Select Account Type Brokerage Cash on Hand Certificates of Deposit Checking Acc…" at bounding box center [754, 113] width 147 height 16
click at [419, 109] on button "submit" at bounding box center [838, 113] width 16 height 16
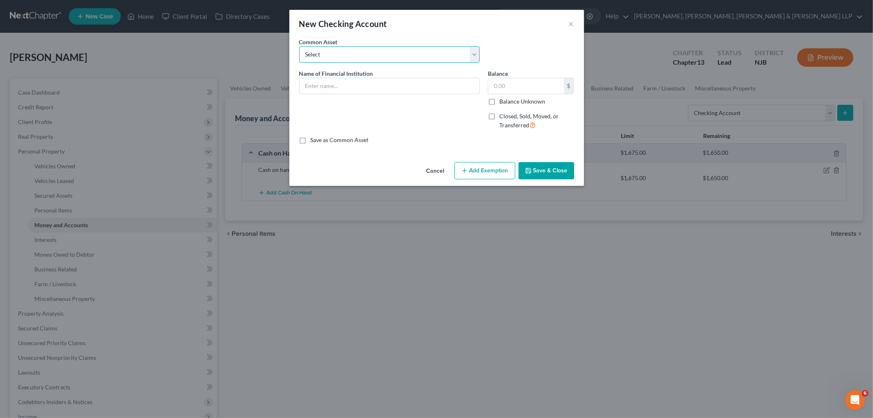
click at [397, 58] on select "Select TD Bank Valley National Bank Bank of America [PERSON_NAME] Fargo Bank, […" at bounding box center [389, 54] width 180 height 16
click at [299, 46] on select "Select TD Bank Valley National Bank Bank of America [PERSON_NAME] Fargo Bank, […" at bounding box center [389, 54] width 180 height 16
click at [381, 83] on input "Capital One" at bounding box center [390, 86] width 180 height 16
click at [379, 84] on input "Capital One -" at bounding box center [390, 86] width 180 height 16
drag, startPoint x: 512, startPoint y: 83, endPoint x: 523, endPoint y: 88, distance: 12.2
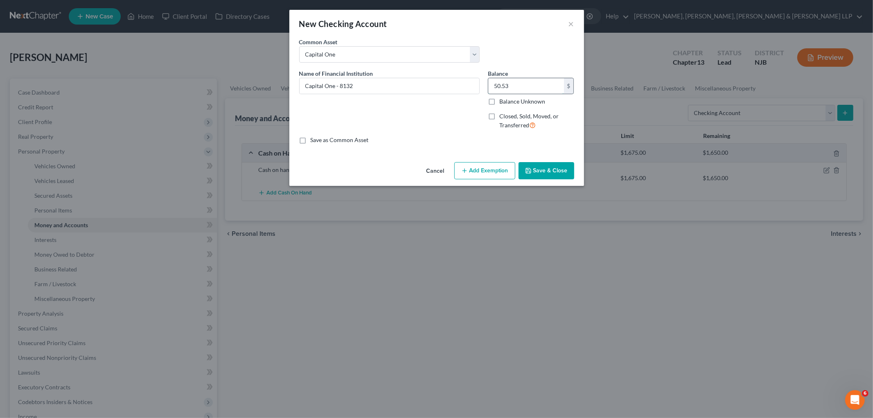
click at [419, 83] on input "50.53" at bounding box center [526, 86] width 76 height 16
click at [419, 174] on button "Add Exemption" at bounding box center [484, 170] width 61 height 17
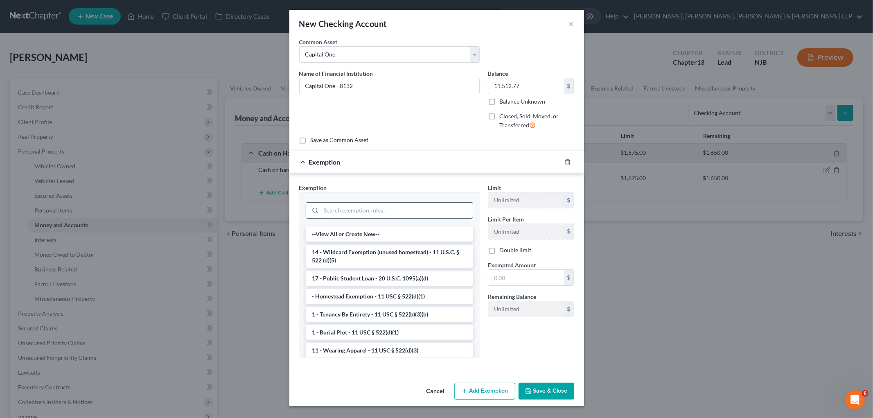
click at [398, 206] on input "search" at bounding box center [396, 211] width 151 height 16
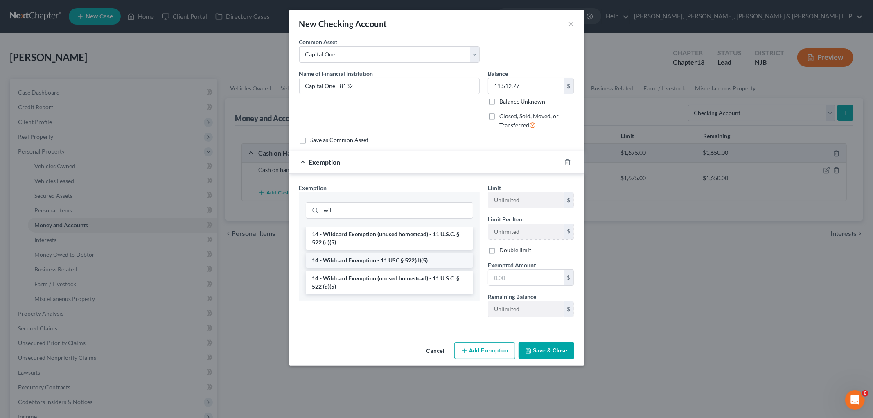
click at [383, 263] on li "14 - Wildcard Exemption - 11 USC § 522(d)(5)" at bounding box center [389, 260] width 167 height 15
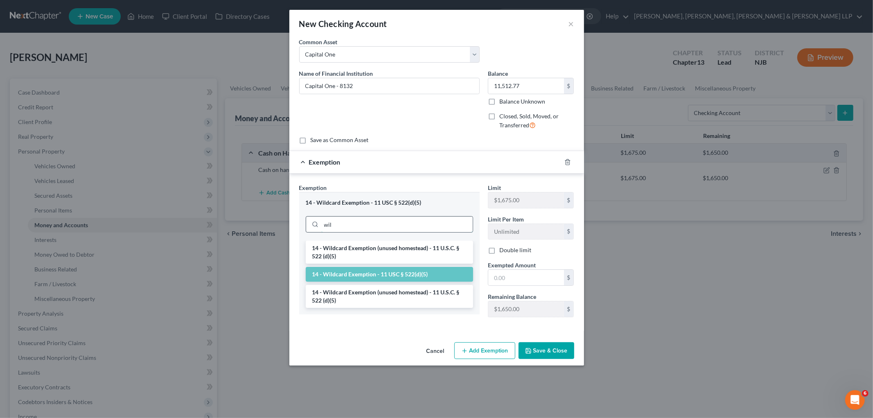
click at [387, 224] on input "wil" at bounding box center [396, 225] width 151 height 16
click at [396, 248] on li "14 - Wildcard Exemption (unused homestead) - 11 U.S.C. § 522 (d)(5)" at bounding box center [389, 252] width 167 height 23
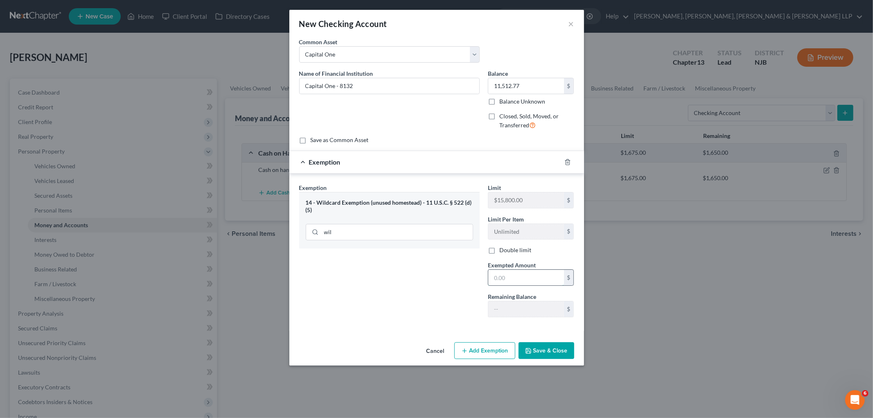
click at [419, 277] on input "text" at bounding box center [526, 278] width 76 height 16
click at [419, 353] on button "Save & Close" at bounding box center [547, 350] width 56 height 17
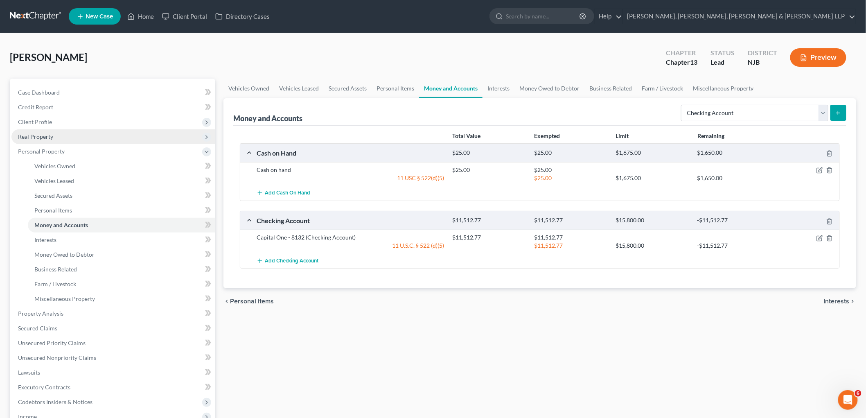
click at [44, 137] on span "Real Property" at bounding box center [35, 136] width 35 height 7
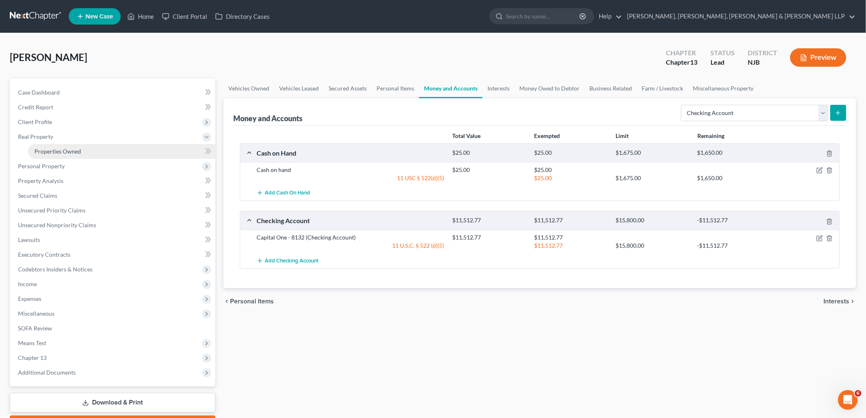
click at [48, 146] on link "Properties Owned" at bounding box center [121, 151] width 187 height 15
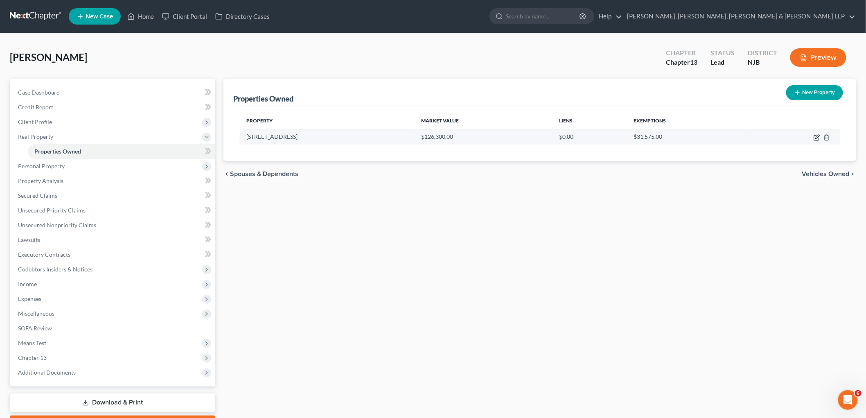
click at [419, 137] on icon "button" at bounding box center [817, 137] width 7 height 7
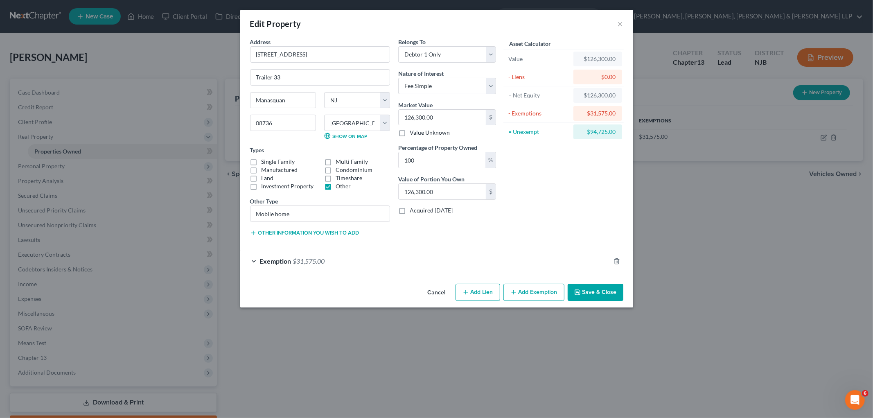
click at [419, 294] on button "Cancel" at bounding box center [436, 292] width 31 height 16
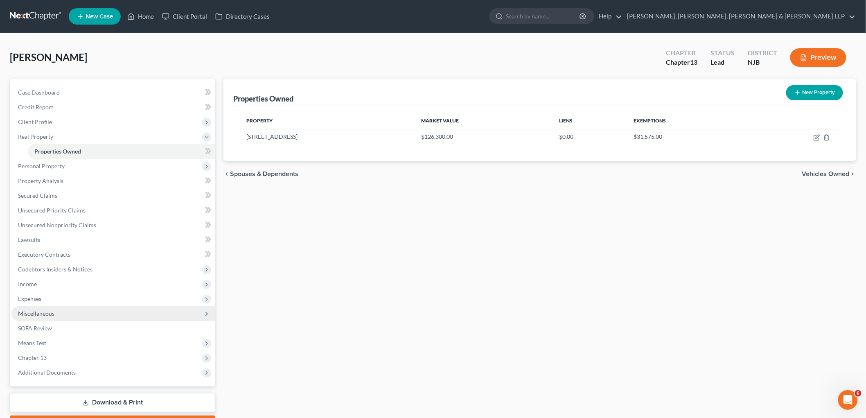
drag, startPoint x: 47, startPoint y: 301, endPoint x: 47, endPoint y: 309, distance: 7.4
click at [47, 301] on span "Expenses" at bounding box center [113, 298] width 204 height 15
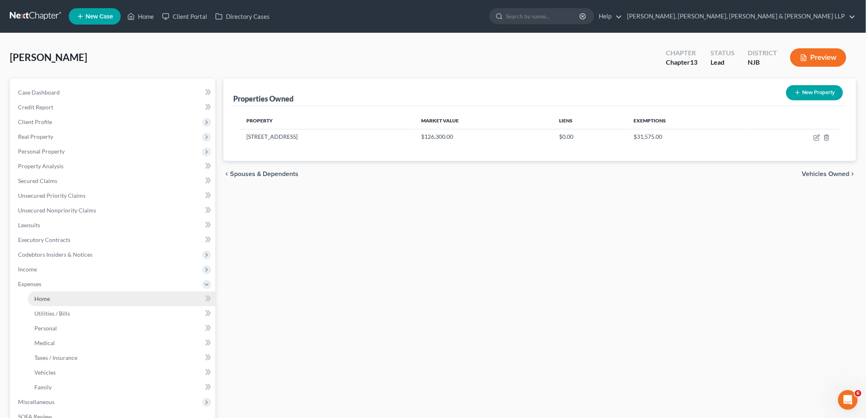
click at [51, 302] on link "Home" at bounding box center [121, 298] width 187 height 15
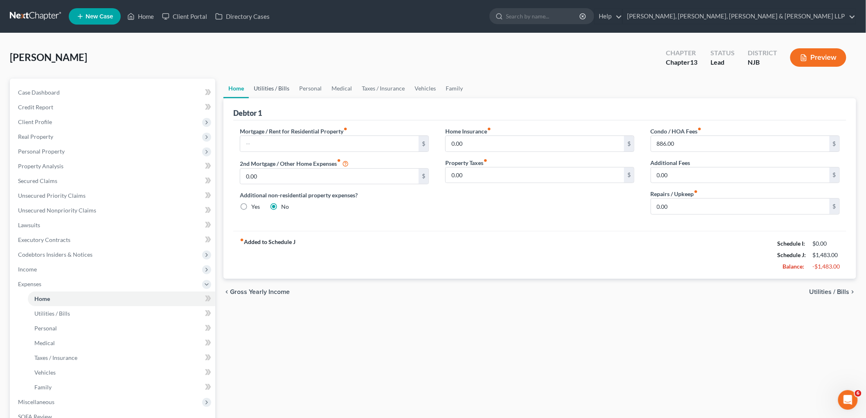
drag, startPoint x: 275, startPoint y: 84, endPoint x: 278, endPoint y: 104, distance: 20.0
click at [275, 84] on link "Utilities / Bills" at bounding box center [271, 89] width 45 height 20
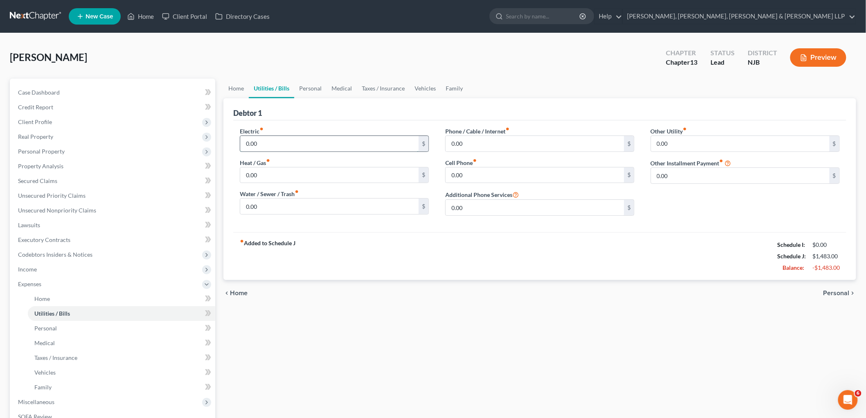
click at [291, 145] on input "0.00" at bounding box center [329, 144] width 178 height 16
click at [276, 205] on input "80" at bounding box center [329, 206] width 178 height 16
click at [272, 175] on input "110" at bounding box center [329, 175] width 178 height 16
click at [312, 86] on link "Personal" at bounding box center [310, 89] width 32 height 20
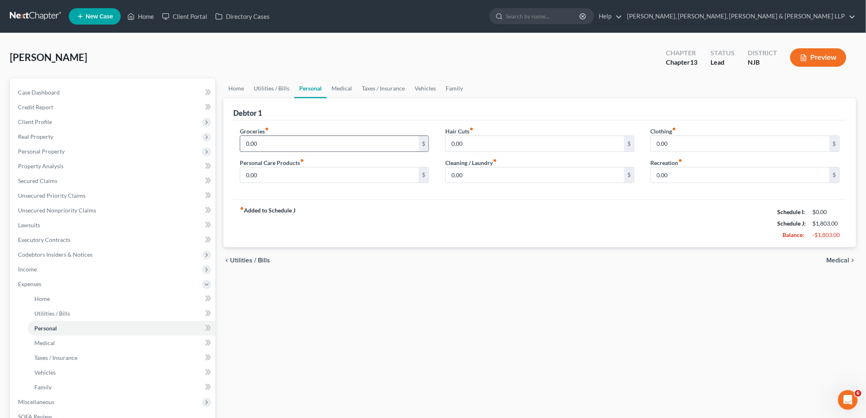
click at [276, 141] on input "0.00" at bounding box center [329, 144] width 178 height 16
drag, startPoint x: 338, startPoint y: 88, endPoint x: 330, endPoint y: 122, distance: 34.5
click at [339, 88] on link "Medical" at bounding box center [342, 89] width 30 height 20
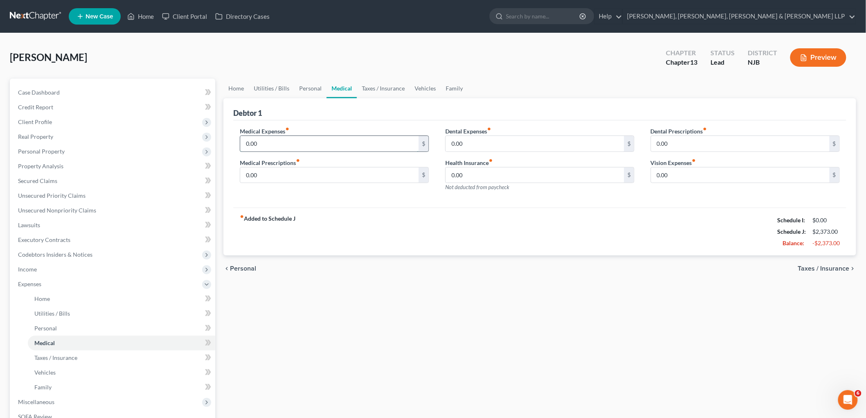
click at [303, 142] on input "0.00" at bounding box center [329, 144] width 178 height 16
click at [371, 88] on link "Taxes / Insurance" at bounding box center [383, 89] width 53 height 20
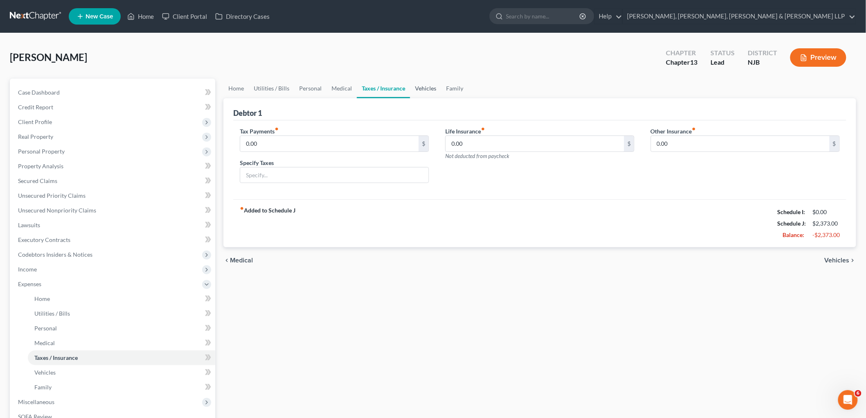
click at [419, 88] on link "Vehicles" at bounding box center [425, 89] width 31 height 20
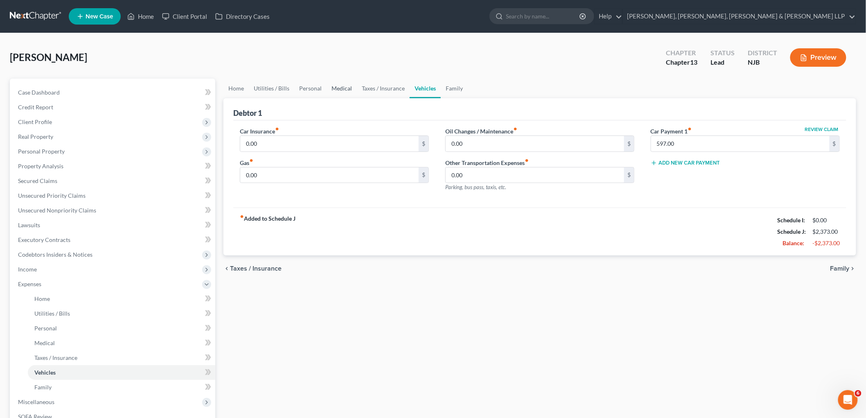
click at [333, 88] on link "Medical" at bounding box center [342, 89] width 30 height 20
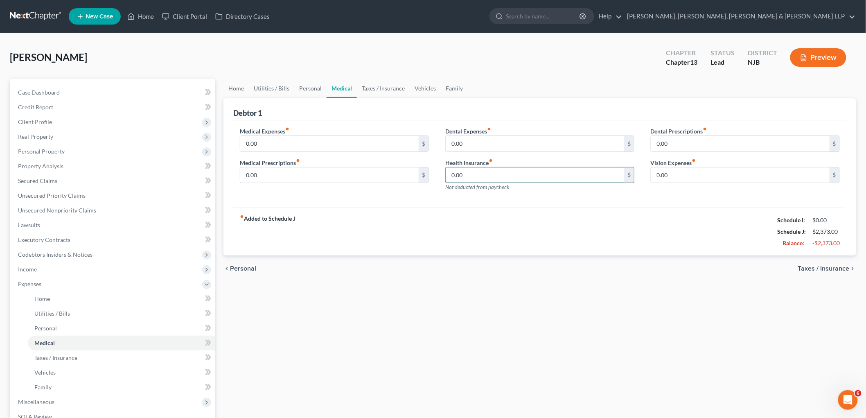
click at [419, 174] on input "0.00" at bounding box center [535, 175] width 178 height 16
click at [376, 90] on link "Taxes / Insurance" at bounding box center [383, 89] width 53 height 20
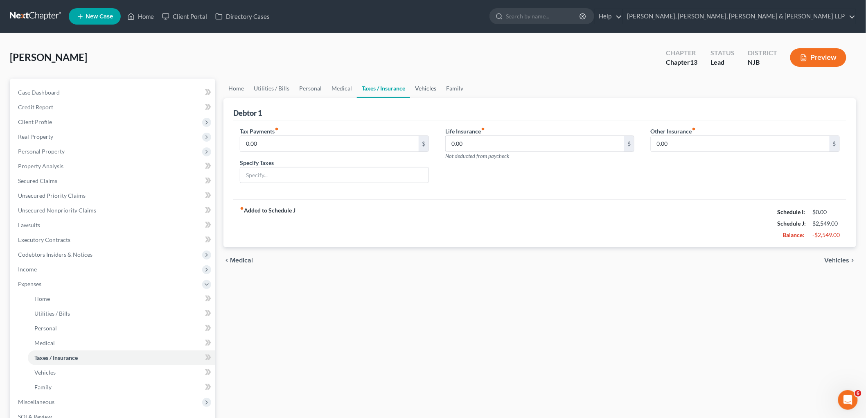
click at [419, 87] on link "Vehicles" at bounding box center [425, 89] width 31 height 20
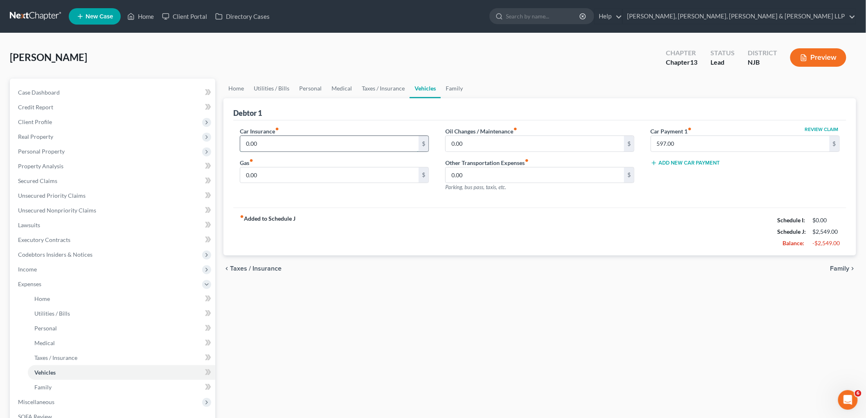
click at [280, 140] on input "0.00" at bounding box center [329, 144] width 178 height 16
click at [322, 203] on div "Car Insurance fiber_manual_record 259 $ Gas fiber_manual_record 0.00 $ Oil Chan…" at bounding box center [539, 164] width 613 height 88
click at [419, 88] on link "Family" at bounding box center [454, 89] width 27 height 20
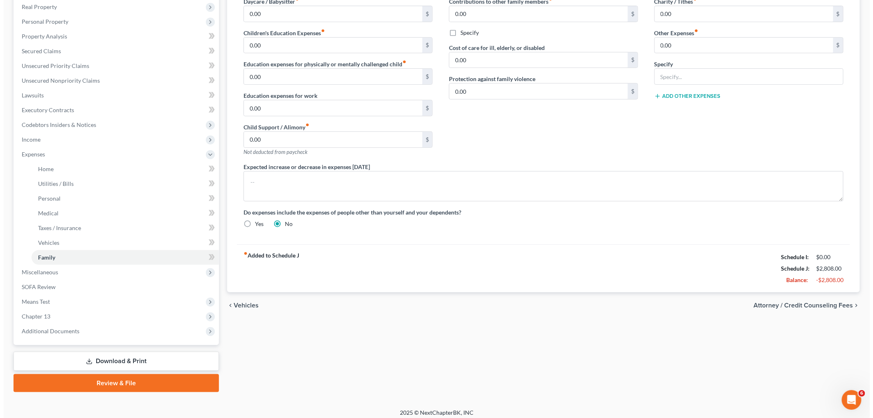
scroll to position [134, 0]
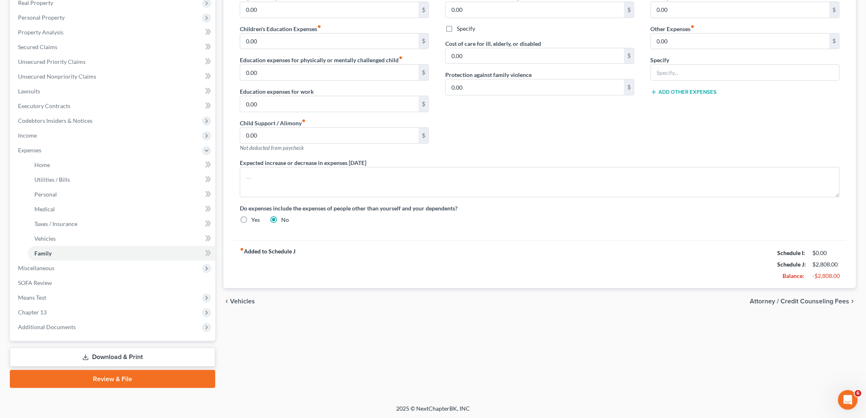
click at [419, 302] on span "Attorney / Credit Counseling Fees" at bounding box center [799, 301] width 99 height 7
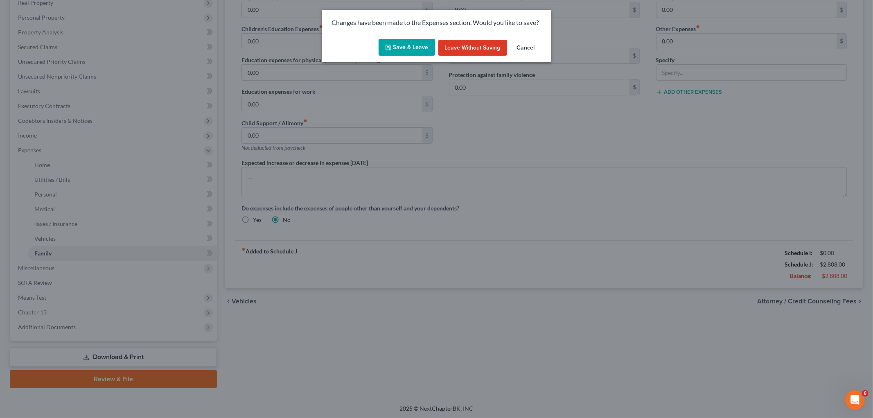
click at [416, 46] on button "Save & Leave" at bounding box center [407, 47] width 56 height 17
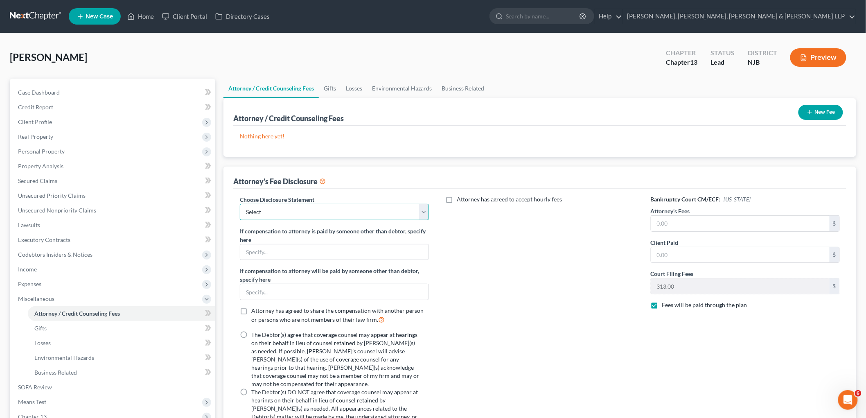
drag, startPoint x: 355, startPoint y: 213, endPoint x: 347, endPoint y: 219, distance: 10.0
click at [355, 213] on select "Select Chapter 13 Disclosure Statement Chapter 7 Disclosure Statement" at bounding box center [334, 212] width 189 height 16
click at [240, 204] on select "Select Chapter 13 Disclosure Statement Chapter 7 Disclosure Statement" at bounding box center [334, 212] width 189 height 16
click at [251, 334] on label "The Debtor(s) agree that coverage counsel may appear at hearings on their behal…" at bounding box center [335, 359] width 168 height 57
click at [255, 334] on input "The Debtor(s) agree that coverage counsel may appear at hearings on their behal…" at bounding box center [257, 333] width 5 height 5
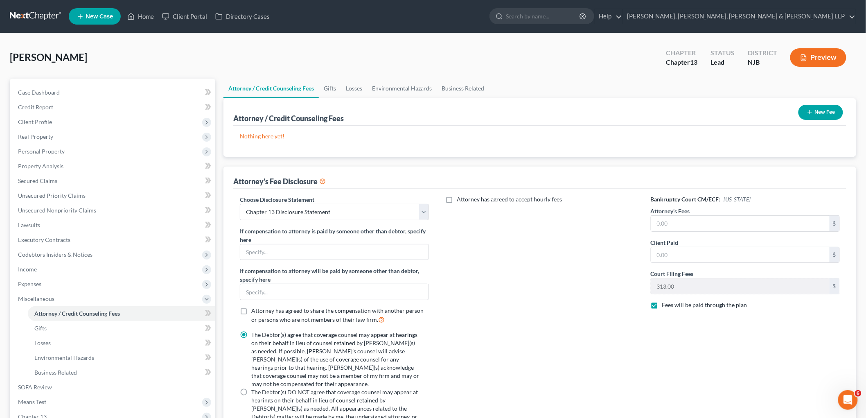
click at [419, 197] on label "Attorney has agreed to accept hourly fees" at bounding box center [509, 199] width 105 height 8
click at [419, 197] on input "Attorney has agreed to accept hourly fees" at bounding box center [462, 197] width 5 height 5
click at [419, 227] on input "text" at bounding box center [535, 227] width 178 height 16
click at [419, 311] on div "Attorney has agreed to accept hourly fees Hourly Fee 525 $ Hourly fees range th…" at bounding box center [539, 315] width 205 height 240
click at [419, 256] on input "text" at bounding box center [740, 255] width 178 height 16
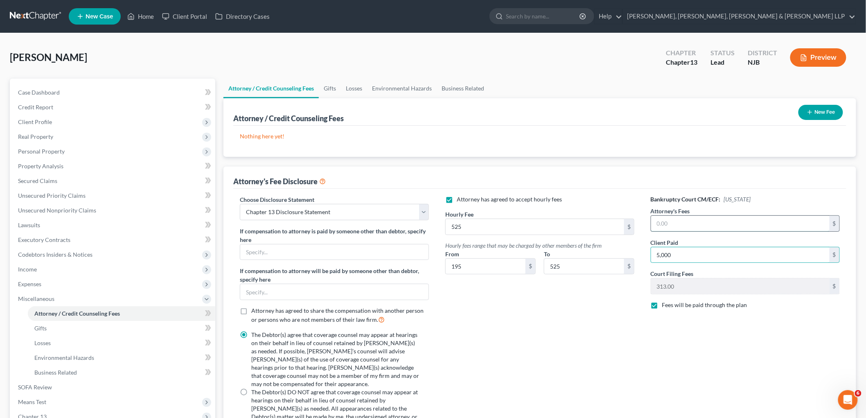
click at [419, 222] on input "text" at bounding box center [740, 224] width 178 height 16
click at [419, 113] on icon "button" at bounding box center [810, 112] width 7 height 7
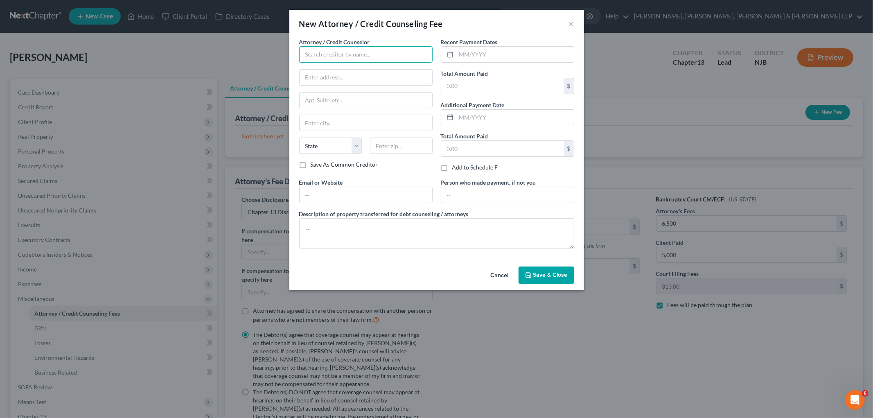
click at [330, 54] on input "text" at bounding box center [365, 54] width 133 height 16
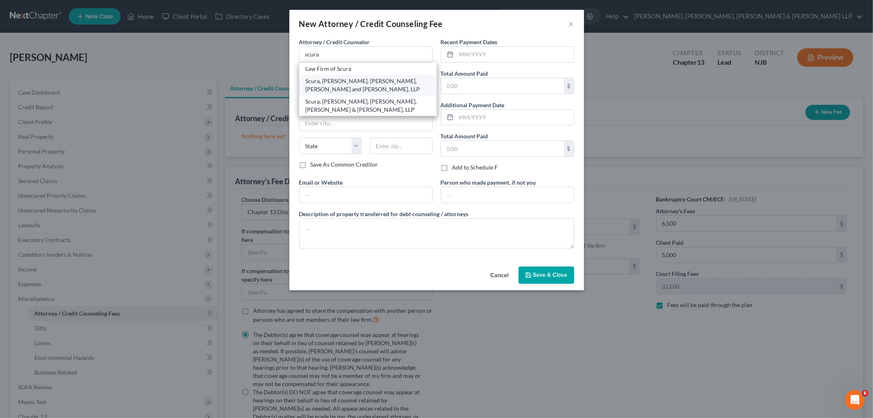
click at [336, 84] on div "Scura, [PERSON_NAME], [PERSON_NAME], [PERSON_NAME] and [PERSON_NAME], LLP" at bounding box center [368, 85] width 124 height 16
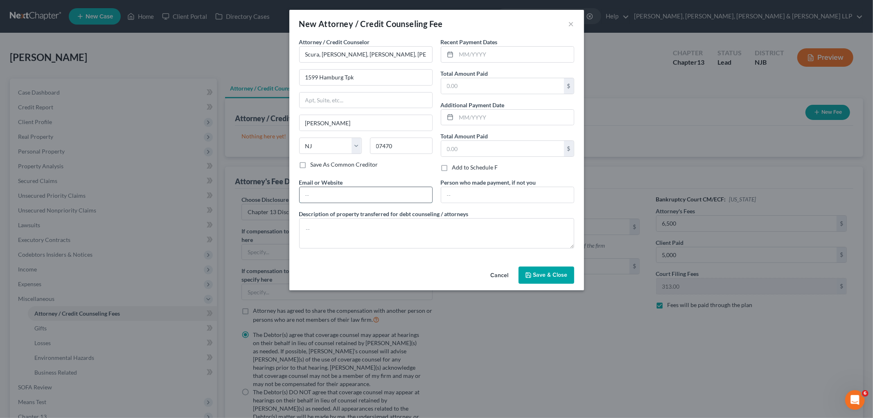
click at [351, 194] on input "text" at bounding box center [366, 195] width 133 height 16
click at [419, 198] on input "text" at bounding box center [507, 195] width 133 height 16
click at [404, 238] on textarea at bounding box center [436, 233] width 275 height 30
click at [419, 85] on input "text" at bounding box center [502, 86] width 123 height 16
click at [419, 54] on input "text" at bounding box center [514, 55] width 117 height 16
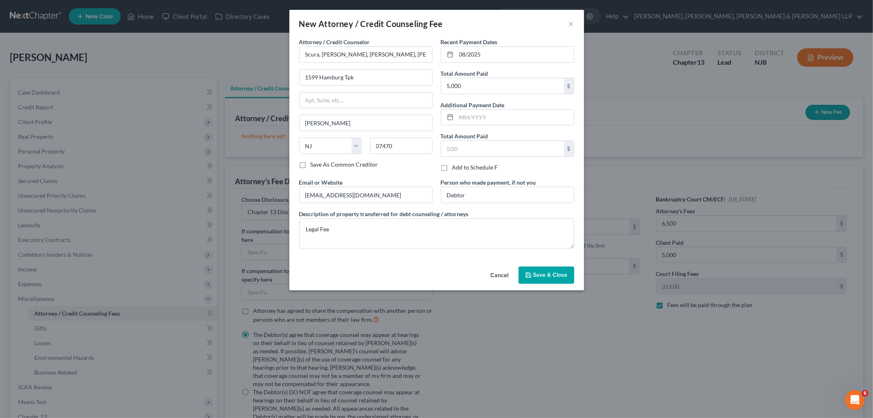
click at [419, 19] on div "New Attorney / Credit Counseling Fee ×" at bounding box center [436, 24] width 295 height 28
click at [419, 275] on span "Save & Close" at bounding box center [550, 274] width 34 height 7
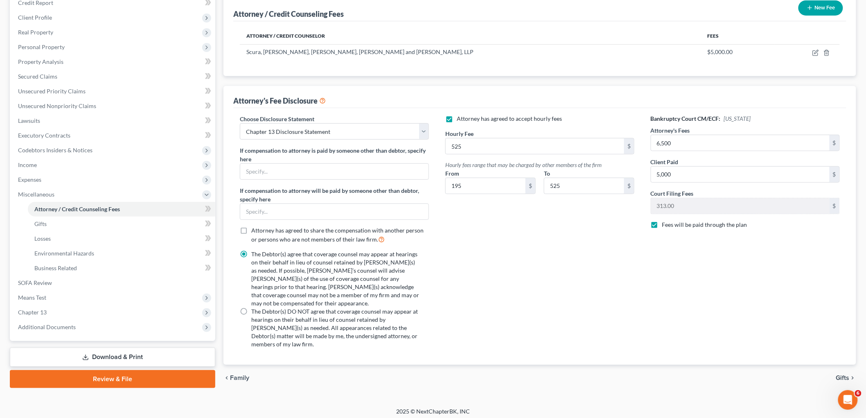
click at [419, 374] on span "Gifts" at bounding box center [843, 377] width 14 height 7
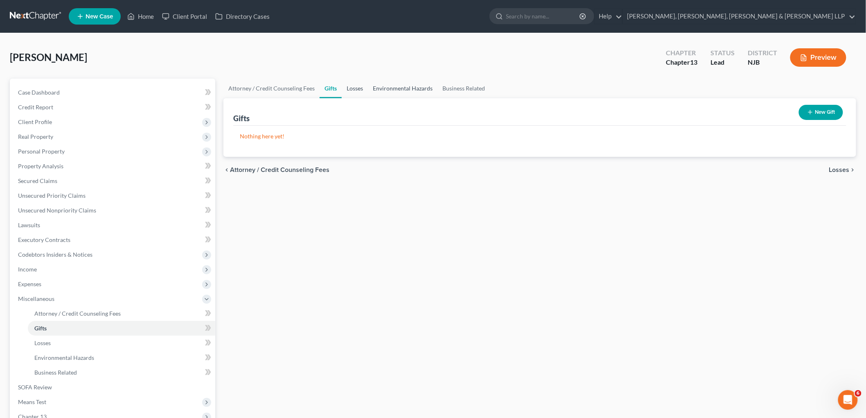
click at [357, 87] on link "Losses" at bounding box center [355, 89] width 26 height 20
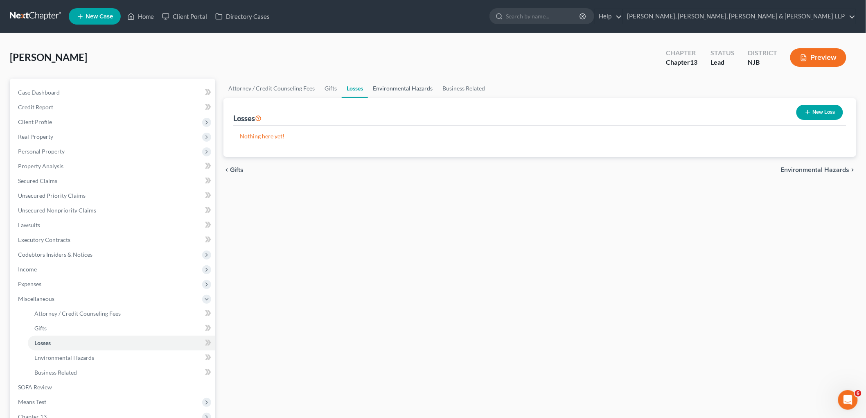
click at [395, 88] on link "Environmental Hazards" at bounding box center [403, 89] width 70 height 20
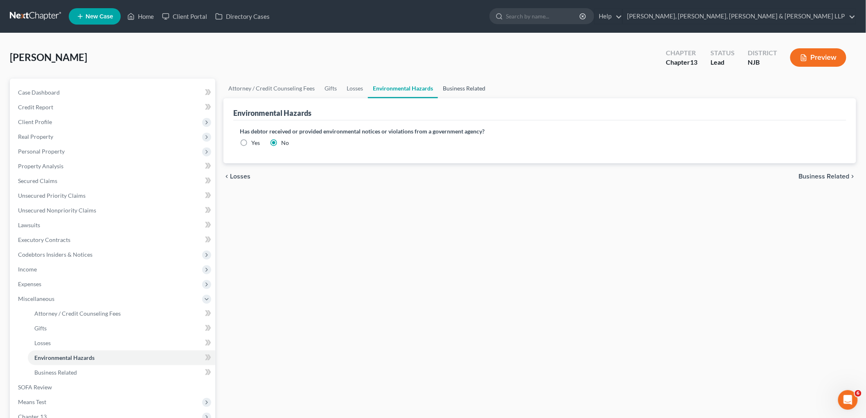
click at [419, 87] on link "Business Related" at bounding box center [464, 89] width 52 height 20
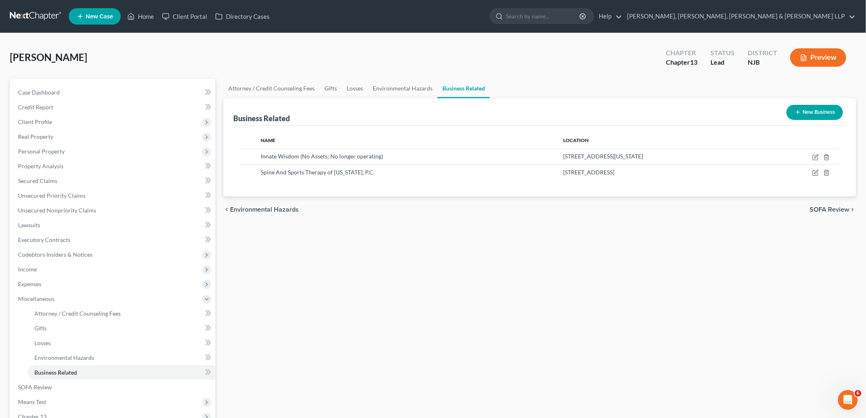
drag, startPoint x: 821, startPoint y: 205, endPoint x: 789, endPoint y: 296, distance: 97.2
click at [419, 204] on div "chevron_left Environmental Hazards SOFA Review chevron_right" at bounding box center [539, 209] width 633 height 26
click at [419, 206] on span "SOFA Review" at bounding box center [830, 209] width 40 height 7
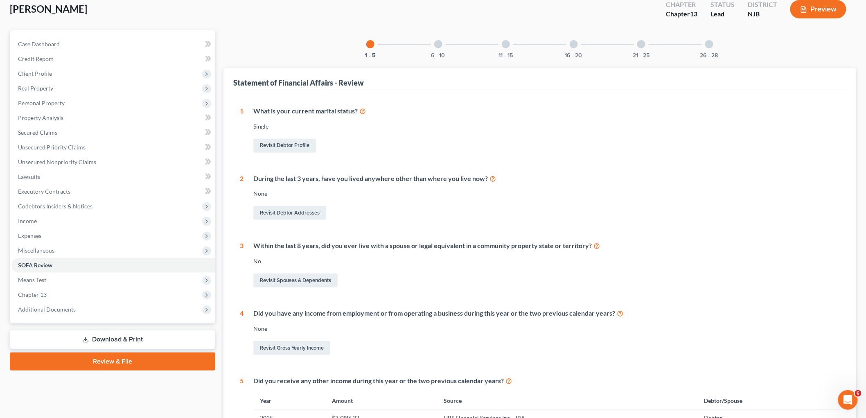
scroll to position [166, 0]
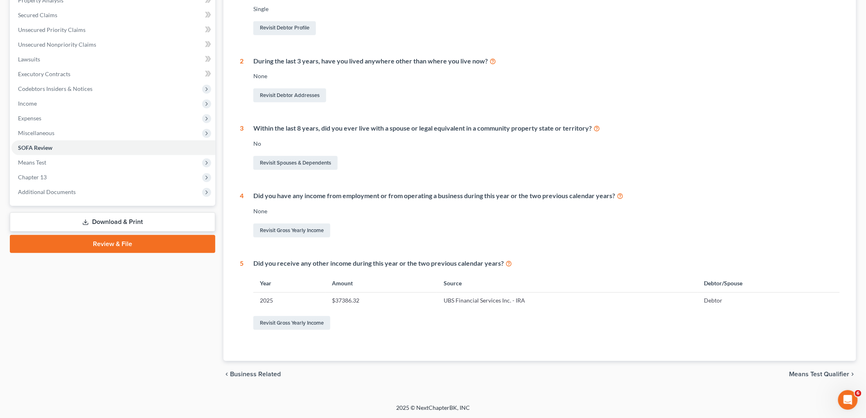
click at [419, 373] on span "Means Test Qualifier" at bounding box center [819, 374] width 60 height 7
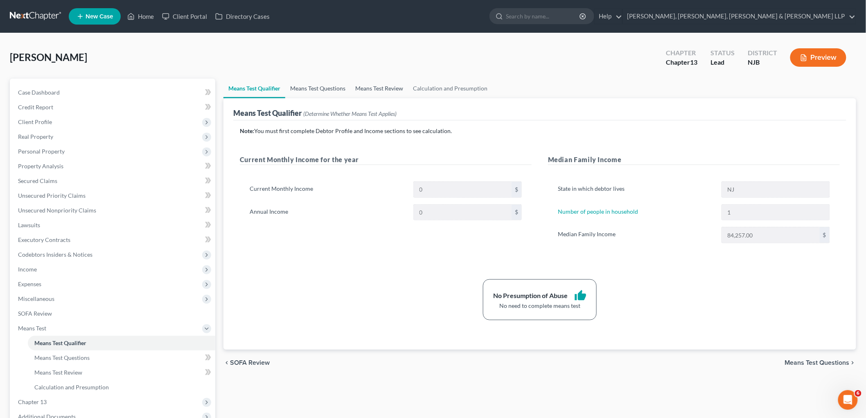
click at [324, 86] on link "Means Test Questions" at bounding box center [317, 89] width 65 height 20
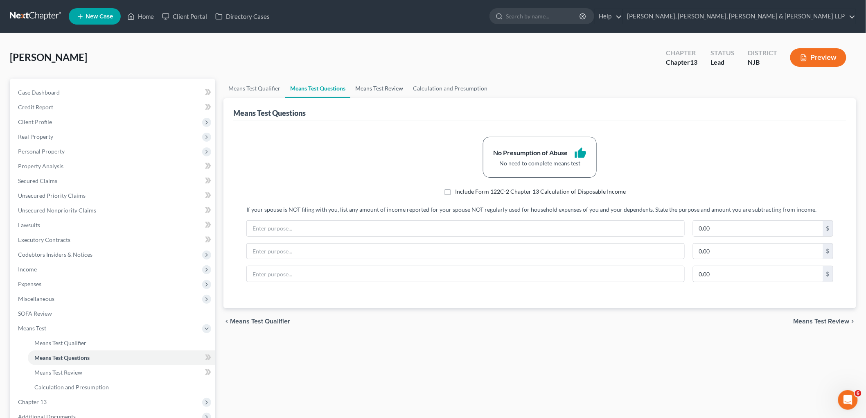
click at [384, 85] on link "Means Test Review" at bounding box center [379, 89] width 58 height 20
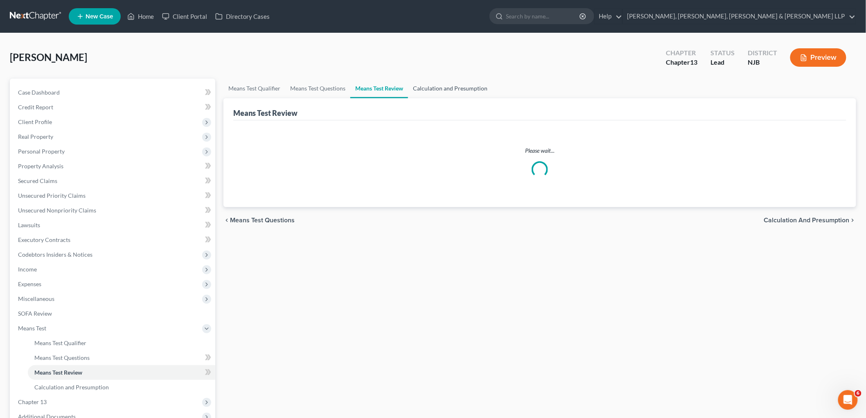
click at [419, 84] on link "Calculation and Presumption" at bounding box center [450, 89] width 84 height 20
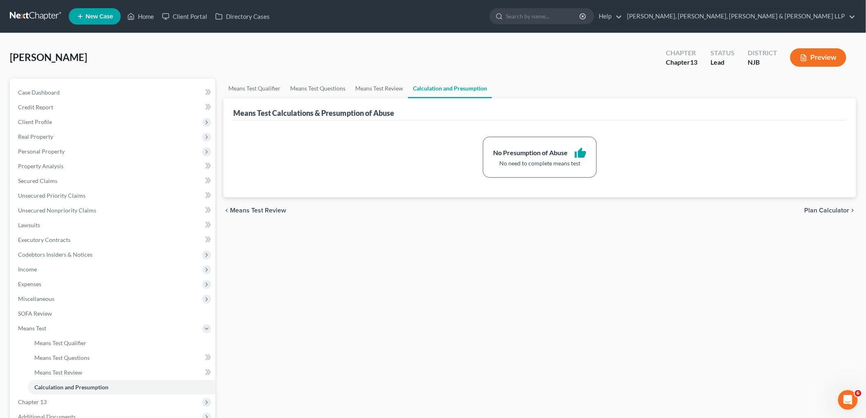
click at [419, 210] on span "Plan Calculator" at bounding box center [827, 210] width 45 height 7
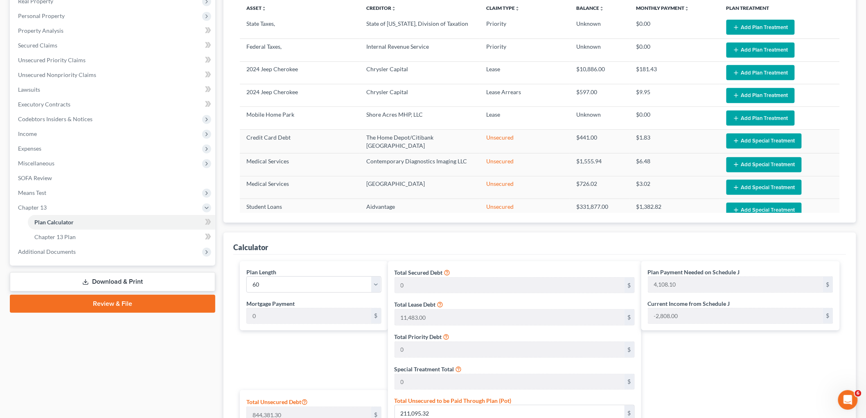
scroll to position [136, 0]
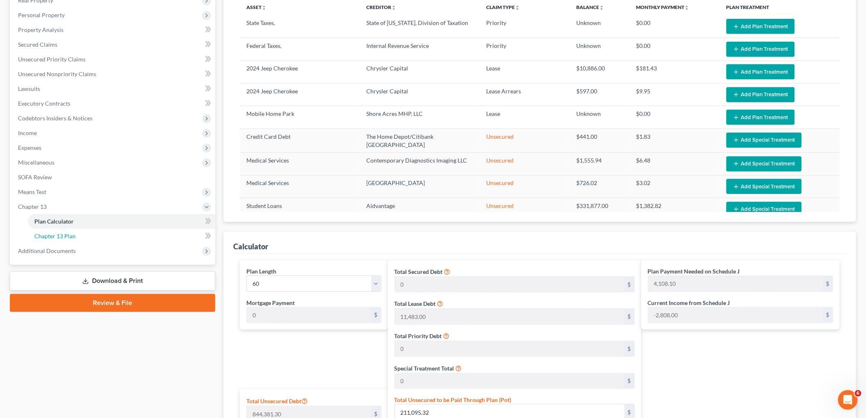
drag, startPoint x: 64, startPoint y: 234, endPoint x: 564, endPoint y: 250, distance: 500.0
click at [64, 233] on span "Chapter 13 Plan" at bounding box center [54, 235] width 41 height 7
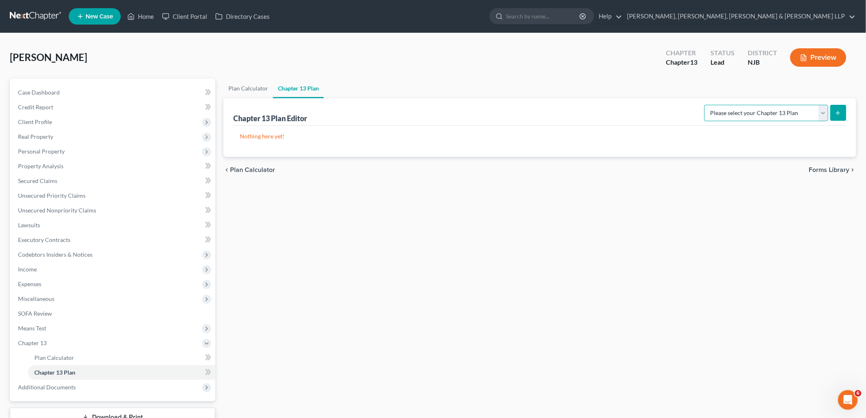
click at [419, 116] on select "Please select your Chapter 13 Plan District of [US_STATE] - Effective [DATE] Di…" at bounding box center [766, 113] width 124 height 16
click at [419, 105] on select "Please select your Chapter 13 Plan District of [US_STATE] - Effective [DATE] Di…" at bounding box center [766, 113] width 124 height 16
click at [419, 113] on button "submit" at bounding box center [838, 113] width 16 height 16
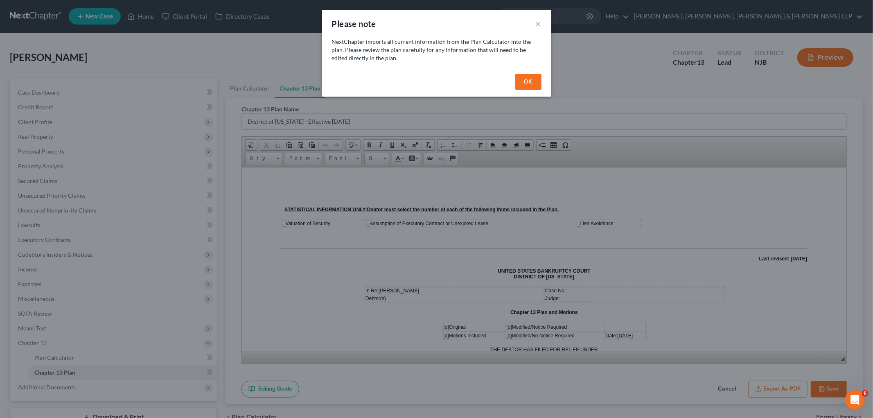
click at [419, 85] on button "OK" at bounding box center [528, 82] width 26 height 16
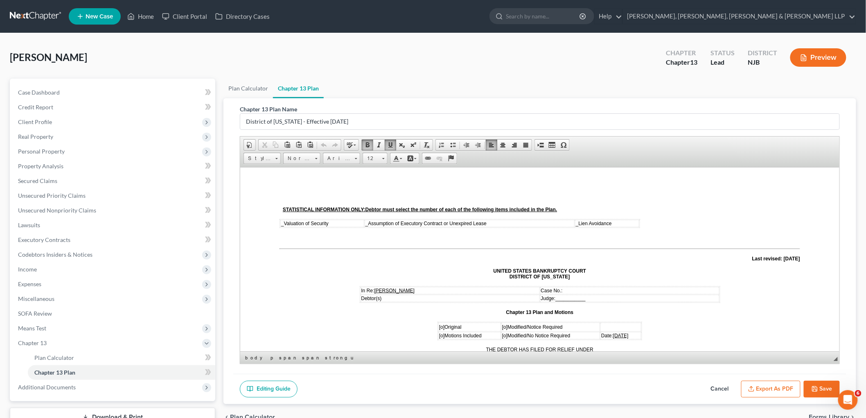
click at [281, 224] on span "_" at bounding box center [282, 223] width 3 height 6
click at [370, 222] on span "_" at bounding box center [369, 223] width 3 height 6
click at [419, 222] on span "_" at bounding box center [578, 223] width 3 height 6
click at [419, 324] on span "[o]" at bounding box center [441, 327] width 5 height 6
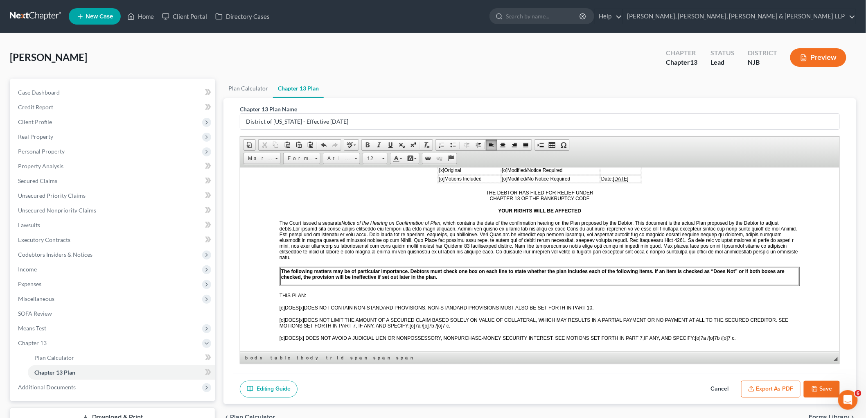
scroll to position [182, 0]
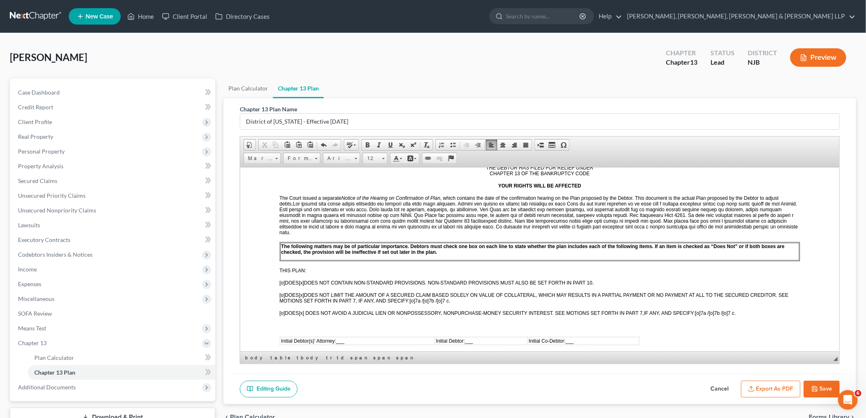
click at [356, 337] on td "Initial Debtor(s)' Attorney: ___" at bounding box center [357, 340] width 154 height 7
click at [419, 337] on td "Initial Debtor: ___" at bounding box center [490, 340] width 87 height 7
click at [419, 386] on polyline "button" at bounding box center [814, 386] width 2 height 1
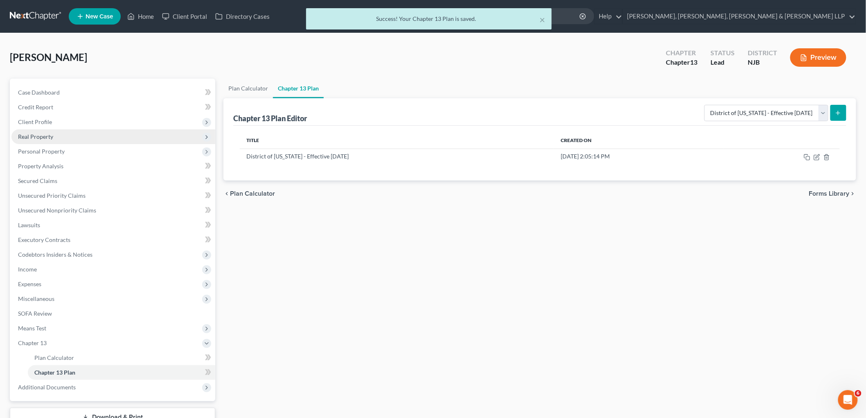
click at [38, 135] on span "Real Property" at bounding box center [35, 136] width 35 height 7
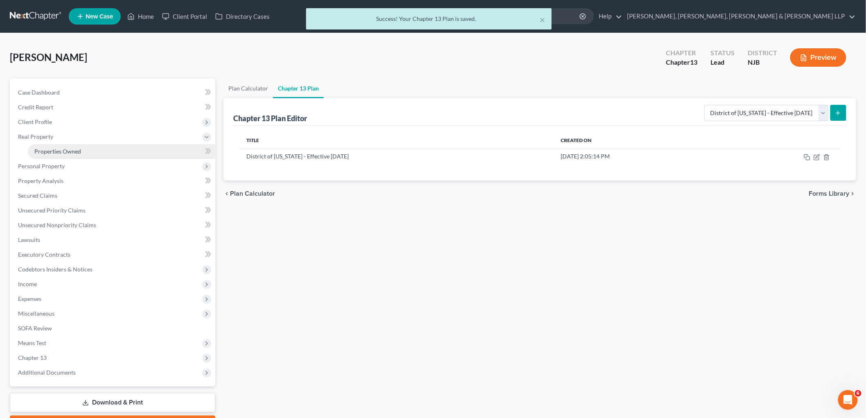
click at [73, 154] on link "Properties Owned" at bounding box center [121, 151] width 187 height 15
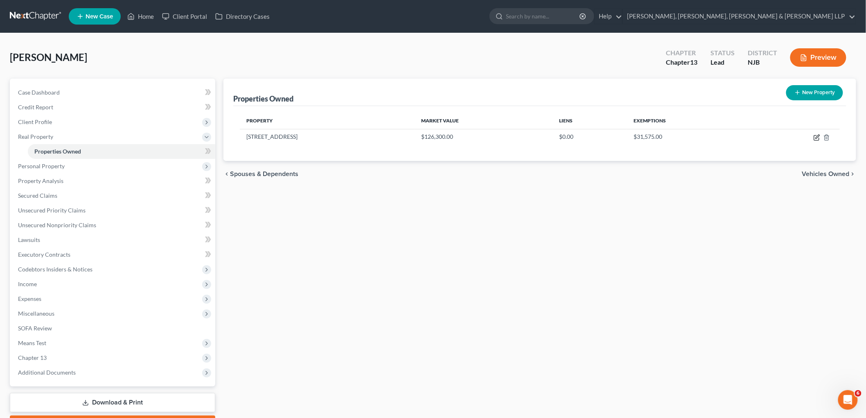
drag, startPoint x: 814, startPoint y: 136, endPoint x: 589, endPoint y: 269, distance: 261.3
click at [419, 136] on icon "button" at bounding box center [817, 137] width 7 height 7
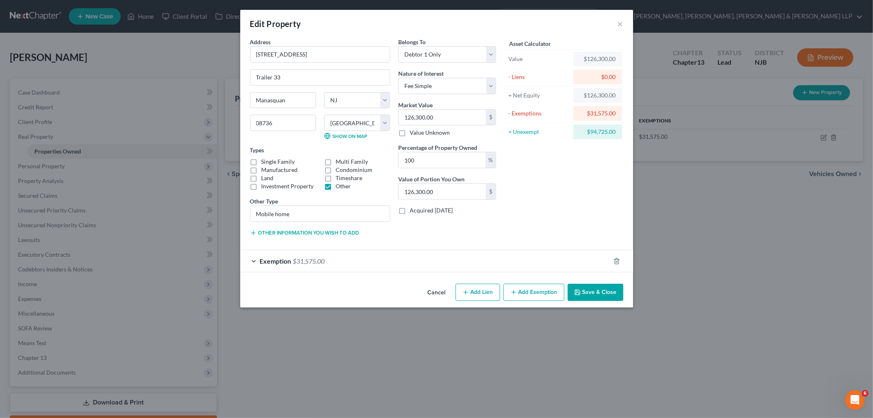
click at [419, 293] on button "Cancel" at bounding box center [436, 292] width 31 height 16
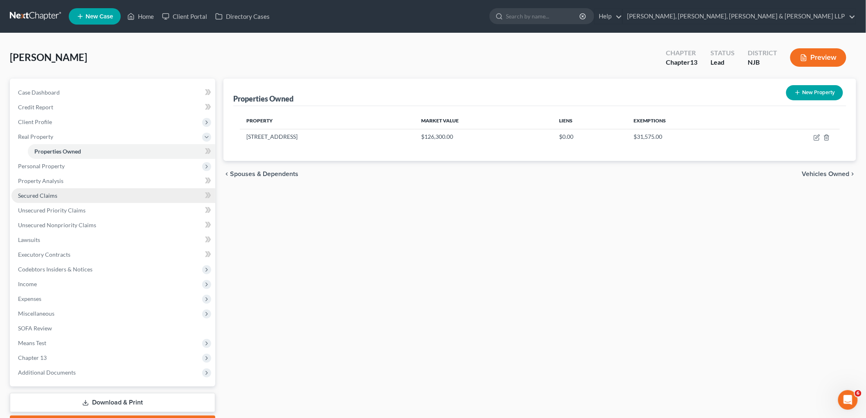
click at [41, 195] on span "Secured Claims" at bounding box center [37, 195] width 39 height 7
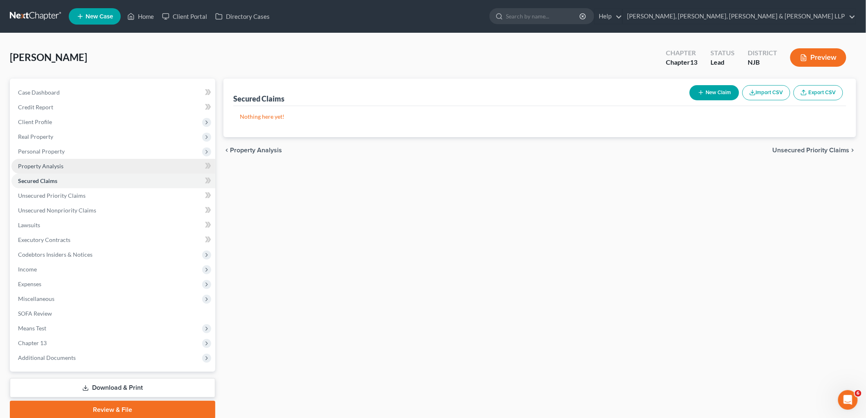
click at [53, 167] on span "Property Analysis" at bounding box center [40, 165] width 45 height 7
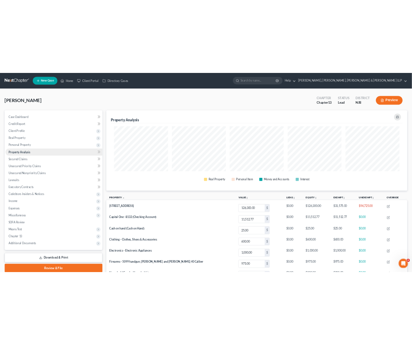
scroll to position [169, 633]
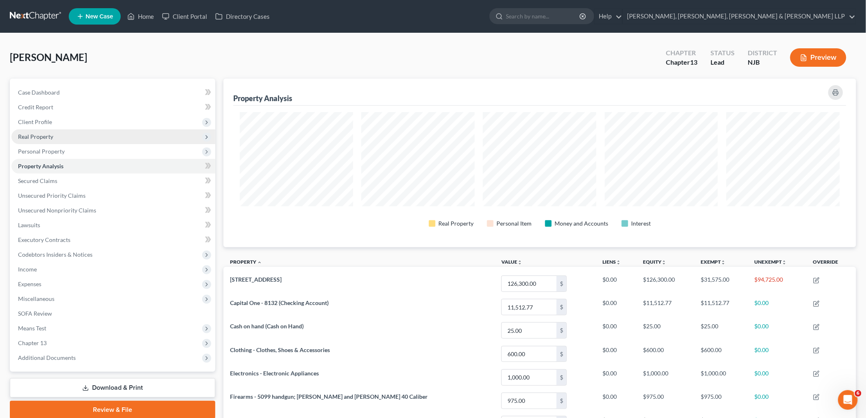
click at [39, 138] on span "Real Property" at bounding box center [35, 136] width 35 height 7
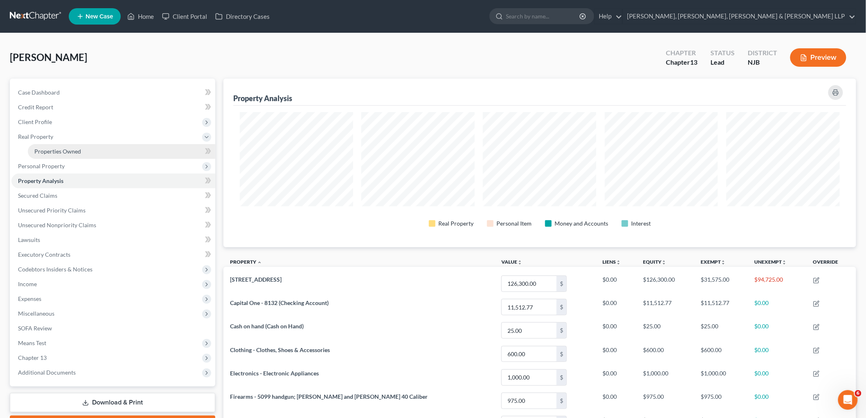
click at [50, 146] on link "Properties Owned" at bounding box center [121, 151] width 187 height 15
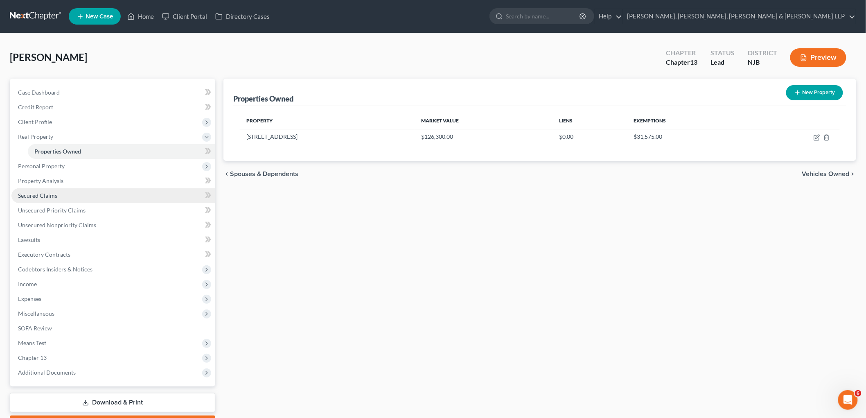
click at [45, 194] on span "Secured Claims" at bounding box center [37, 195] width 39 height 7
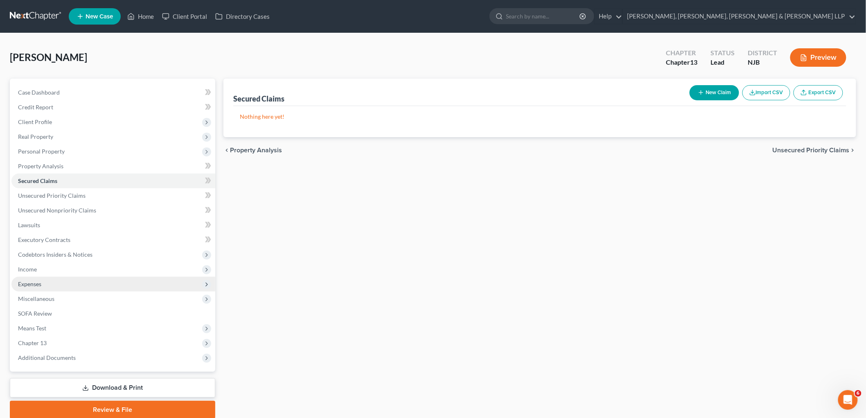
click at [32, 267] on span "Income" at bounding box center [27, 269] width 19 height 7
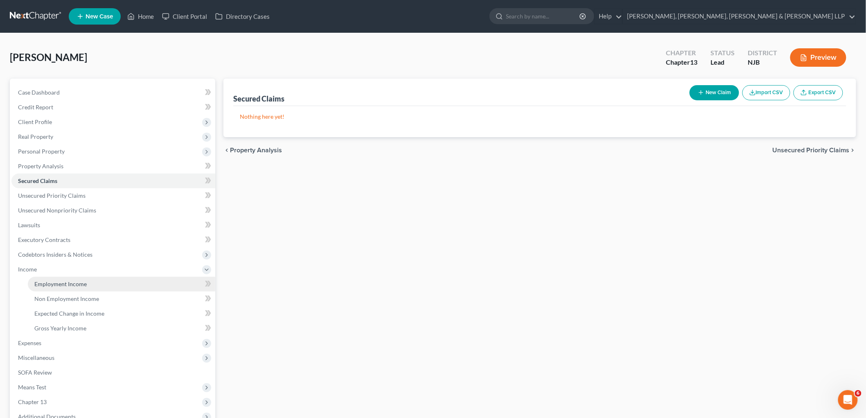
click at [50, 283] on span "Employment Income" at bounding box center [60, 283] width 52 height 7
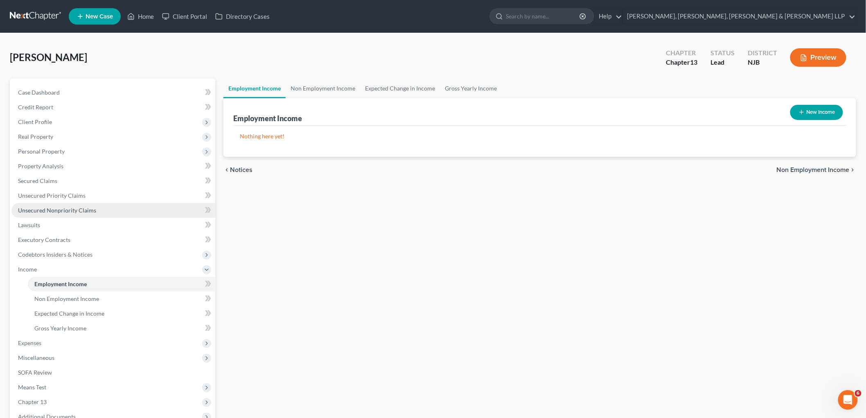
click at [68, 212] on span "Unsecured Nonpriority Claims" at bounding box center [57, 210] width 78 height 7
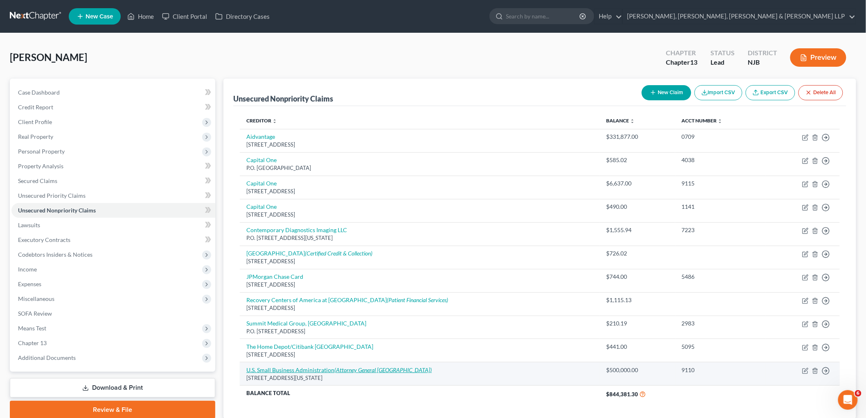
click at [351, 370] on icon "(Attorney General [GEOGRAPHIC_DATA])" at bounding box center [382, 369] width 97 height 7
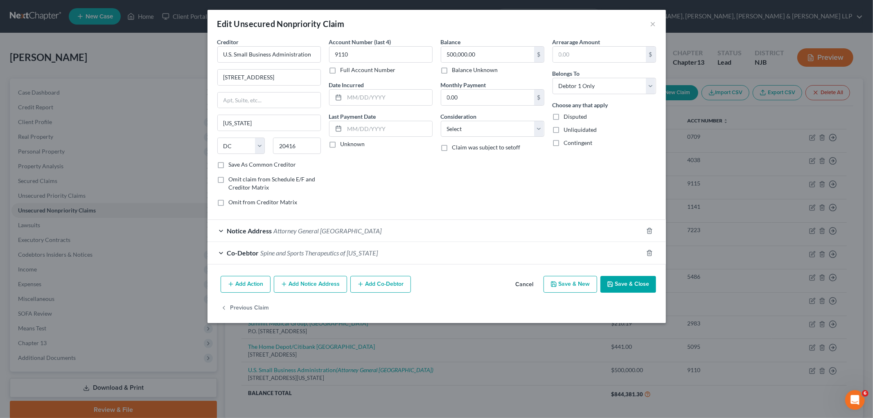
click at [419, 285] on button "Cancel" at bounding box center [524, 285] width 31 height 16
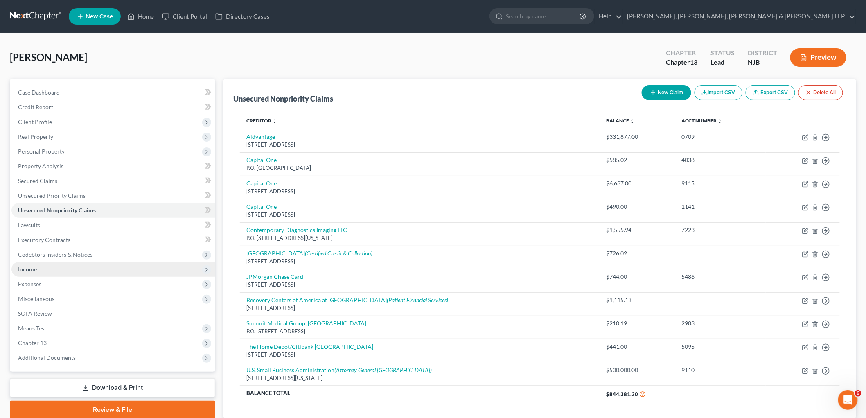
click at [37, 265] on span "Income" at bounding box center [113, 269] width 204 height 15
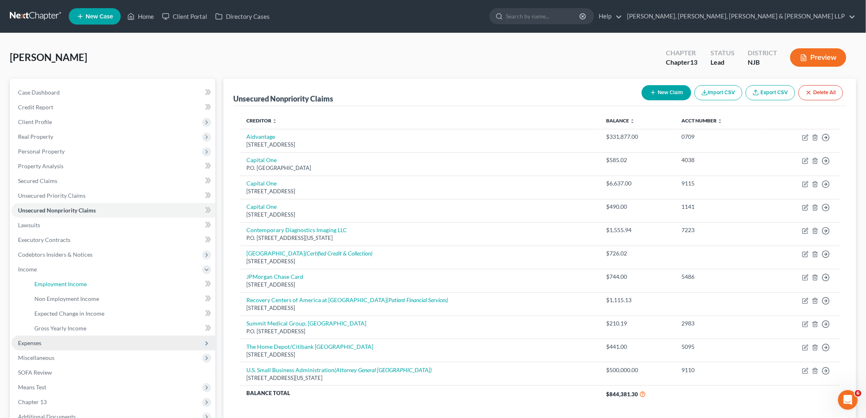
click at [49, 277] on link "Employment Income" at bounding box center [121, 284] width 187 height 15
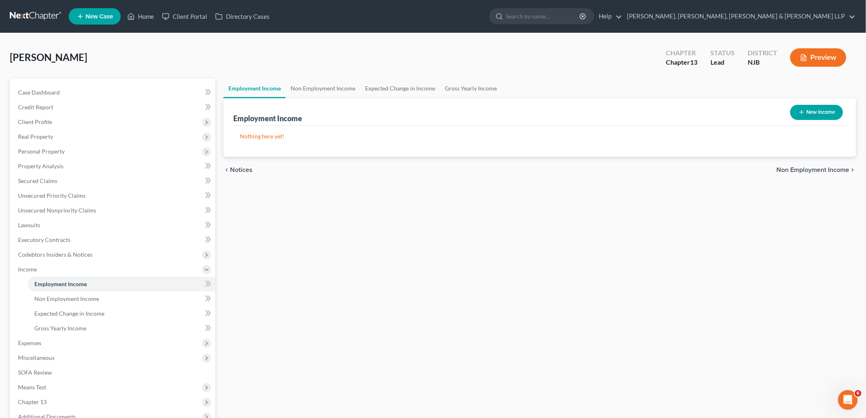
click at [419, 109] on button "New Income" at bounding box center [816, 112] width 53 height 15
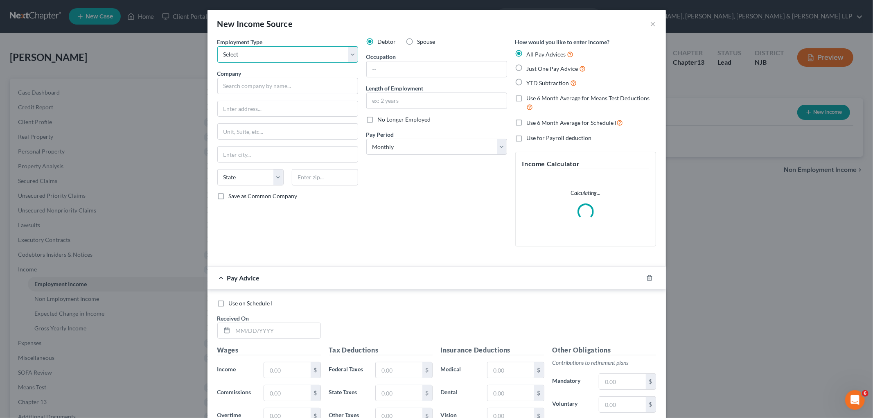
click at [240, 59] on select "Select Full or [DEMOGRAPHIC_DATA] Employment Self Employment" at bounding box center [287, 54] width 141 height 16
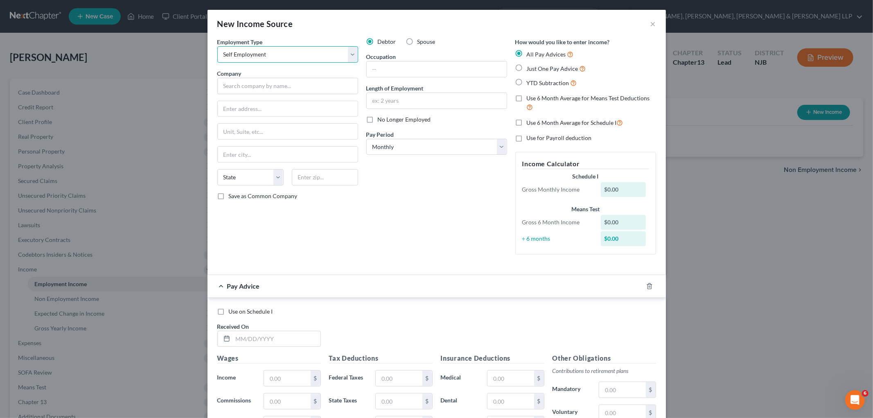
click at [217, 46] on select "Select Full or [DEMOGRAPHIC_DATA] Employment Self Employment" at bounding box center [287, 54] width 141 height 16
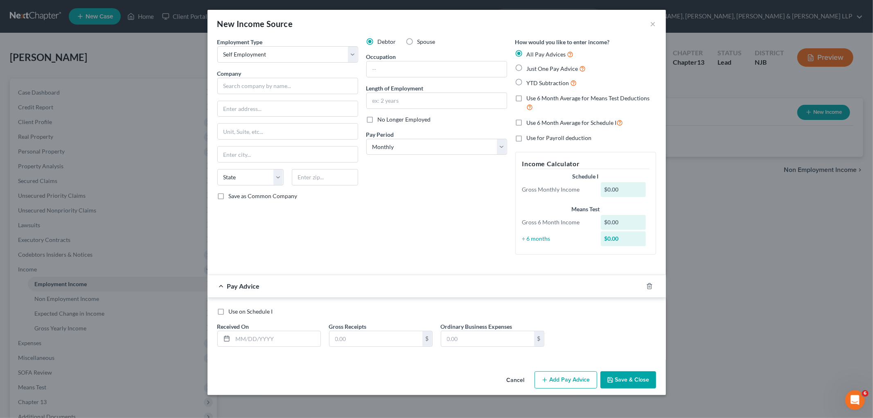
click at [419, 226] on div "Debtor Spouse Occupation Length of Employment No Longer Employed Pay Period * S…" at bounding box center [436, 149] width 149 height 223
click at [419, 284] on icon "button" at bounding box center [649, 285] width 4 height 5
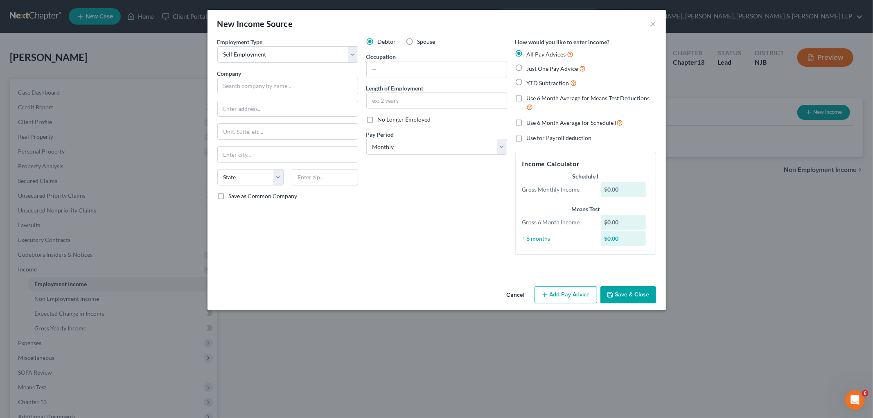
click at [419, 294] on button "Cancel" at bounding box center [515, 295] width 31 height 16
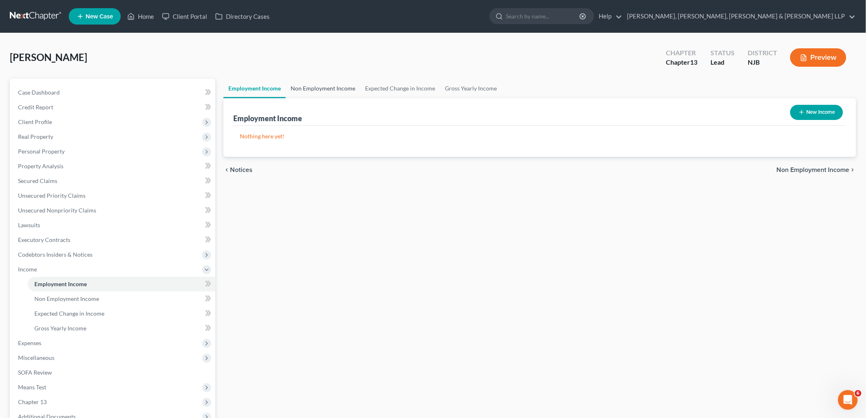
click at [313, 88] on link "Non Employment Income" at bounding box center [323, 89] width 74 height 20
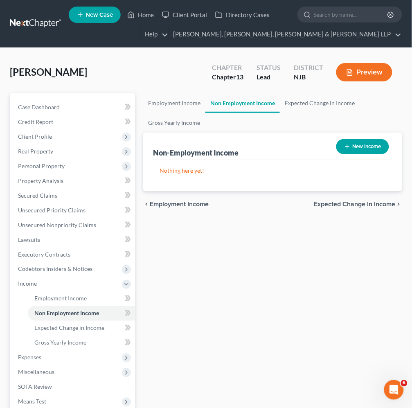
click at [156, 60] on div "[PERSON_NAME] Upgraded Chapter Chapter 13 Status Lead District NJB Preview" at bounding box center [206, 76] width 392 height 36
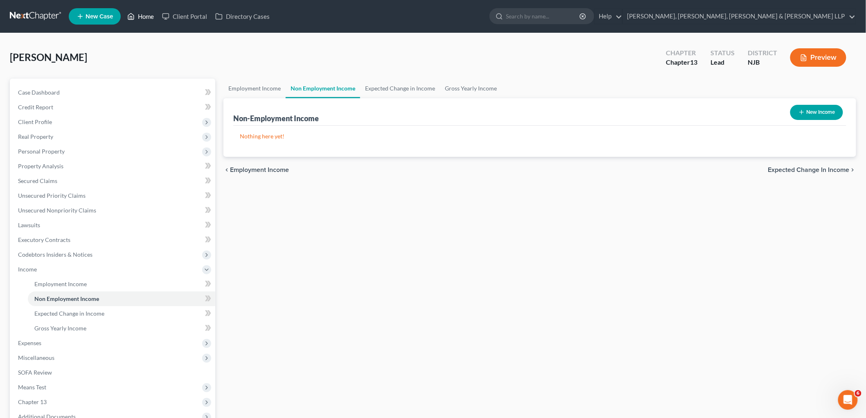
click at [144, 15] on link "Home" at bounding box center [140, 16] width 35 height 15
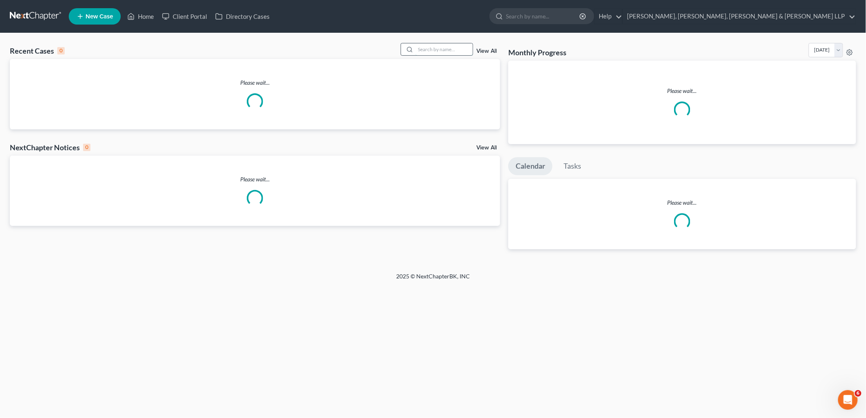
click at [419, 49] on input "search" at bounding box center [443, 49] width 57 height 12
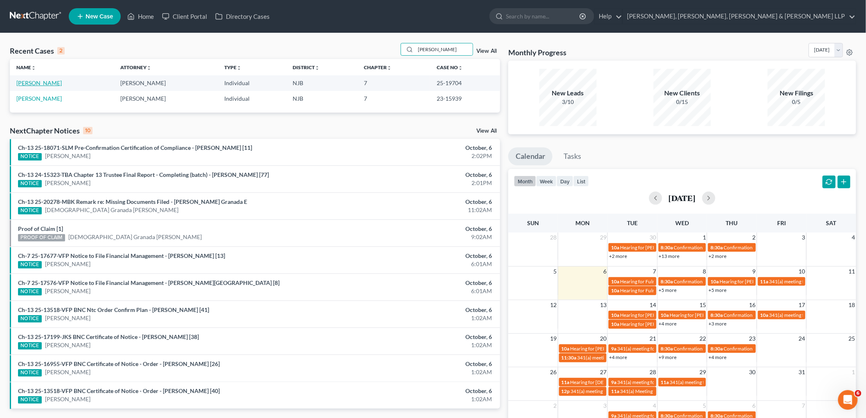
click at [40, 83] on link "[PERSON_NAME]" at bounding box center [38, 82] width 45 height 7
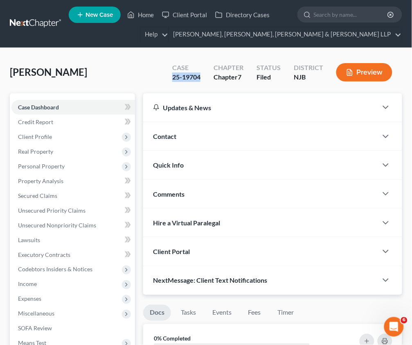
drag, startPoint x: 205, startPoint y: 75, endPoint x: 171, endPoint y: 74, distance: 34.0
click at [171, 74] on div "Case 25-19704" at bounding box center [186, 73] width 41 height 24
click at [41, 207] on span "Unsecured Priority Claims" at bounding box center [52, 210] width 68 height 7
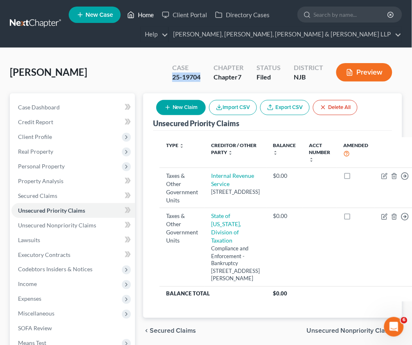
click at [144, 18] on link "Home" at bounding box center [140, 14] width 35 height 15
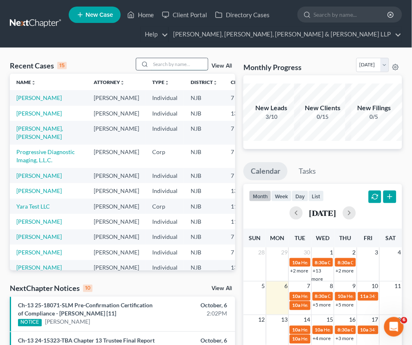
click at [180, 67] on input "search" at bounding box center [179, 64] width 57 height 12
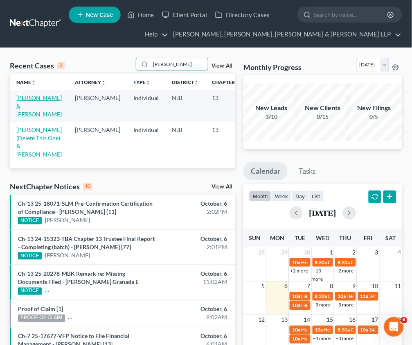
click at [30, 102] on link "[PERSON_NAME] & [PERSON_NAME]" at bounding box center [38, 105] width 45 height 23
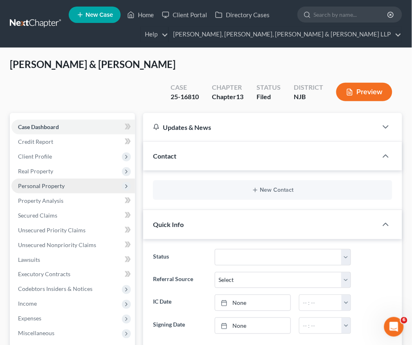
click at [43, 185] on span "Personal Property" at bounding box center [41, 185] width 47 height 7
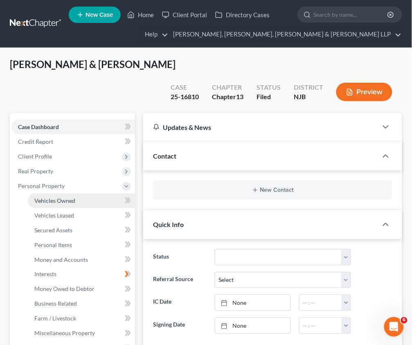
click at [53, 197] on span "Vehicles Owned" at bounding box center [54, 200] width 41 height 7
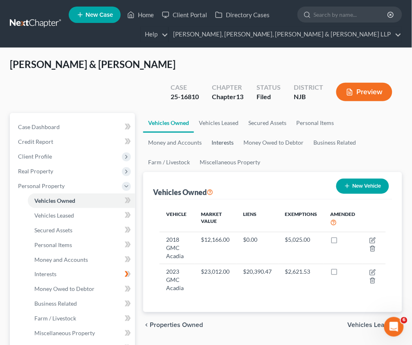
drag, startPoint x: 159, startPoint y: 139, endPoint x: 396, endPoint y: 172, distance: 239.2
click at [207, 139] on link "Interests" at bounding box center [223, 143] width 32 height 20
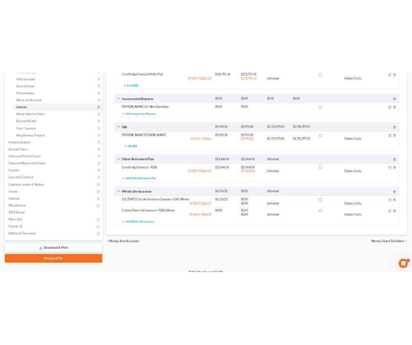
scroll to position [178, 0]
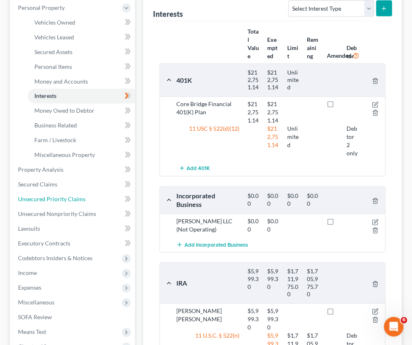
drag, startPoint x: 48, startPoint y: 199, endPoint x: 252, endPoint y: 204, distance: 203.9
click at [48, 199] on span "Unsecured Priority Claims" at bounding box center [52, 199] width 68 height 7
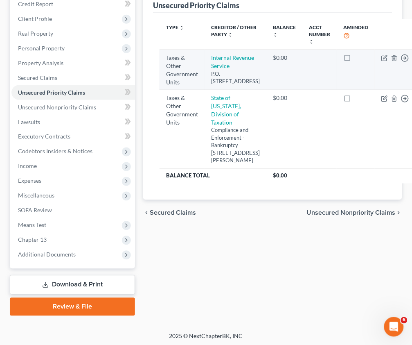
scroll to position [138, 0]
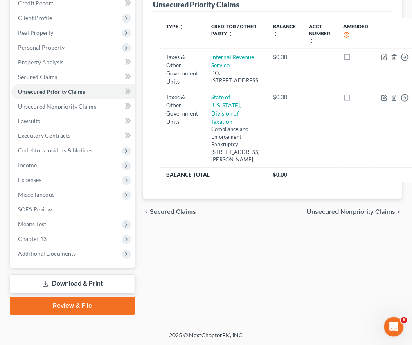
click at [339, 215] on span "Unsecured Nonpriority Claims" at bounding box center [351, 212] width 89 height 7
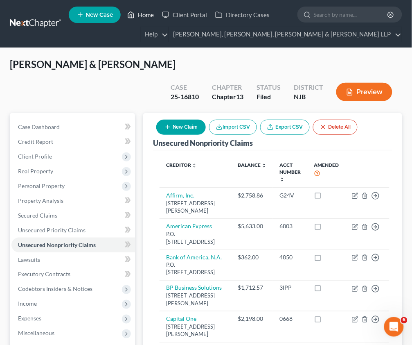
click at [147, 15] on link "Home" at bounding box center [140, 14] width 35 height 15
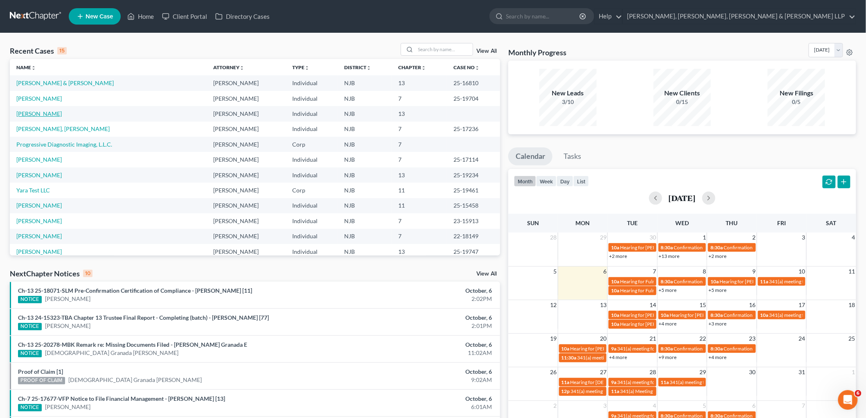
click at [47, 115] on link "[PERSON_NAME]" at bounding box center [38, 113] width 45 height 7
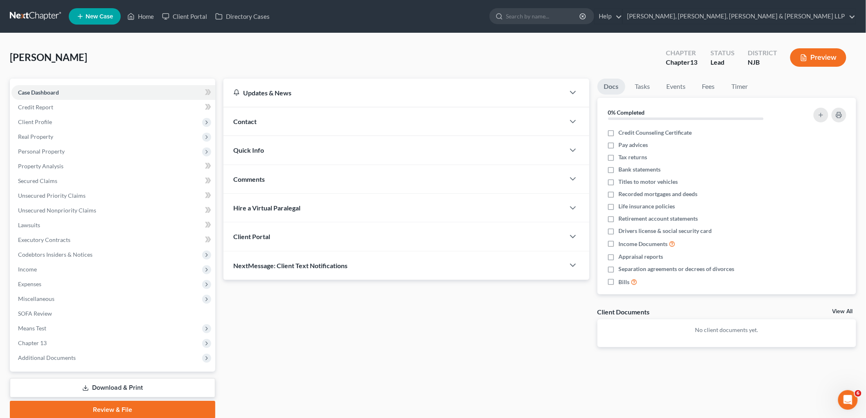
drag, startPoint x: 367, startPoint y: 393, endPoint x: 222, endPoint y: 3, distance: 416.6
click at [367, 393] on div "Updates & News × [US_STATE][GEOGRAPHIC_DATA] Notes Take a look at NextChapter's…" at bounding box center [539, 249] width 641 height 340
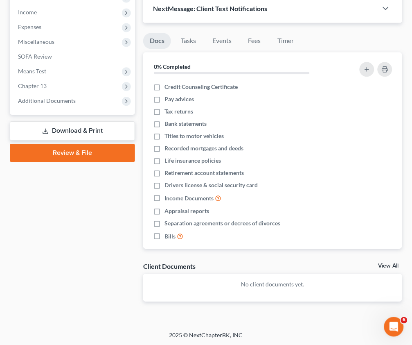
scroll to position [273, 0]
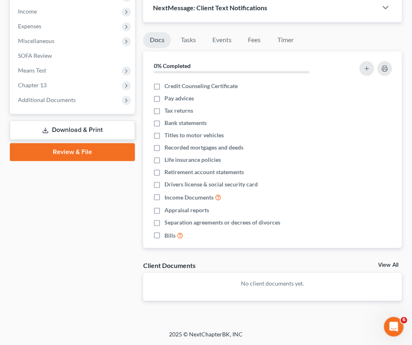
click at [72, 129] on link "Download & Print" at bounding box center [72, 129] width 125 height 19
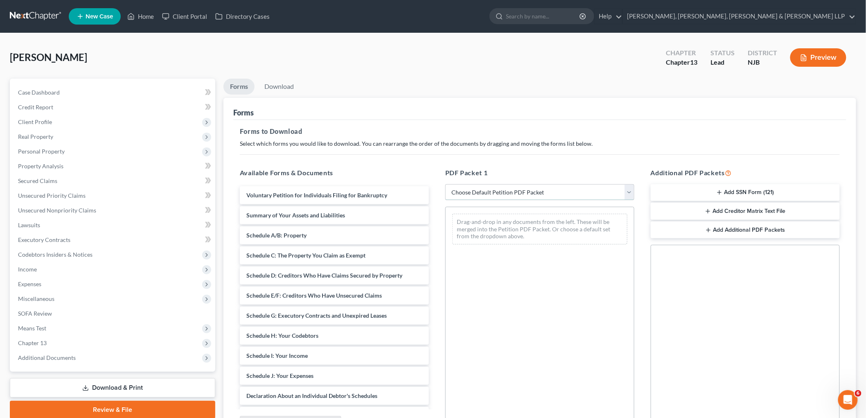
click at [419, 192] on select "Choose Default Petition PDF Packet Complete Bankruptcy Petition (all forms and …" at bounding box center [539, 192] width 189 height 16
click at [419, 184] on select "Choose Default Petition PDF Packet Complete Bankruptcy Petition (all forms and …" at bounding box center [539, 192] width 189 height 16
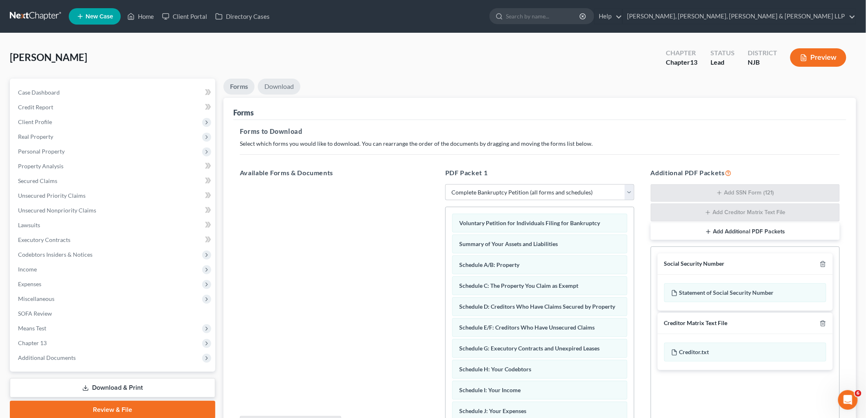
click at [273, 86] on link "Download" at bounding box center [279, 87] width 43 height 16
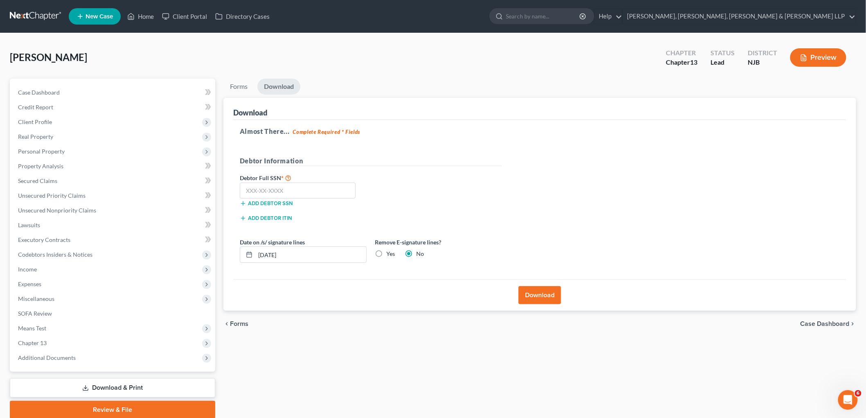
click at [419, 294] on button "Download" at bounding box center [540, 295] width 43 height 18
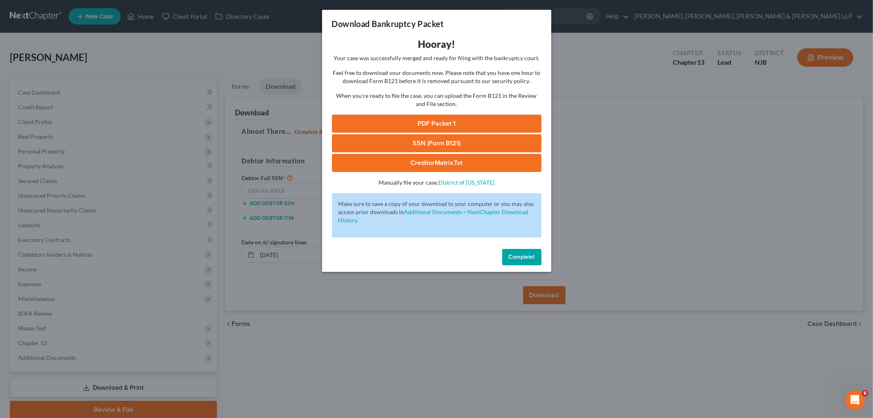
click at [337, 45] on h3 "Hooray!" at bounding box center [437, 44] width 210 height 13
click at [419, 253] on span "Complete!" at bounding box center [522, 256] width 26 height 7
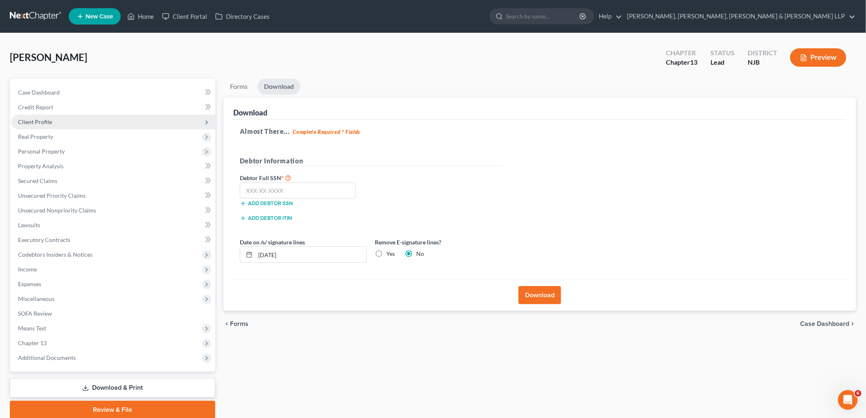
click at [35, 120] on span "Client Profile" at bounding box center [35, 121] width 34 height 7
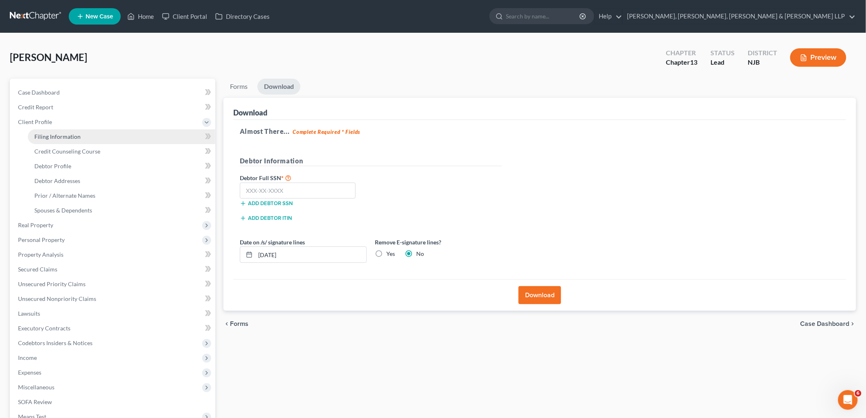
click at [45, 135] on span "Filing Information" at bounding box center [57, 136] width 46 height 7
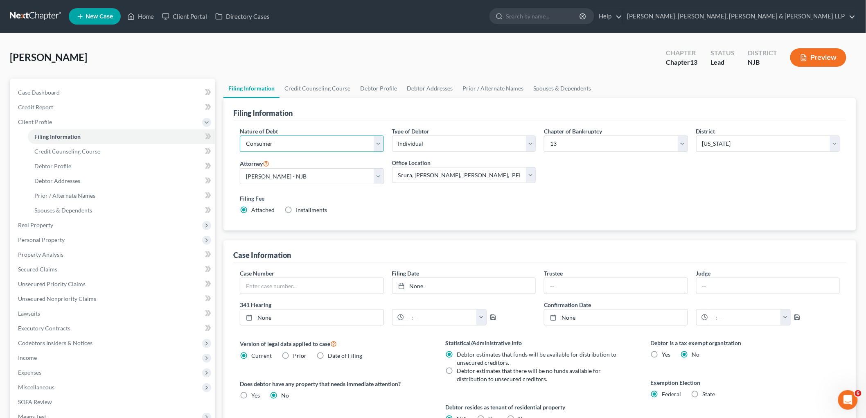
click at [350, 141] on select "Select Business Consumer Other" at bounding box center [312, 143] width 144 height 16
click at [240, 135] on select "Select Business Consumer Other" at bounding box center [312, 143] width 144 height 16
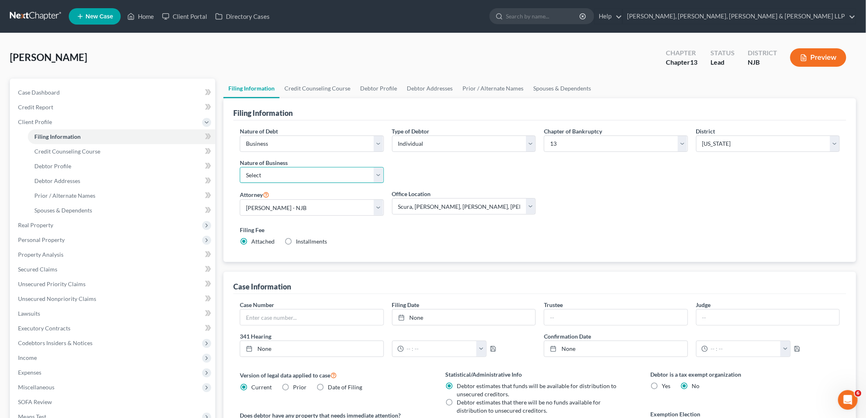
click at [312, 174] on select "Select Clearing Bank Commodity Broker Health Care Business Other Railroad Singl…" at bounding box center [312, 175] width 144 height 16
click at [240, 167] on select "Select Clearing Bank Commodity Broker Health Care Business Other Railroad Singl…" at bounding box center [312, 175] width 144 height 16
click at [416, 166] on div "Type of Debtor Select Individual Joint" at bounding box center [464, 158] width 152 height 63
click at [329, 169] on select "Select Clearing Bank Commodity Broker Health Care Business Other Railroad Singl…" at bounding box center [312, 175] width 144 height 16
click at [240, 167] on select "Select Clearing Bank Commodity Broker Health Care Business Other Railroad Singl…" at bounding box center [312, 175] width 144 height 16
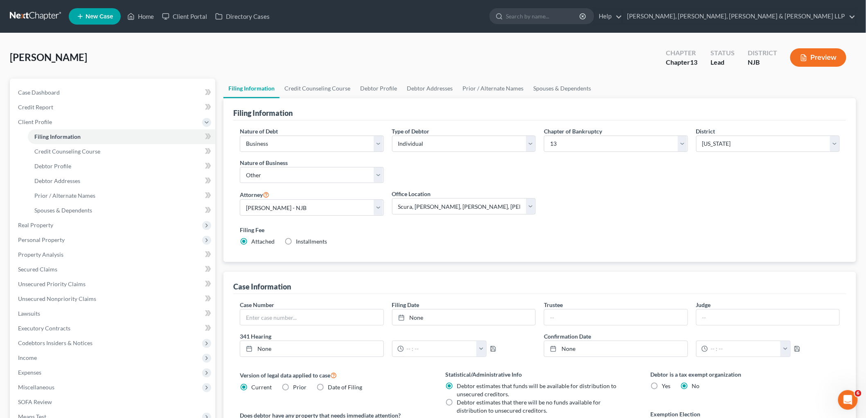
click at [419, 178] on div "Type of Debtor Select Individual Joint" at bounding box center [464, 158] width 152 height 63
click at [276, 56] on div "[PERSON_NAME] Upgraded Chapter Chapter 13 Status Lead District NJB Preview" at bounding box center [433, 61] width 846 height 36
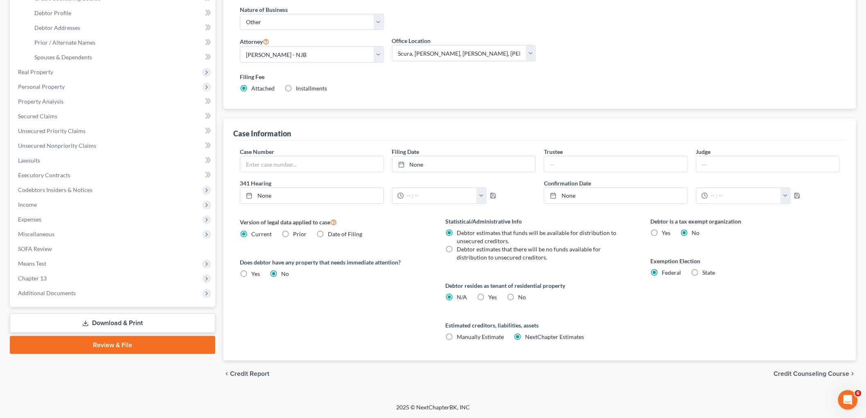
click at [104, 324] on link "Download & Print" at bounding box center [112, 323] width 205 height 19
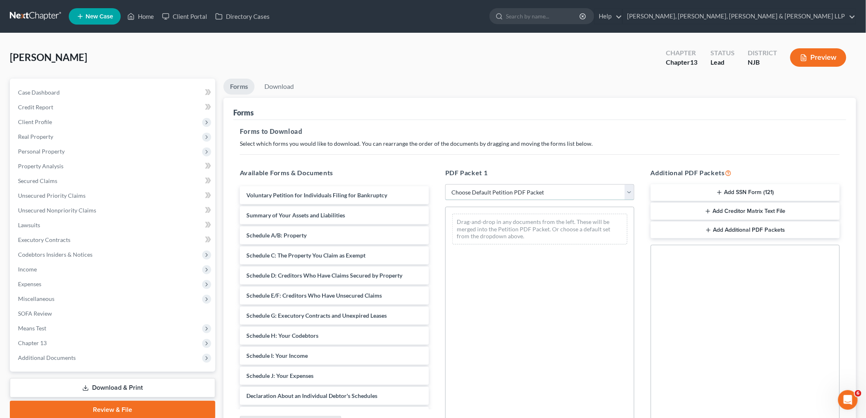
drag, startPoint x: 503, startPoint y: 194, endPoint x: 504, endPoint y: 199, distance: 5.2
click at [419, 194] on select "Choose Default Petition PDF Packet Complete Bankruptcy Petition (all forms and …" at bounding box center [539, 192] width 189 height 16
click at [419, 184] on select "Choose Default Petition PDF Packet Complete Bankruptcy Petition (all forms and …" at bounding box center [539, 192] width 189 height 16
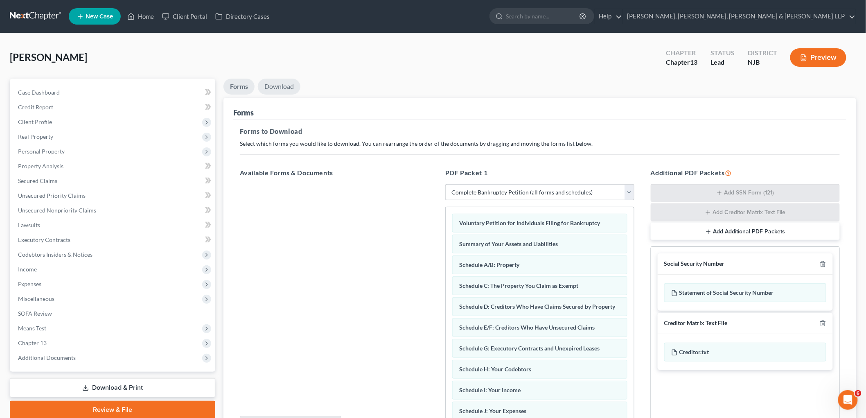
click at [277, 80] on link "Download" at bounding box center [279, 87] width 43 height 16
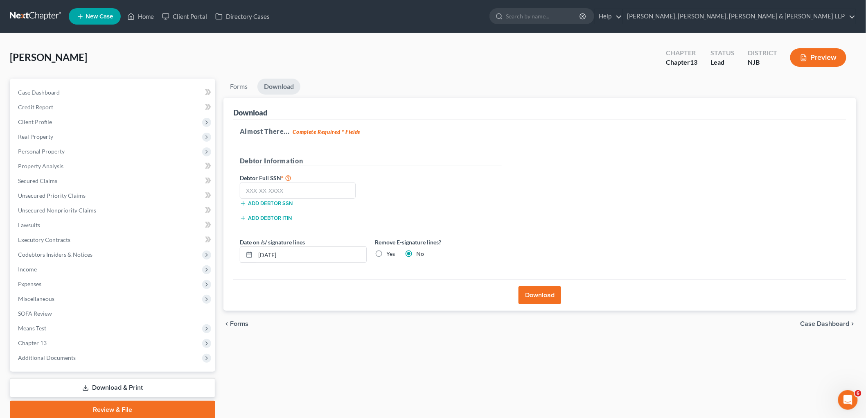
click at [419, 288] on button "Download" at bounding box center [540, 295] width 43 height 18
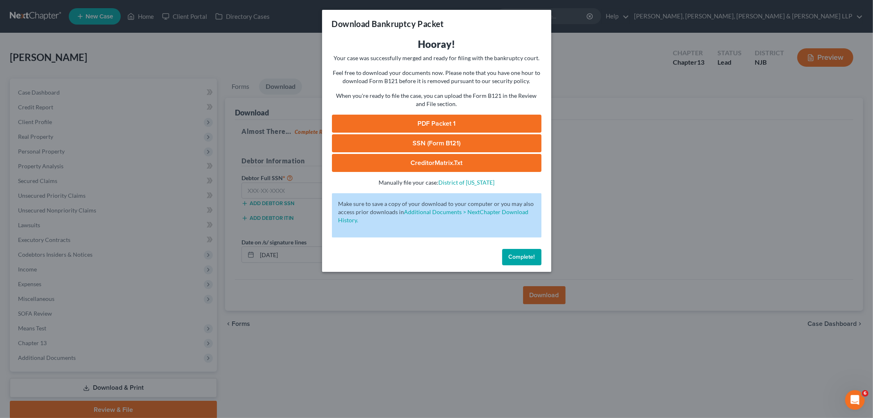
drag, startPoint x: 448, startPoint y: 120, endPoint x: 446, endPoint y: 196, distance: 76.6
click at [419, 120] on link "PDF Packet 1" at bounding box center [437, 124] width 210 height 18
click at [419, 254] on span "Complete!" at bounding box center [522, 256] width 26 height 7
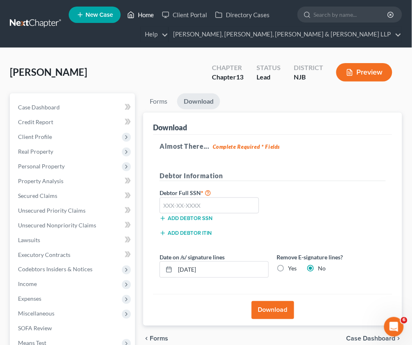
click at [148, 13] on link "Home" at bounding box center [140, 14] width 35 height 15
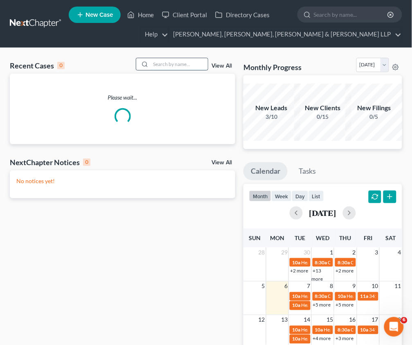
click at [182, 67] on input "search" at bounding box center [179, 64] width 57 height 12
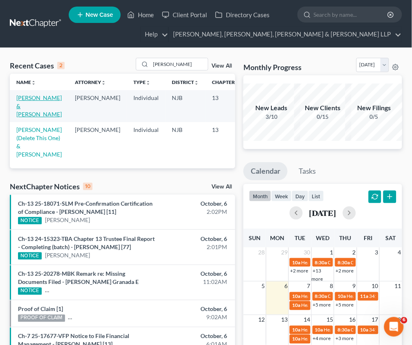
click at [29, 105] on link "[PERSON_NAME] & [PERSON_NAME]" at bounding box center [38, 105] width 45 height 23
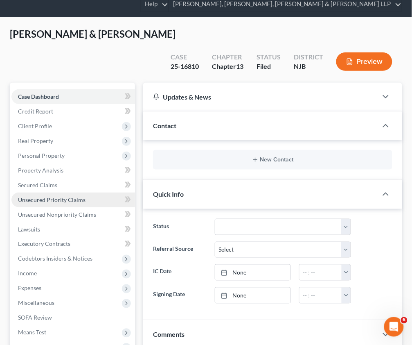
scroll to position [91, 0]
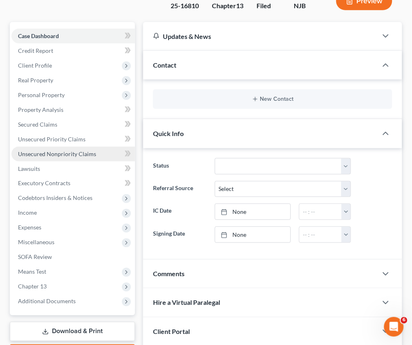
click at [52, 153] on span "Unsecured Nonpriority Claims" at bounding box center [57, 153] width 78 height 7
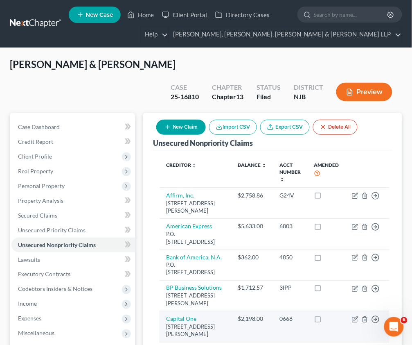
click at [188, 342] on td "Capital One [STREET_ADDRESS][PERSON_NAME]" at bounding box center [196, 326] width 72 height 31
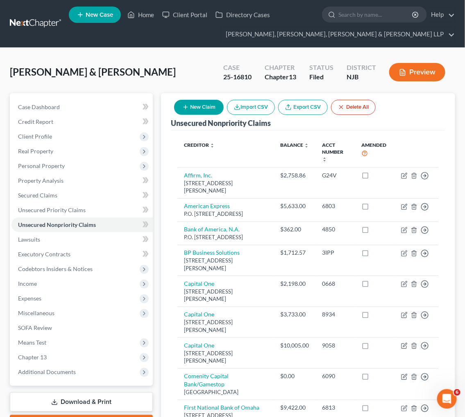
click at [170, 408] on div "Unsecured Nonpriority Claims New Claim Import CSV Export CSV Delete All Credito…" at bounding box center [308, 398] width 294 height 611
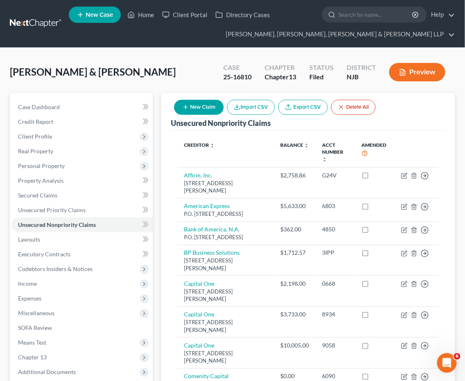
click at [199, 106] on button "New Claim" at bounding box center [199, 107] width 50 height 15
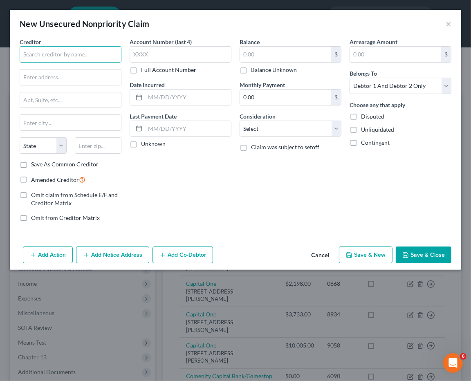
click at [89, 56] on input "text" at bounding box center [71, 54] width 102 height 16
click at [219, 203] on div "Account Number (last 4) Full Account Number Date Incurred Last Payment Date Unk…" at bounding box center [181, 133] width 110 height 191
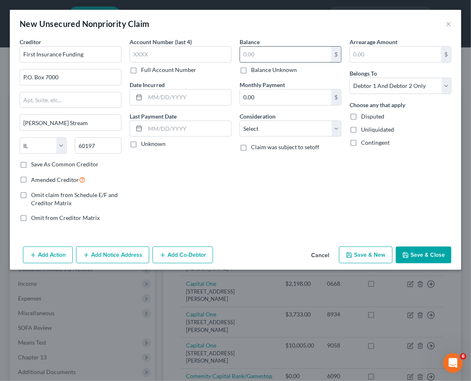
click at [269, 54] on input "text" at bounding box center [285, 55] width 91 height 16
click at [160, 54] on input "text" at bounding box center [181, 54] width 102 height 16
click at [192, 256] on button "Add Co-Debtor" at bounding box center [183, 255] width 61 height 17
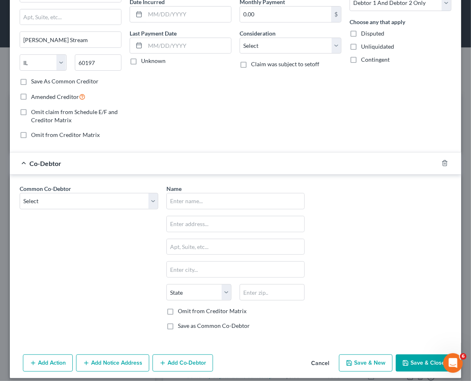
scroll to position [90, 0]
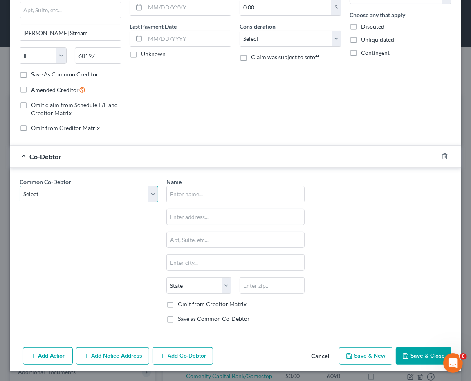
drag, startPoint x: 97, startPoint y: 195, endPoint x: 93, endPoint y: 201, distance: 7.3
click at [97, 195] on select "Select [PERSON_NAME], LLC" at bounding box center [89, 194] width 139 height 16
click at [20, 186] on select "Select [PERSON_NAME], LLC" at bounding box center [89, 194] width 139 height 16
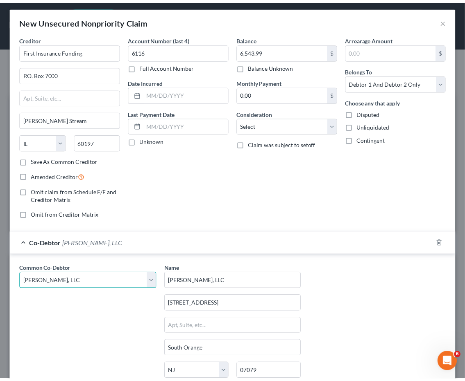
scroll to position [0, 0]
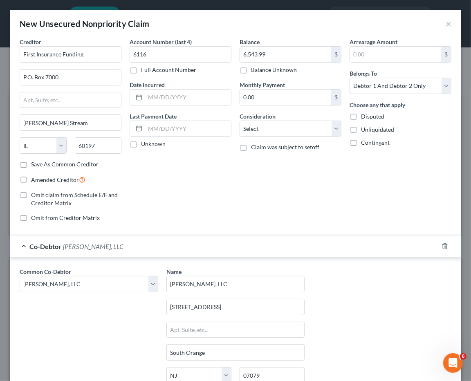
click at [261, 251] on div "Co-Debtor [PERSON_NAME], LLC" at bounding box center [224, 247] width 429 height 22
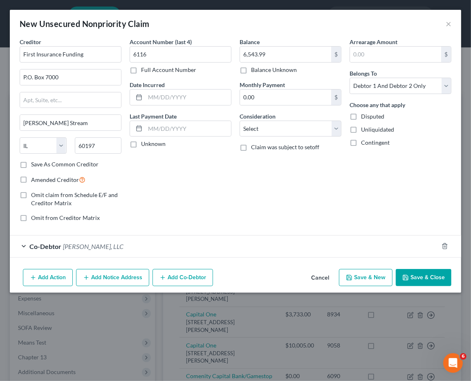
click at [416, 272] on button "Save & Close" at bounding box center [424, 277] width 56 height 17
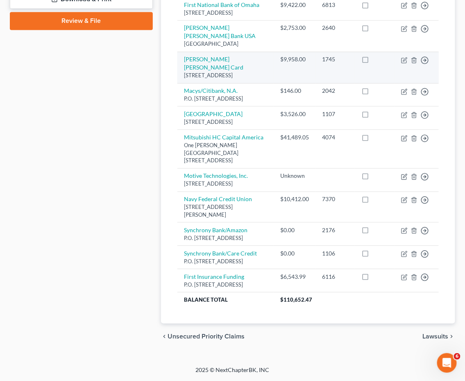
scroll to position [459, 0]
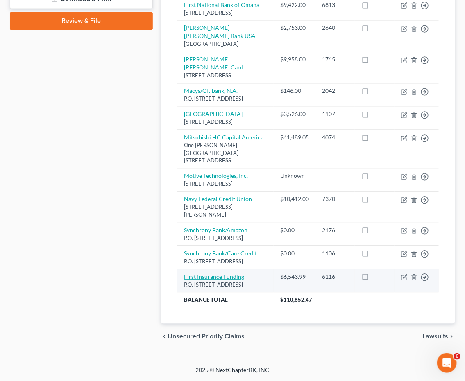
click at [232, 274] on link "First Insurance Funding" at bounding box center [214, 277] width 60 height 7
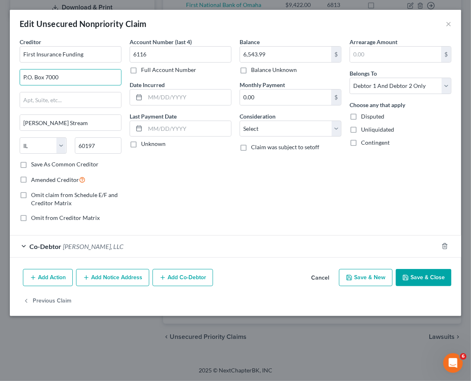
drag, startPoint x: 58, startPoint y: 79, endPoint x: 2, endPoint y: 73, distance: 56.0
click at [2, 73] on div "Edit Unsecured Nonpriority Claim × Creditor * First Insurance Funding P.O. Box …" at bounding box center [235, 190] width 471 height 381
click at [189, 194] on div "Account Number (last 4) 6116 Full Account Number Date Incurred Last Payment Dat…" at bounding box center [181, 133] width 110 height 191
drag, startPoint x: 414, startPoint y: 277, endPoint x: 194, endPoint y: 336, distance: 228.5
click at [414, 276] on button "Save & Close" at bounding box center [424, 277] width 56 height 17
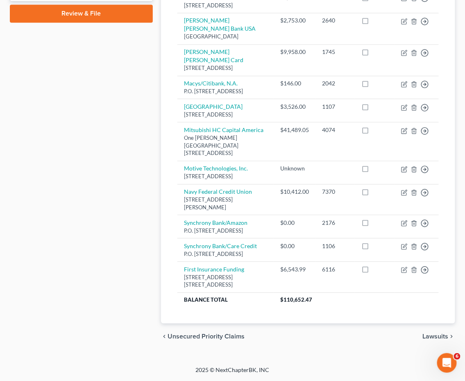
drag, startPoint x: 16, startPoint y: 11, endPoint x: 137, endPoint y: 262, distance: 278.4
click at [137, 262] on div "Case Dashboard Payments Invoices Payments Payments Credit Report Client Profile" at bounding box center [81, 17] width 151 height 668
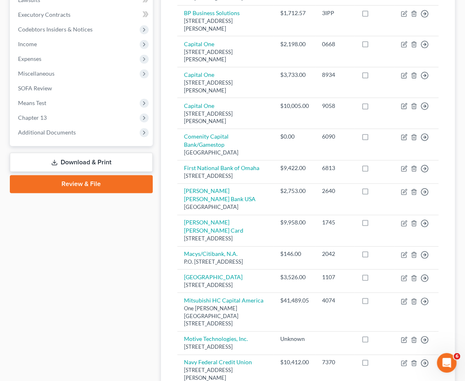
scroll to position [186, 0]
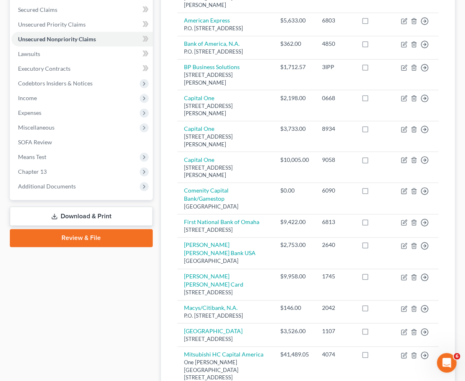
drag, startPoint x: 82, startPoint y: 214, endPoint x: 146, endPoint y: 368, distance: 167.5
click at [82, 214] on link "Download & Print" at bounding box center [81, 216] width 143 height 19
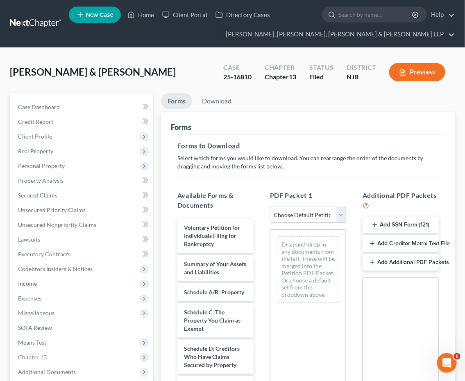
click at [297, 214] on select "Choose Default Petition PDF Packet Complete Bankruptcy Petition (all forms and …" at bounding box center [308, 215] width 76 height 16
click at [270, 207] on select "Choose Default Petition PDF Packet Complete Bankruptcy Petition (all forms and …" at bounding box center [308, 215] width 76 height 16
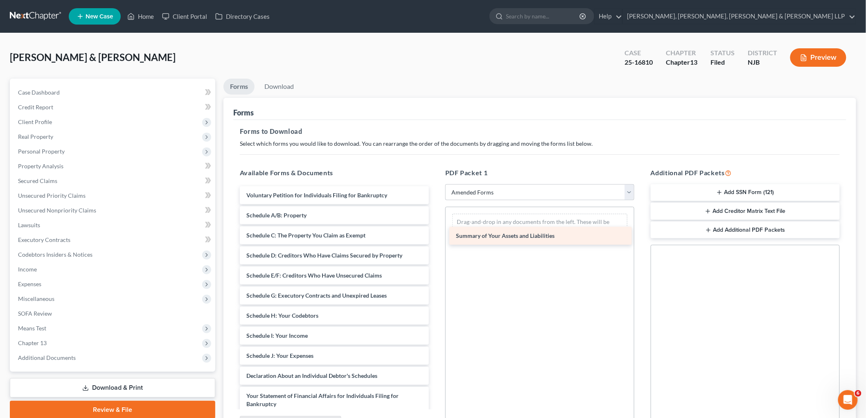
drag, startPoint x: 311, startPoint y: 214, endPoint x: 526, endPoint y: 223, distance: 214.6
click at [419, 223] on div "Summary of Your Assets and Liabilities Voluntary Petition for Individuals Filin…" at bounding box center [334, 353] width 202 height 335
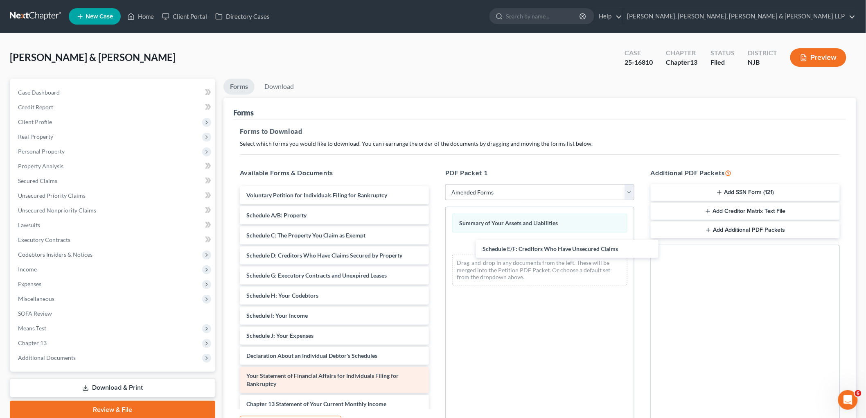
drag, startPoint x: 296, startPoint y: 272, endPoint x: 315, endPoint y: 370, distance: 99.6
click at [419, 243] on div "Schedule E/F: Creditors Who Have Unsecured Claims Voluntary Petition for Indivi…" at bounding box center [334, 343] width 202 height 315
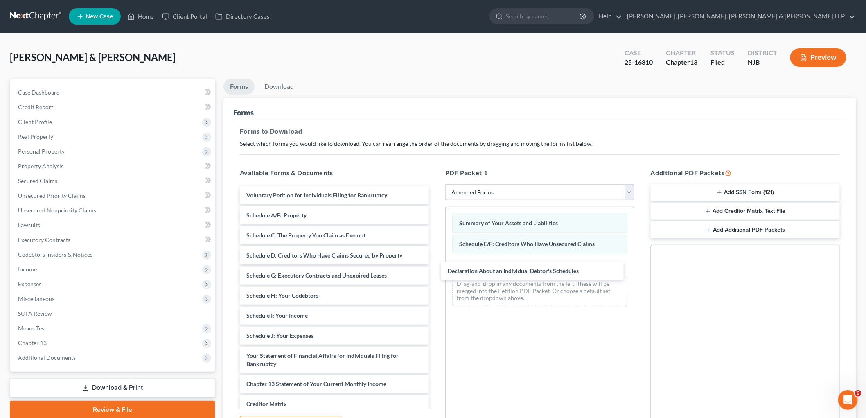
drag, startPoint x: 308, startPoint y: 355, endPoint x: 528, endPoint y: 334, distance: 221.2
click at [419, 269] on div "Declaration About an Individual Debtor's Schedules Voluntary Petition for Indiv…" at bounding box center [334, 333] width 202 height 295
click at [281, 82] on link "Download" at bounding box center [279, 87] width 43 height 16
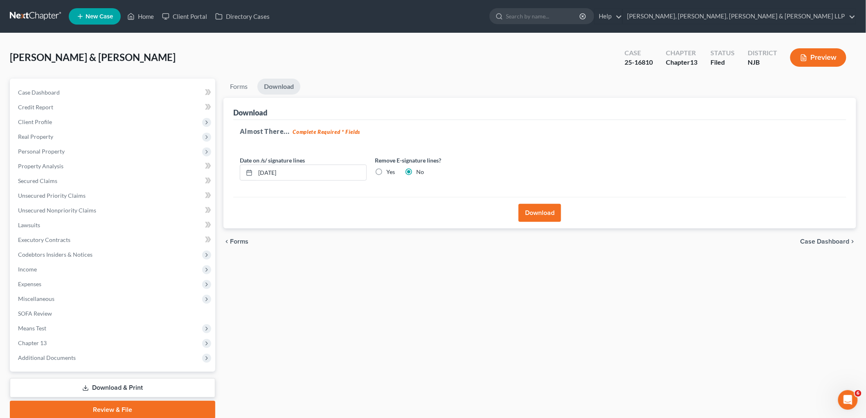
click at [419, 211] on button "Download" at bounding box center [540, 213] width 43 height 18
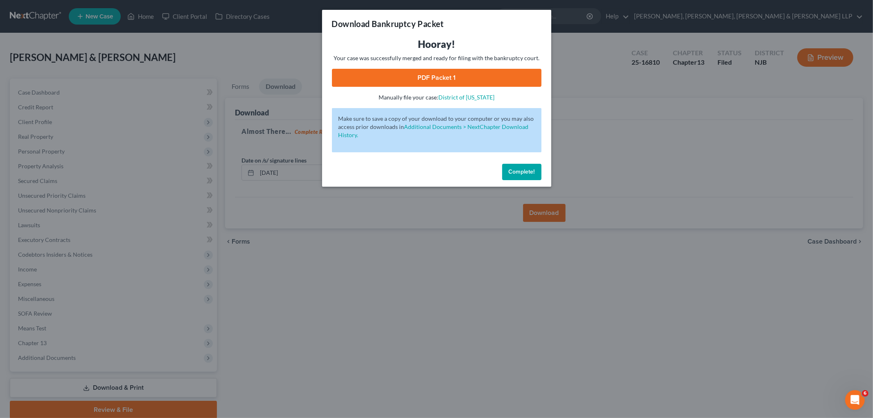
click at [361, 76] on link "PDF Packet 1" at bounding box center [437, 78] width 210 height 18
click at [419, 171] on span "Complete!" at bounding box center [522, 171] width 26 height 7
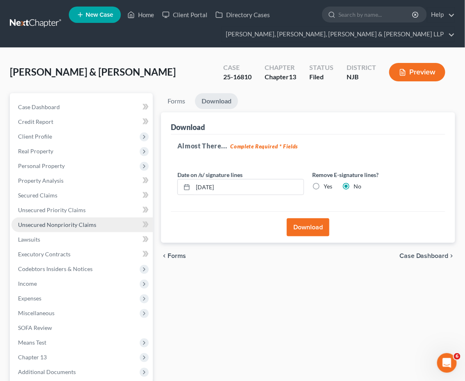
click at [43, 220] on link "Unsecured Nonpriority Claims" at bounding box center [81, 225] width 141 height 15
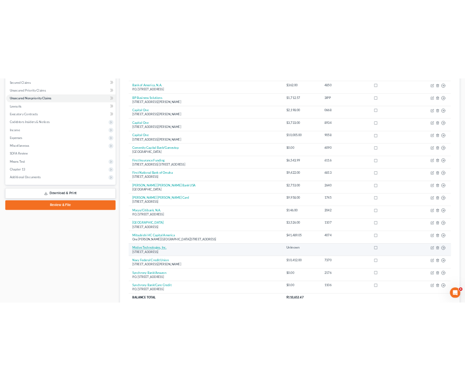
scroll to position [154, 0]
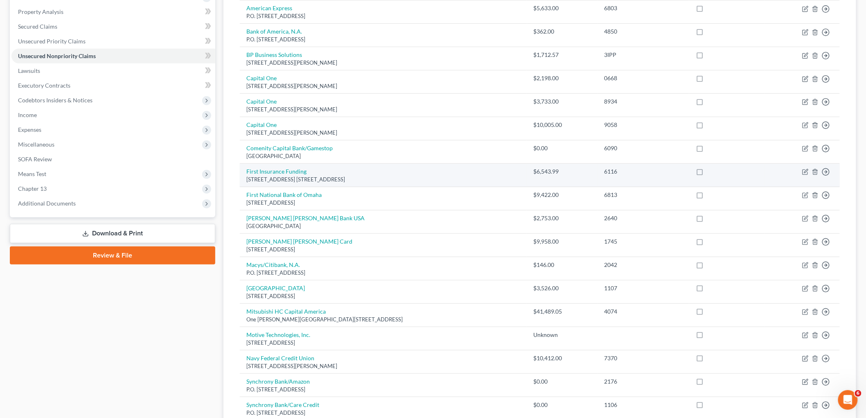
drag, startPoint x: 244, startPoint y: 169, endPoint x: 383, endPoint y: 177, distance: 139.8
click at [383, 177] on td "First Insurance Funding [STREET_ADDRESS] [STREET_ADDRESS]" at bounding box center [383, 175] width 287 height 23
